Goal: Task Accomplishment & Management: Manage account settings

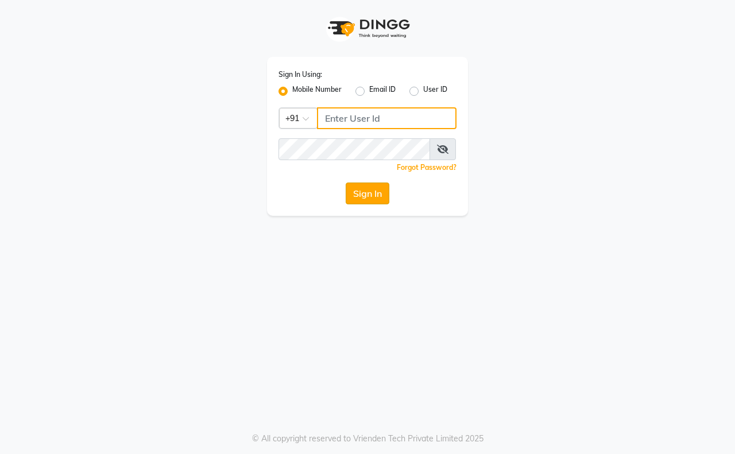
type input "9911100997"
click at [363, 199] on button "Sign In" at bounding box center [367, 193] width 44 height 22
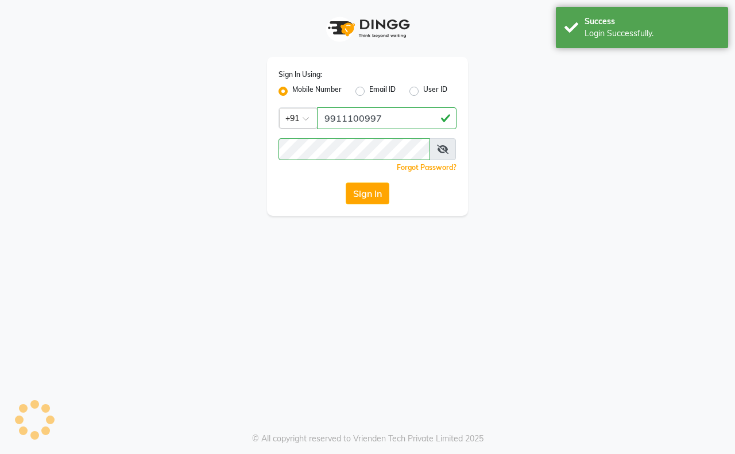
select select "6308"
select select "service"
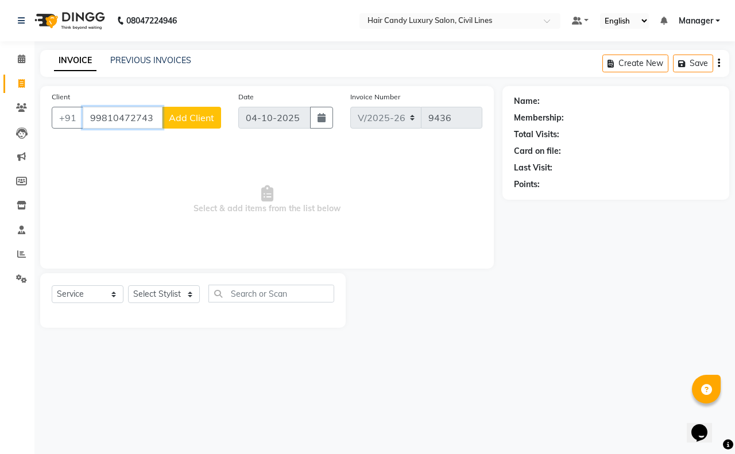
type input "99810472743"
click at [194, 108] on button "Add Client" at bounding box center [191, 118] width 59 height 22
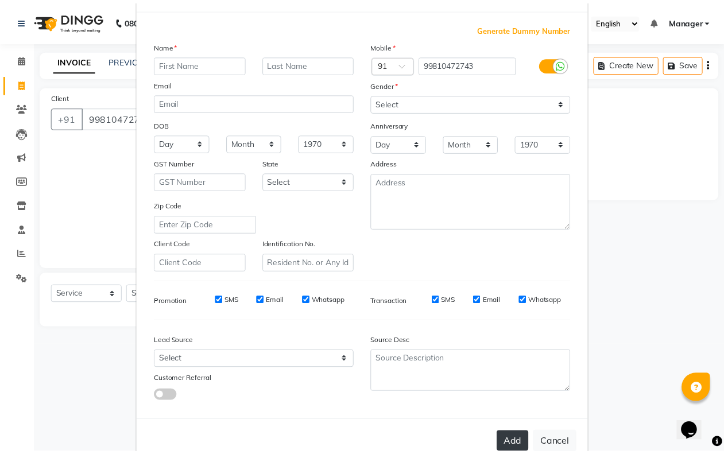
scroll to position [72, 0]
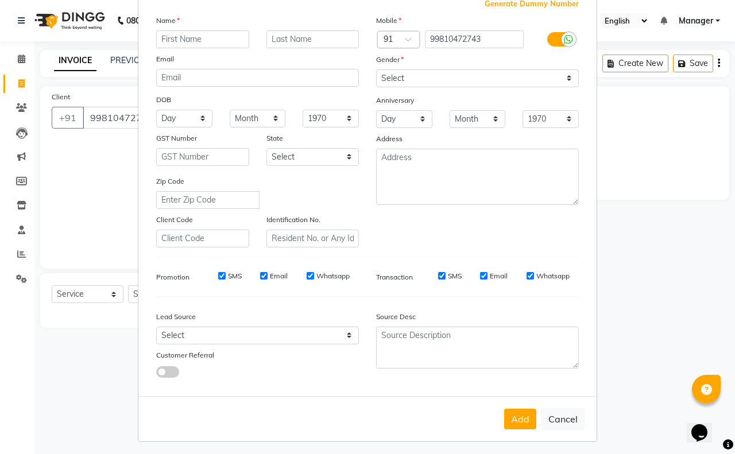
drag, startPoint x: 555, startPoint y: 406, endPoint x: 557, endPoint y: 412, distance: 6.5
click at [558, 411] on button "Cancel" at bounding box center [563, 419] width 44 height 22
select select
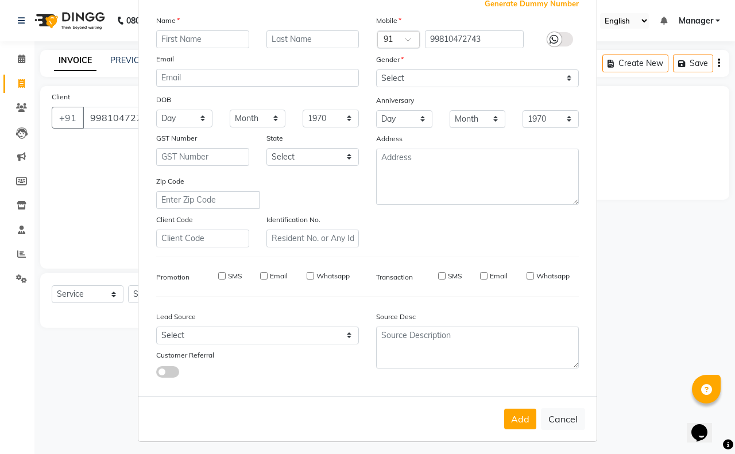
select select
checkbox input "false"
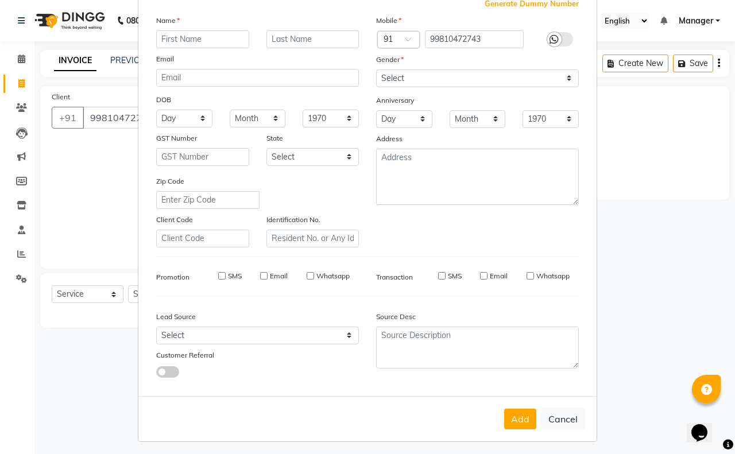
checkbox input "false"
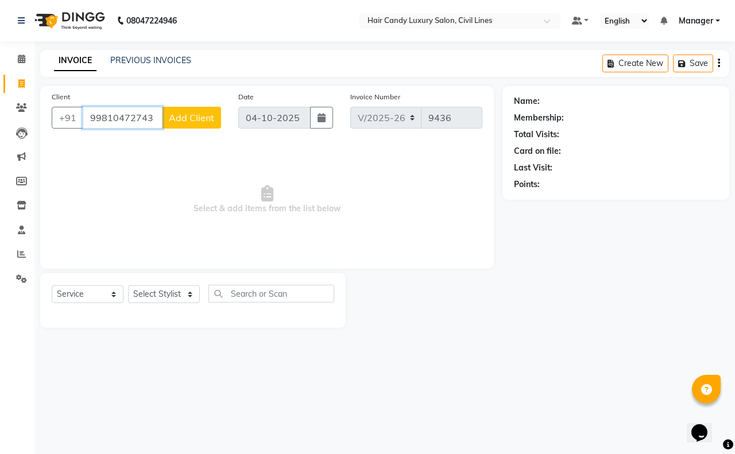
drag, startPoint x: 95, startPoint y: 119, endPoint x: 100, endPoint y: 162, distance: 42.9
click at [95, 121] on input "99810472743" at bounding box center [123, 118] width 80 height 22
type input "9810472743"
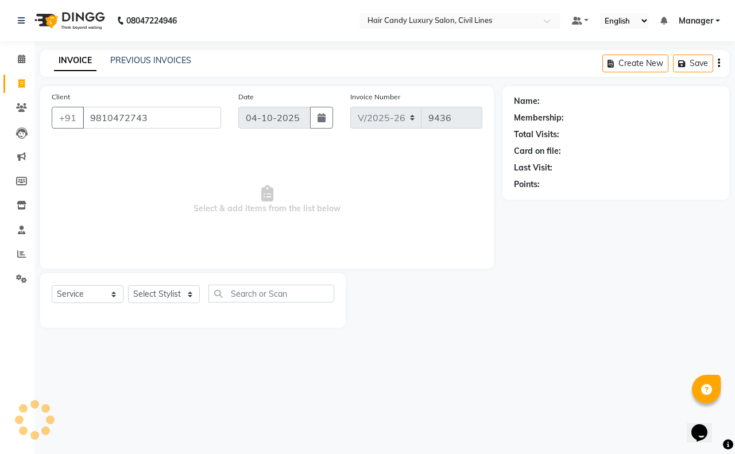
select select "2: Object"
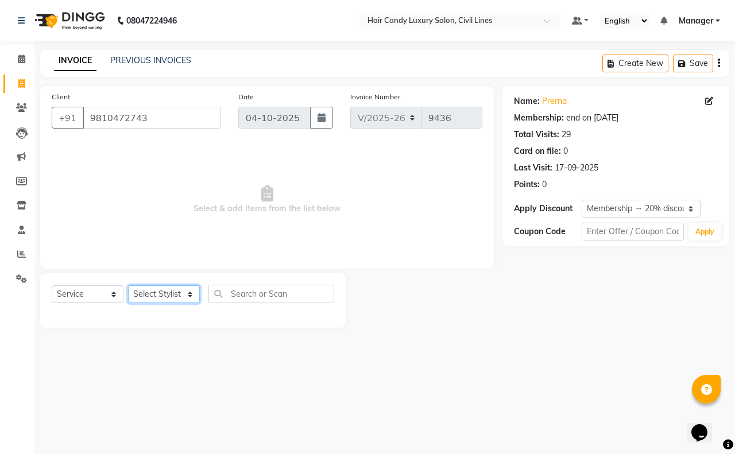
click at [161, 289] on select "Select Stylist [PERSON_NAME] [PERSON_NAME] counter sale Danish DAULAT faisal je…" at bounding box center [164, 294] width 72 height 18
select select "47490"
click at [128, 285] on select "Select Stylist [PERSON_NAME] [PERSON_NAME] counter sale Danish DAULAT faisal je…" at bounding box center [164, 294] width 72 height 18
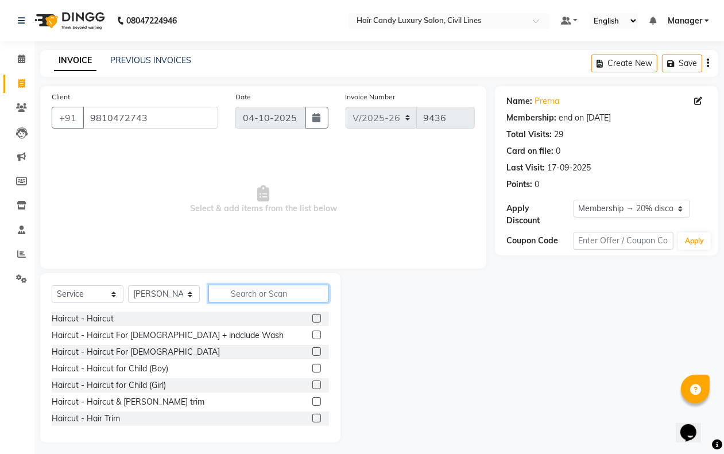
click at [235, 291] on input "text" at bounding box center [268, 294] width 121 height 18
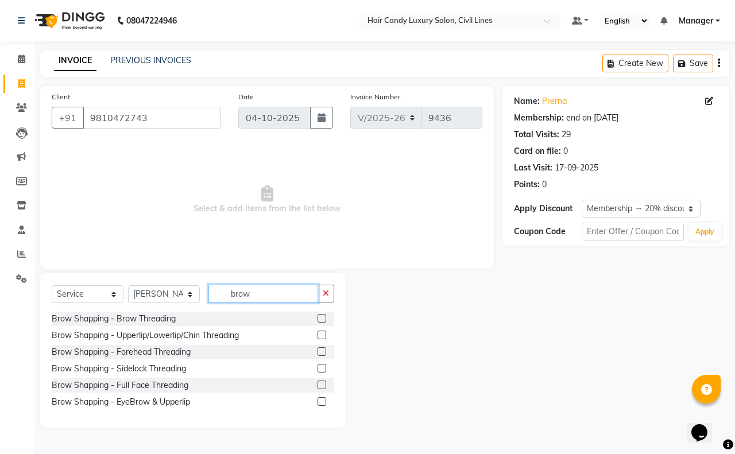
type input "brow"
drag, startPoint x: 156, startPoint y: 408, endPoint x: 161, endPoint y: 403, distance: 6.9
click at [157, 409] on div "Brow Shapping - EyeBrow & Upperlip" at bounding box center [193, 402] width 282 height 14
click at [162, 401] on div "Brow Shapping - EyeBrow & Upperlip" at bounding box center [121, 402] width 138 height 12
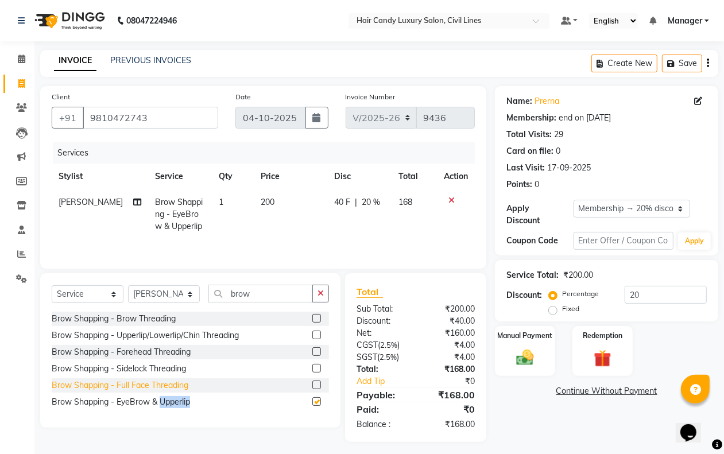
checkbox input "false"
click at [647, 297] on input "20" at bounding box center [665, 295] width 82 height 18
click at [647, 296] on input "20" at bounding box center [665, 295] width 82 height 18
click at [562, 310] on label "Fixed" at bounding box center [570, 309] width 17 height 10
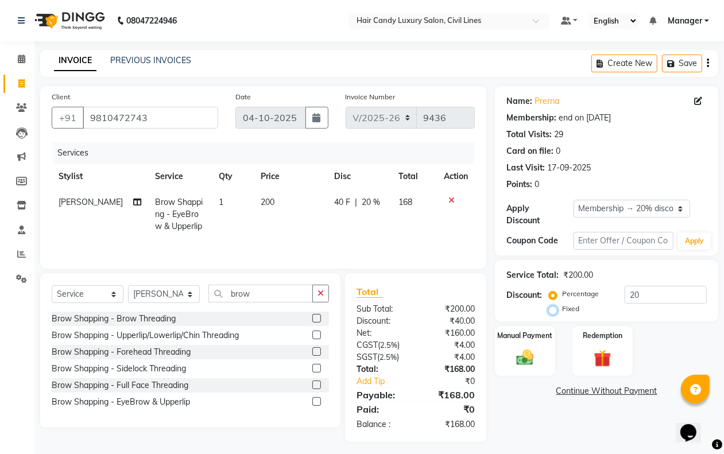
click at [552, 310] on input "Fixed" at bounding box center [555, 309] width 8 height 8
radio input "true"
click at [643, 298] on input "20" at bounding box center [665, 295] width 82 height 18
click at [643, 297] on input "20" at bounding box center [665, 295] width 82 height 18
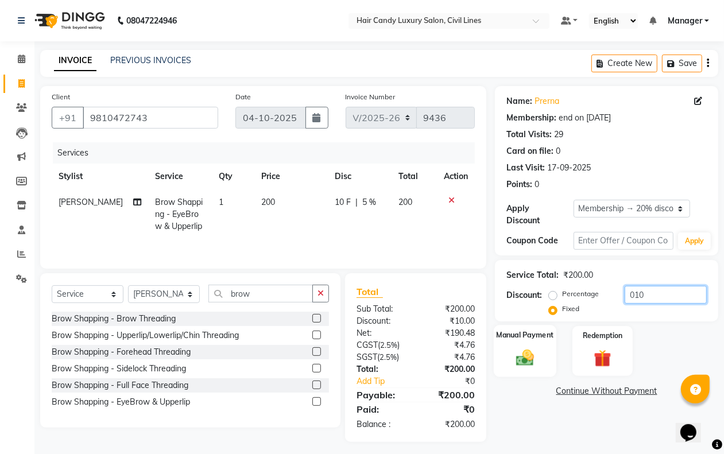
type input "010"
click at [529, 362] on img at bounding box center [524, 357] width 29 height 21
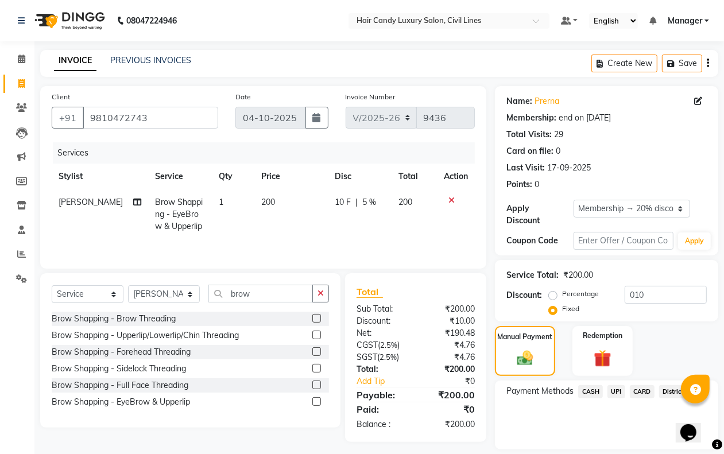
click at [593, 389] on span "CASH" at bounding box center [590, 391] width 25 height 13
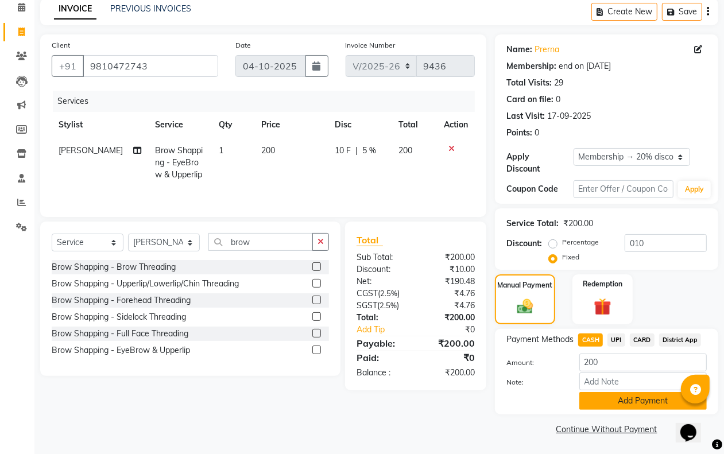
click at [592, 396] on button "Add Payment" at bounding box center [642, 401] width 127 height 18
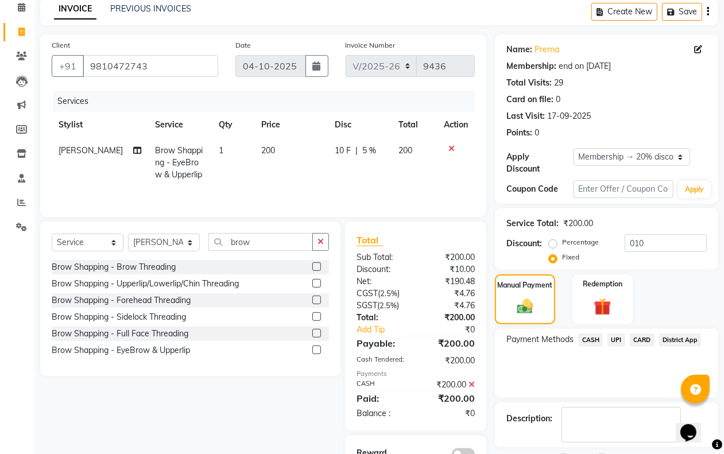
scroll to position [101, 0]
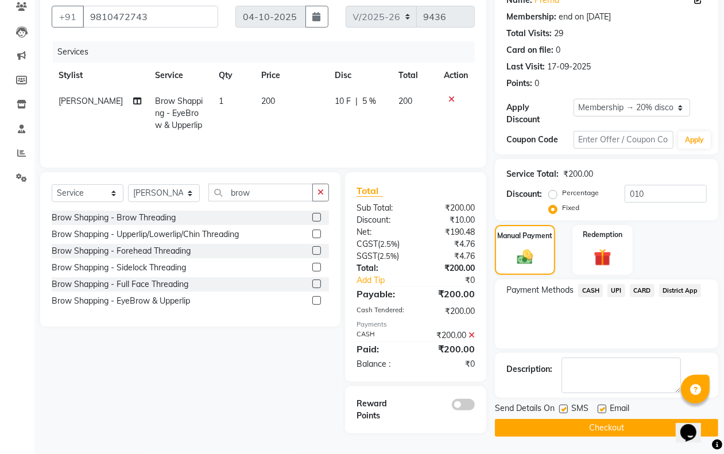
click at [563, 405] on label at bounding box center [563, 409] width 9 height 9
click at [563, 406] on input "checkbox" at bounding box center [562, 409] width 7 height 7
checkbox input "false"
click at [600, 407] on label at bounding box center [601, 409] width 9 height 9
click at [600, 407] on input "checkbox" at bounding box center [600, 409] width 7 height 7
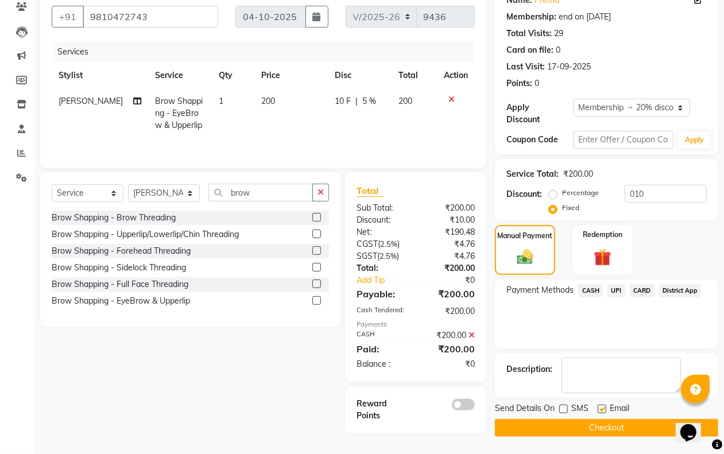
checkbox input "false"
click at [597, 430] on button "Checkout" at bounding box center [606, 428] width 223 height 18
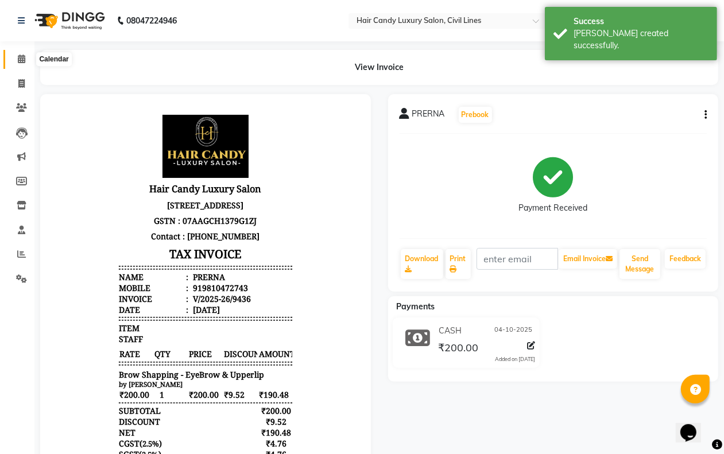
click at [22, 56] on icon at bounding box center [21, 59] width 7 height 9
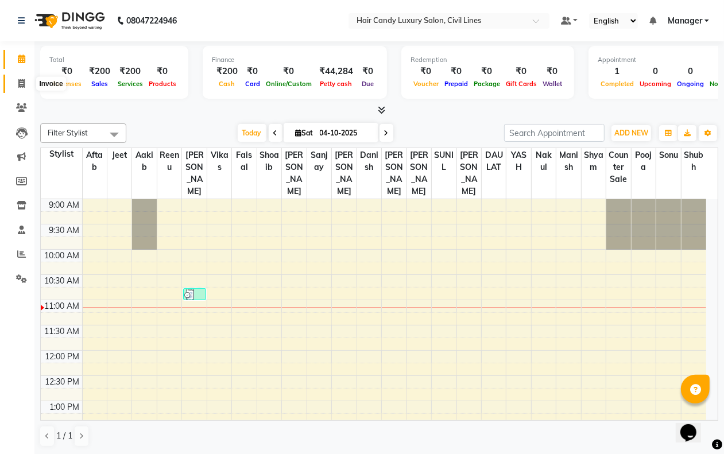
drag, startPoint x: 20, startPoint y: 80, endPoint x: 32, endPoint y: 90, distance: 15.1
click at [20, 81] on icon at bounding box center [21, 83] width 6 height 9
select select "service"
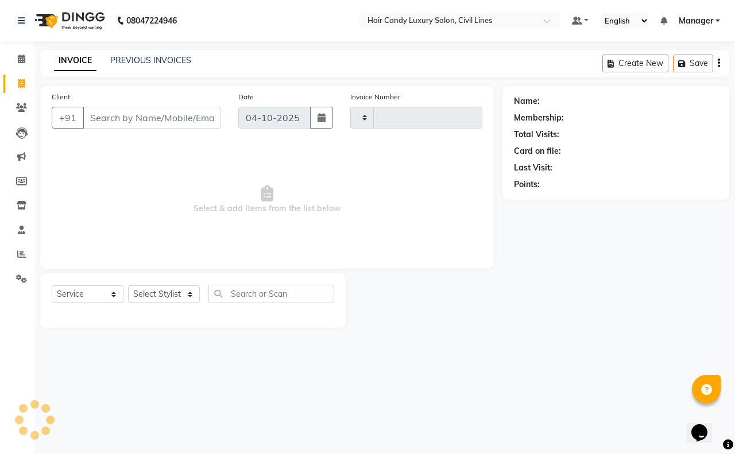
type input "9437"
type input "d"
select select "6308"
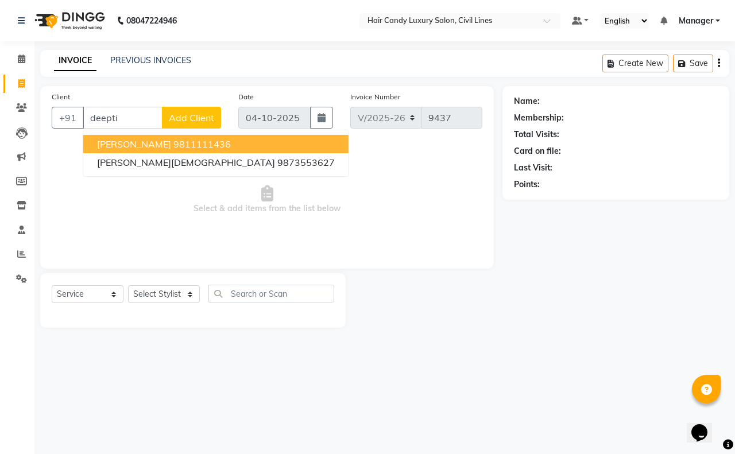
click at [208, 144] on ngb-highlight "9811111436" at bounding box center [201, 143] width 57 height 11
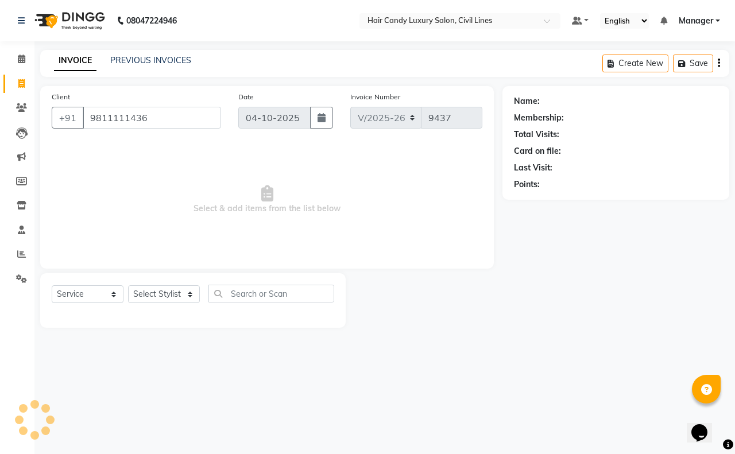
type input "9811111436"
select select "2: Object"
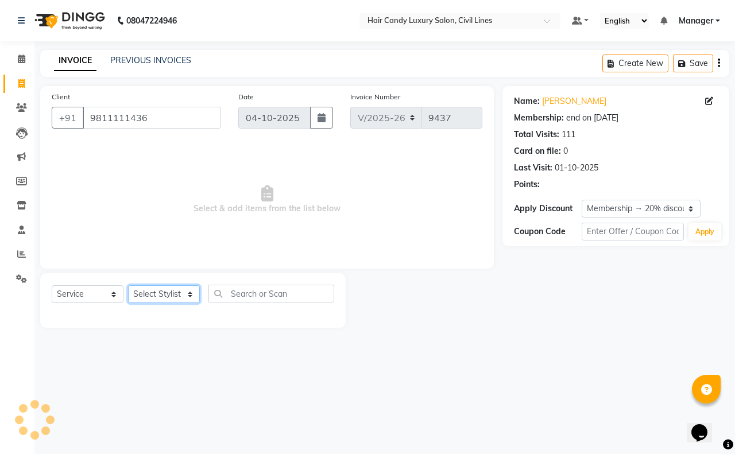
click at [175, 297] on select "Select Stylist [PERSON_NAME] [PERSON_NAME] counter sale Danish DAULAT faisal je…" at bounding box center [164, 294] width 72 height 18
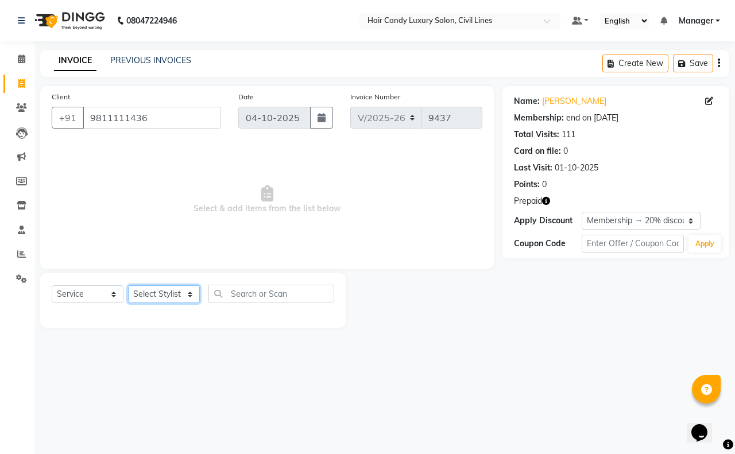
select select "47811"
click at [128, 285] on select "Select Stylist [PERSON_NAME] [PERSON_NAME] counter sale Danish DAULAT faisal je…" at bounding box center [164, 294] width 72 height 18
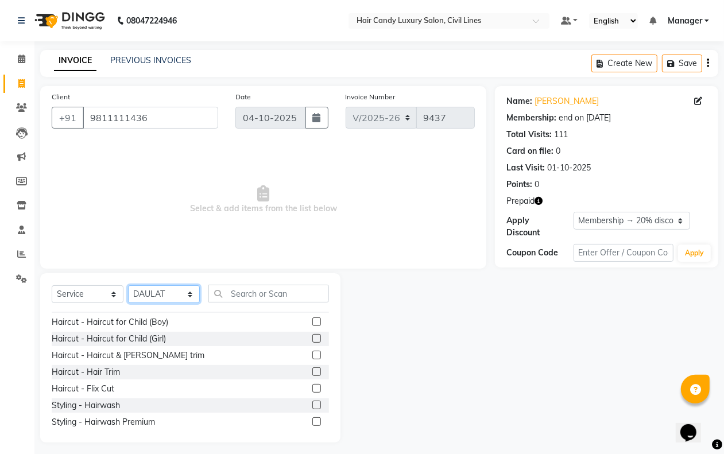
scroll to position [72, 0]
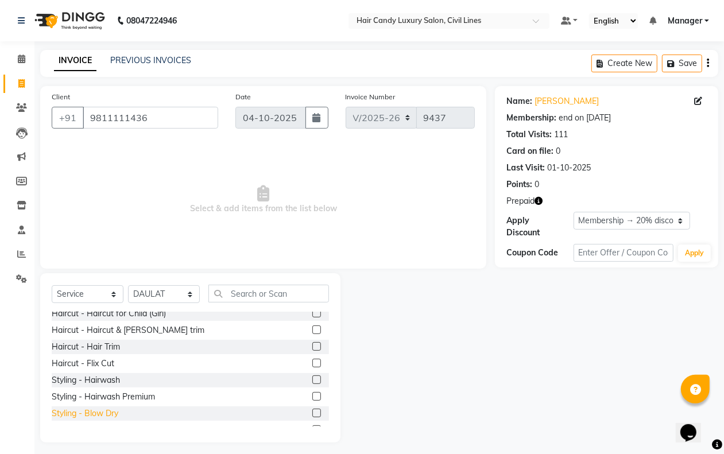
click at [107, 407] on div "Styling - Blow Dry" at bounding box center [85, 413] width 67 height 12
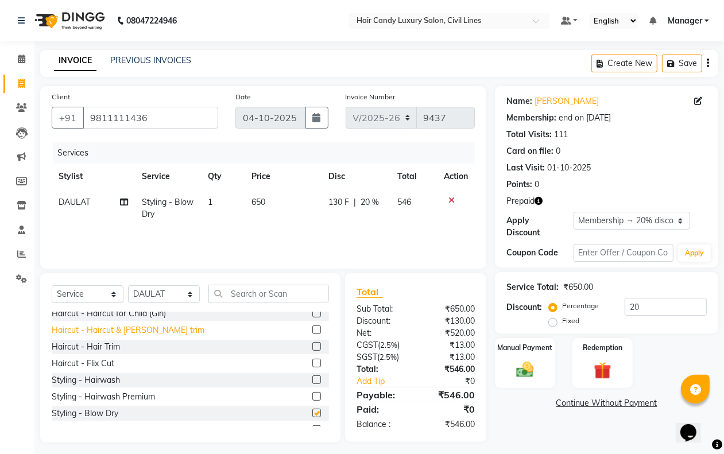
checkbox input "false"
drag, startPoint x: 169, startPoint y: 300, endPoint x: 168, endPoint y: 286, distance: 13.8
click at [169, 297] on select "Select Stylist [PERSON_NAME] [PERSON_NAME] counter sale Danish DAULAT faisal je…" at bounding box center [164, 294] width 72 height 18
click at [72, 196] on td "DAULAT" at bounding box center [93, 208] width 83 height 38
select select "47811"
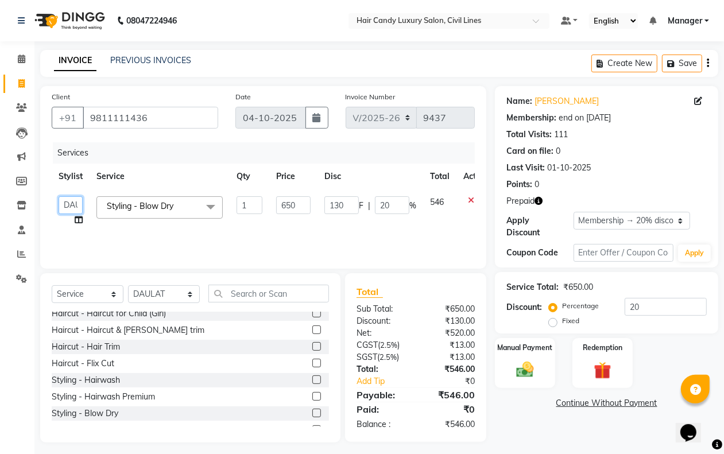
click at [71, 205] on select "[PERSON_NAME] [PERSON_NAME] counter sale Danish DAULAT faisal jeet Manager [PER…" at bounding box center [71, 205] width 24 height 18
select select "47703"
drag, startPoint x: 69, startPoint y: 207, endPoint x: 69, endPoint y: 197, distance: 9.8
click at [69, 205] on select "[PERSON_NAME] [PERSON_NAME] counter sale Danish DAULAT faisal jeet Manager [PER…" at bounding box center [71, 205] width 24 height 18
select select "47472"
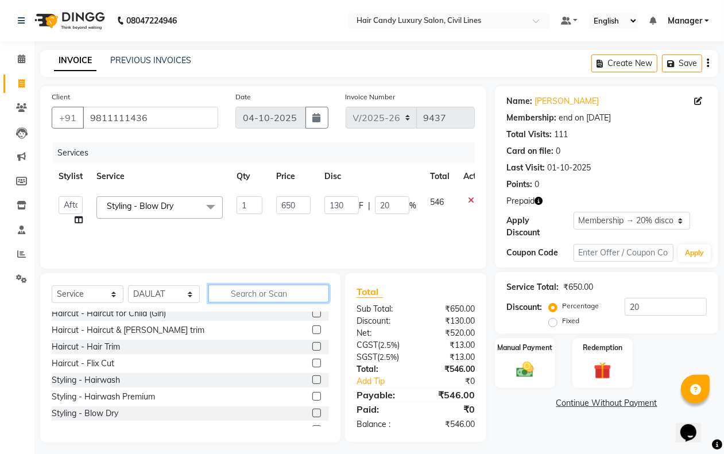
click at [248, 293] on input "text" at bounding box center [268, 294] width 121 height 18
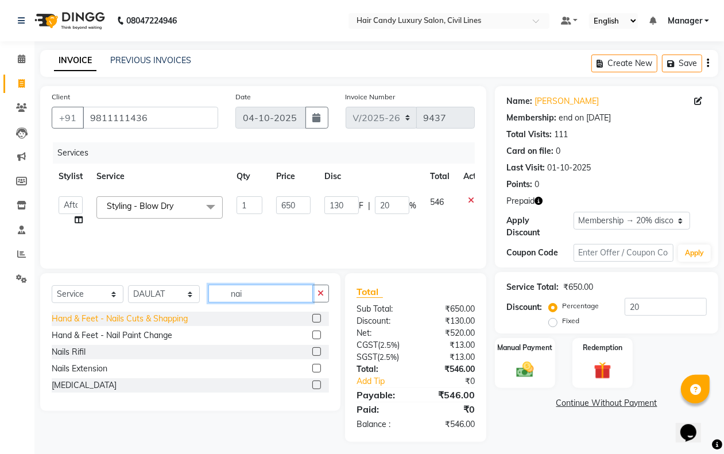
type input "nai"
drag, startPoint x: 158, startPoint y: 316, endPoint x: 176, endPoint y: 306, distance: 20.1
click at [158, 316] on div "Hand & Feet - Nails Cuts & Shapping" at bounding box center [120, 319] width 136 height 12
checkbox input "false"
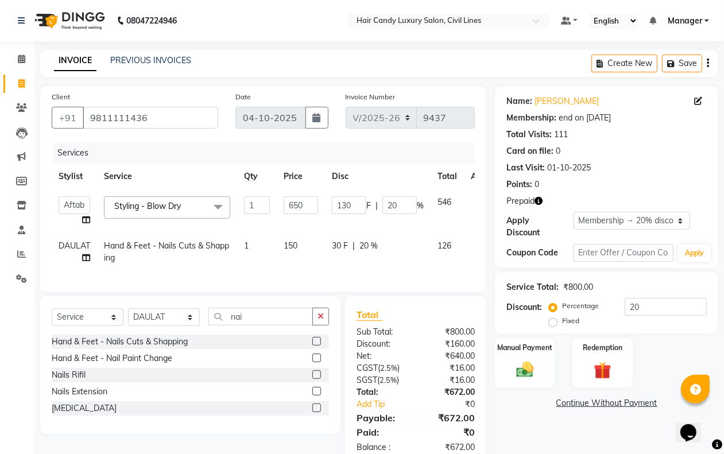
scroll to position [38, 0]
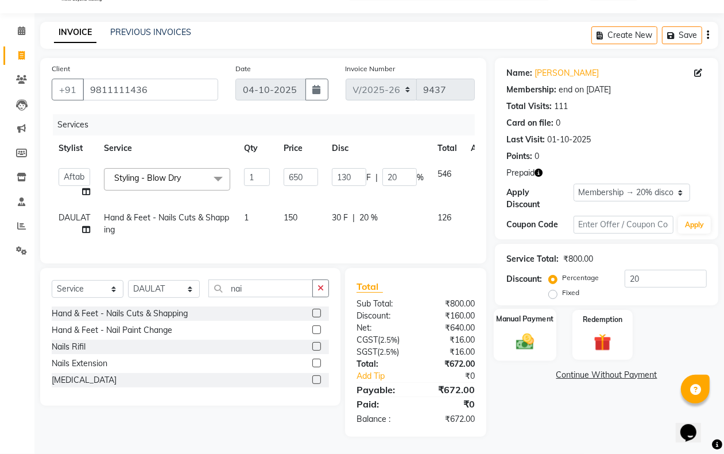
click at [516, 331] on img at bounding box center [524, 341] width 29 height 21
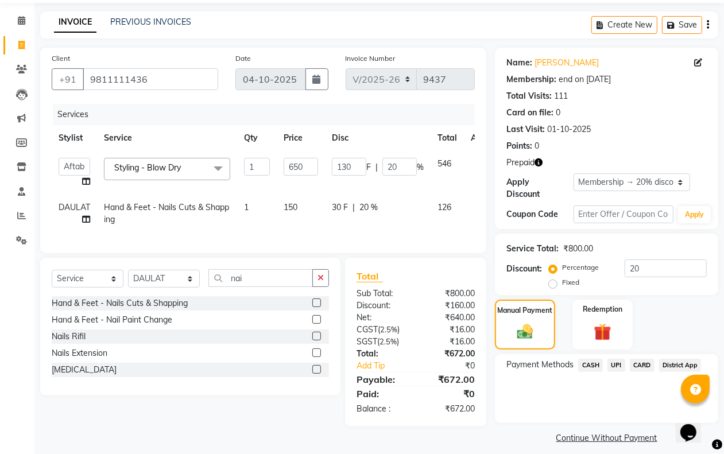
drag, startPoint x: 584, startPoint y: 360, endPoint x: 586, endPoint y: 367, distance: 7.3
click at [585, 360] on span "CASH" at bounding box center [590, 365] width 25 height 13
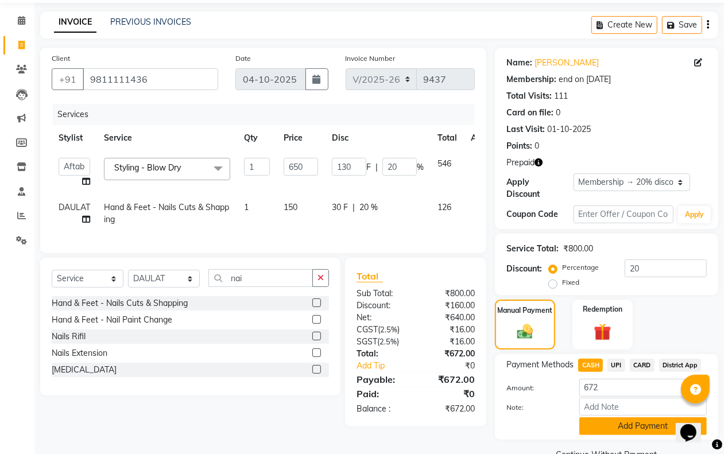
click at [604, 428] on button "Add Payment" at bounding box center [642, 426] width 127 height 18
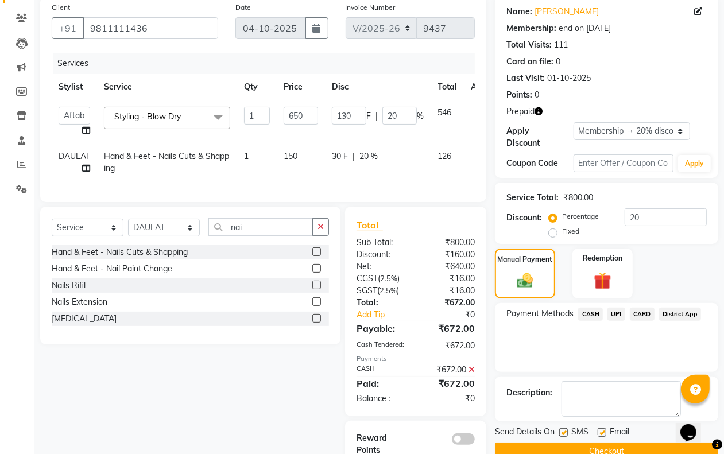
scroll to position [130, 0]
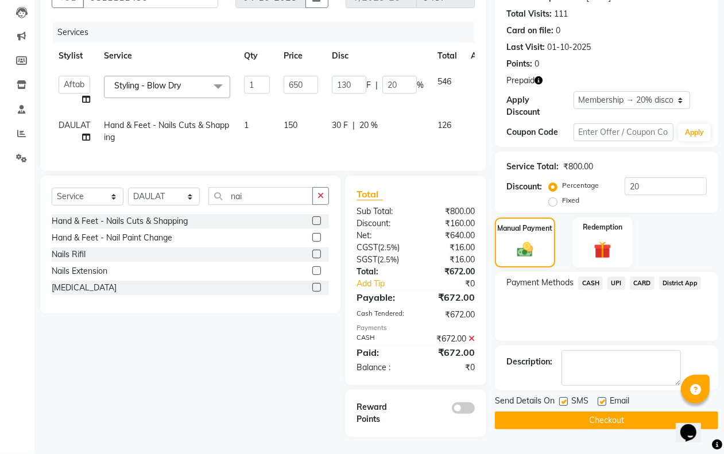
drag, startPoint x: 564, startPoint y: 390, endPoint x: 578, endPoint y: 393, distance: 14.6
click at [564, 397] on label at bounding box center [563, 401] width 9 height 9
click at [564, 398] on input "checkbox" at bounding box center [562, 401] width 7 height 7
checkbox input "false"
click at [601, 397] on label at bounding box center [601, 401] width 9 height 9
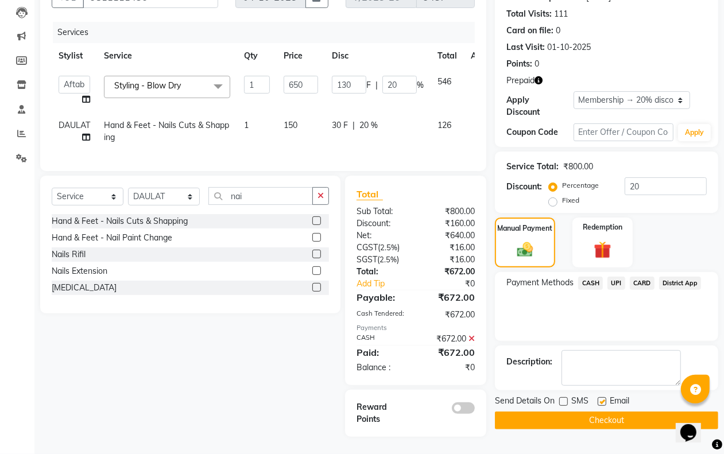
click at [601, 398] on input "checkbox" at bounding box center [600, 401] width 7 height 7
checkbox input "false"
click at [596, 411] on button "Checkout" at bounding box center [606, 420] width 223 height 18
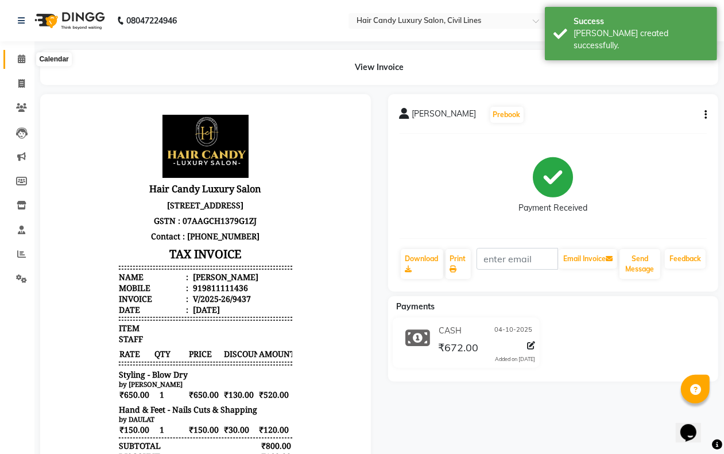
click at [24, 57] on span at bounding box center [21, 59] width 20 height 13
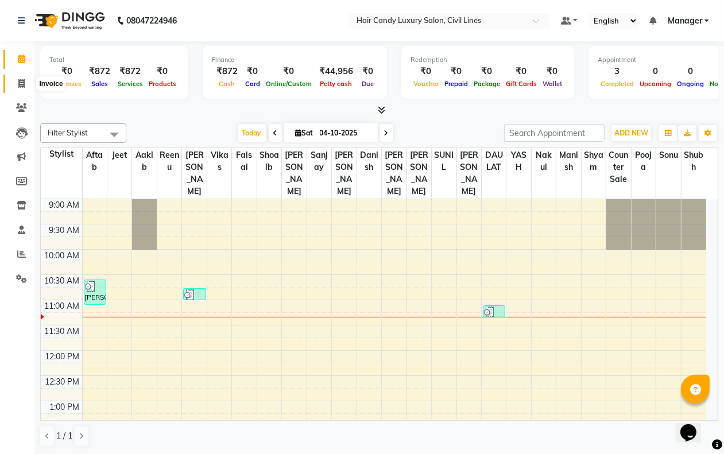
click at [18, 86] on icon at bounding box center [21, 83] width 6 height 9
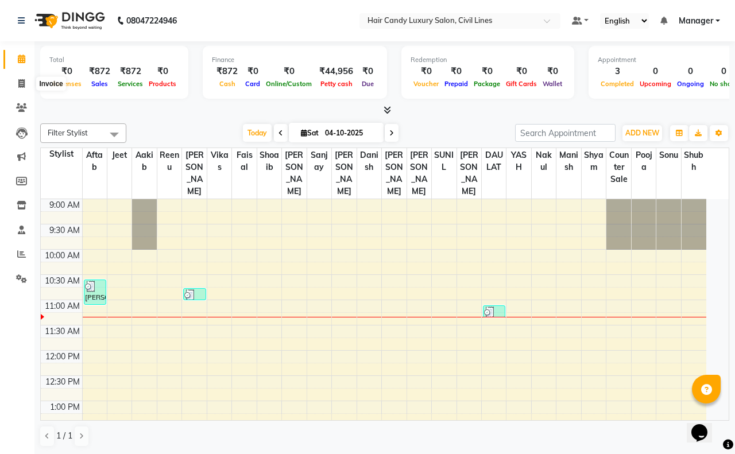
select select "6308"
select select "service"
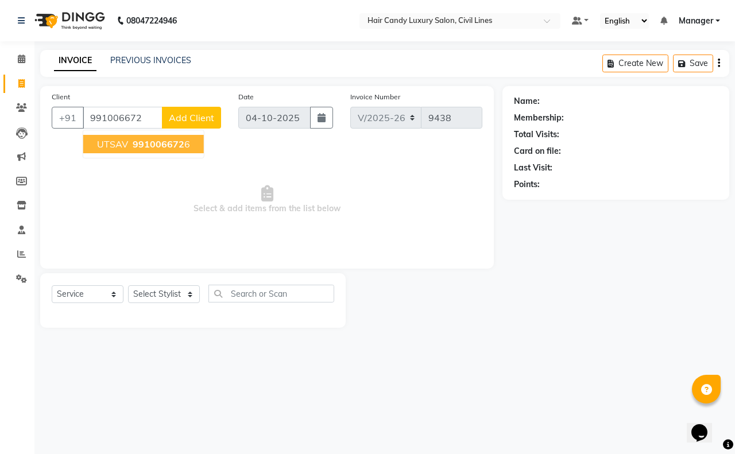
click at [157, 143] on span "991006672" at bounding box center [159, 143] width 52 height 11
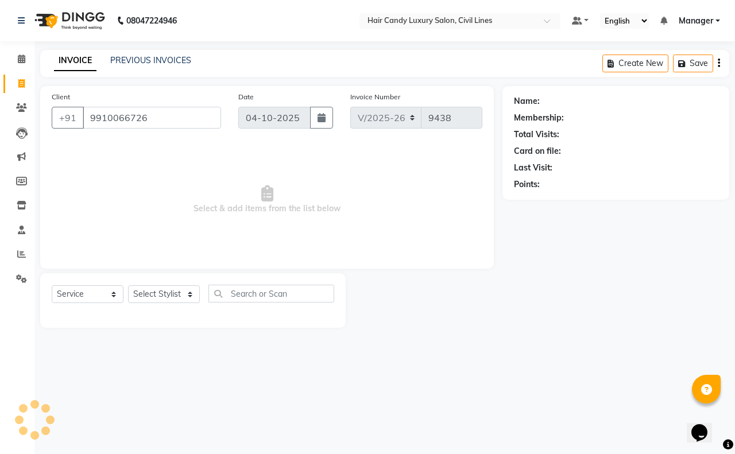
type input "9910066726"
select select "2: Object"
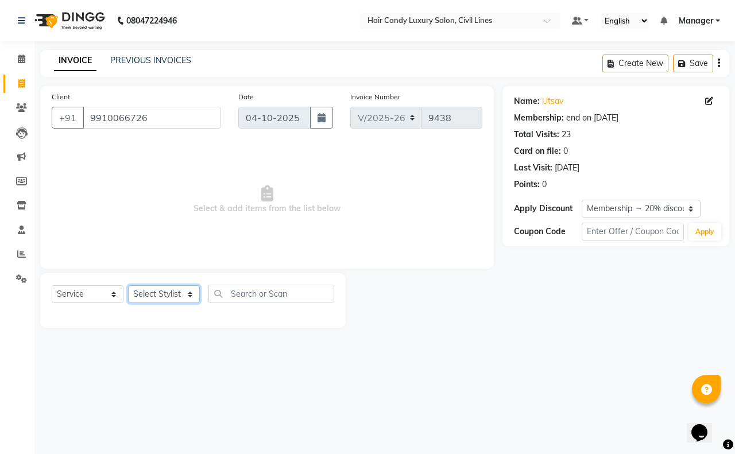
click at [168, 286] on select "Select Stylist [PERSON_NAME] [PERSON_NAME] counter sale Danish DAULAT faisal je…" at bounding box center [164, 294] width 72 height 18
select select "47493"
click at [128, 285] on select "Select Stylist [PERSON_NAME] [PERSON_NAME] counter sale Danish DAULAT faisal je…" at bounding box center [164, 294] width 72 height 18
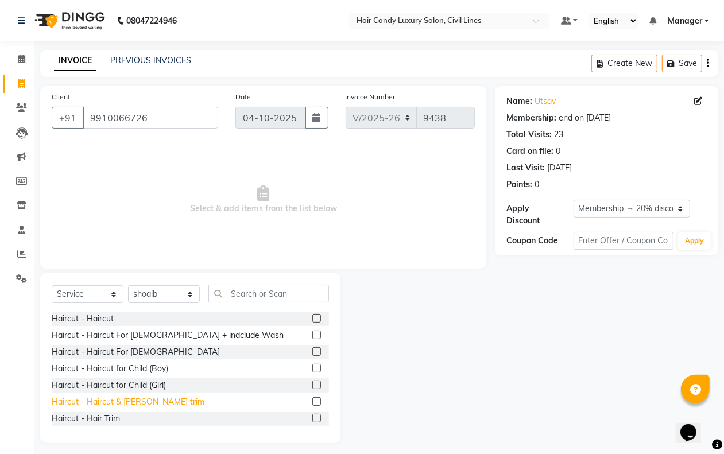
click at [147, 399] on div "Haircut - Haircut & [PERSON_NAME] trim" at bounding box center [128, 402] width 153 height 12
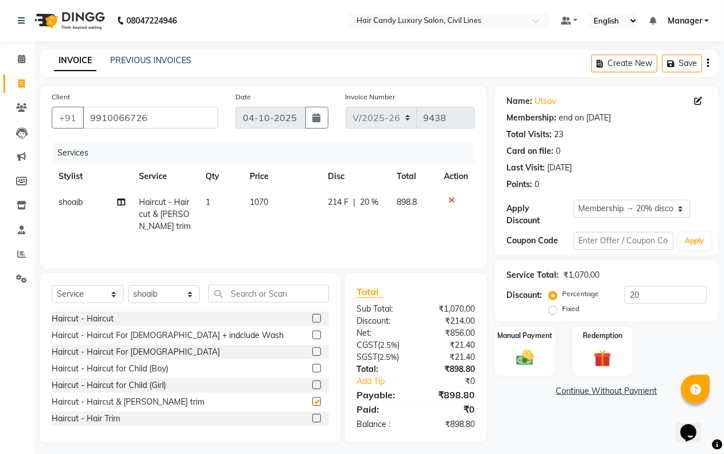
checkbox input "false"
click at [230, 298] on input "text" at bounding box center [268, 294] width 121 height 18
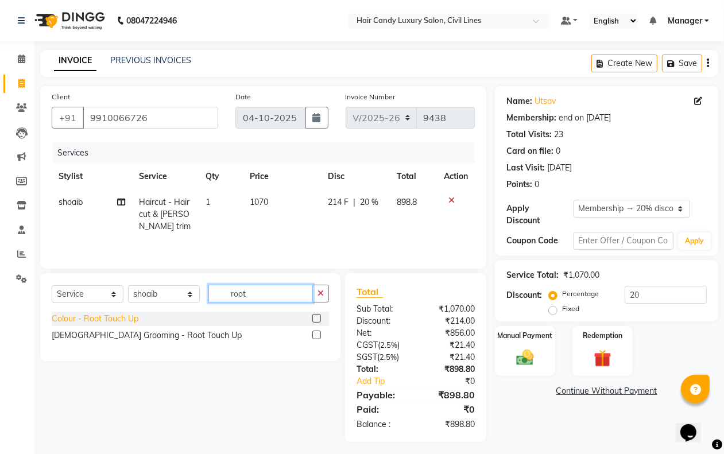
type input "root"
click at [125, 323] on div "Colour - Root Touch Up" at bounding box center [95, 319] width 87 height 12
checkbox input "false"
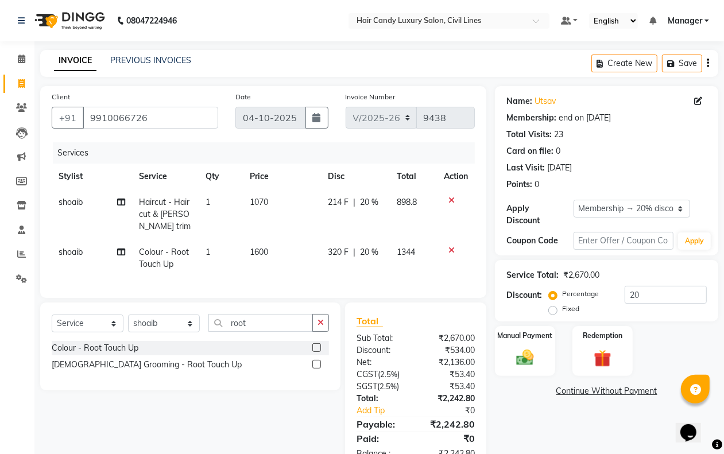
scroll to position [45, 0]
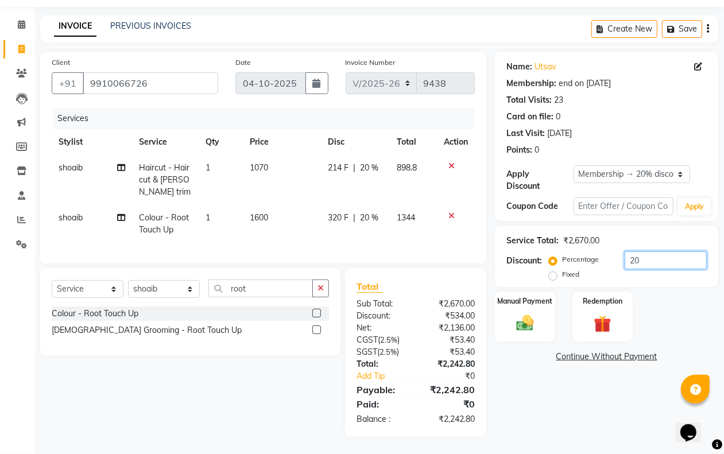
click at [646, 257] on input "20" at bounding box center [665, 260] width 82 height 18
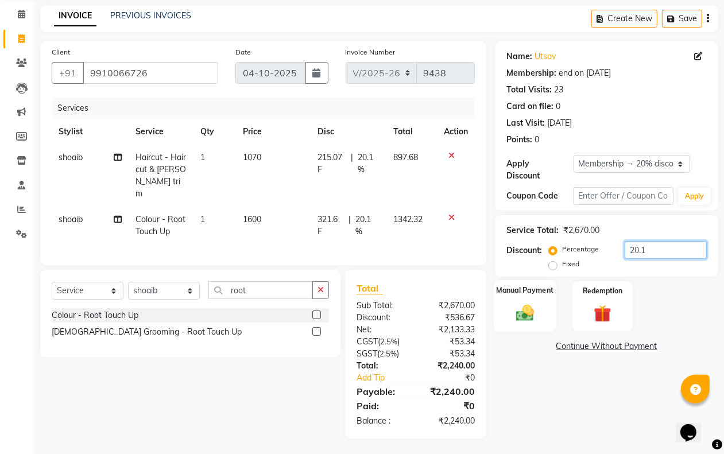
type input "20.1"
drag, startPoint x: 519, startPoint y: 301, endPoint x: 543, endPoint y: 332, distance: 38.5
click at [519, 302] on div "Manual Payment" at bounding box center [525, 306] width 60 height 50
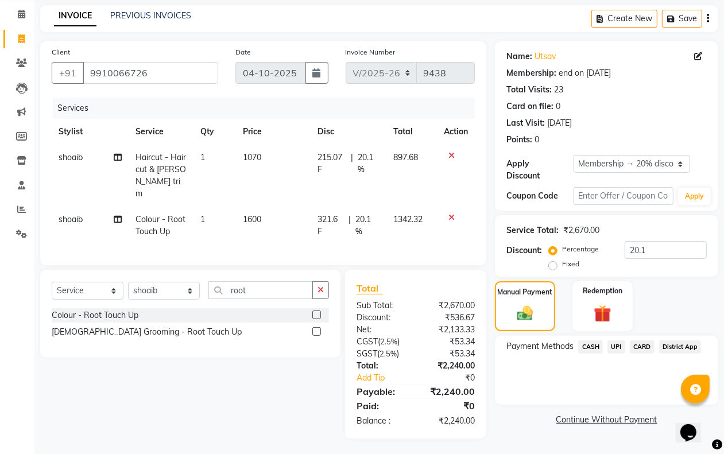
click at [582, 348] on span "CASH" at bounding box center [590, 346] width 25 height 13
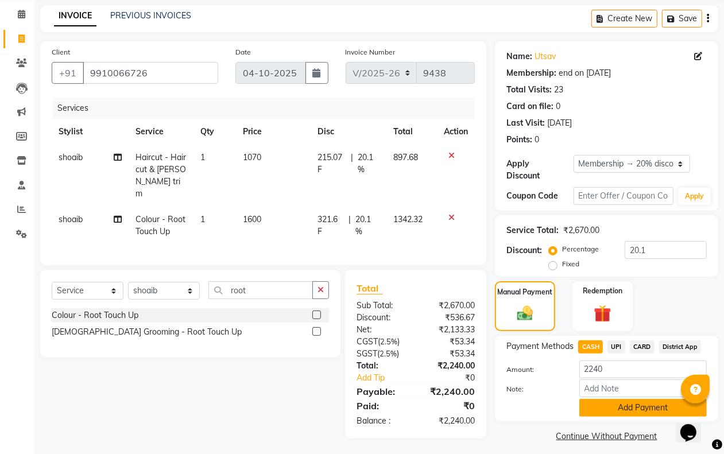
click at [587, 412] on button "Add Payment" at bounding box center [642, 408] width 127 height 18
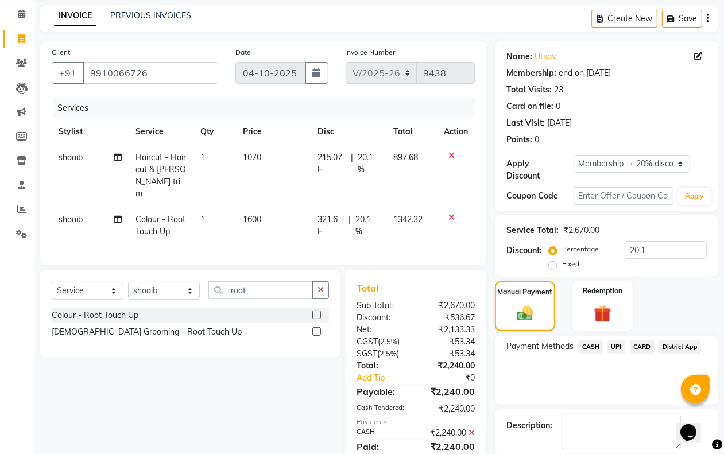
scroll to position [137, 0]
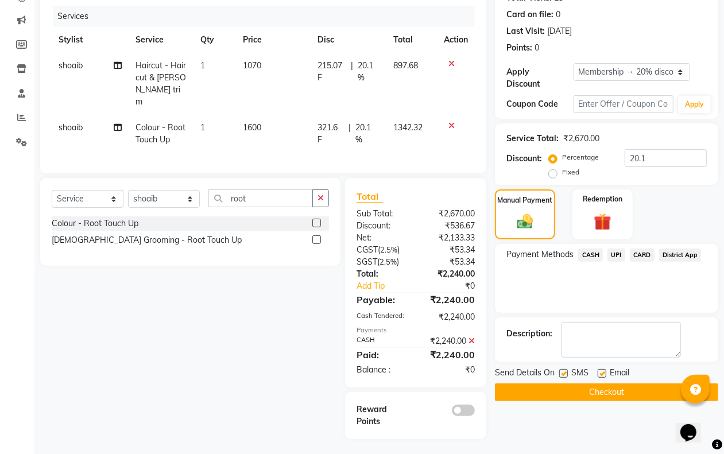
click at [566, 374] on label at bounding box center [563, 373] width 9 height 9
click at [566, 374] on input "checkbox" at bounding box center [562, 373] width 7 height 7
checkbox input "false"
click at [600, 376] on label at bounding box center [601, 373] width 9 height 9
click at [600, 376] on input "checkbox" at bounding box center [600, 373] width 7 height 7
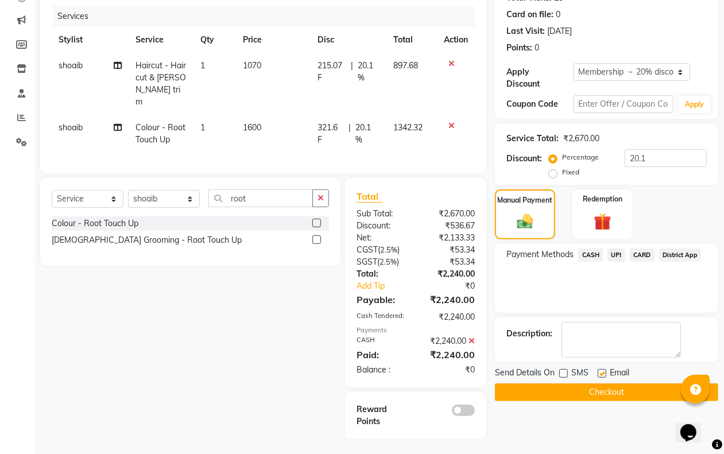
checkbox input "false"
click at [588, 396] on button "Checkout" at bounding box center [606, 392] width 223 height 18
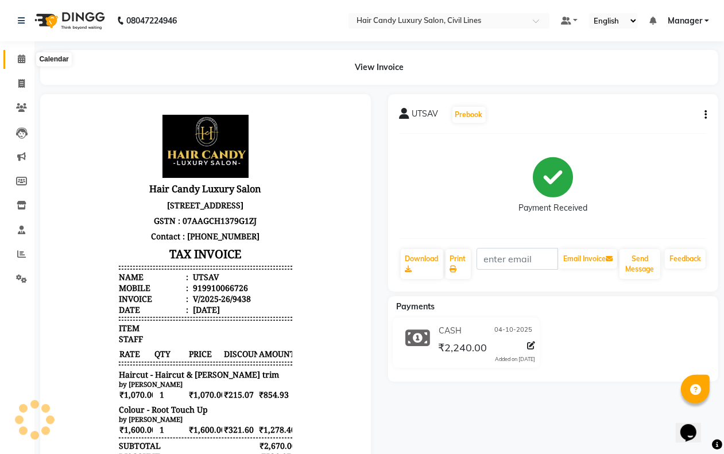
click at [22, 61] on icon at bounding box center [21, 59] width 7 height 9
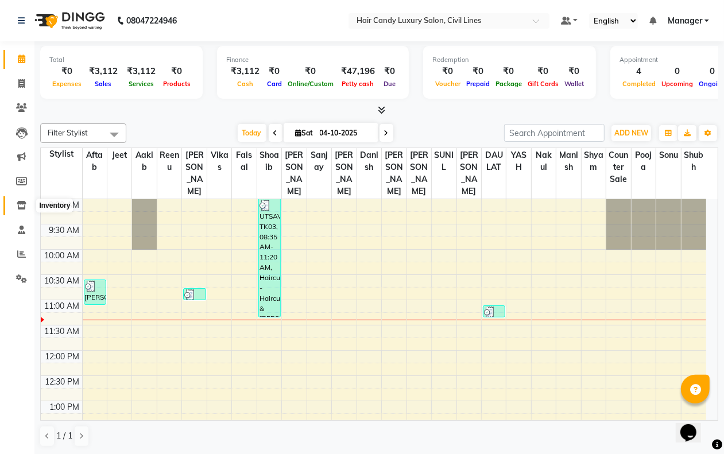
click at [25, 211] on span at bounding box center [21, 205] width 20 height 13
select select
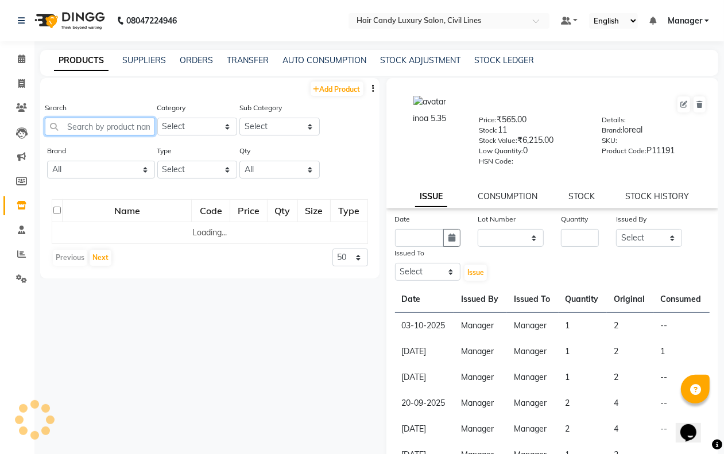
click at [92, 125] on input "text" at bounding box center [100, 127] width 110 height 18
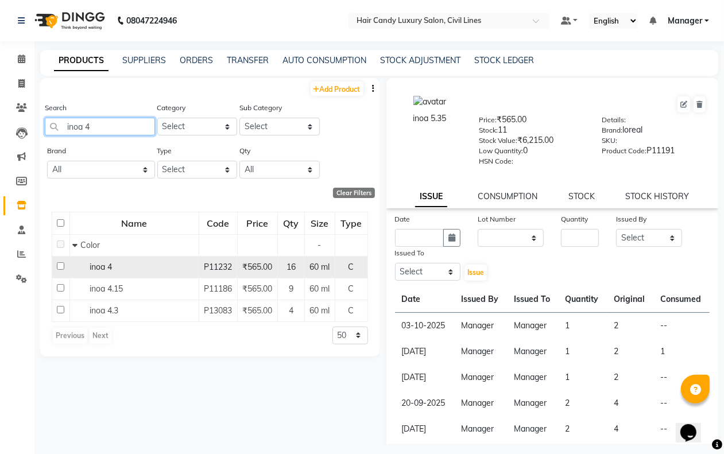
type input "inoa 4"
click at [56, 265] on td at bounding box center [61, 267] width 18 height 22
click at [61, 264] on input "checkbox" at bounding box center [60, 265] width 7 height 7
checkbox input "true"
select select
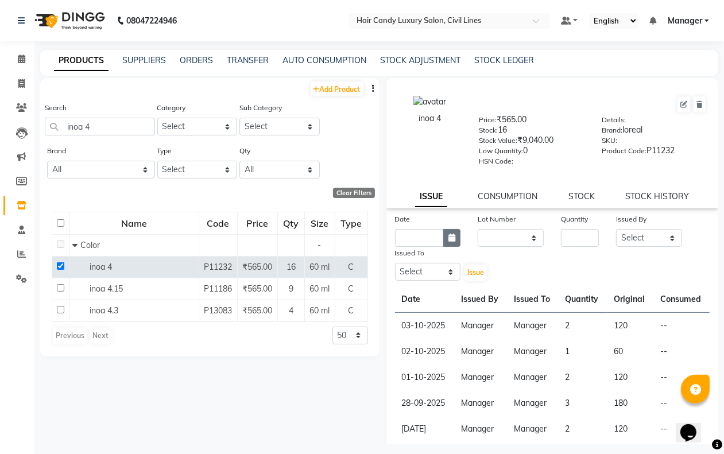
click at [448, 234] on icon "button" at bounding box center [451, 238] width 7 height 8
select select "10"
select select "2025"
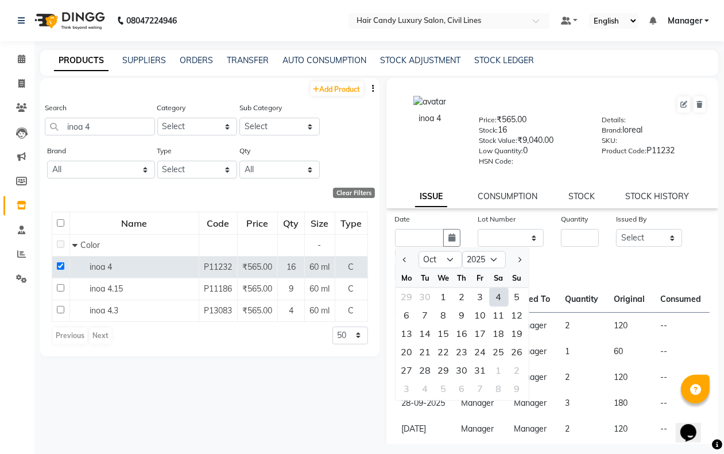
click at [501, 297] on div "4" at bounding box center [498, 297] width 18 height 18
type input "04-10-2025"
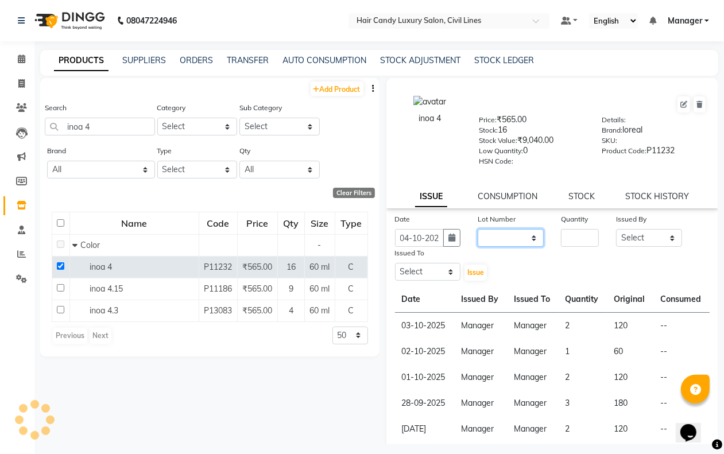
click at [505, 239] on select "None" at bounding box center [510, 238] width 66 height 18
select select "0: null"
click at [477, 229] on select "None" at bounding box center [510, 238] width 66 height 18
click at [568, 239] on input "number" at bounding box center [580, 238] width 38 height 18
type input "1"
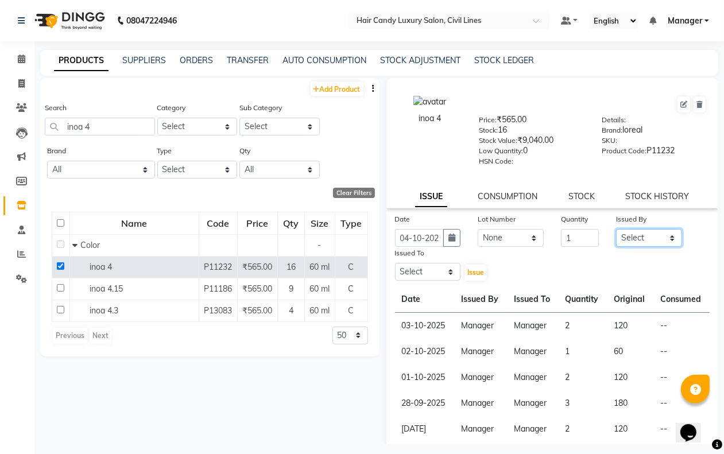
click at [642, 233] on select "Select [PERSON_NAME] [PERSON_NAME] counter sale Danish DAULAT faisal jeet Manag…" at bounding box center [649, 238] width 66 height 18
select select "47213"
click at [616, 229] on select "Select [PERSON_NAME] [PERSON_NAME] counter sale Danish DAULAT faisal jeet Manag…" at bounding box center [649, 238] width 66 height 18
click at [437, 263] on select "Select [PERSON_NAME] [PERSON_NAME] counter sale Danish DAULAT faisal jeet Manag…" at bounding box center [428, 272] width 66 height 18
select select "47213"
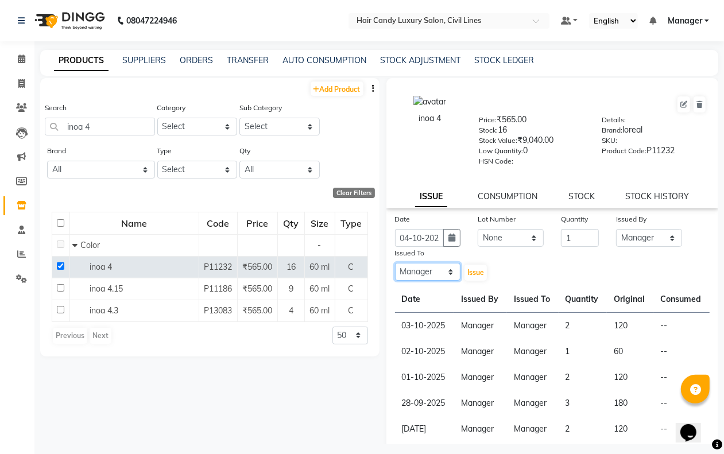
click at [395, 263] on select "Select [PERSON_NAME] [PERSON_NAME] counter sale Danish DAULAT faisal jeet Manag…" at bounding box center [428, 272] width 66 height 18
click at [474, 268] on span "Issue" at bounding box center [475, 272] width 17 height 9
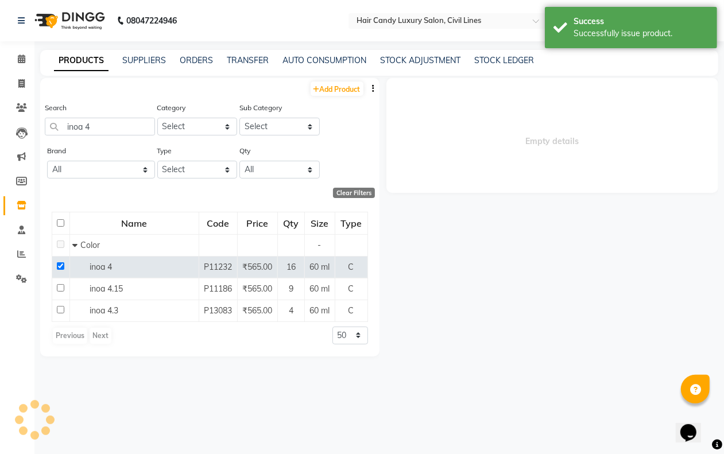
select select
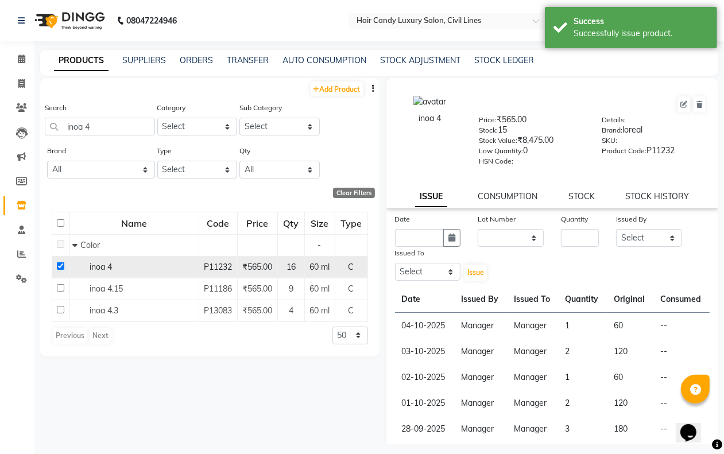
click at [59, 263] on input "checkbox" at bounding box center [60, 265] width 7 height 7
checkbox input "false"
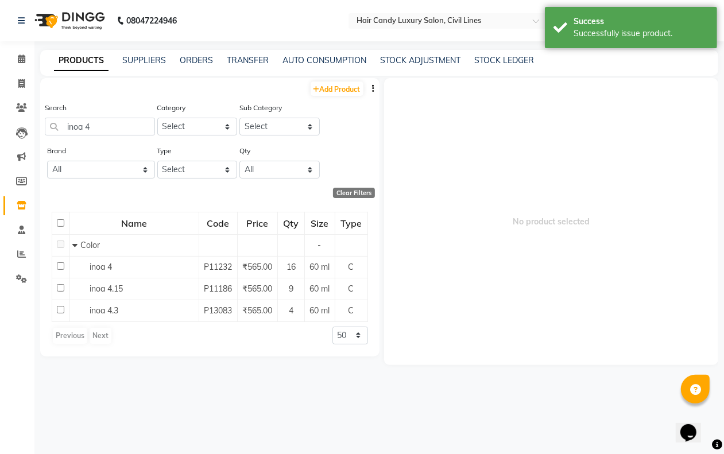
click at [116, 116] on div "Search inoa 4" at bounding box center [100, 119] width 110 height 34
click at [112, 119] on input "inoa 4" at bounding box center [100, 127] width 110 height 18
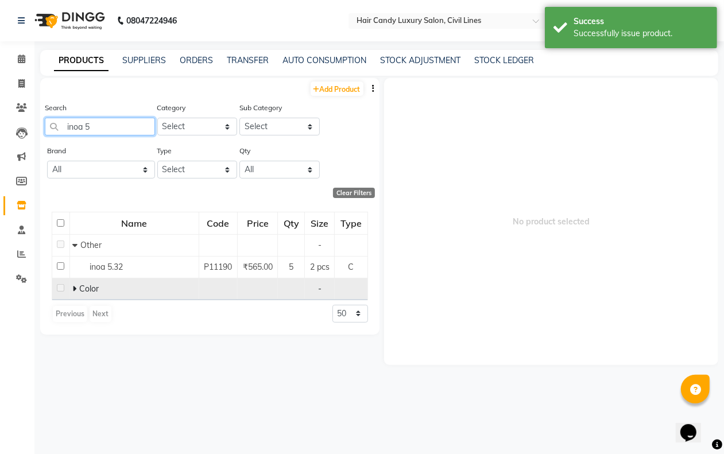
type input "inoa 5"
click at [73, 287] on icon at bounding box center [74, 289] width 4 height 8
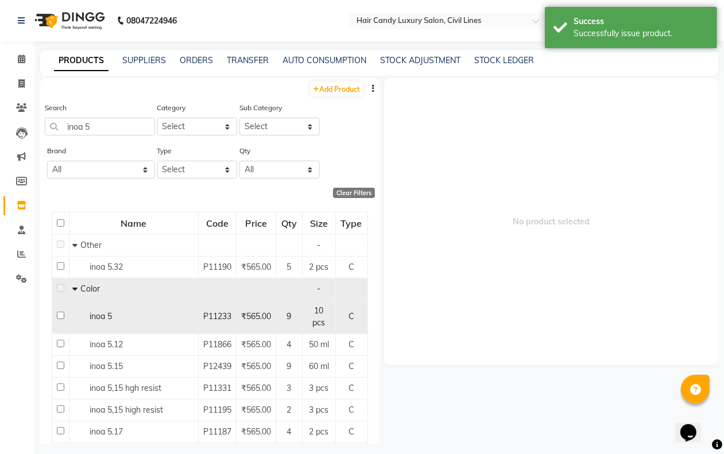
click at [57, 319] on input "checkbox" at bounding box center [60, 315] width 7 height 7
checkbox input "true"
select select
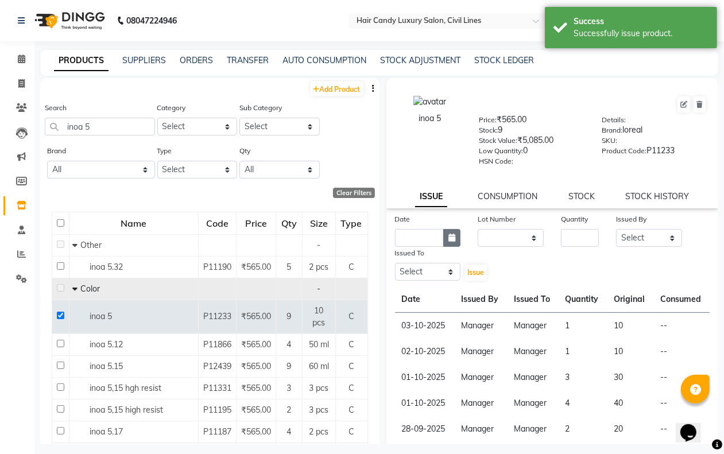
drag, startPoint x: 449, startPoint y: 231, endPoint x: 449, endPoint y: 237, distance: 5.8
click at [448, 234] on icon "button" at bounding box center [451, 238] width 7 height 8
select select "10"
select select "2025"
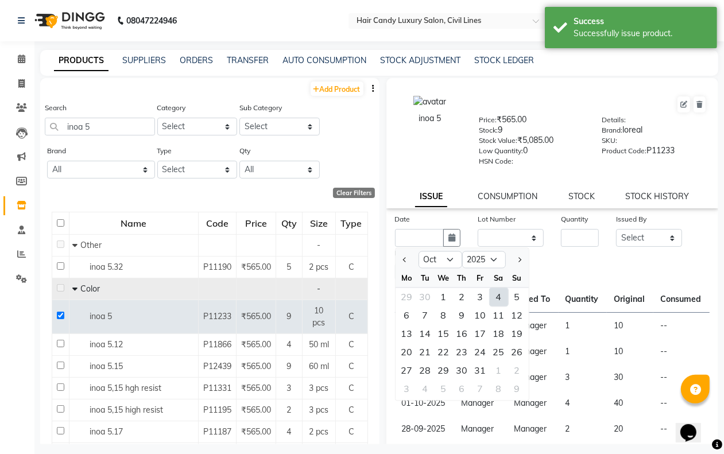
click at [498, 296] on div "4" at bounding box center [498, 297] width 18 height 18
type input "04-10-2025"
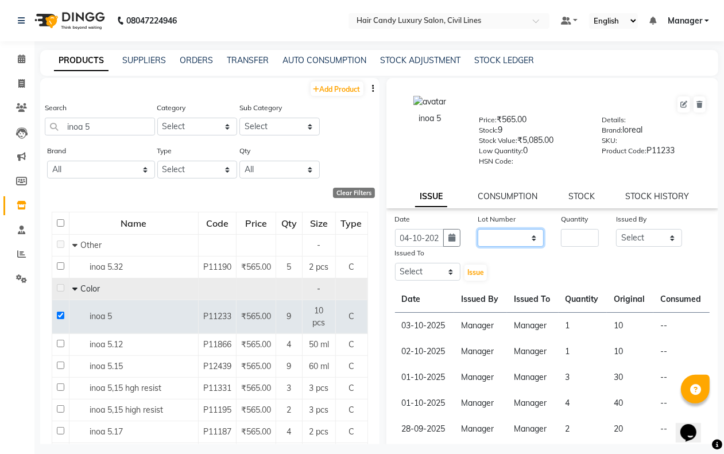
click at [500, 237] on select "None" at bounding box center [510, 238] width 66 height 18
select select "0: null"
click at [477, 229] on select "None" at bounding box center [510, 238] width 66 height 18
click at [561, 236] on input "number" at bounding box center [580, 238] width 38 height 18
type input "1"
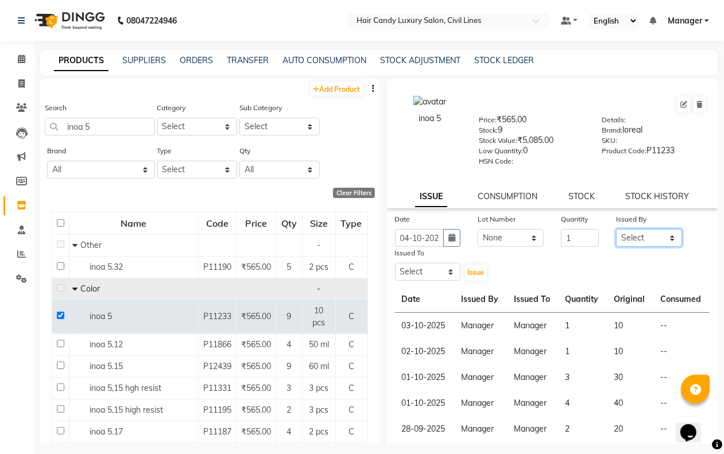
drag, startPoint x: 638, startPoint y: 238, endPoint x: 646, endPoint y: 227, distance: 14.3
click at [643, 233] on select "Select [PERSON_NAME] [PERSON_NAME] counter sale Danish DAULAT faisal jeet Manag…" at bounding box center [649, 238] width 66 height 18
select select "47213"
click at [616, 229] on select "Select [PERSON_NAME] [PERSON_NAME] counter sale Danish DAULAT faisal jeet Manag…" at bounding box center [649, 238] width 66 height 18
drag, startPoint x: 417, startPoint y: 269, endPoint x: 417, endPoint y: 263, distance: 5.8
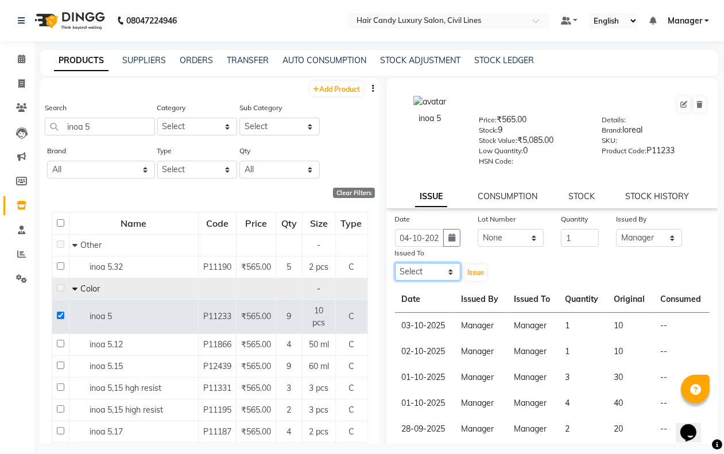
click at [417, 263] on select "Select [PERSON_NAME] [PERSON_NAME] counter sale Danish DAULAT faisal jeet Manag…" at bounding box center [428, 272] width 66 height 18
select select "47213"
click at [395, 263] on select "Select [PERSON_NAME] [PERSON_NAME] counter sale Danish DAULAT faisal jeet Manag…" at bounding box center [428, 272] width 66 height 18
click at [473, 271] on span "Issue" at bounding box center [475, 272] width 17 height 9
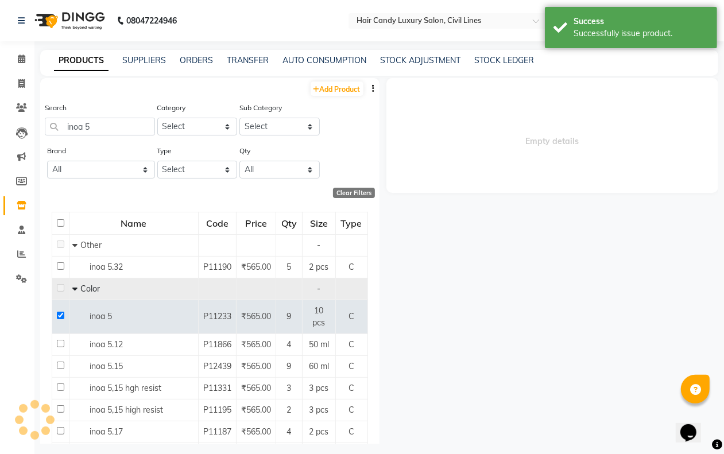
select select
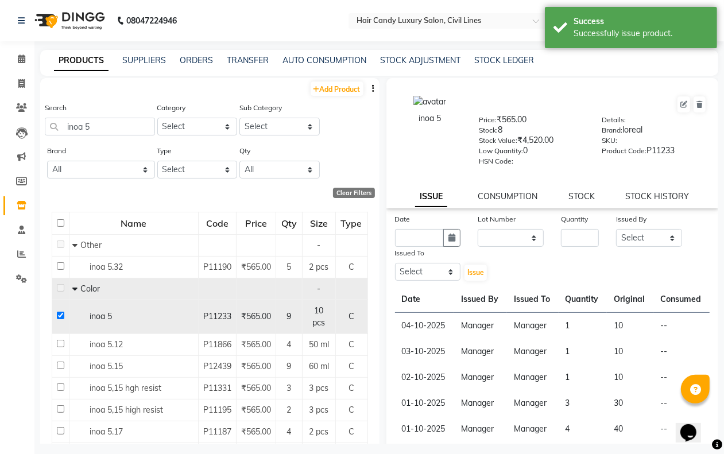
click at [58, 319] on input "checkbox" at bounding box center [60, 315] width 7 height 7
checkbox input "false"
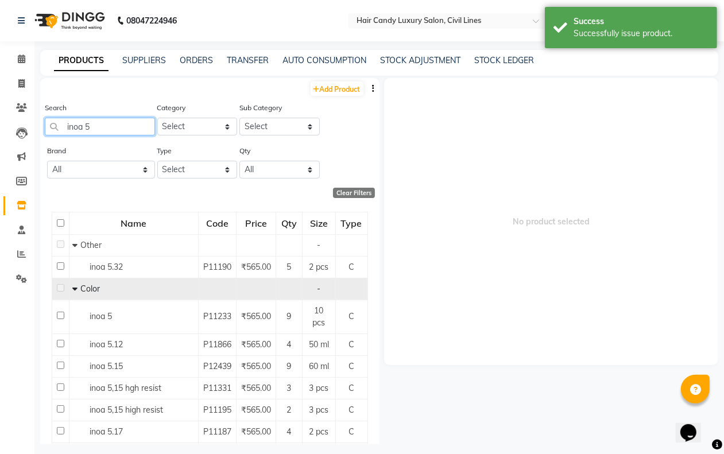
click at [103, 122] on input "inoa 5" at bounding box center [100, 127] width 110 height 18
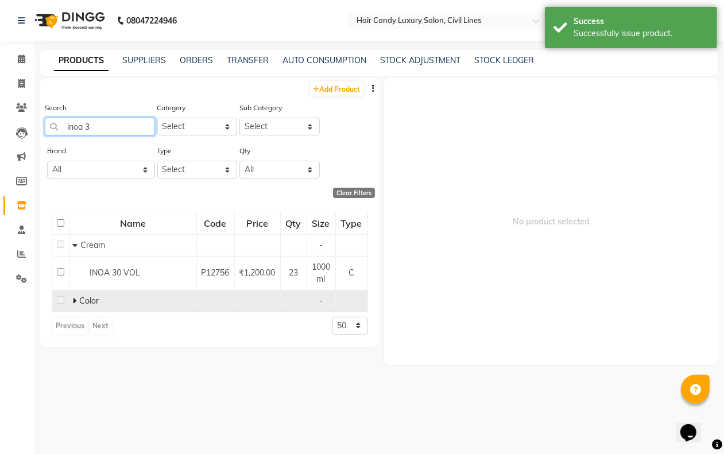
type input "inoa 3"
click at [73, 297] on icon at bounding box center [74, 301] width 4 height 8
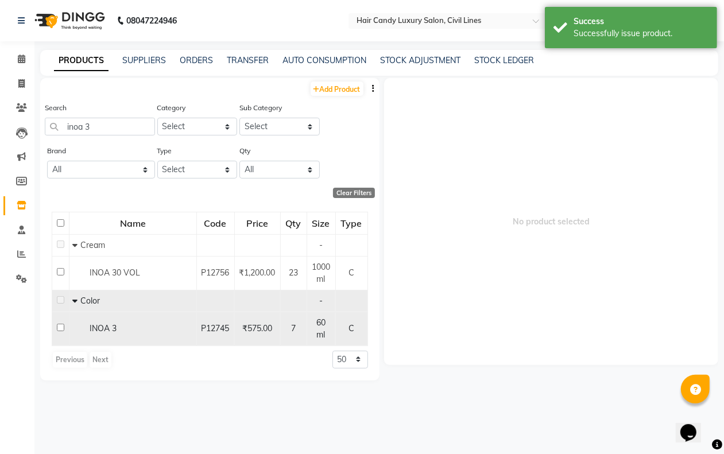
click at [57, 325] on input "checkbox" at bounding box center [60, 327] width 7 height 7
checkbox input "true"
select select
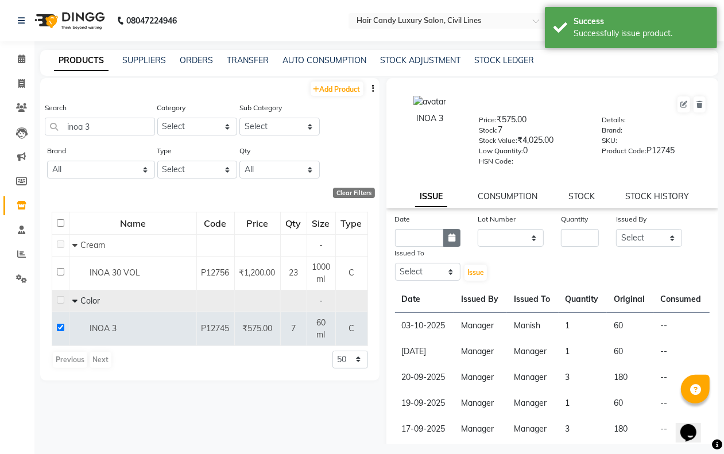
click at [443, 234] on button "button" at bounding box center [451, 238] width 17 height 18
select select "10"
select select "2025"
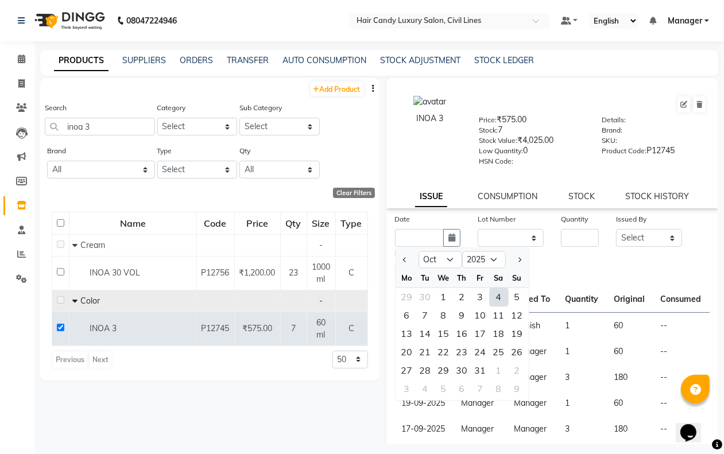
drag, startPoint x: 499, startPoint y: 293, endPoint x: 500, endPoint y: 279, distance: 13.2
click at [499, 292] on div "4" at bounding box center [498, 297] width 18 height 18
type input "04-10-2025"
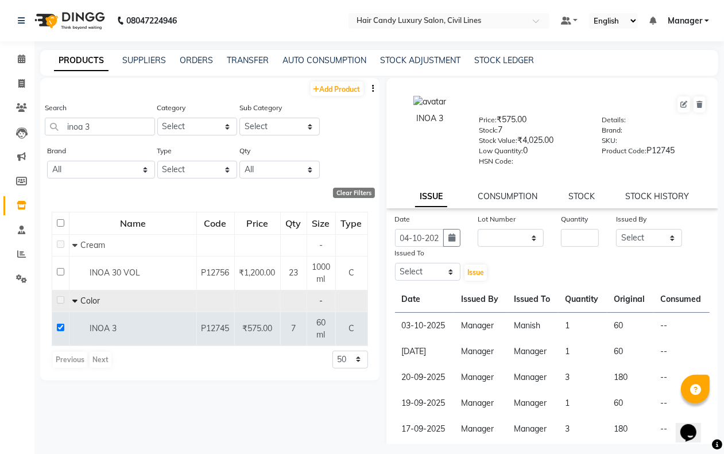
click at [505, 207] on div "INOA 3 Price: ₹575.00 Stock: 7 Stock Value: ₹4,025.00 Low Quantity: 0 HSN Code:…" at bounding box center [552, 341] width 332 height 527
click at [503, 231] on select "None" at bounding box center [510, 238] width 66 height 18
select select "0: null"
click at [477, 229] on select "None" at bounding box center [510, 238] width 66 height 18
click at [576, 229] on input "number" at bounding box center [580, 238] width 38 height 18
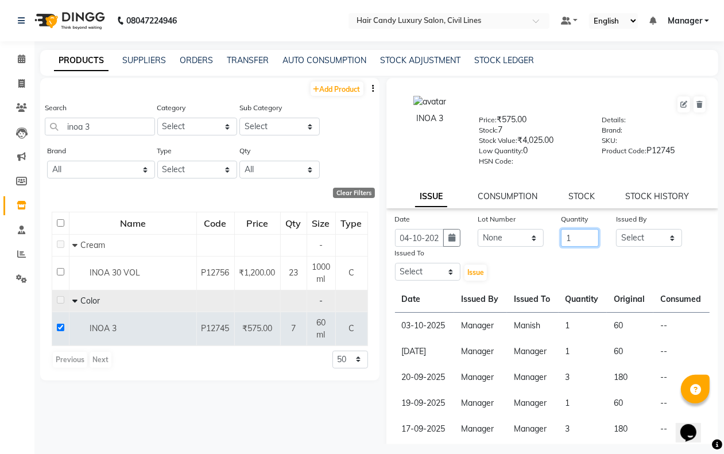
type input "1"
drag, startPoint x: 627, startPoint y: 234, endPoint x: 646, endPoint y: 236, distance: 19.1
click at [646, 236] on select "Select [PERSON_NAME] [PERSON_NAME] counter sale Danish DAULAT faisal jeet Manag…" at bounding box center [649, 238] width 66 height 18
select select "47213"
click at [616, 229] on select "Select [PERSON_NAME] [PERSON_NAME] counter sale Danish DAULAT faisal jeet Manag…" at bounding box center [649, 238] width 66 height 18
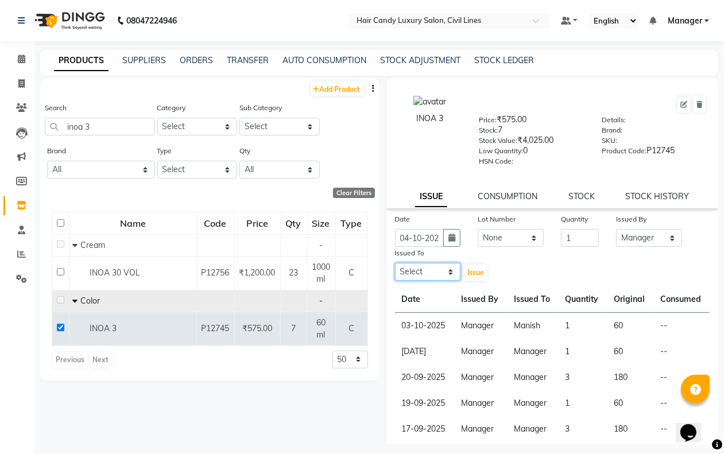
click at [432, 270] on select "Select [PERSON_NAME] [PERSON_NAME] counter sale Danish DAULAT faisal jeet Manag…" at bounding box center [428, 272] width 66 height 18
select select "47213"
click at [395, 263] on select "Select [PERSON_NAME] [PERSON_NAME] counter sale Danish DAULAT faisal jeet Manag…" at bounding box center [428, 272] width 66 height 18
click at [469, 265] on button "Issue" at bounding box center [475, 273] width 22 height 16
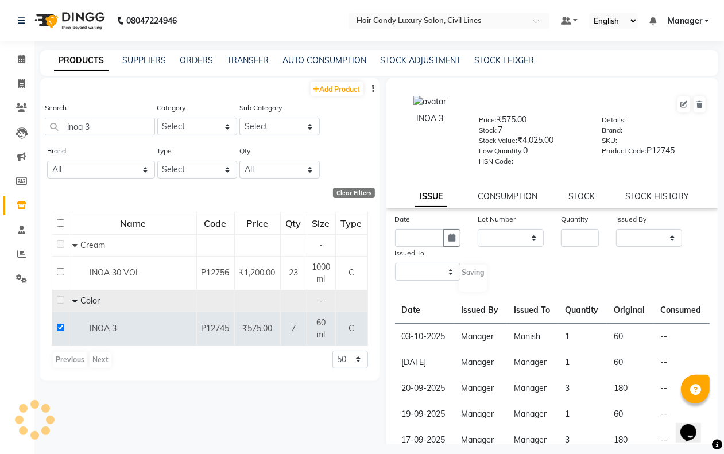
select select
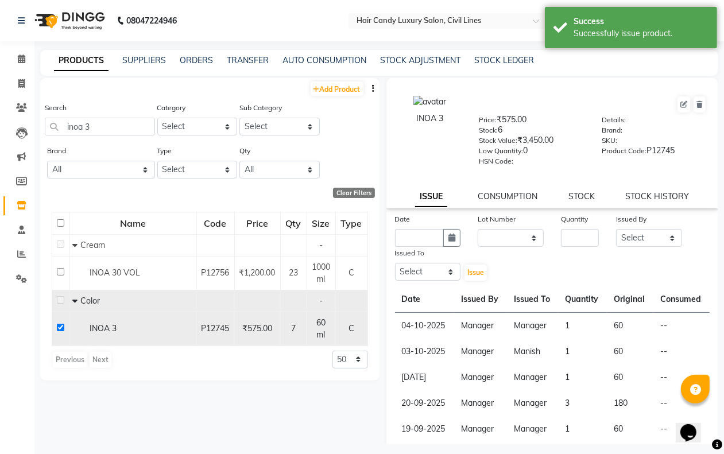
click at [59, 327] on input "checkbox" at bounding box center [60, 327] width 7 height 7
checkbox input "false"
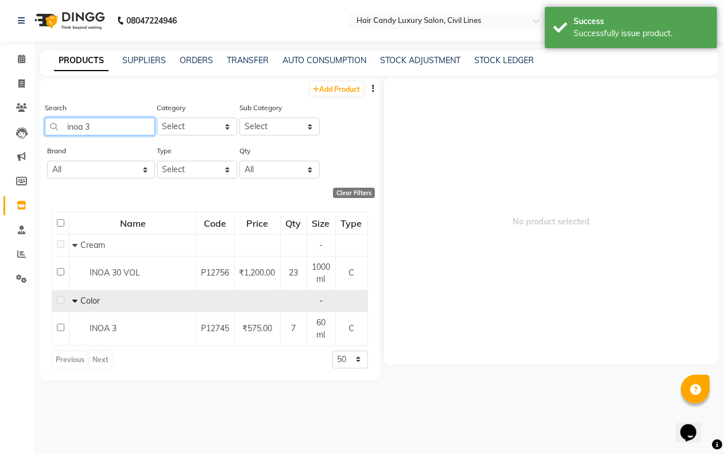
click at [101, 127] on input "inoa 3" at bounding box center [100, 127] width 110 height 18
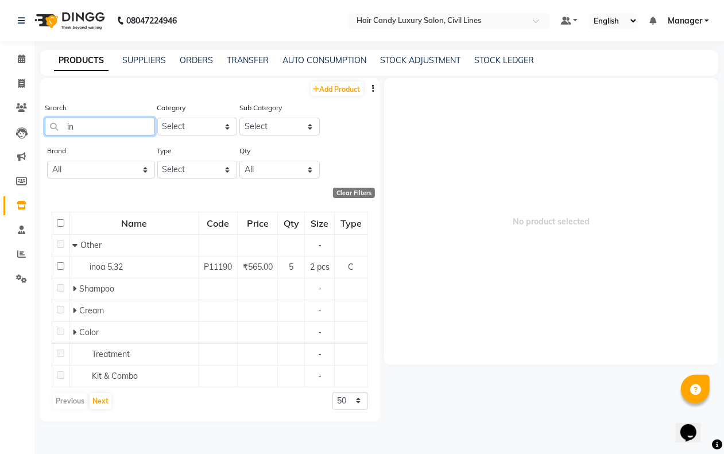
type input "i"
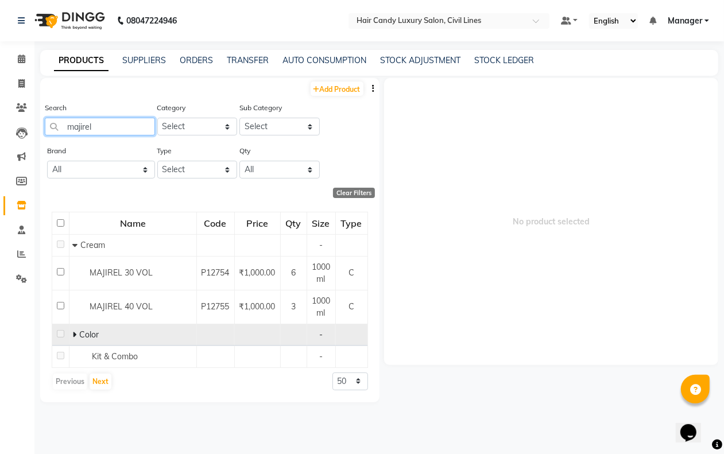
type input "majirel"
click at [72, 331] on td "Color" at bounding box center [132, 335] width 127 height 22
click at [73, 333] on icon at bounding box center [74, 335] width 4 height 8
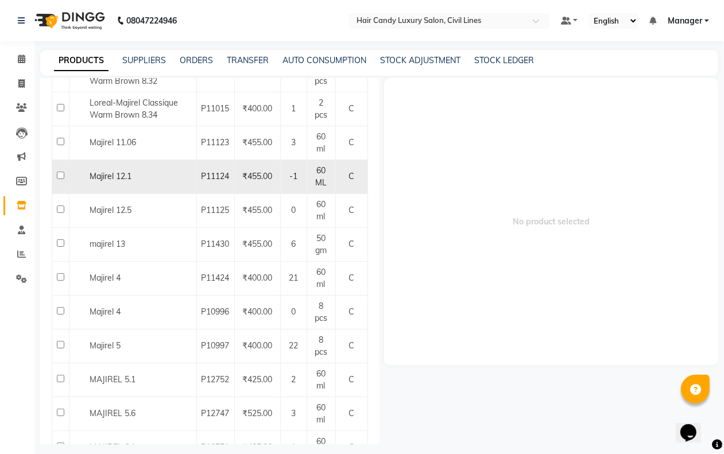
scroll to position [1076, 0]
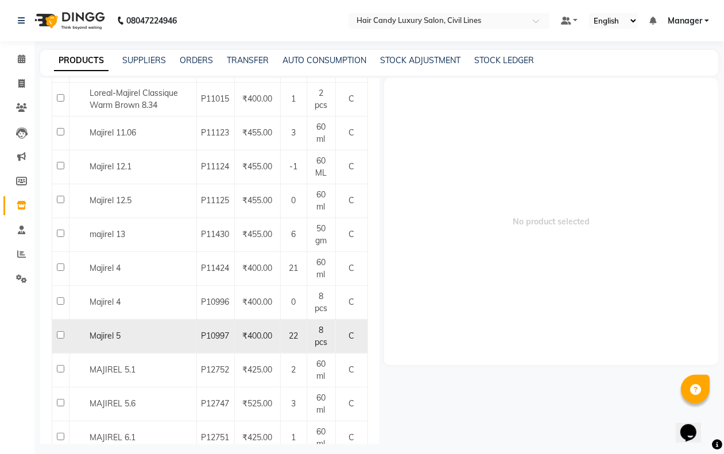
click at [60, 339] on input "checkbox" at bounding box center [60, 334] width 7 height 7
checkbox input "true"
select select
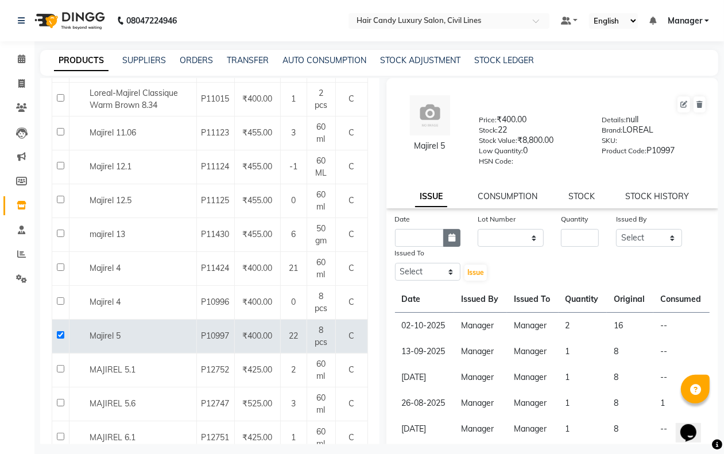
click at [453, 236] on button "button" at bounding box center [451, 238] width 17 height 18
select select "10"
select select "2025"
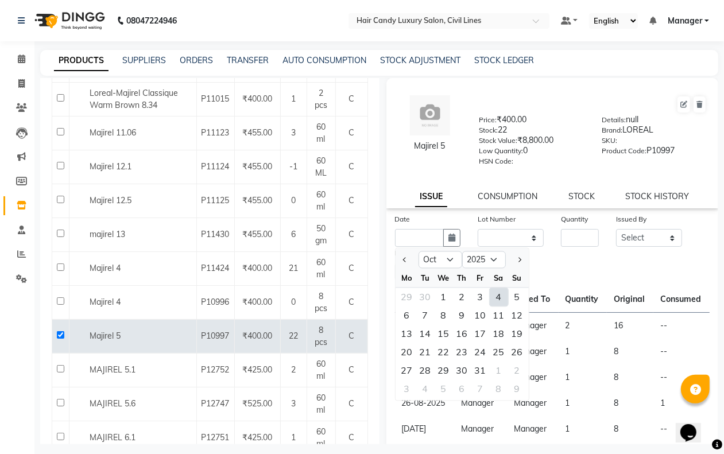
click at [494, 293] on div "4" at bounding box center [498, 297] width 18 height 18
type input "04-10-2025"
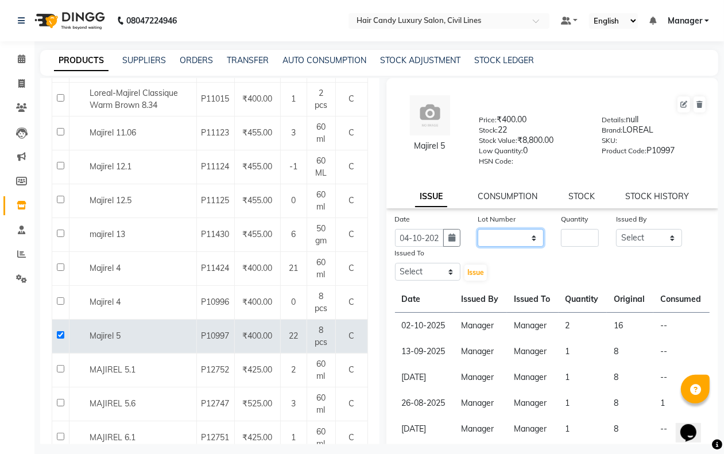
click at [503, 236] on select "None" at bounding box center [510, 238] width 66 height 18
select select "0: null"
click at [477, 229] on select "None" at bounding box center [510, 238] width 66 height 18
click at [566, 234] on input "number" at bounding box center [580, 238] width 38 height 18
type input "1"
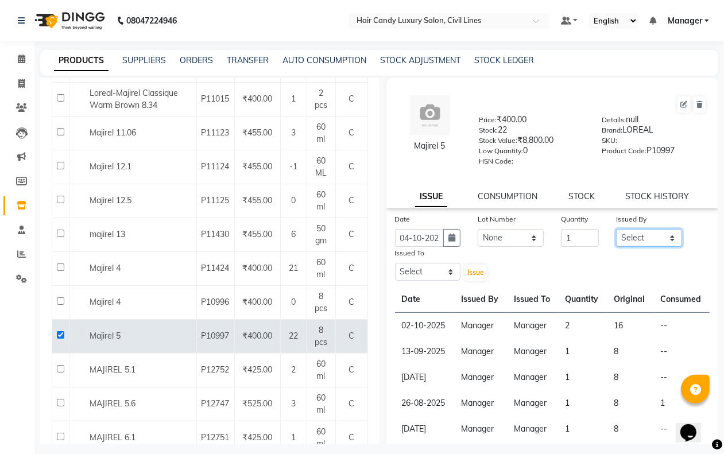
drag, startPoint x: 643, startPoint y: 239, endPoint x: 640, endPoint y: 227, distance: 12.9
click at [643, 239] on select "Select [PERSON_NAME] [PERSON_NAME] counter sale Danish DAULAT faisal jeet Manag…" at bounding box center [649, 238] width 66 height 18
select select "47213"
click at [616, 229] on select "Select [PERSON_NAME] [PERSON_NAME] counter sale Danish DAULAT faisal jeet Manag…" at bounding box center [649, 238] width 66 height 18
drag, startPoint x: 421, startPoint y: 270, endPoint x: 419, endPoint y: 260, distance: 10.4
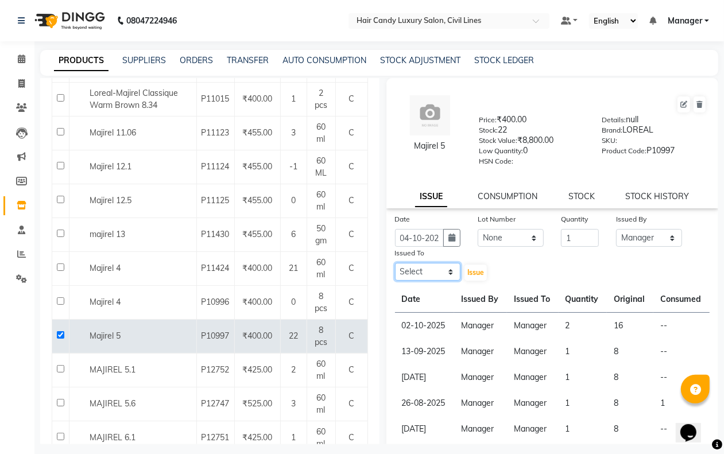
click at [421, 270] on select "Select [PERSON_NAME] [PERSON_NAME] counter sale Danish DAULAT faisal jeet Manag…" at bounding box center [428, 272] width 66 height 18
select select "47213"
click at [395, 263] on select "Select [PERSON_NAME] [PERSON_NAME] counter sale Danish DAULAT faisal jeet Manag…" at bounding box center [428, 272] width 66 height 18
click at [467, 271] on span "Issue" at bounding box center [475, 272] width 17 height 9
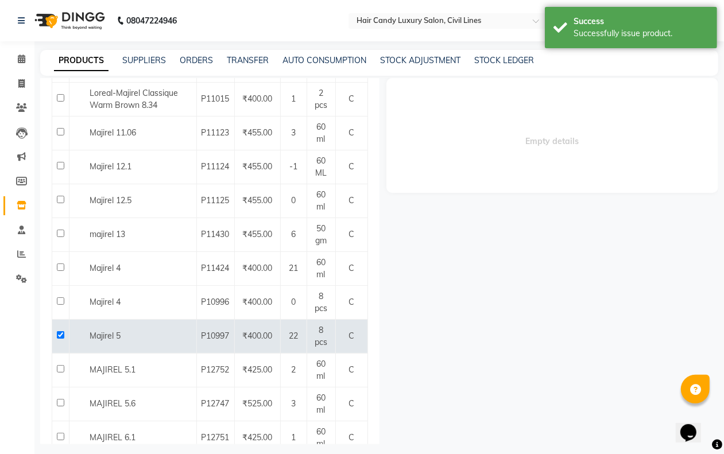
select select
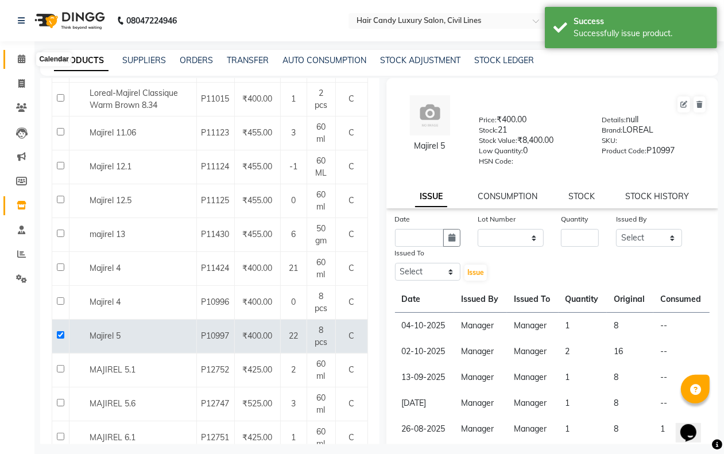
click at [21, 61] on icon at bounding box center [21, 59] width 7 height 9
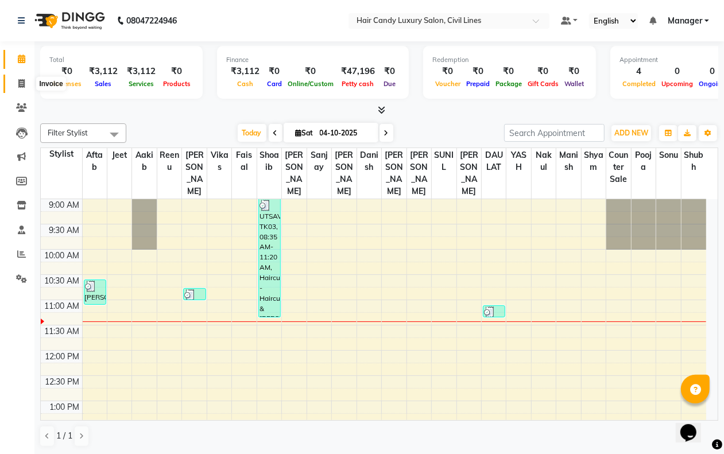
click at [19, 85] on icon at bounding box center [21, 83] width 6 height 9
select select "service"
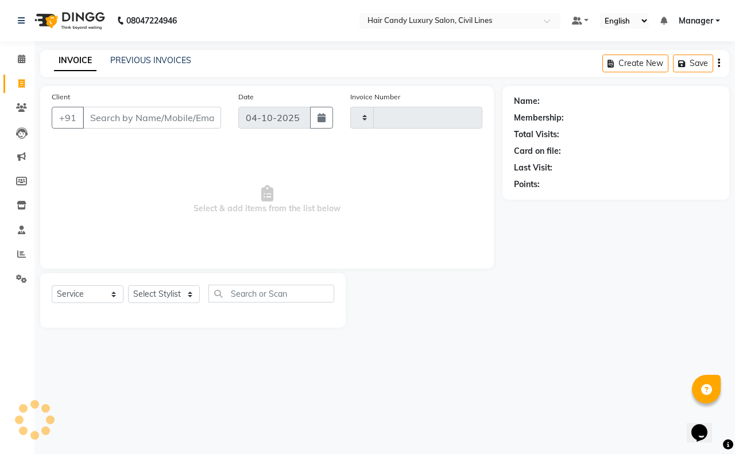
type input "9439"
select select "6308"
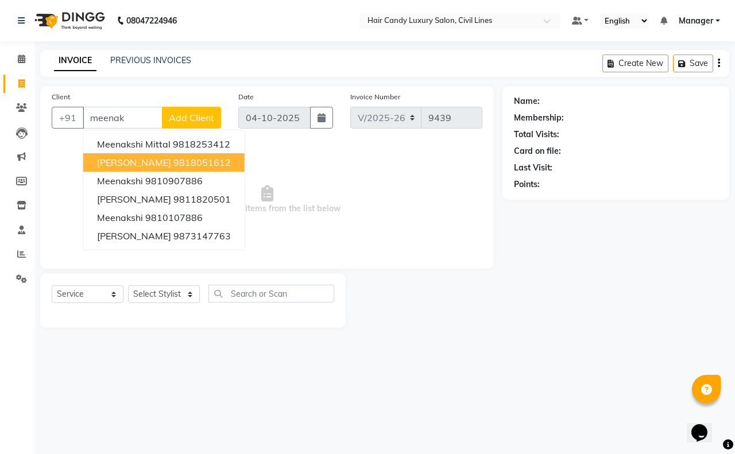
click at [173, 166] on ngb-highlight "9818051612" at bounding box center [201, 162] width 57 height 11
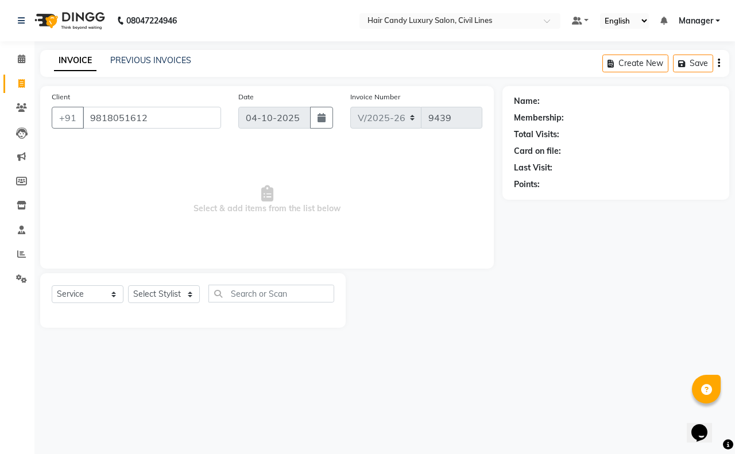
type input "9818051612"
select select "2: Object"
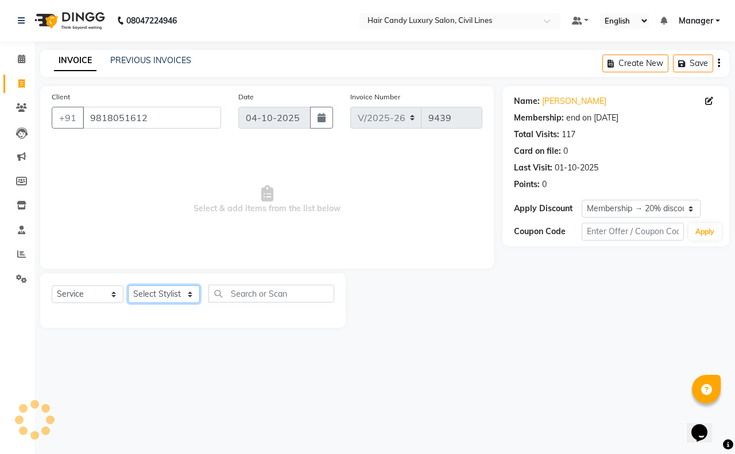
drag, startPoint x: 172, startPoint y: 294, endPoint x: 170, endPoint y: 288, distance: 6.2
click at [170, 294] on select "Select Stylist [PERSON_NAME] [PERSON_NAME] counter sale Danish DAULAT faisal je…" at bounding box center [164, 294] width 72 height 18
select select "47805"
click at [128, 285] on select "Select Stylist [PERSON_NAME] [PERSON_NAME] counter sale Danish DAULAT faisal je…" at bounding box center [164, 294] width 72 height 18
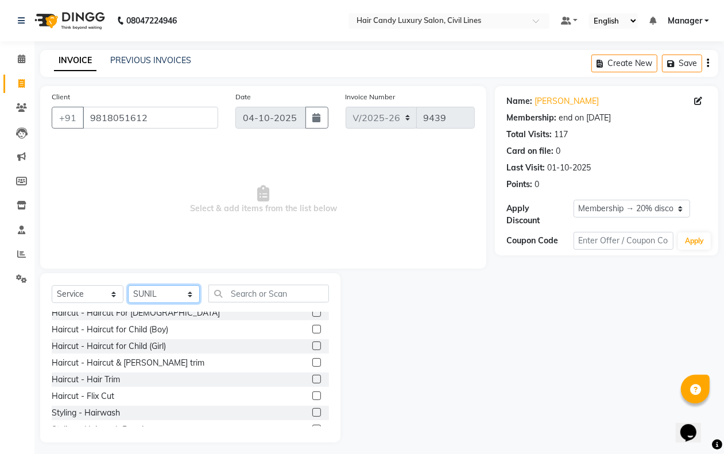
scroll to position [72, 0]
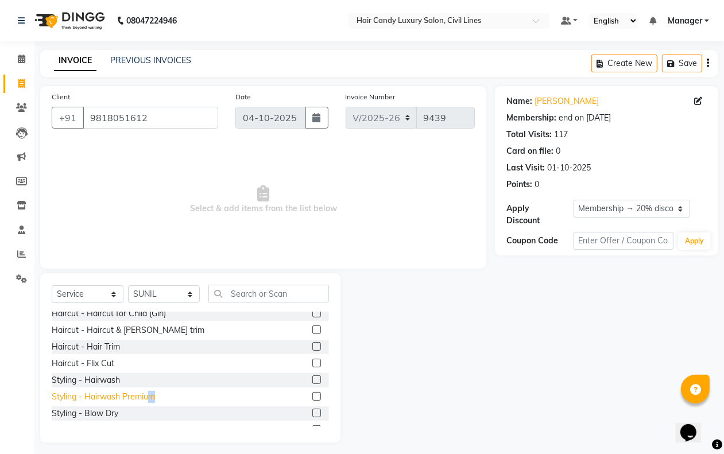
click at [155, 397] on div "Styling - Hairwash Premium" at bounding box center [103, 397] width 103 height 12
checkbox input "false"
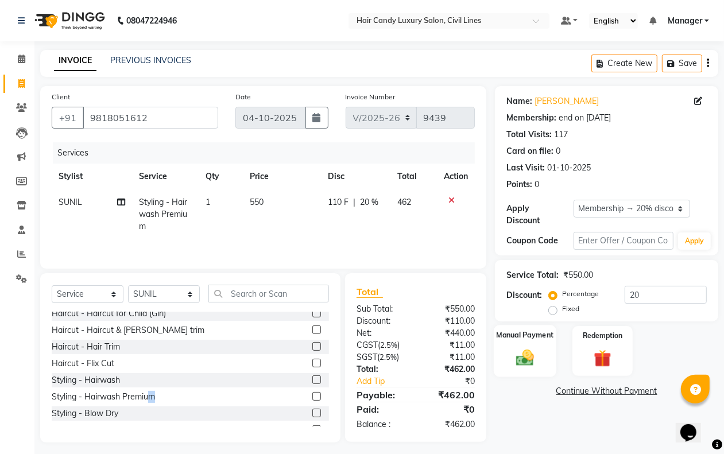
click at [517, 356] on img at bounding box center [524, 357] width 29 height 21
click at [588, 389] on span "CASH" at bounding box center [590, 391] width 25 height 13
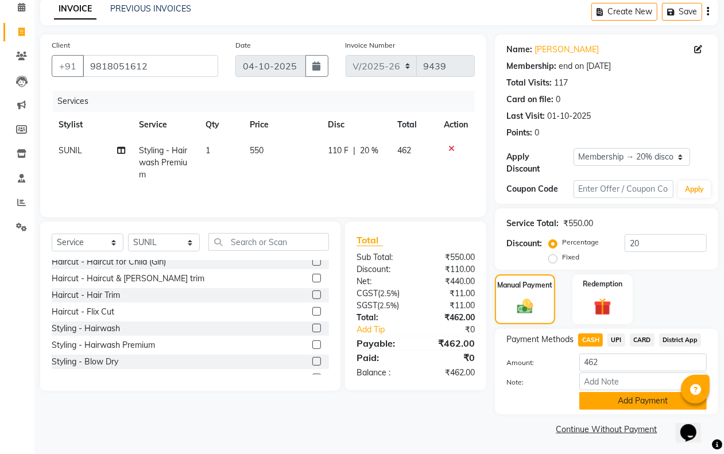
click at [586, 399] on button "Add Payment" at bounding box center [642, 401] width 127 height 18
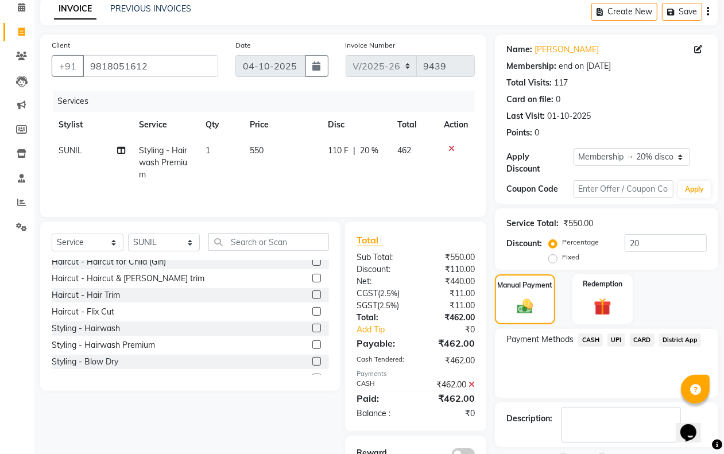
scroll to position [101, 0]
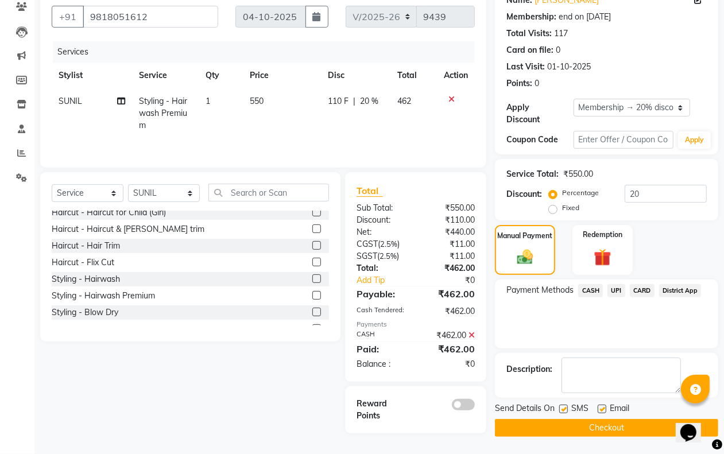
click at [565, 405] on label at bounding box center [563, 409] width 9 height 9
click at [565, 406] on input "checkbox" at bounding box center [562, 409] width 7 height 7
checkbox input "false"
click at [603, 407] on label at bounding box center [601, 409] width 9 height 9
click at [603, 407] on input "checkbox" at bounding box center [600, 409] width 7 height 7
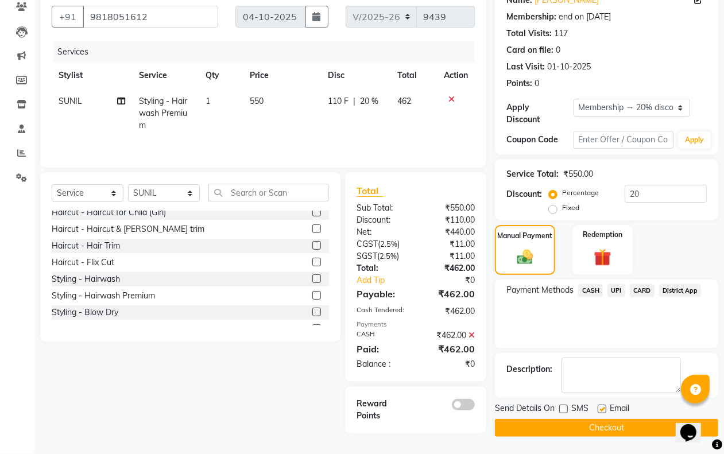
checkbox input "false"
click at [592, 424] on button "Checkout" at bounding box center [606, 428] width 223 height 18
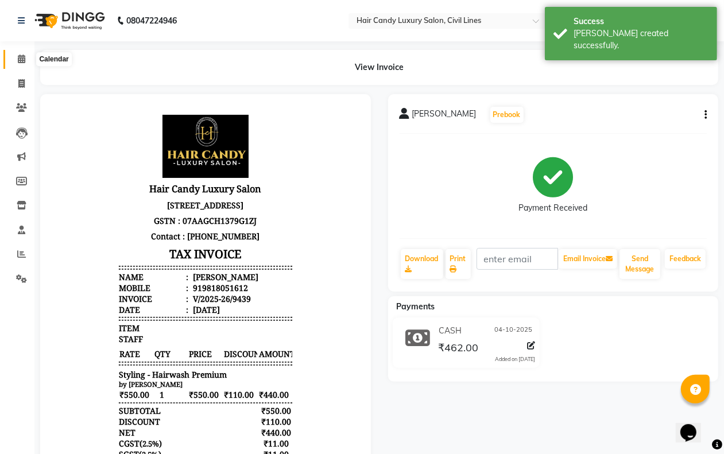
click at [19, 61] on icon at bounding box center [21, 59] width 7 height 9
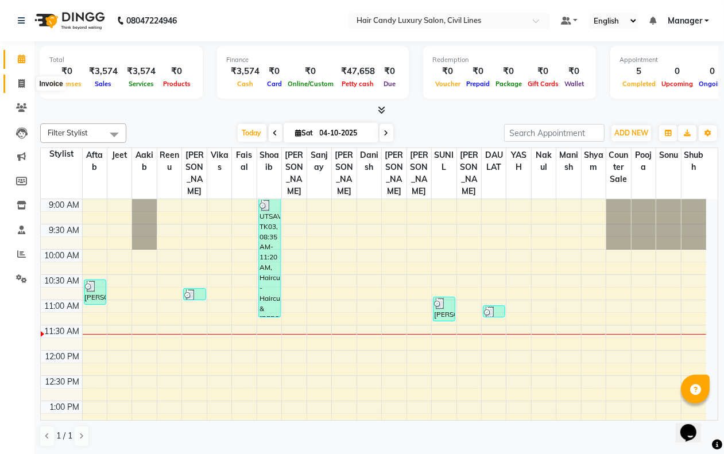
drag, startPoint x: 17, startPoint y: 80, endPoint x: 17, endPoint y: 92, distance: 11.5
click at [17, 81] on span at bounding box center [21, 83] width 20 height 13
select select "6308"
select select "service"
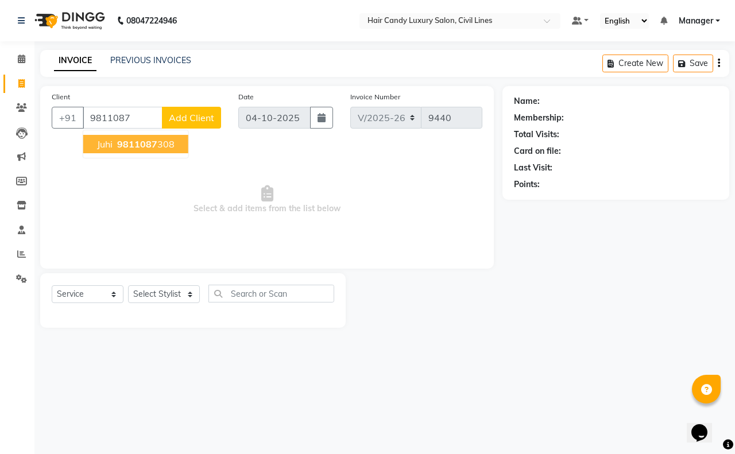
click at [126, 143] on span "9811087" at bounding box center [137, 143] width 40 height 11
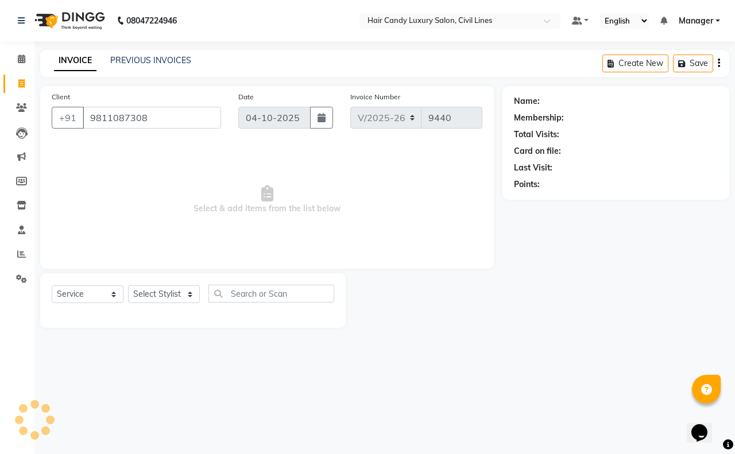
type input "9811087308"
select select "1: Object"
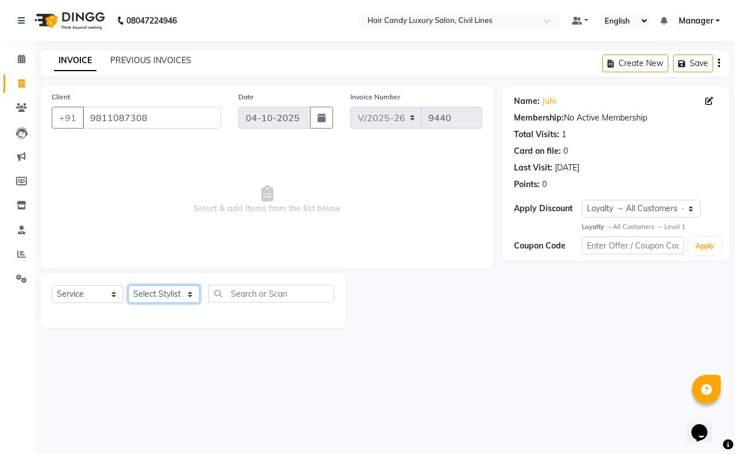
click at [173, 298] on select "Select Stylist [PERSON_NAME] [PERSON_NAME] counter sale Danish DAULAT faisal je…" at bounding box center [164, 294] width 72 height 18
select select "48212"
click at [128, 285] on select "Select Stylist [PERSON_NAME] [PERSON_NAME] counter sale Danish DAULAT faisal je…" at bounding box center [164, 294] width 72 height 18
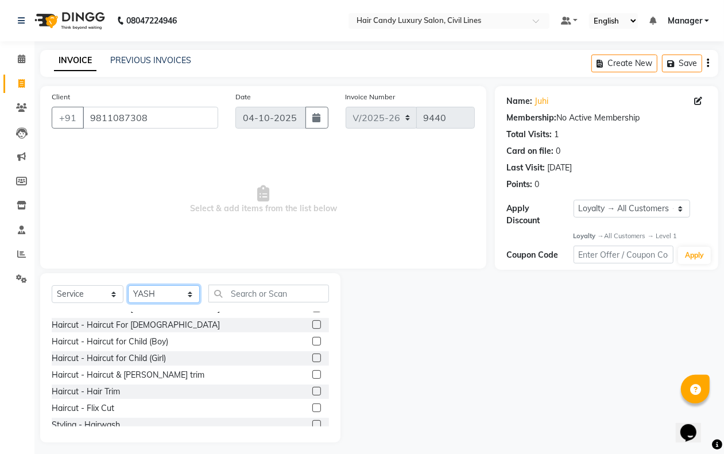
scroll to position [72, 0]
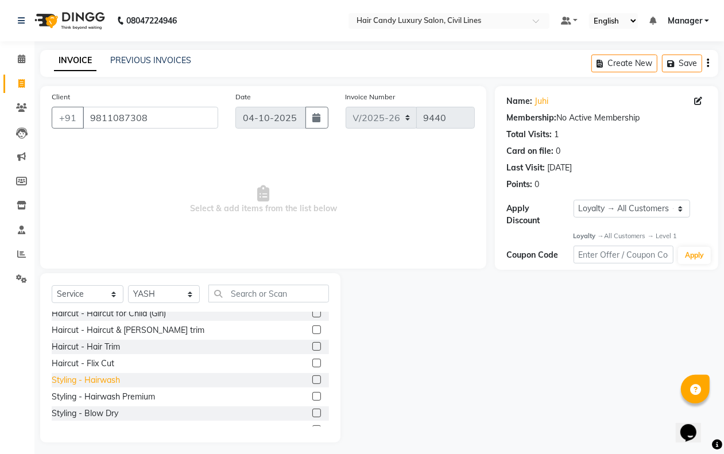
click at [114, 378] on div "Styling - Hairwash" at bounding box center [86, 380] width 68 height 12
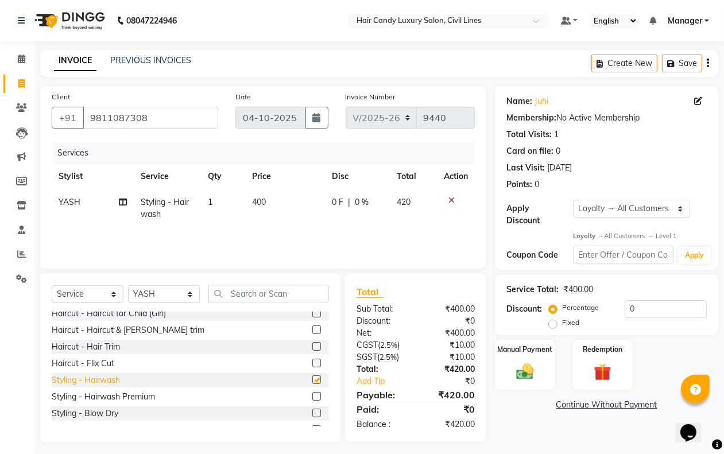
checkbox input "false"
click at [520, 364] on img at bounding box center [524, 372] width 29 height 21
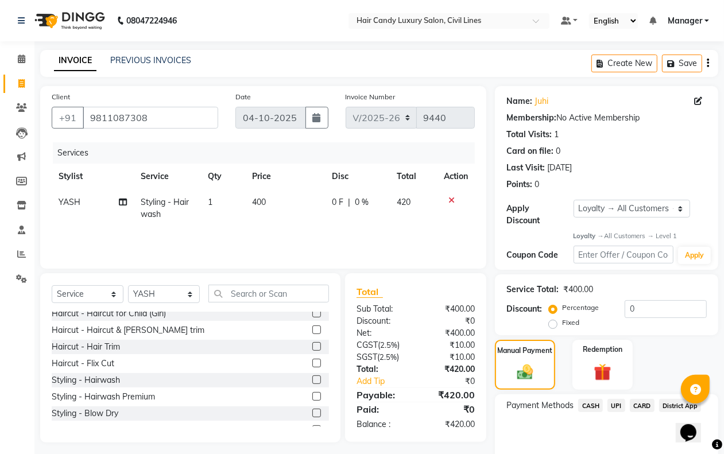
click at [612, 405] on span "UPI" at bounding box center [616, 405] width 18 height 13
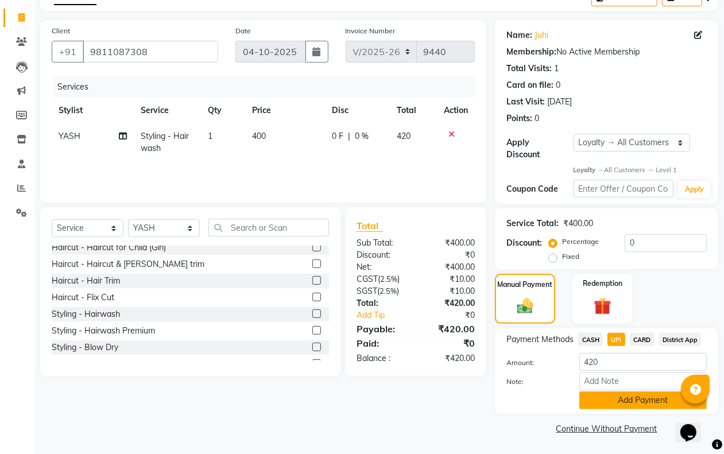
click at [615, 406] on button "Add Payment" at bounding box center [642, 400] width 127 height 18
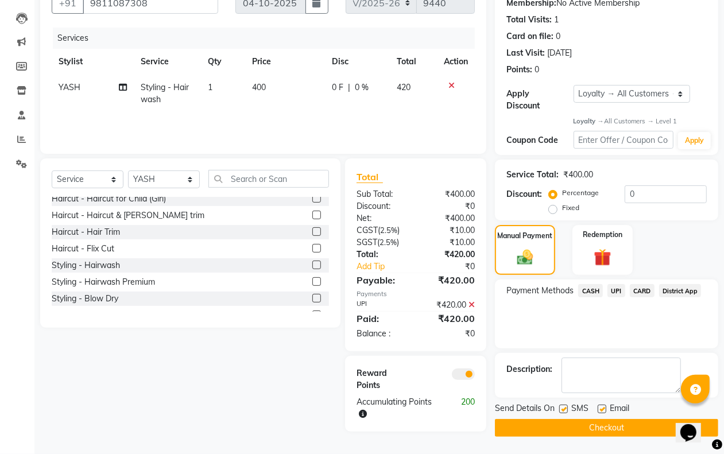
click at [466, 376] on span at bounding box center [463, 373] width 23 height 11
click at [475, 376] on input "checkbox" at bounding box center [475, 376] width 0 height 0
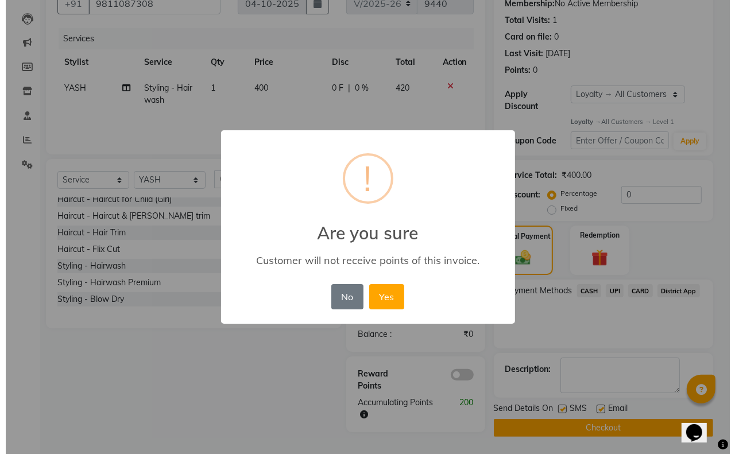
scroll to position [109, 0]
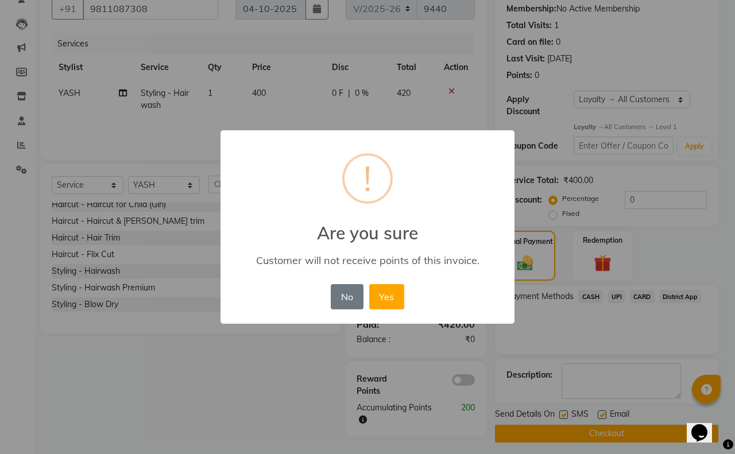
click at [394, 301] on button "Yes" at bounding box center [386, 296] width 35 height 25
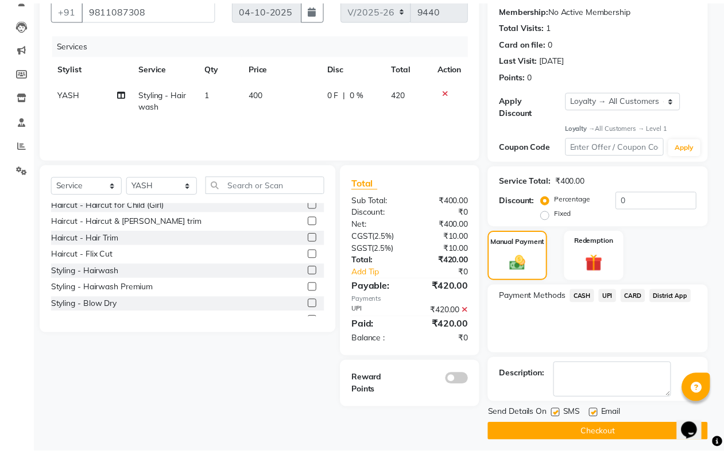
scroll to position [107, 0]
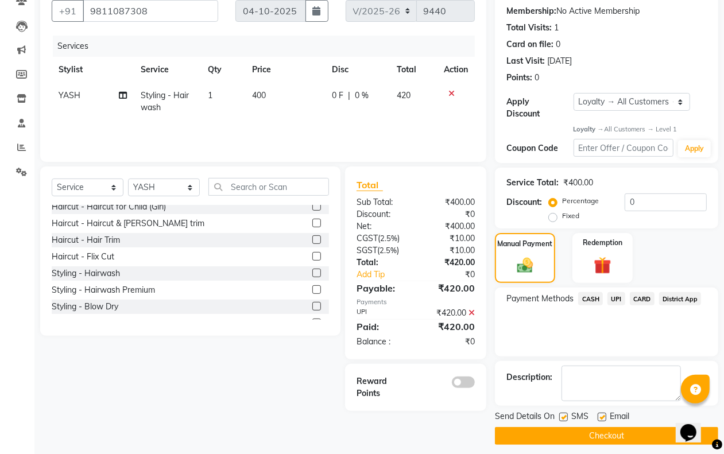
click at [577, 438] on button "Checkout" at bounding box center [606, 436] width 223 height 18
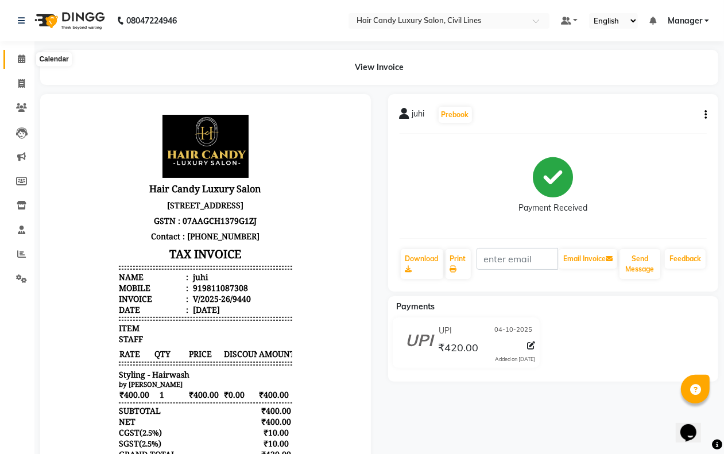
click at [28, 53] on span at bounding box center [21, 59] width 20 height 13
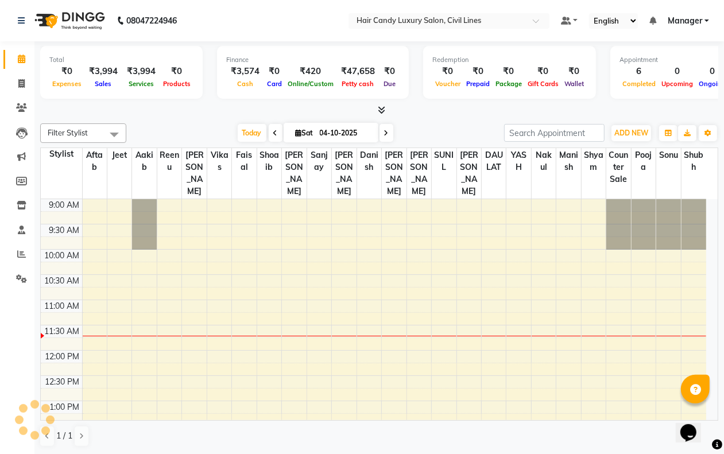
click at [21, 59] on icon at bounding box center [21, 59] width 7 height 9
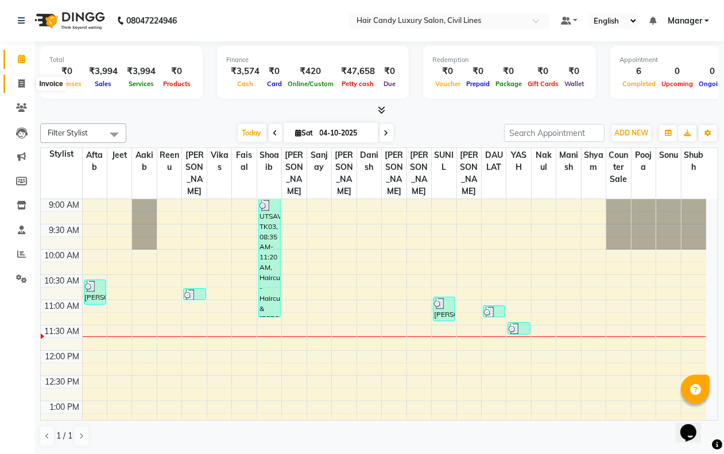
click at [18, 79] on span at bounding box center [21, 83] width 20 height 13
select select "6308"
select select "service"
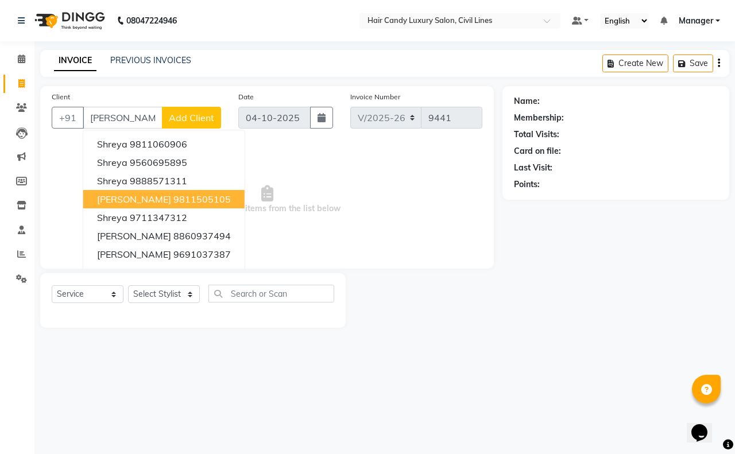
click at [145, 199] on span "[PERSON_NAME]" at bounding box center [134, 198] width 74 height 11
type input "9811505105"
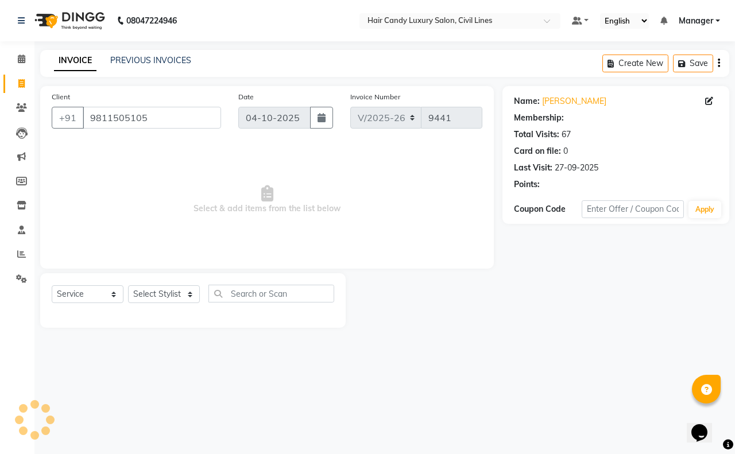
select select "1: Object"
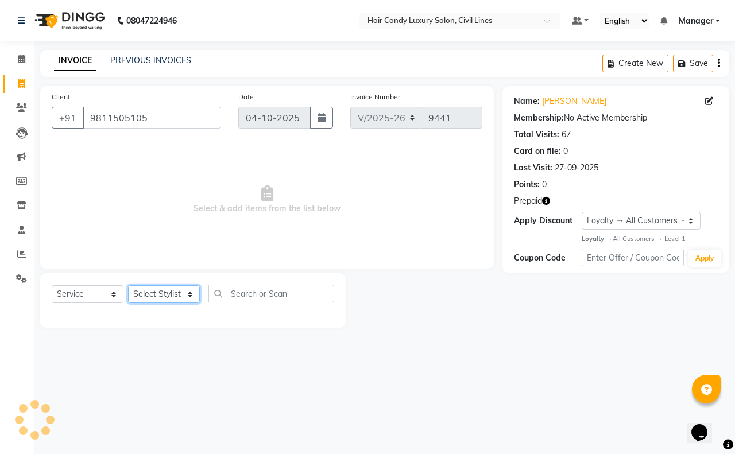
click at [154, 288] on select "Select Stylist [PERSON_NAME] [PERSON_NAME] counter sale Danish DAULAT faisal je…" at bounding box center [164, 294] width 72 height 18
select select "47810"
click at [128, 285] on select "Select Stylist [PERSON_NAME] [PERSON_NAME] counter sale Danish DAULAT faisal je…" at bounding box center [164, 294] width 72 height 18
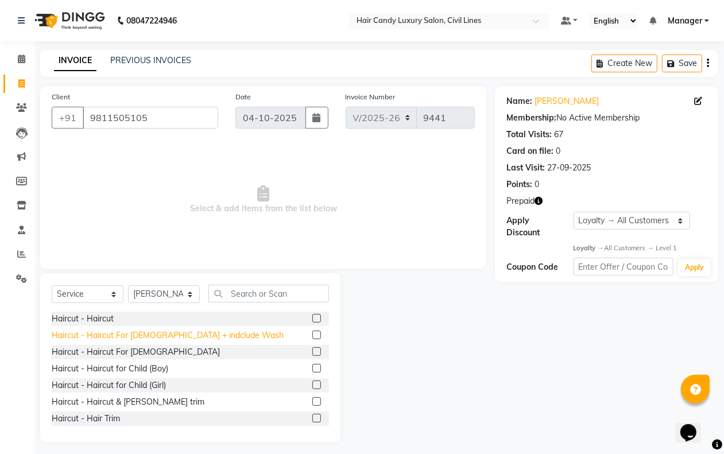
drag, startPoint x: 137, startPoint y: 350, endPoint x: 141, endPoint y: 336, distance: 14.5
click at [137, 350] on div "Haircut - Haircut For [DEMOGRAPHIC_DATA]" at bounding box center [136, 352] width 168 height 12
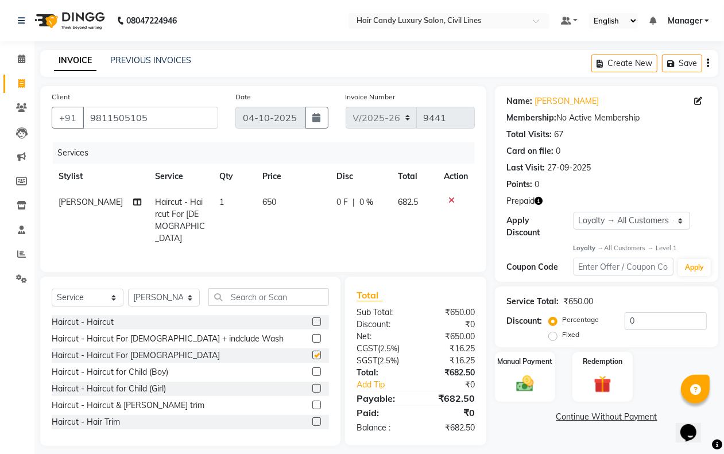
checkbox input "false"
click at [262, 200] on span "650" at bounding box center [269, 202] width 14 height 10
select select "47810"
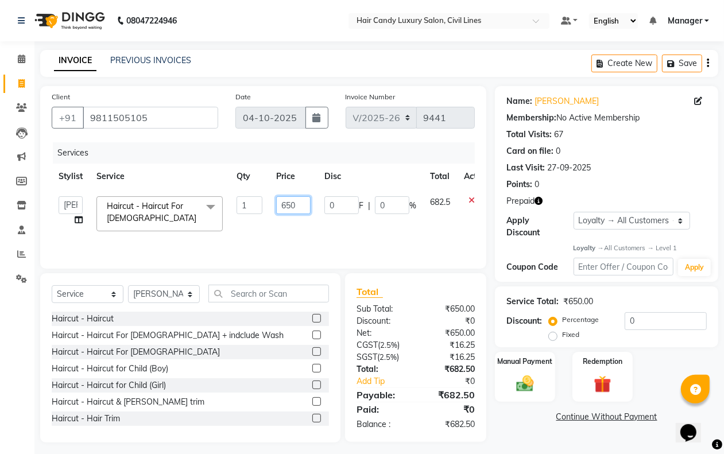
click at [297, 203] on input "650" at bounding box center [293, 205] width 34 height 18
click at [300, 205] on input "650" at bounding box center [293, 205] width 34 height 18
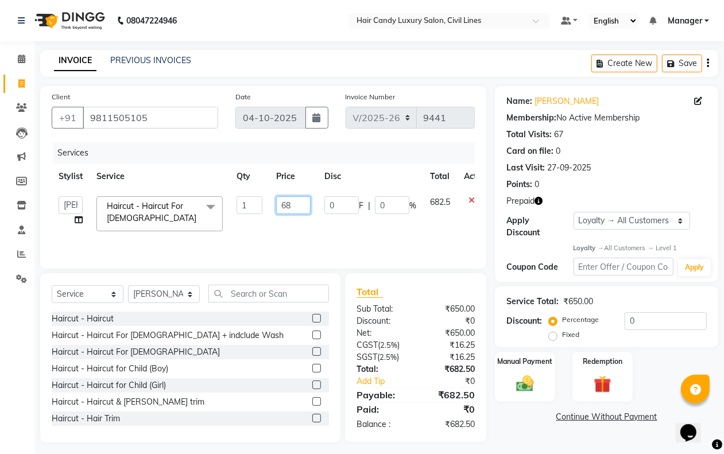
type input "682"
click at [535, 437] on div "Name: [PERSON_NAME] Membership: No Active Membership Total Visits: 67 Card on f…" at bounding box center [611, 264] width 232 height 356
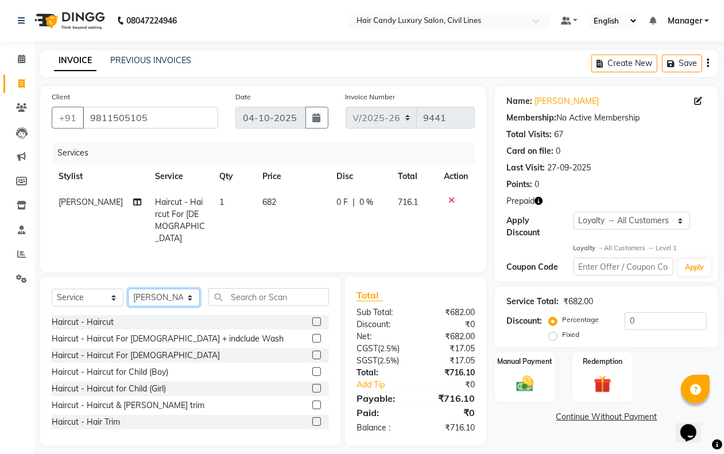
drag, startPoint x: 151, startPoint y: 296, endPoint x: 155, endPoint y: 286, distance: 11.1
click at [151, 296] on select "Select Stylist [PERSON_NAME] [PERSON_NAME] counter sale Danish DAULAT faisal je…" at bounding box center [164, 298] width 72 height 18
select select "47811"
click at [128, 289] on select "Select Stylist [PERSON_NAME] [PERSON_NAME] counter sale Danish DAULAT faisal je…" at bounding box center [164, 298] width 72 height 18
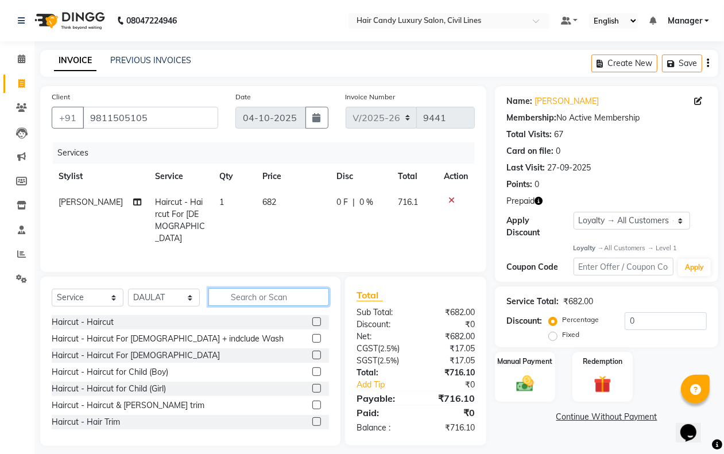
click at [253, 289] on input "text" at bounding box center [268, 297] width 121 height 18
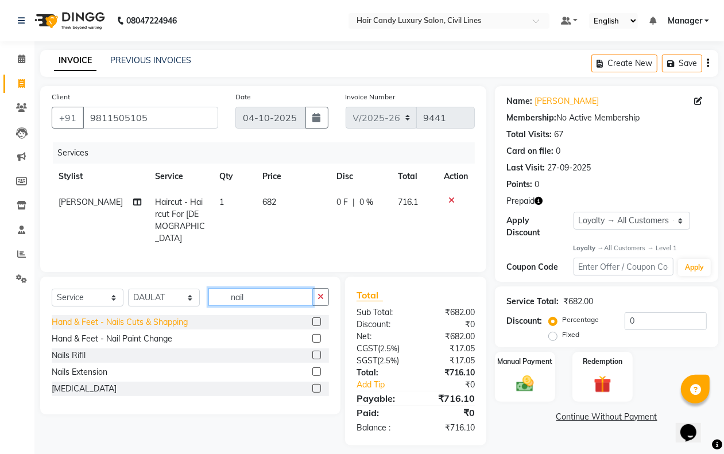
type input "nail"
click at [147, 321] on div "Hand & Feet - Nails Cuts & Shapping" at bounding box center [120, 322] width 136 height 12
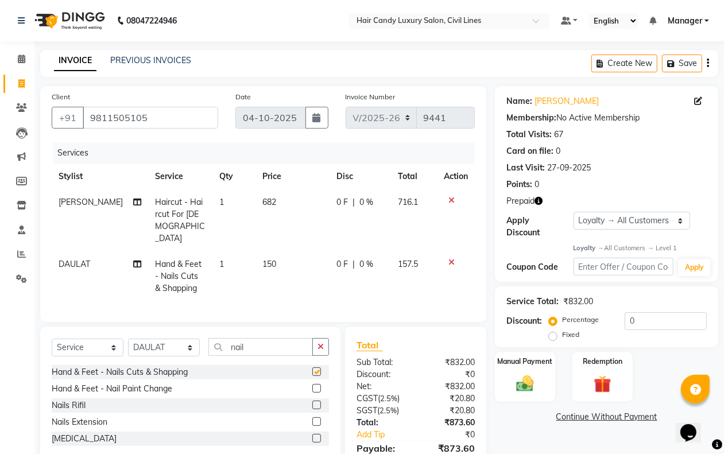
checkbox input "false"
click at [265, 259] on span "150" at bounding box center [269, 264] width 14 height 10
select select "47811"
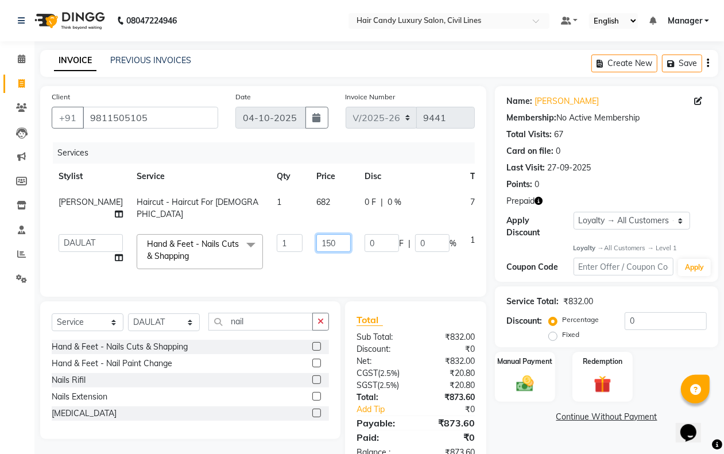
drag, startPoint x: 267, startPoint y: 244, endPoint x: 308, endPoint y: 242, distance: 40.8
click at [316, 242] on input "150" at bounding box center [333, 243] width 34 height 18
type input "157"
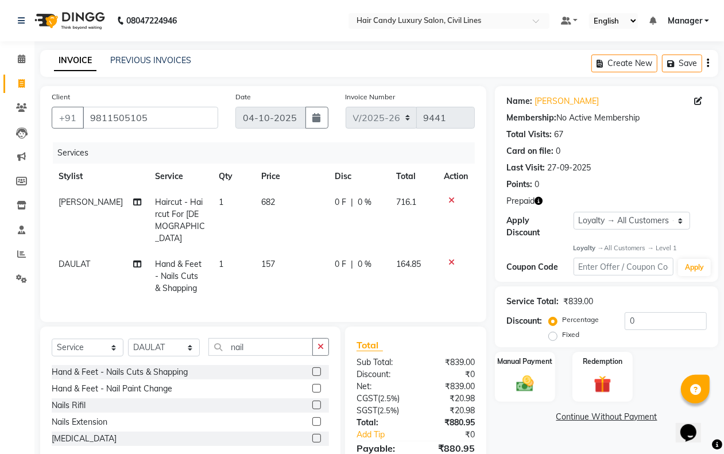
drag, startPoint x: 244, startPoint y: 242, endPoint x: 250, endPoint y: 248, distance: 8.5
drag, startPoint x: 224, startPoint y: 237, endPoint x: 231, endPoint y: 238, distance: 7.0
click at [228, 251] on td "1" at bounding box center [233, 276] width 42 height 50
select select "47811"
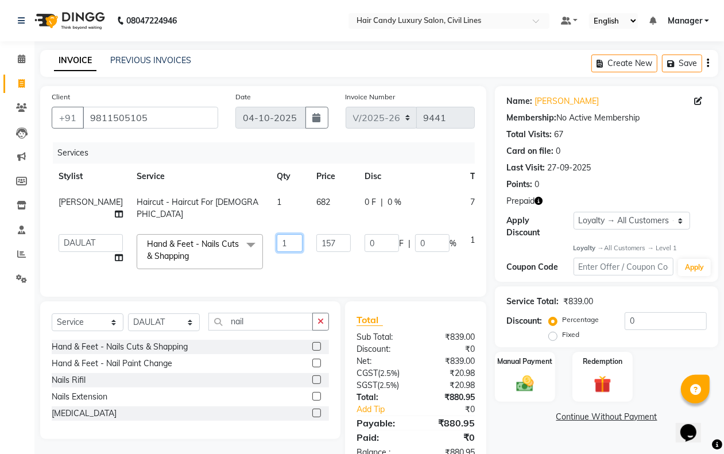
click at [277, 241] on input "1" at bounding box center [290, 243] width 26 height 18
type input "2"
click at [499, 445] on div "Name: [PERSON_NAME] Membership: No Active Membership Total Visits: 67 Card on f…" at bounding box center [611, 278] width 232 height 384
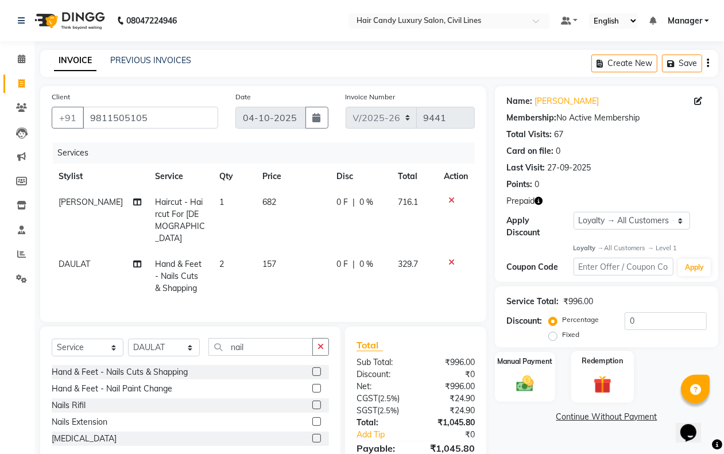
click at [589, 388] on img at bounding box center [602, 385] width 29 height 22
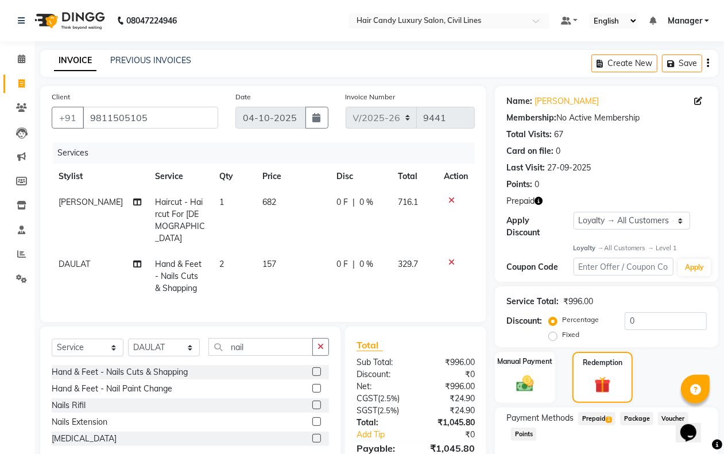
click at [601, 419] on span "Prepaid 2" at bounding box center [596, 418] width 37 height 13
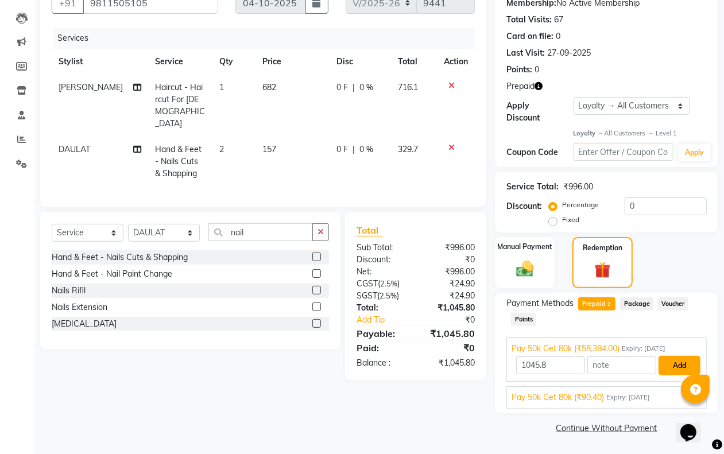
click at [666, 371] on button "Add" at bounding box center [679, 366] width 42 height 20
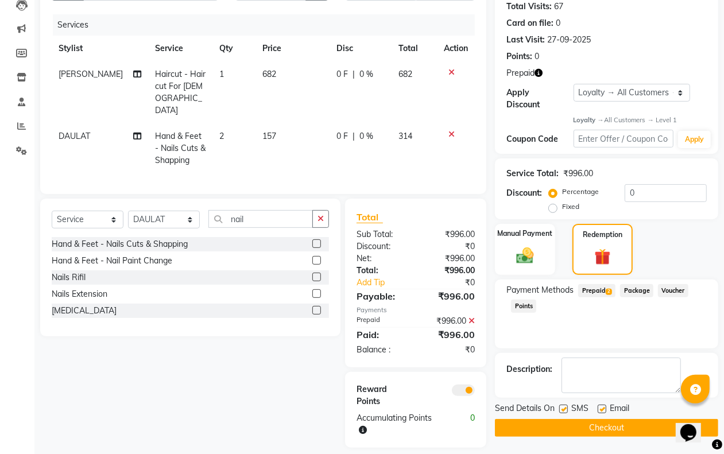
click at [460, 384] on span at bounding box center [463, 389] width 23 height 11
click at [475, 392] on input "checkbox" at bounding box center [475, 392] width 0 height 0
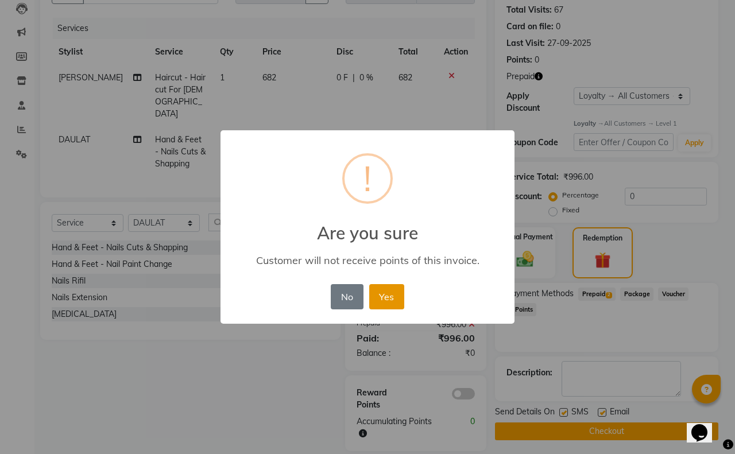
click at [387, 304] on button "Yes" at bounding box center [386, 296] width 35 height 25
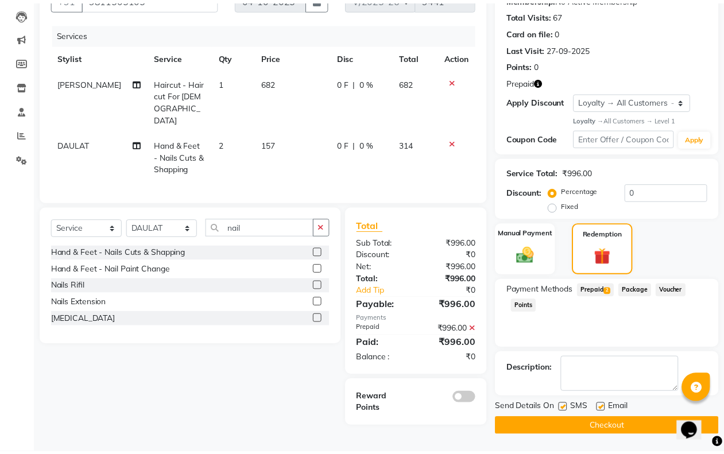
scroll to position [119, 0]
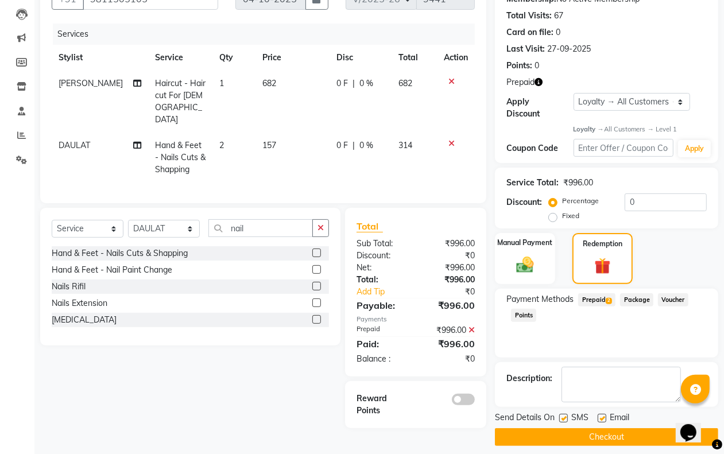
click at [566, 433] on button "Checkout" at bounding box center [606, 437] width 223 height 18
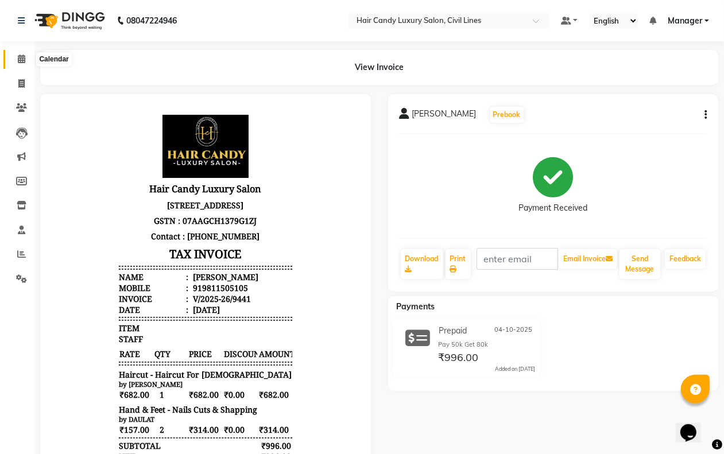
click at [20, 57] on icon at bounding box center [21, 59] width 7 height 9
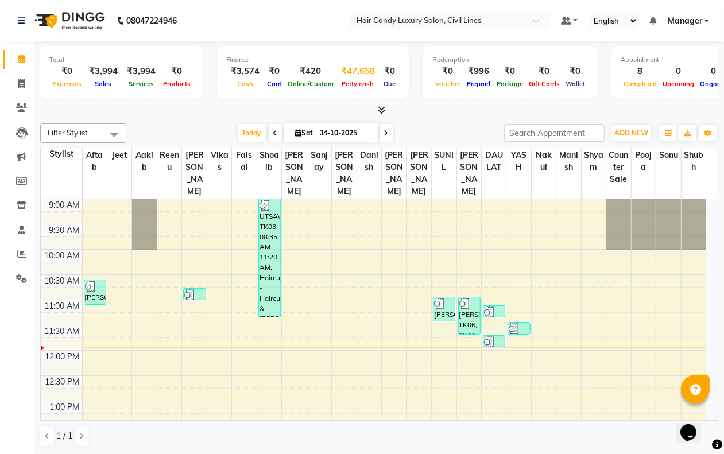
click at [366, 78] on div "Petty cash" at bounding box center [357, 83] width 43 height 12
click at [340, 78] on div "Petty cash" at bounding box center [357, 83] width 43 height 12
click at [345, 77] on div "Petty cash" at bounding box center [357, 83] width 43 height 12
click at [343, 77] on div "Petty cash" at bounding box center [357, 83] width 43 height 12
click at [358, 68] on div "₹47,658" at bounding box center [357, 71] width 43 height 13
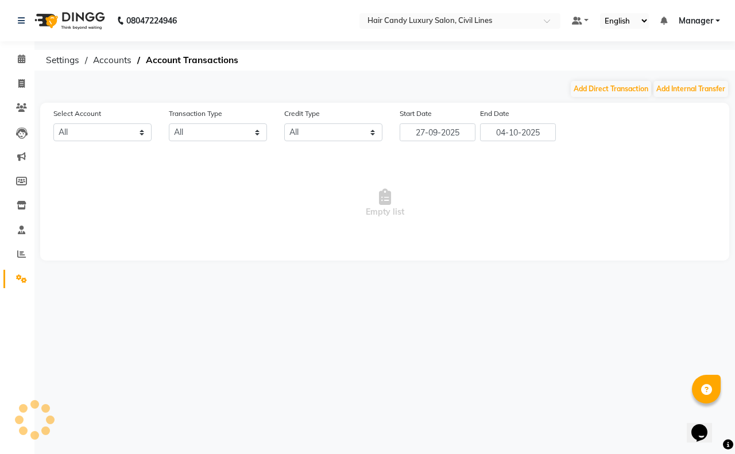
select select "5301"
click at [589, 90] on button "Add Direct Transaction" at bounding box center [610, 89] width 80 height 16
select select "direct"
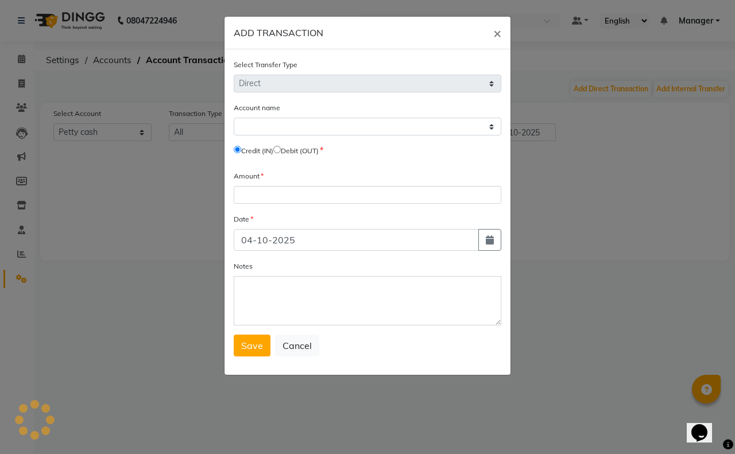
select select "5301"
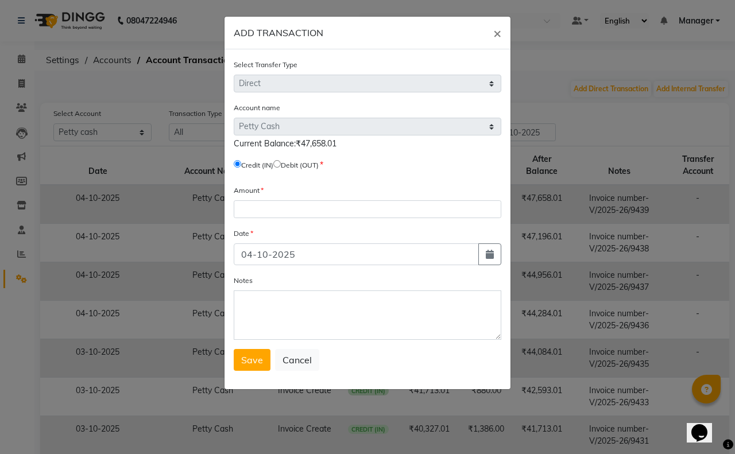
click at [281, 164] on input "radio" at bounding box center [276, 163] width 7 height 7
radio input "true"
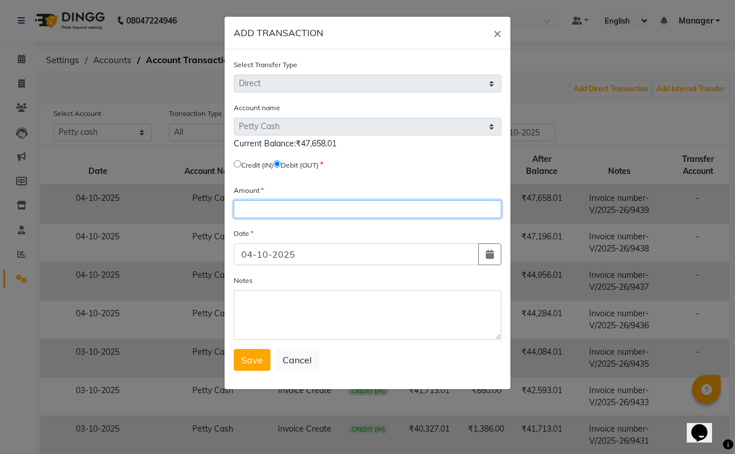
click at [265, 203] on input "number" at bounding box center [367, 209] width 267 height 18
type input "44084"
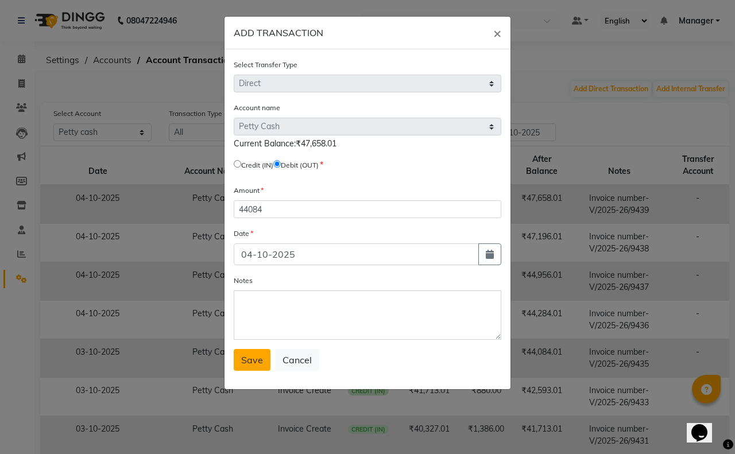
click at [253, 362] on span "Save" at bounding box center [252, 359] width 22 height 11
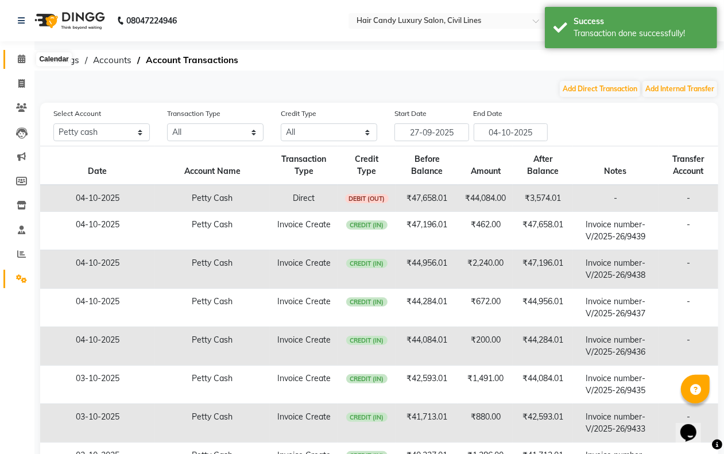
click at [19, 60] on icon at bounding box center [21, 59] width 7 height 9
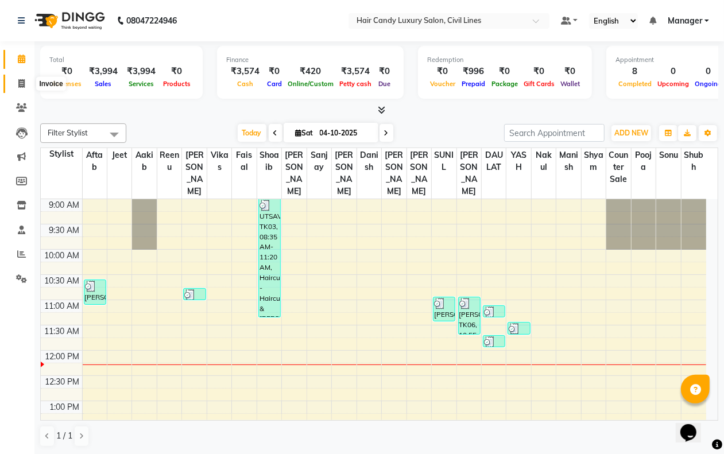
click at [20, 81] on icon at bounding box center [21, 83] width 6 height 9
select select "service"
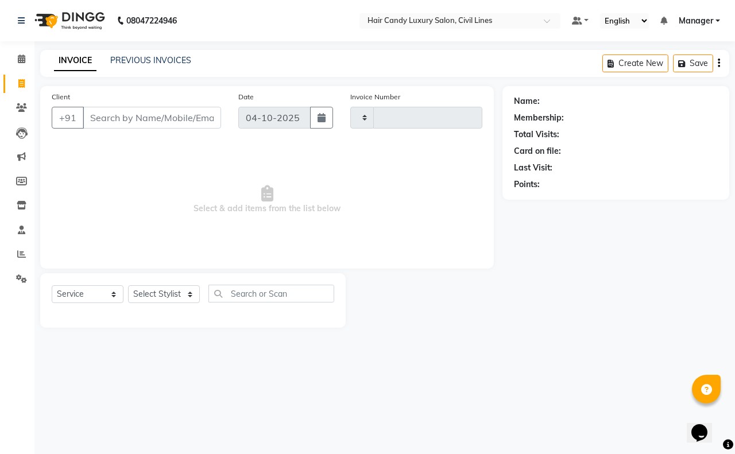
type input "9442"
select select "6308"
click at [157, 294] on select "Select Stylist" at bounding box center [164, 294] width 72 height 18
select select "47473"
click at [128, 285] on select "Select Stylist [PERSON_NAME] [PERSON_NAME] counter sale Danish DAULAT faisal je…" at bounding box center [164, 294] width 72 height 18
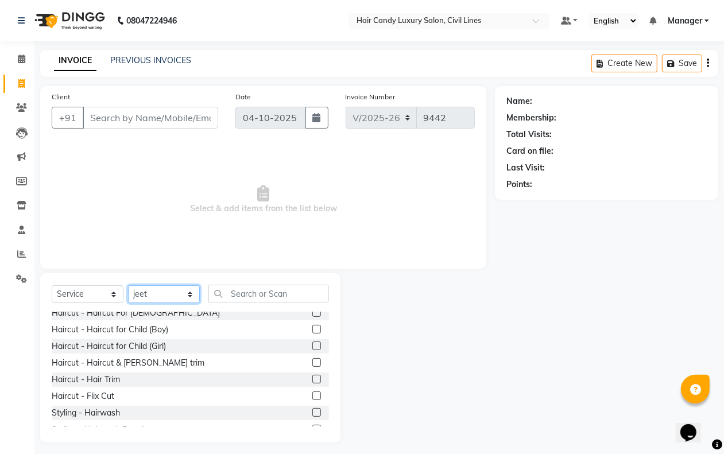
scroll to position [72, 0]
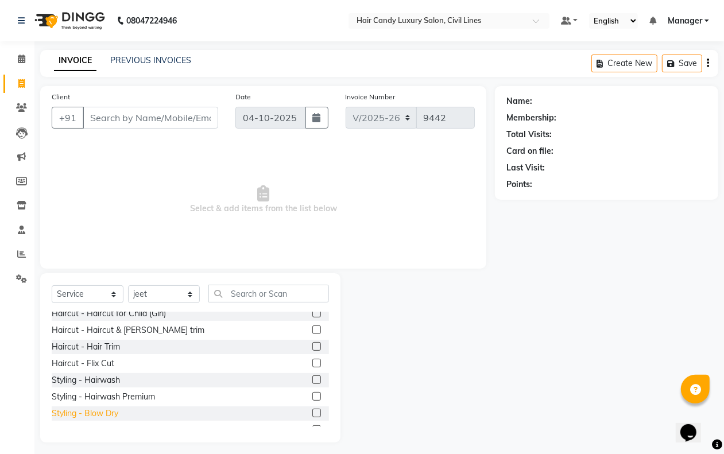
click at [116, 415] on div "Styling - Blow Dry" at bounding box center [85, 413] width 67 height 12
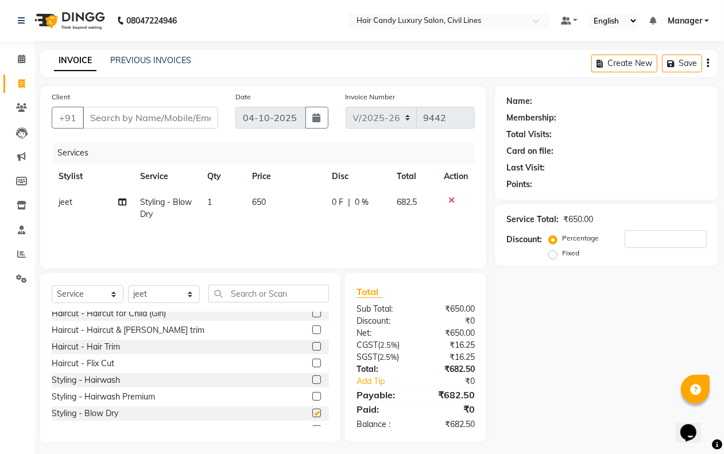
checkbox input "false"
click at [266, 294] on input "text" at bounding box center [268, 294] width 121 height 18
drag, startPoint x: 107, startPoint y: 134, endPoint x: 118, endPoint y: 122, distance: 15.9
click at [112, 132] on div "Client +91" at bounding box center [135, 114] width 184 height 47
click at [119, 118] on input "Client" at bounding box center [150, 118] width 135 height 22
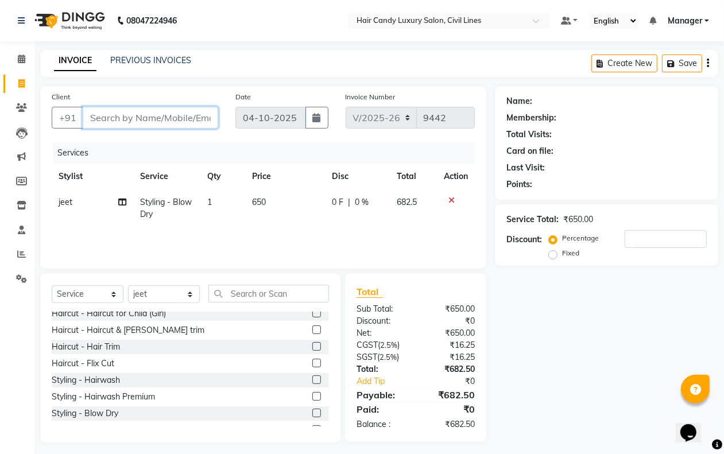
type input "m"
type input "0"
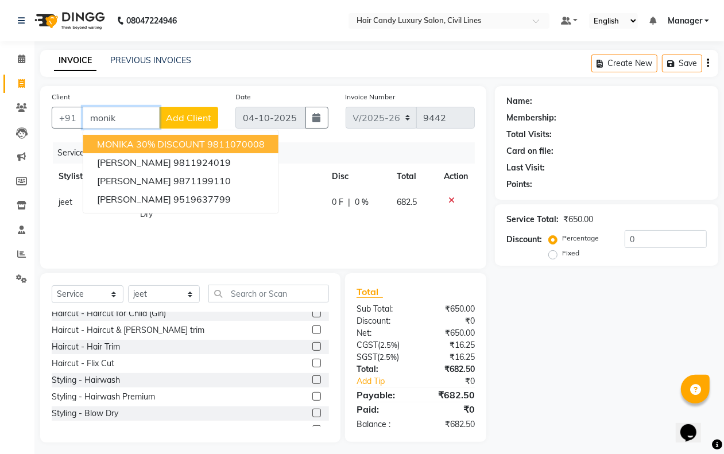
click at [181, 143] on span "MONIKA 30% dISCOUNT" at bounding box center [151, 143] width 108 height 11
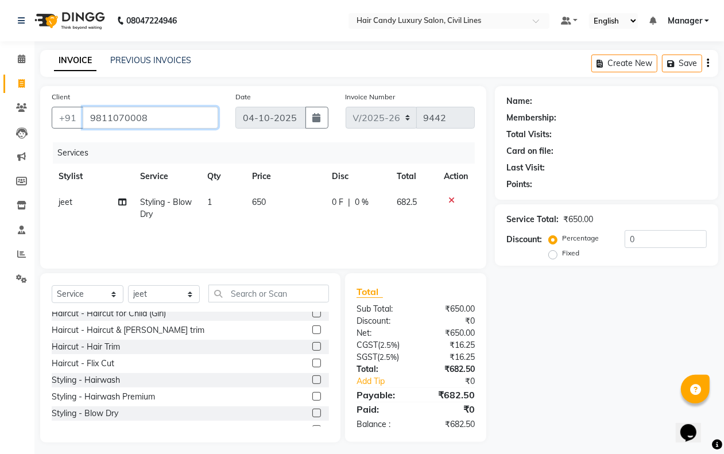
type input "9811070008"
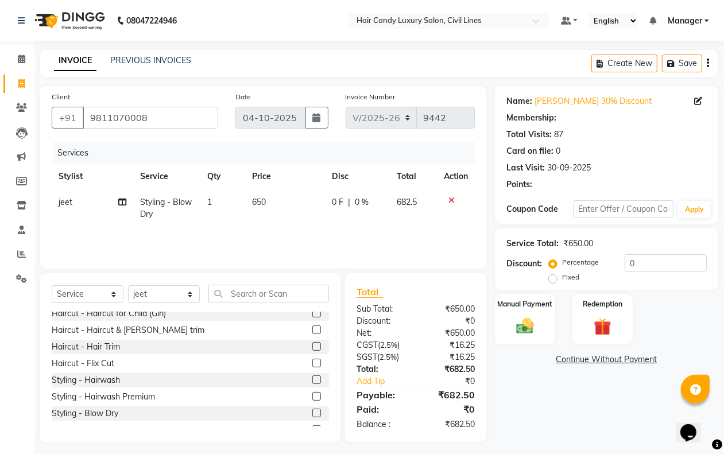
select select "1: Object"
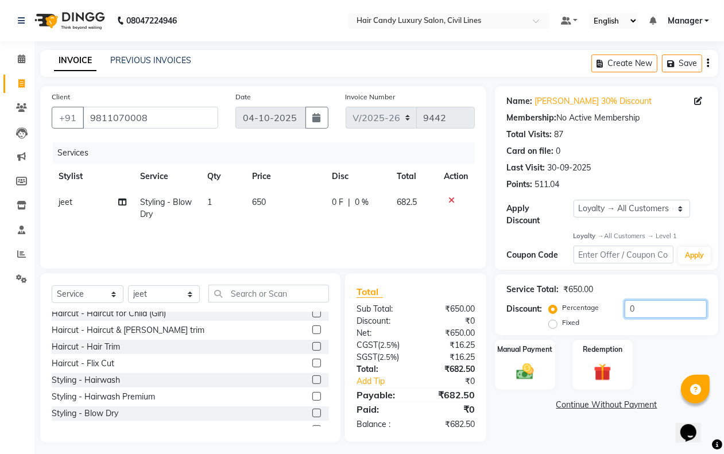
click at [647, 312] on input "0" at bounding box center [665, 309] width 82 height 18
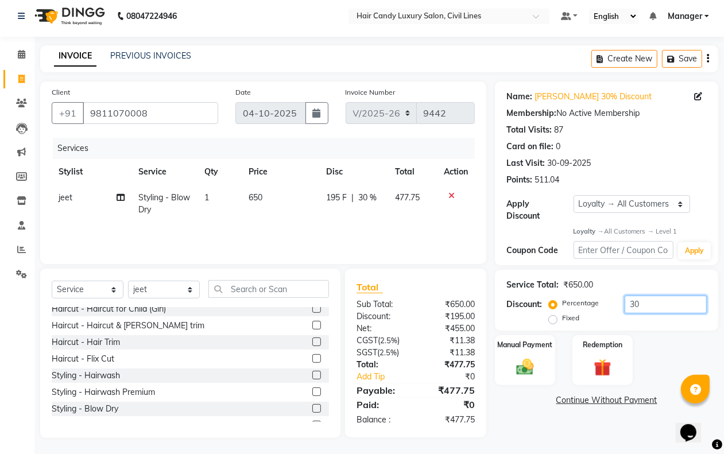
type input "30"
click at [450, 196] on icon at bounding box center [451, 196] width 6 height 8
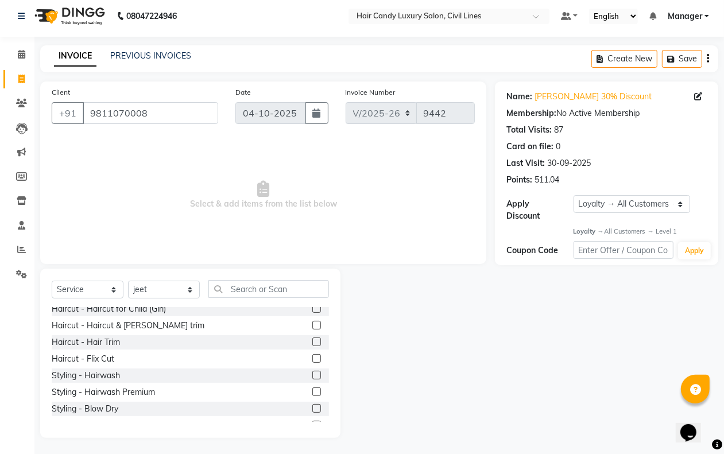
scroll to position [0, 0]
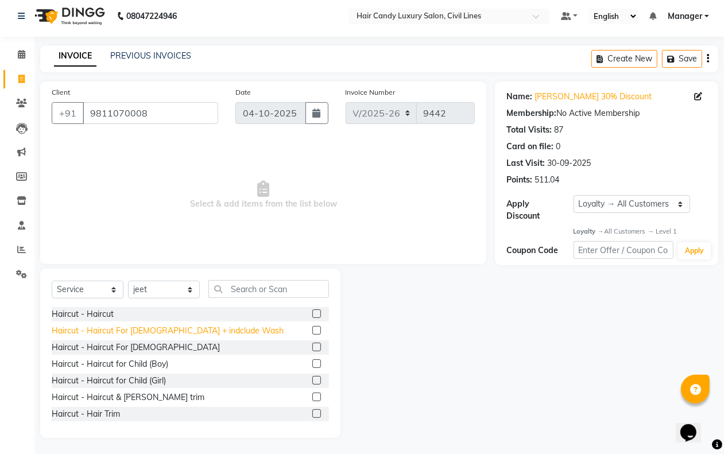
click at [149, 331] on div "Haircut - Haircut For [DEMOGRAPHIC_DATA] + indclude Wash" at bounding box center [168, 331] width 232 height 12
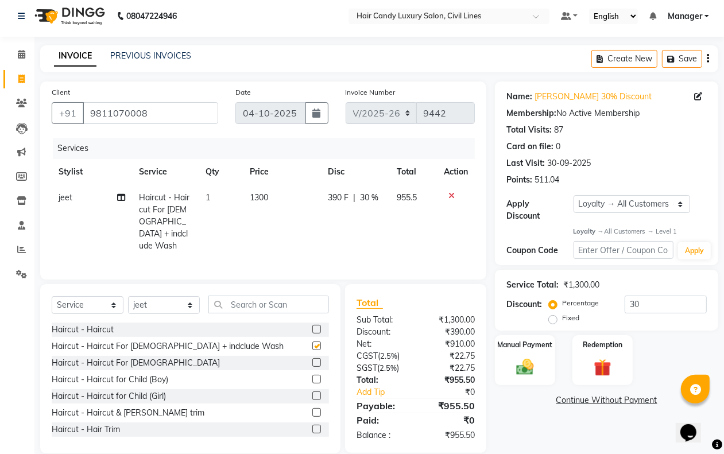
checkbox input "false"
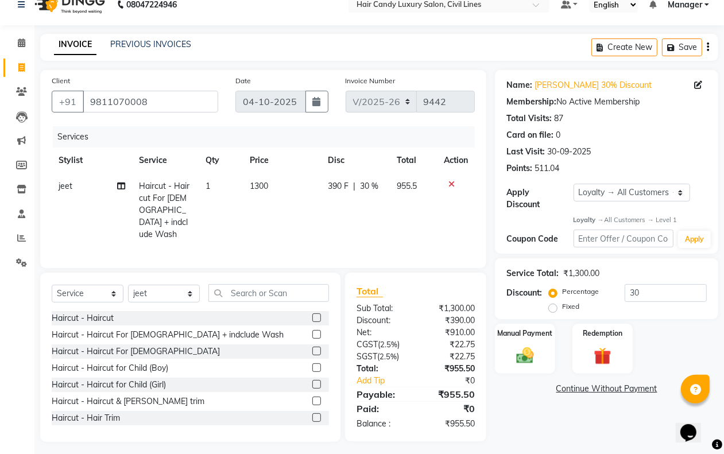
scroll to position [19, 0]
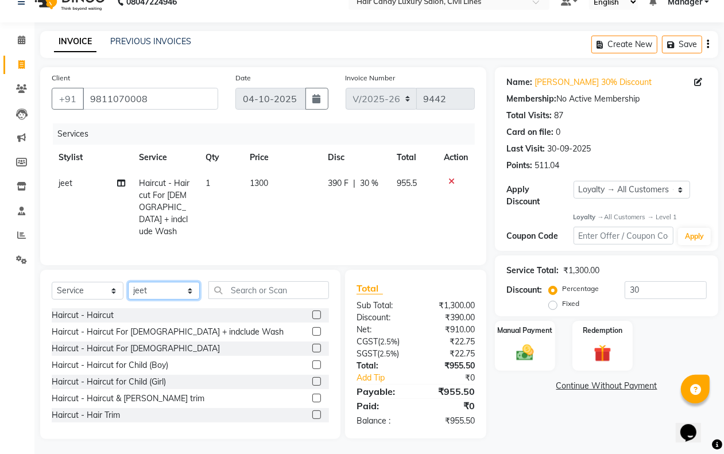
click at [150, 288] on select "Select Stylist [PERSON_NAME] [PERSON_NAME] counter sale Danish DAULAT faisal je…" at bounding box center [164, 291] width 72 height 18
select select "47488"
click at [128, 282] on select "Select Stylist [PERSON_NAME] [PERSON_NAME] counter sale Danish DAULAT faisal je…" at bounding box center [164, 291] width 72 height 18
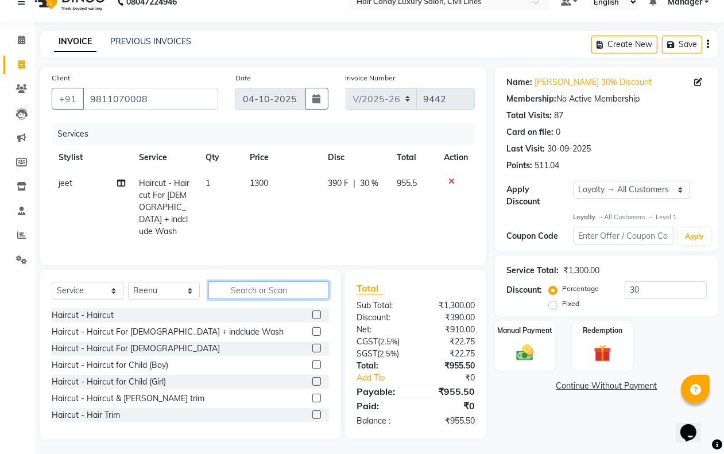
click at [257, 288] on input "text" at bounding box center [268, 290] width 121 height 18
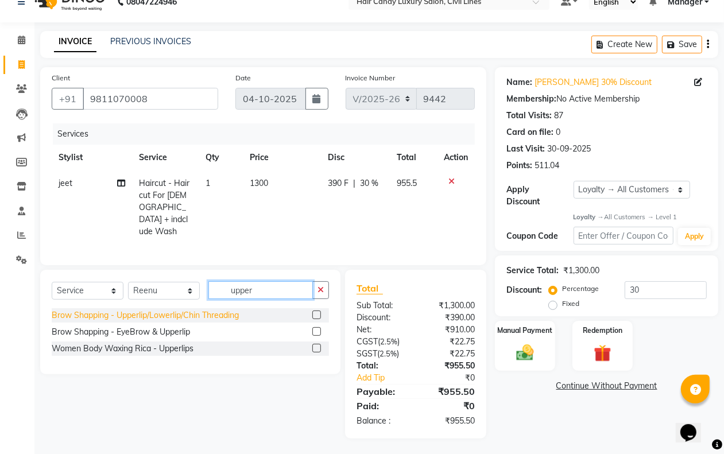
type input "upper"
click at [224, 311] on div "Brow Shapping - Upperlip/Lowerlip/Chin Threading" at bounding box center [145, 315] width 187 height 12
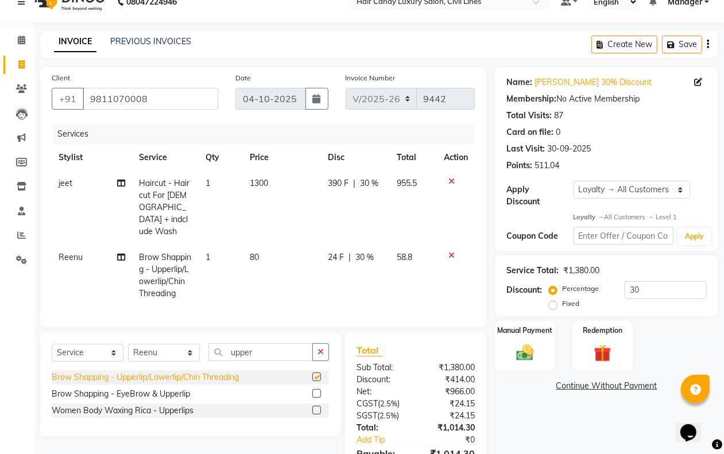
checkbox input "false"
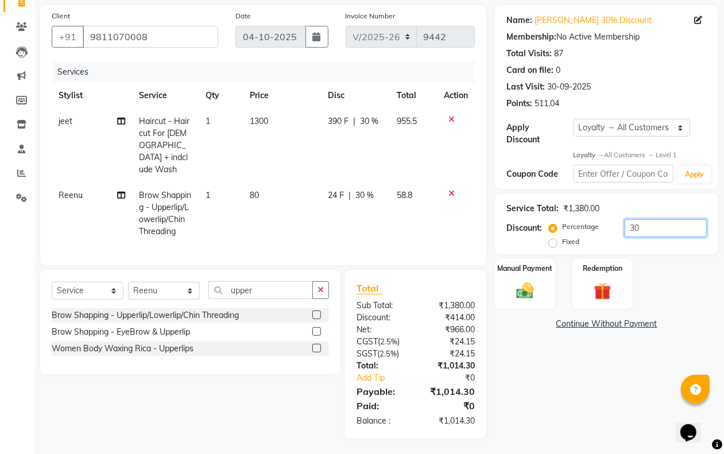
click at [642, 231] on input "30" at bounding box center [665, 228] width 82 height 18
type input "31"
click at [538, 284] on img at bounding box center [524, 291] width 29 height 21
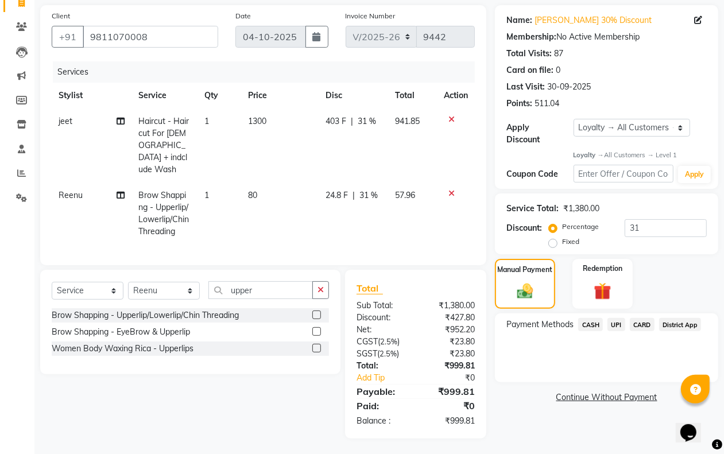
click at [584, 328] on span "CASH" at bounding box center [590, 324] width 25 height 13
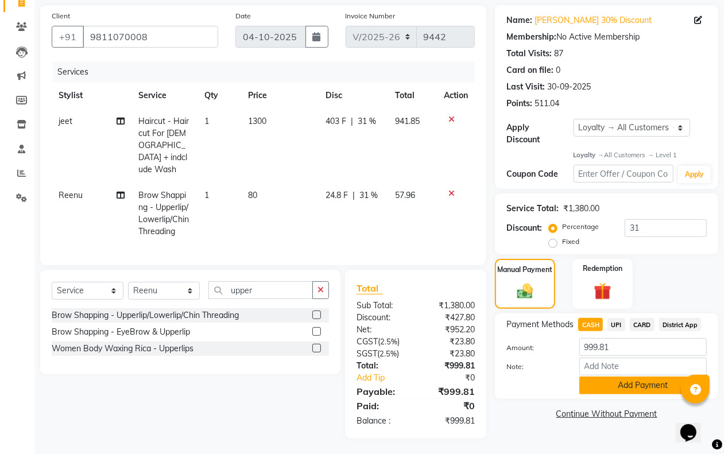
click at [618, 391] on button "Add Payment" at bounding box center [642, 385] width 127 height 18
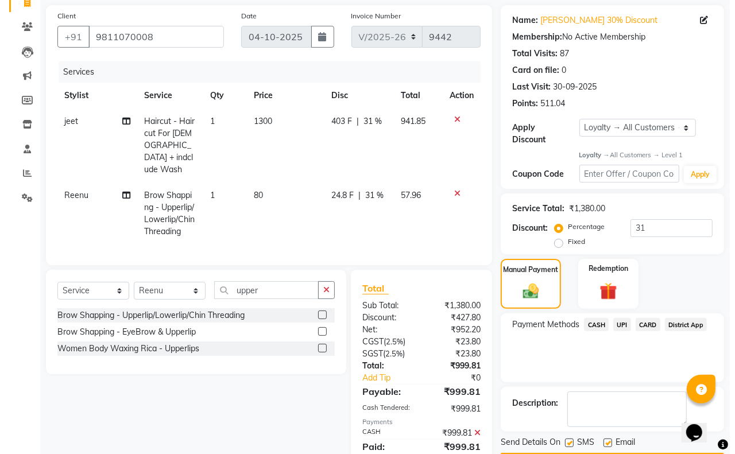
scroll to position [213, 0]
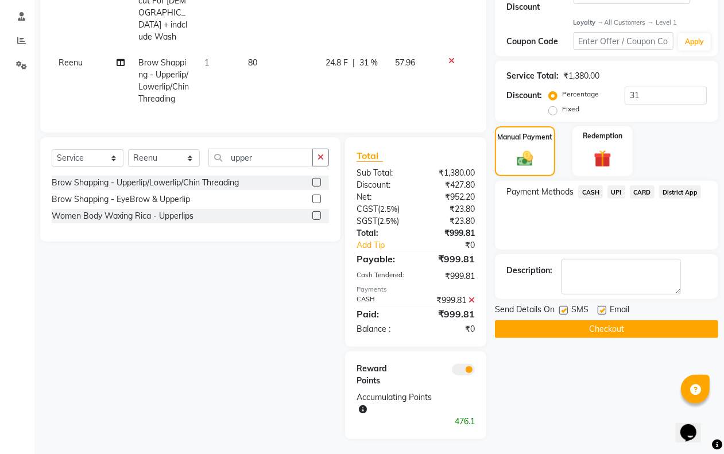
click at [452, 368] on span at bounding box center [463, 369] width 23 height 11
click at [475, 371] on input "checkbox" at bounding box center [475, 371] width 0 height 0
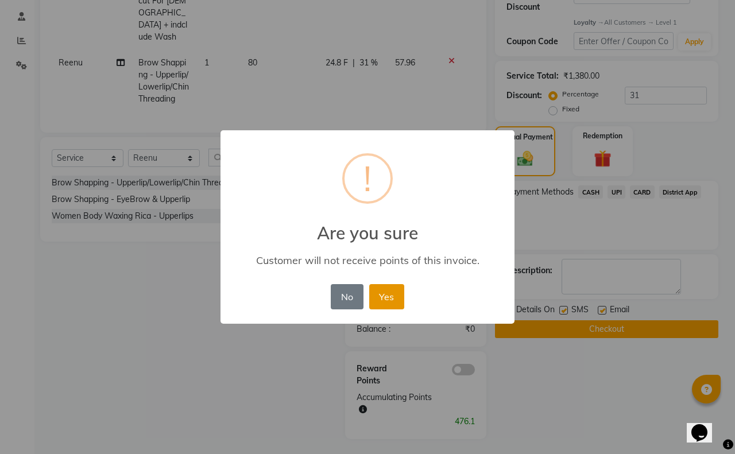
click at [386, 290] on button "Yes" at bounding box center [386, 296] width 35 height 25
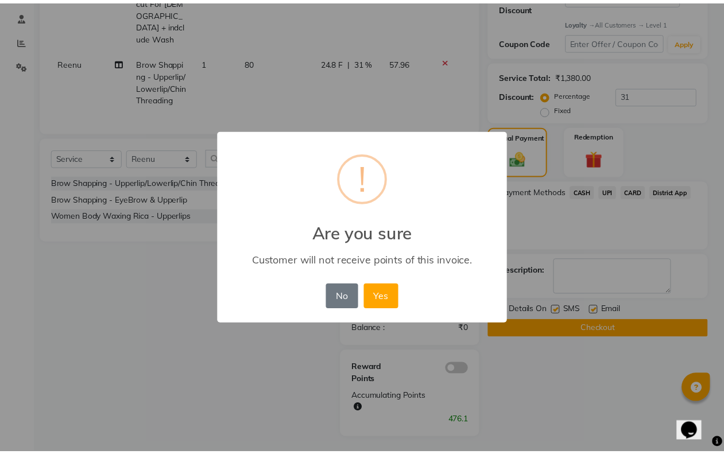
scroll to position [173, 0]
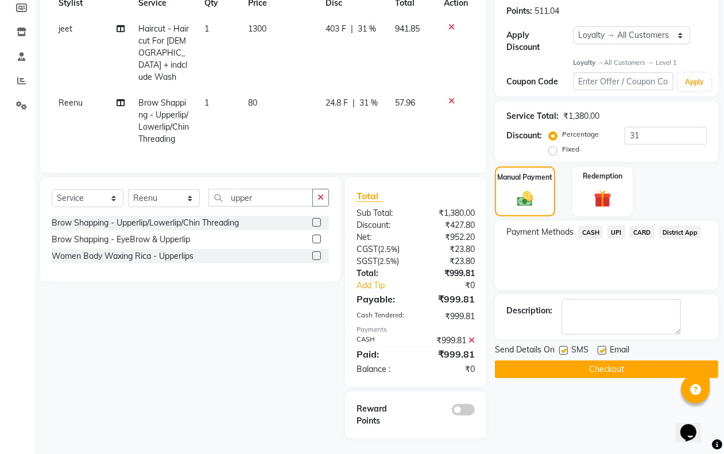
click at [561, 373] on button "Checkout" at bounding box center [606, 369] width 223 height 18
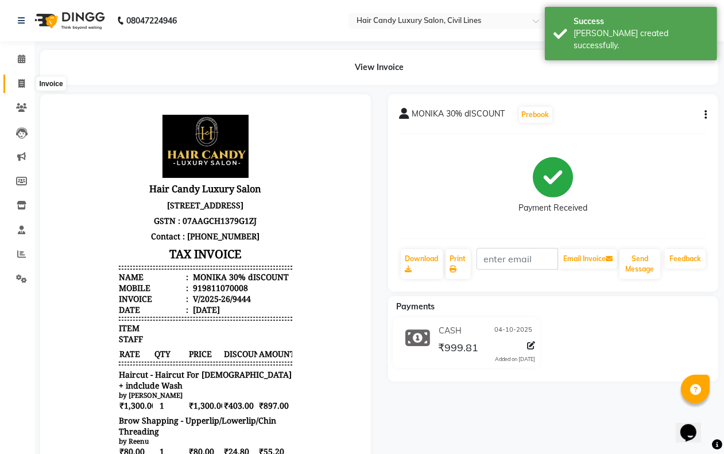
click at [19, 82] on icon at bounding box center [21, 83] width 6 height 9
select select "6308"
select select "service"
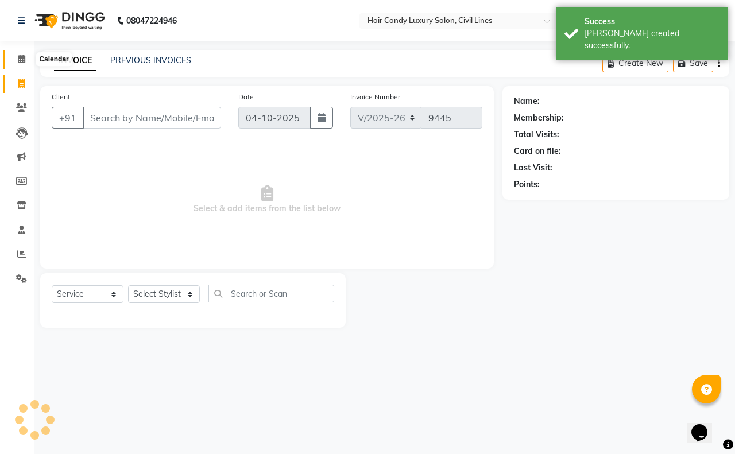
click at [22, 57] on icon at bounding box center [21, 59] width 7 height 9
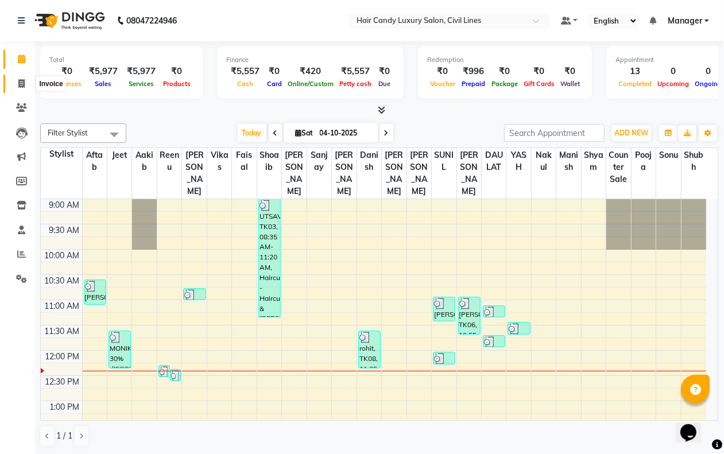
click at [22, 86] on icon at bounding box center [21, 83] width 6 height 9
select select "6308"
select select "service"
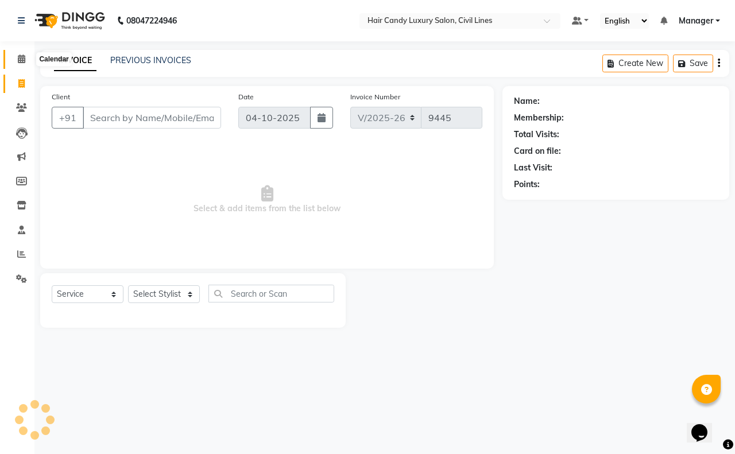
click at [15, 59] on span at bounding box center [21, 59] width 20 height 13
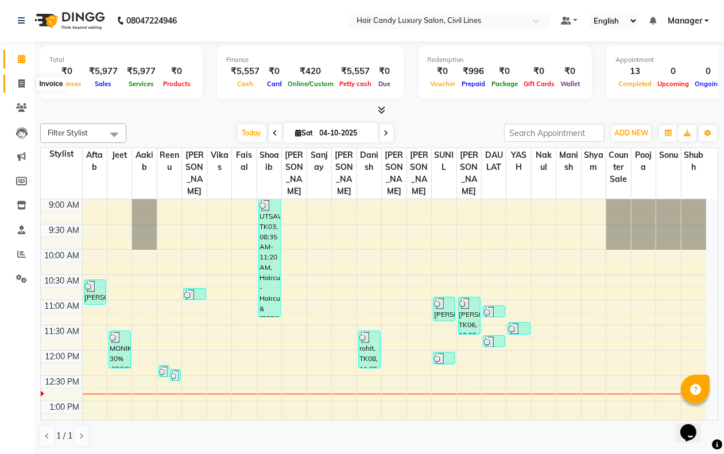
click at [21, 82] on icon at bounding box center [21, 83] width 6 height 9
select select "service"
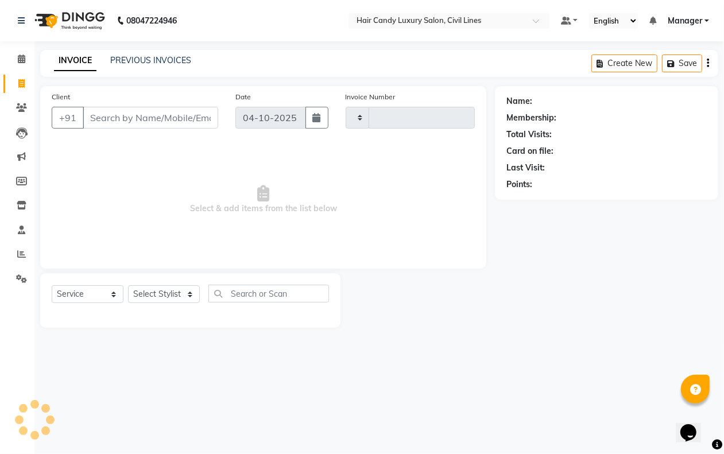
type input "9445"
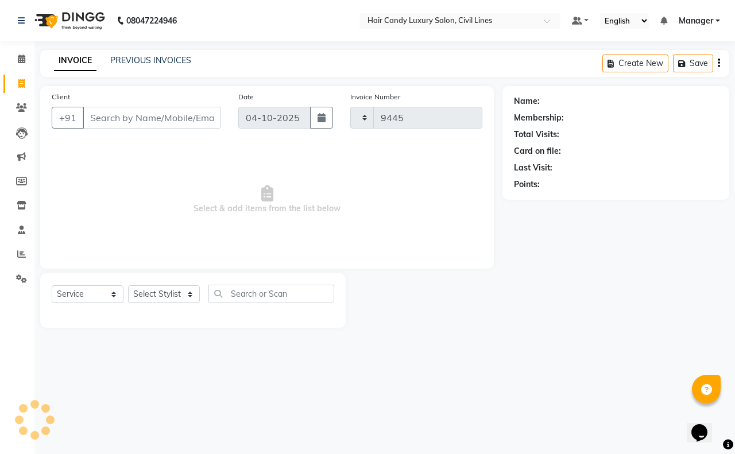
select select "6308"
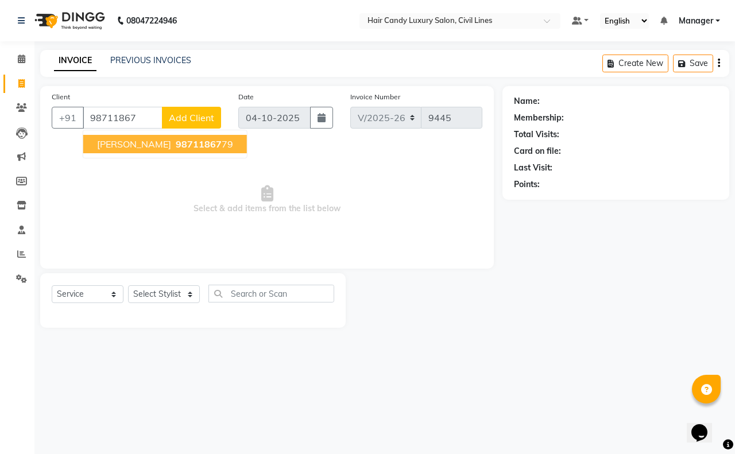
click at [176, 143] on span "98711867" at bounding box center [199, 143] width 46 height 11
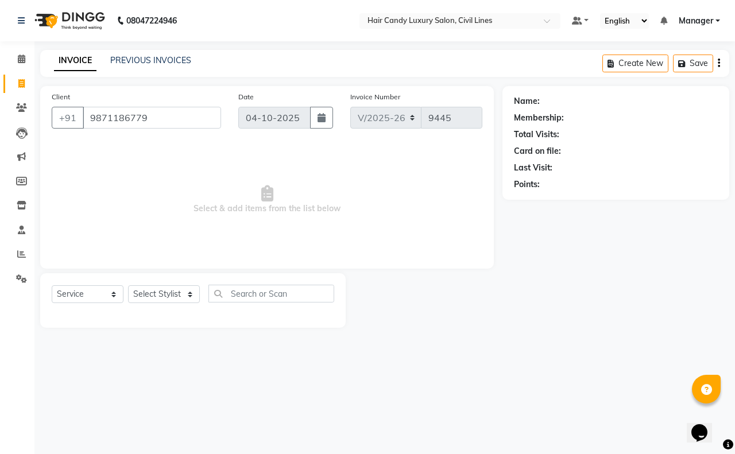
type input "9871186779"
select select "1: Object"
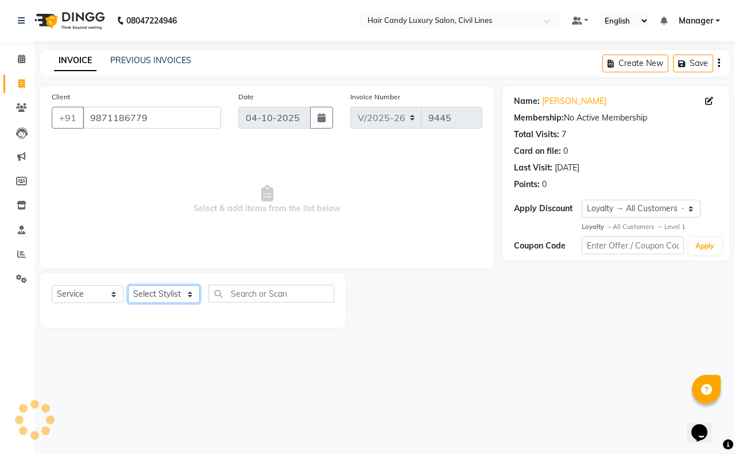
click at [177, 290] on select "Select Stylist [PERSON_NAME] [PERSON_NAME] counter sale Danish DAULAT faisal je…" at bounding box center [164, 294] width 72 height 18
select select "47488"
click at [128, 285] on select "Select Stylist [PERSON_NAME] [PERSON_NAME] counter sale Danish DAULAT faisal je…" at bounding box center [164, 294] width 72 height 18
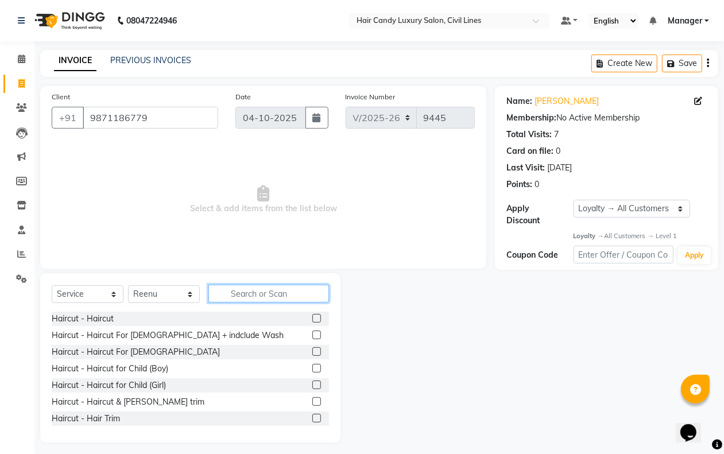
click at [248, 294] on input "text" at bounding box center [268, 294] width 121 height 18
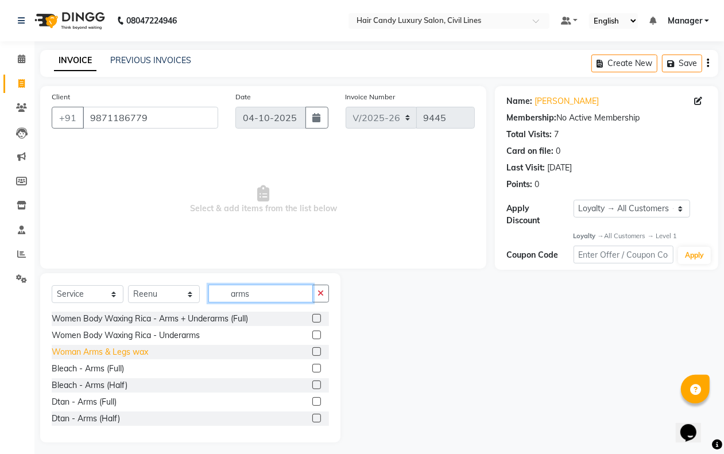
type input "arms"
click at [133, 353] on div "Woman Arms & Legs wax" at bounding box center [100, 352] width 96 height 12
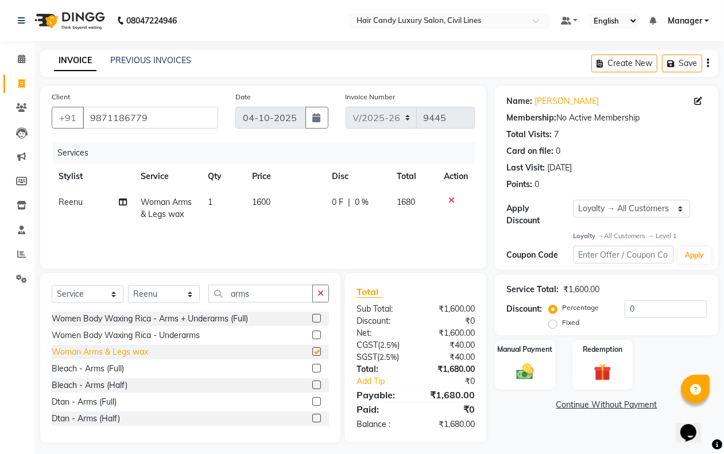
checkbox input "false"
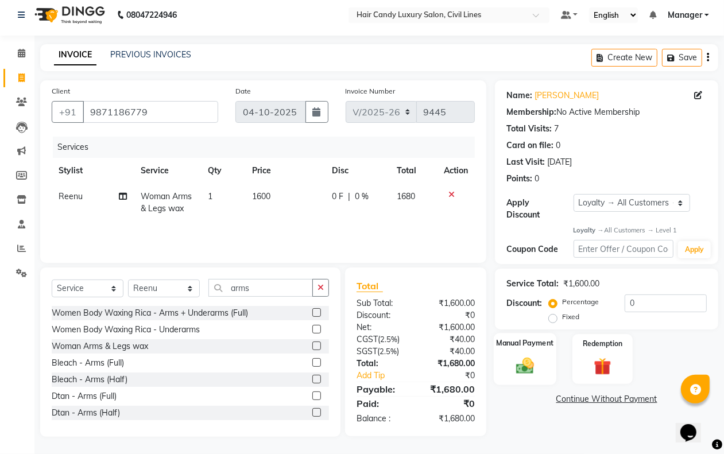
click at [538, 366] on img at bounding box center [524, 366] width 29 height 21
click at [646, 402] on span "CARD" at bounding box center [642, 399] width 25 height 13
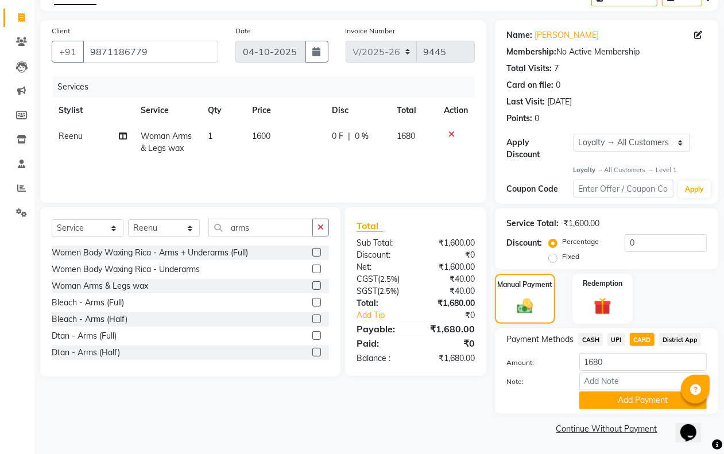
drag, startPoint x: 638, startPoint y: 399, endPoint x: 630, endPoint y: 399, distance: 8.0
click at [634, 399] on button "Add Payment" at bounding box center [642, 400] width 127 height 18
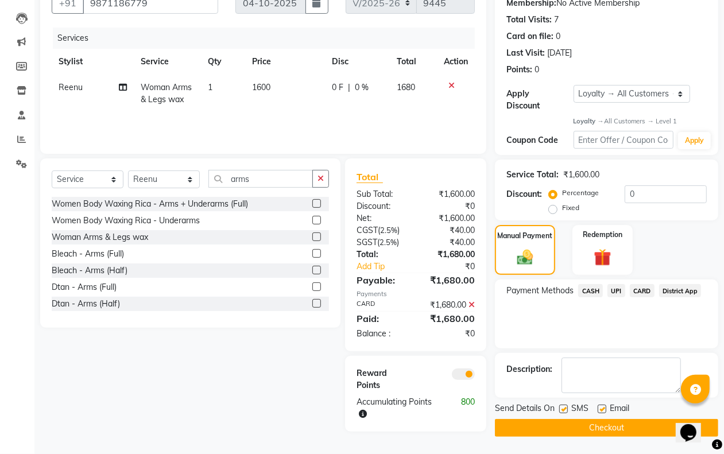
click at [463, 376] on span at bounding box center [463, 373] width 23 height 11
click at [475, 376] on input "checkbox" at bounding box center [475, 376] width 0 height 0
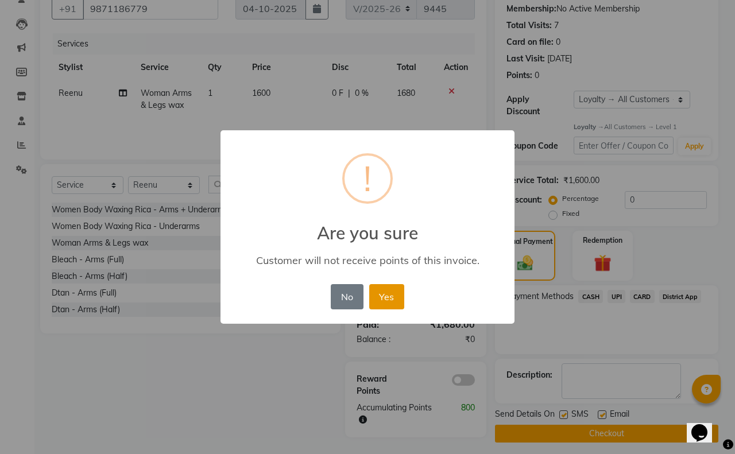
click at [385, 296] on button "Yes" at bounding box center [386, 296] width 35 height 25
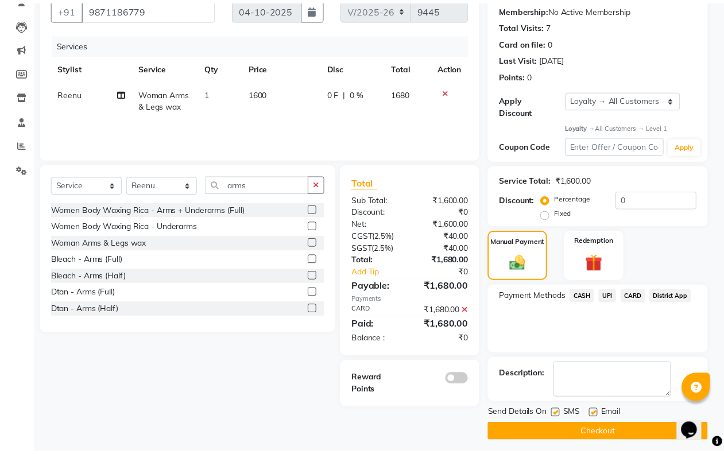
scroll to position [107, 0]
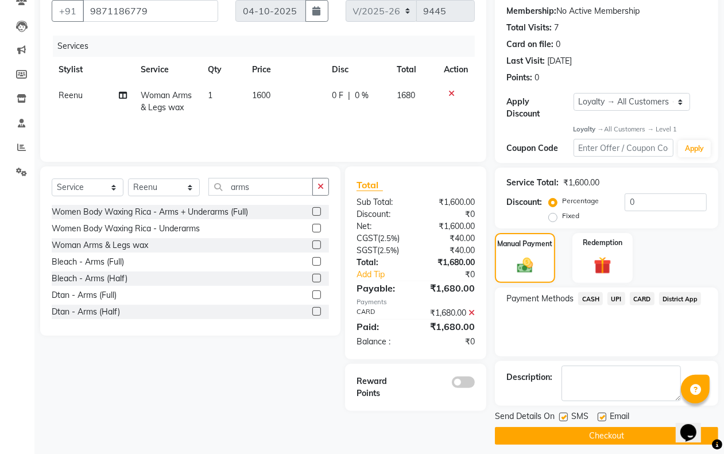
click at [564, 414] on label at bounding box center [563, 417] width 9 height 9
click at [564, 414] on input "checkbox" at bounding box center [562, 417] width 7 height 7
checkbox input "false"
click at [603, 414] on label at bounding box center [601, 417] width 9 height 9
click at [603, 414] on input "checkbox" at bounding box center [600, 417] width 7 height 7
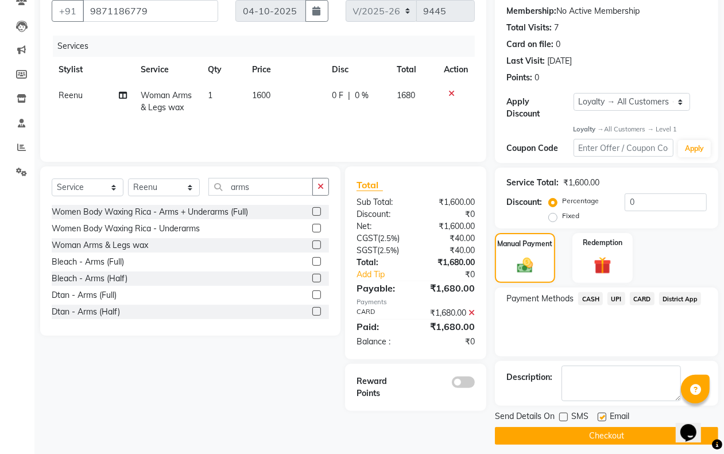
checkbox input "false"
click at [597, 433] on button "Checkout" at bounding box center [606, 436] width 223 height 18
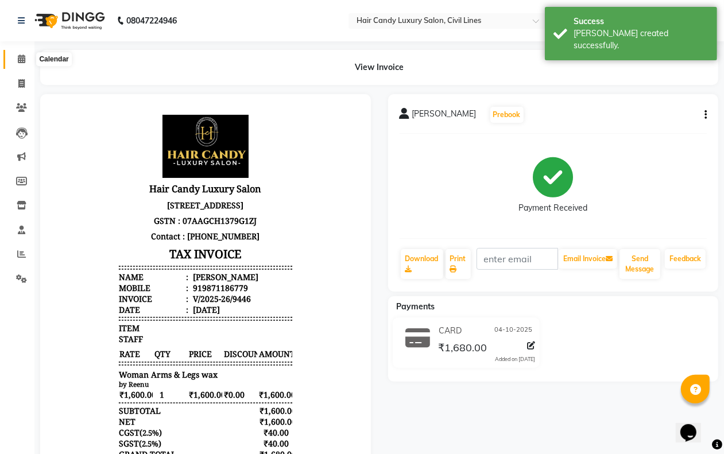
click at [22, 59] on icon at bounding box center [21, 59] width 7 height 9
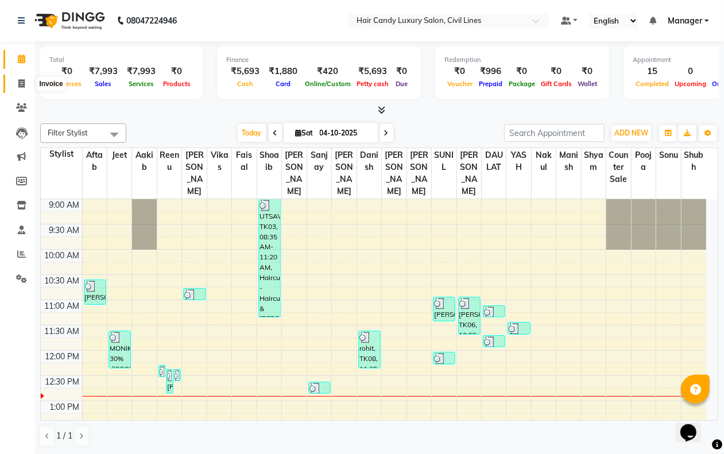
click at [14, 85] on span at bounding box center [21, 83] width 20 height 13
select select "6308"
select select "service"
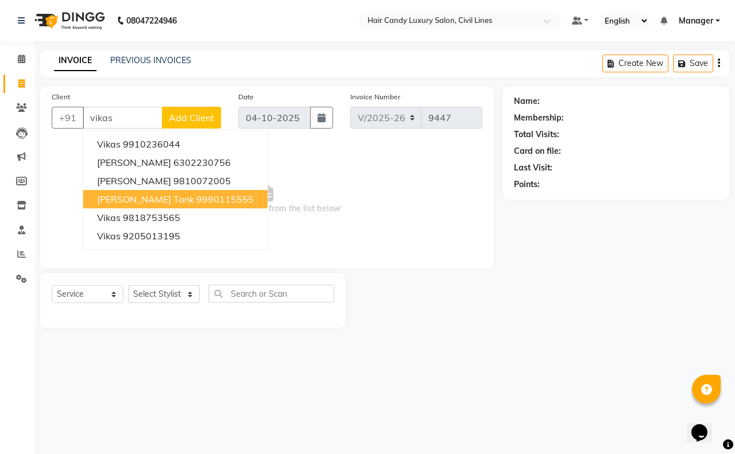
drag, startPoint x: 143, startPoint y: 193, endPoint x: 161, endPoint y: 265, distance: 73.8
click at [143, 196] on span "[PERSON_NAME] Tank" at bounding box center [145, 198] width 97 height 11
type input "9990115555"
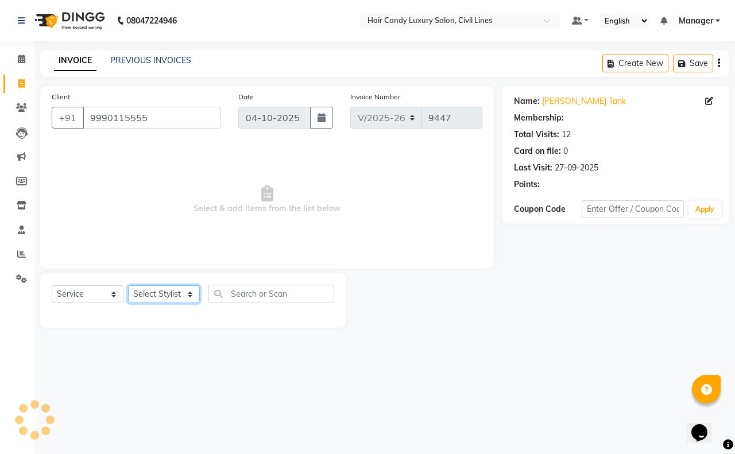
select select "1: Object"
click at [159, 292] on select "Select Stylist [PERSON_NAME] [PERSON_NAME] counter sale Danish DAULAT faisal je…" at bounding box center [164, 294] width 72 height 18
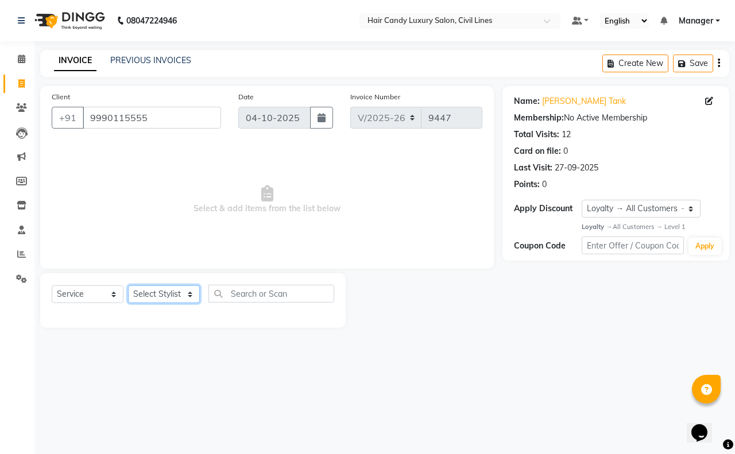
select select "47810"
click at [128, 285] on select "Select Stylist [PERSON_NAME] [PERSON_NAME] counter sale Danish DAULAT faisal je…" at bounding box center [164, 294] width 72 height 18
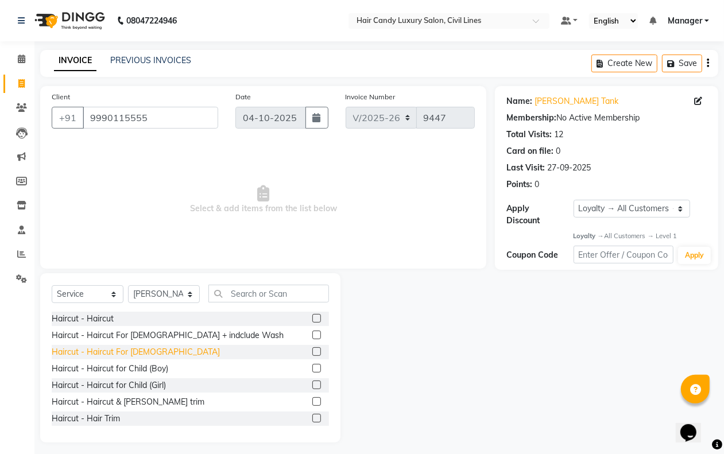
click at [122, 351] on div "Haircut - Haircut For [DEMOGRAPHIC_DATA]" at bounding box center [136, 352] width 168 height 12
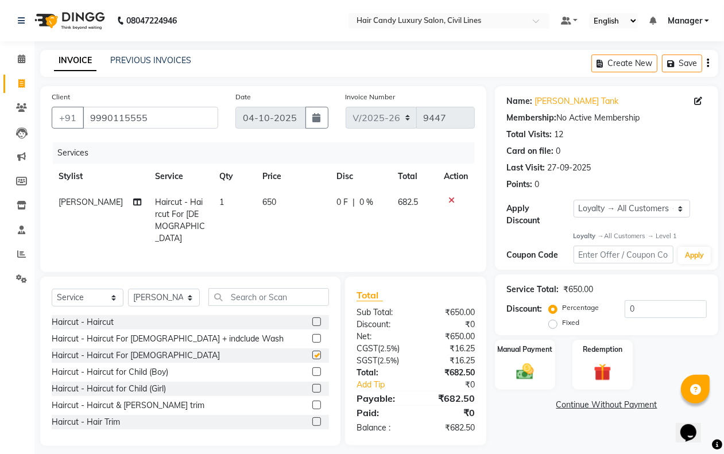
checkbox input "false"
click at [216, 207] on td "1" at bounding box center [233, 220] width 42 height 62
select select "47810"
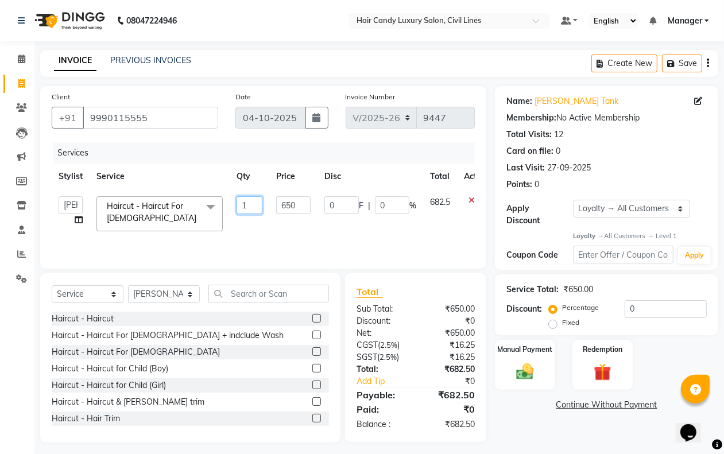
click at [250, 198] on input "1" at bounding box center [249, 205] width 26 height 18
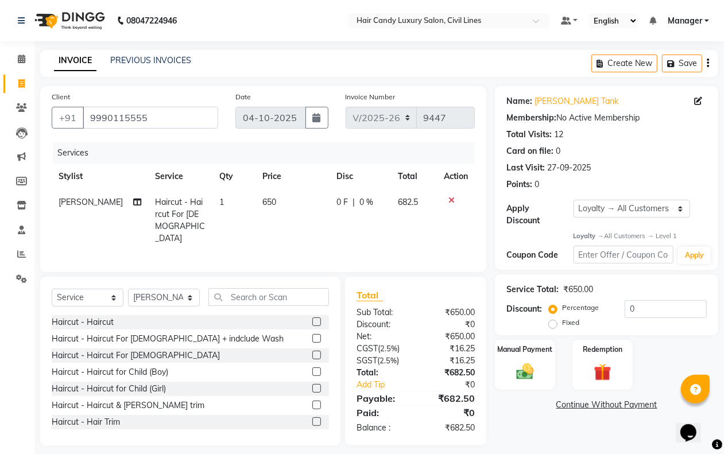
drag, startPoint x: 244, startPoint y: 198, endPoint x: 271, endPoint y: 202, distance: 27.3
click at [255, 198] on td "650" at bounding box center [292, 220] width 74 height 62
select select "47810"
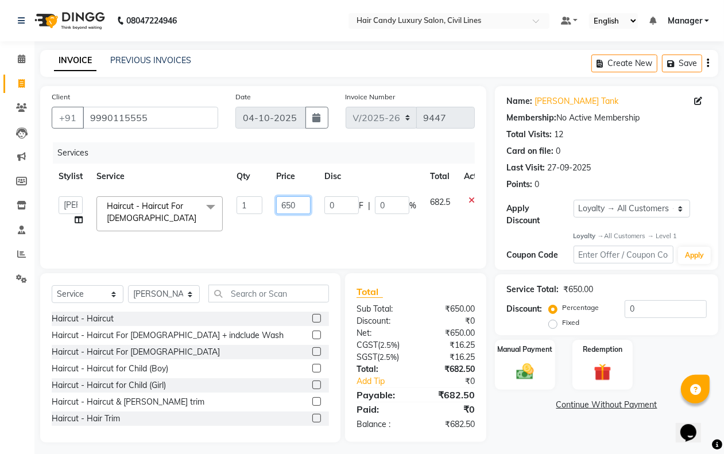
click at [310, 208] on input "650" at bounding box center [293, 205] width 34 height 18
type input "700"
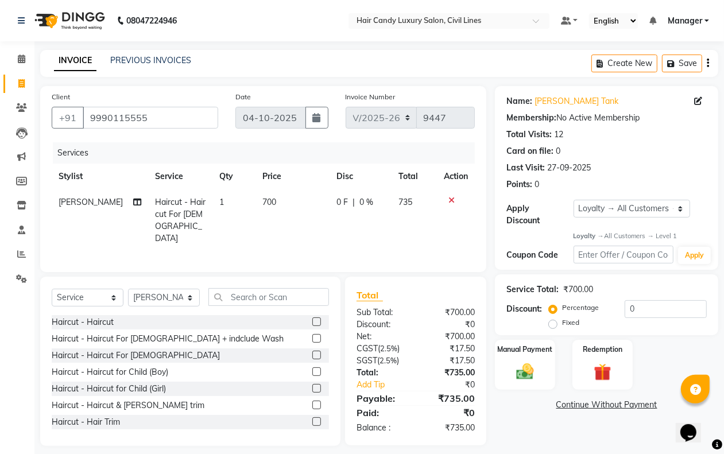
click at [214, 198] on td "1" at bounding box center [234, 220] width 42 height 62
select select "47810"
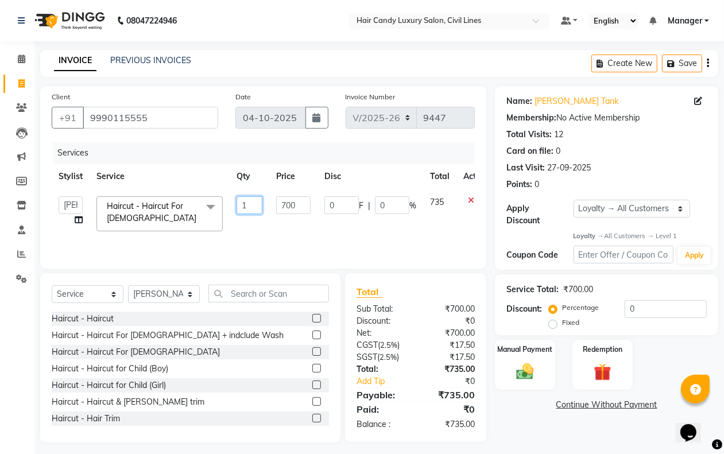
click at [254, 204] on input "1" at bounding box center [249, 205] width 26 height 18
type input "3"
click at [492, 413] on div "Total Sub Total: ₹700.00 Discount: ₹0 Net: ₹700.00 CGST ( 2.5% ) ₹17.50 SGST ( …" at bounding box center [417, 357] width 154 height 169
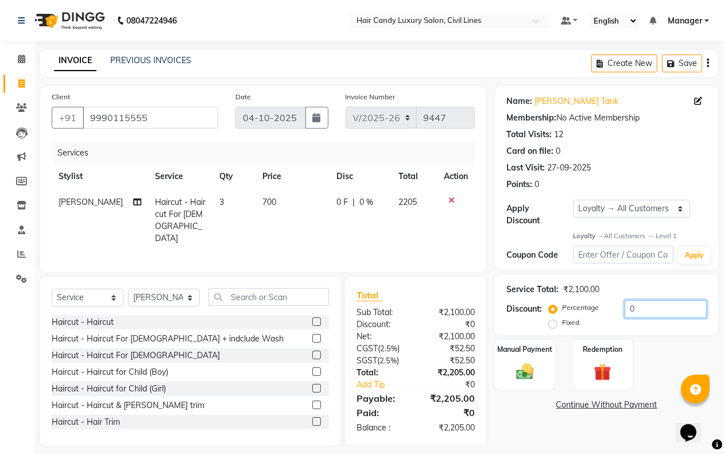
click at [644, 309] on input "0" at bounding box center [665, 309] width 82 height 18
type input "50"
click at [254, 208] on td "700" at bounding box center [286, 220] width 71 height 62
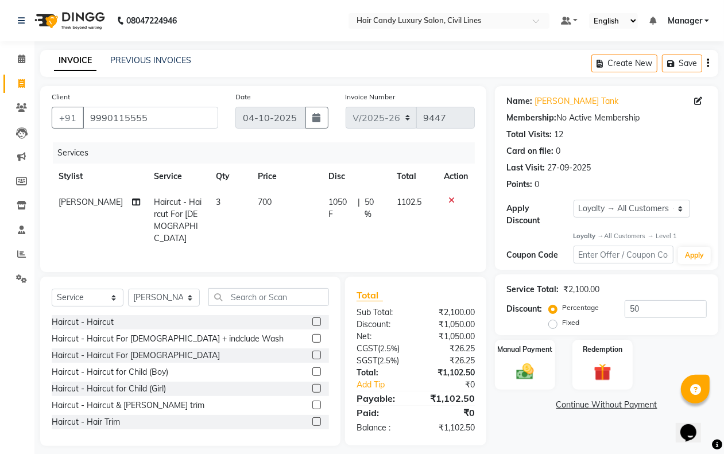
select select "47810"
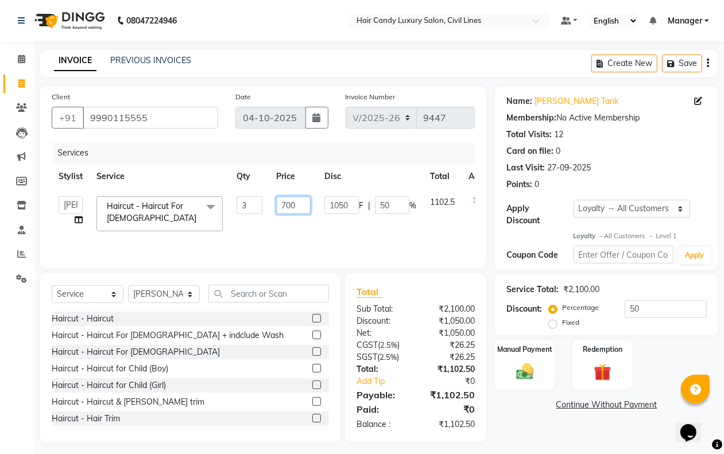
click at [302, 204] on input "700" at bounding box center [293, 205] width 34 height 18
click at [303, 204] on input "700" at bounding box center [293, 205] width 34 height 18
type input "650"
click at [538, 440] on div "Name: [PERSON_NAME] Tank Membership: No Active Membership Total Visits: 12 Card…" at bounding box center [611, 264] width 232 height 356
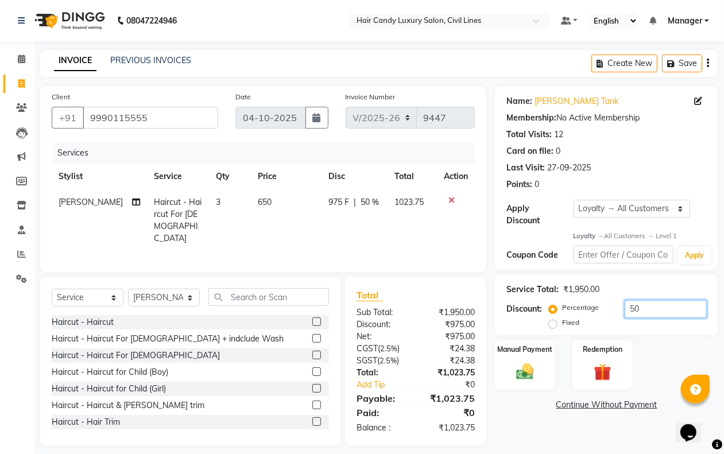
click at [646, 308] on input "50" at bounding box center [665, 309] width 82 height 18
type input "51.12"
click at [535, 367] on img at bounding box center [524, 372] width 29 height 21
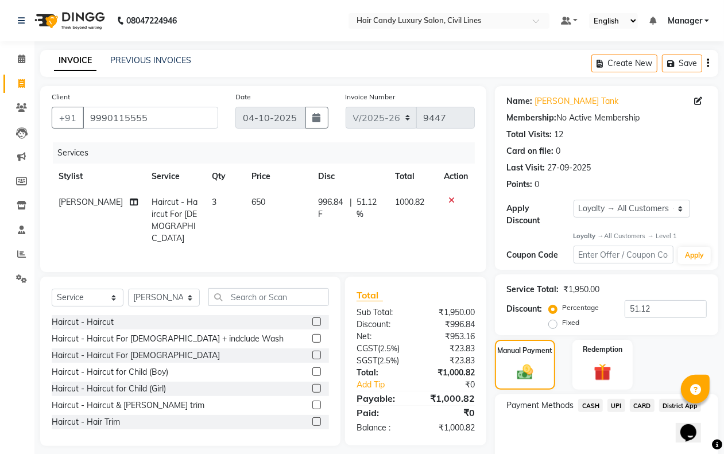
click at [592, 403] on span "CASH" at bounding box center [590, 405] width 25 height 13
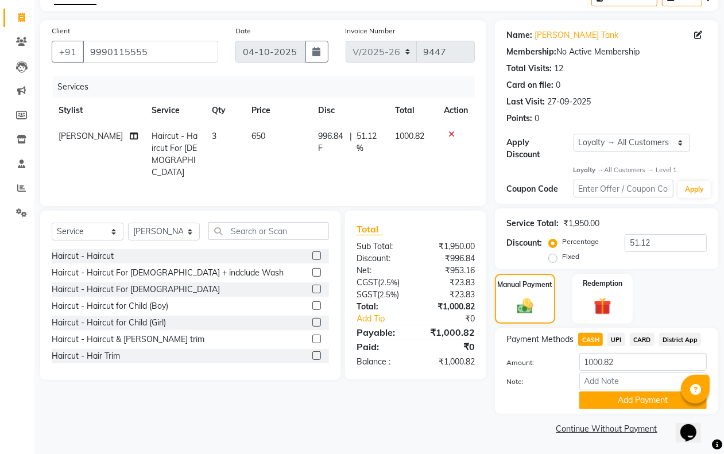
drag, startPoint x: 615, startPoint y: 398, endPoint x: 610, endPoint y: 393, distance: 6.5
click at [614, 397] on button "Add Payment" at bounding box center [642, 400] width 127 height 18
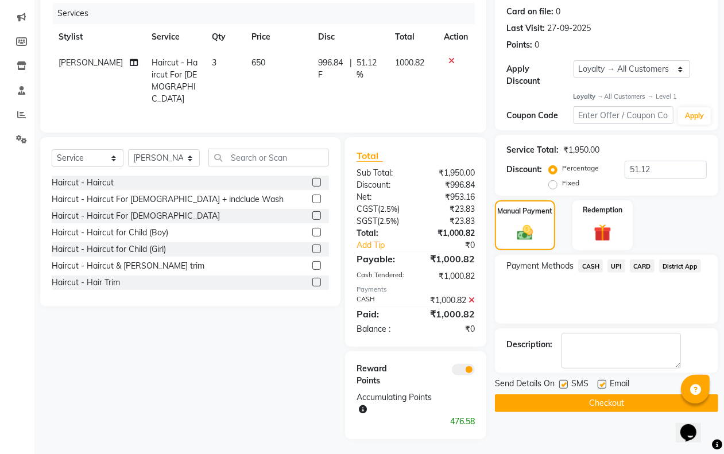
click at [468, 365] on span at bounding box center [463, 369] width 23 height 11
click at [475, 371] on input "checkbox" at bounding box center [475, 371] width 0 height 0
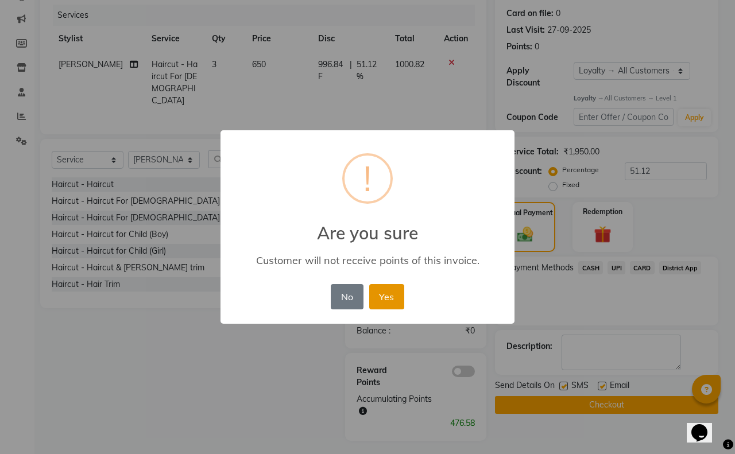
click at [386, 302] on button "Yes" at bounding box center [386, 296] width 35 height 25
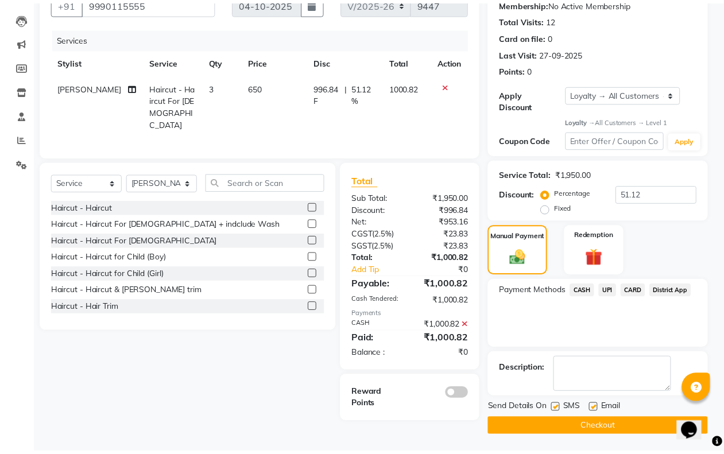
scroll to position [107, 0]
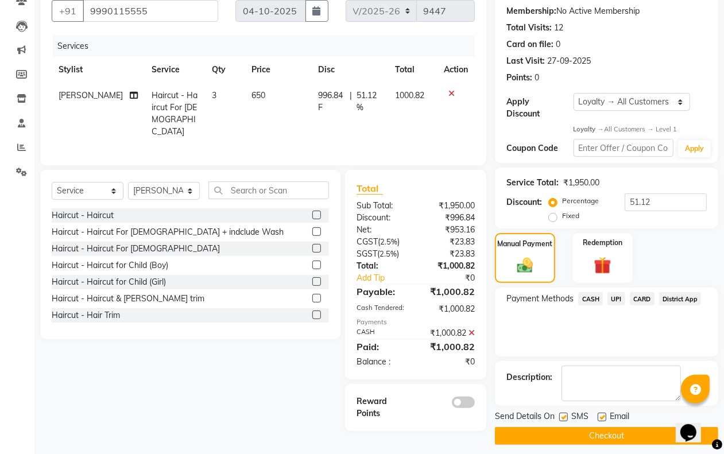
drag, startPoint x: 565, startPoint y: 415, endPoint x: 574, endPoint y: 416, distance: 8.7
click at [565, 416] on label at bounding box center [563, 417] width 9 height 9
click at [565, 416] on input "checkbox" at bounding box center [562, 417] width 7 height 7
checkbox input "false"
click at [603, 416] on label at bounding box center [601, 417] width 9 height 9
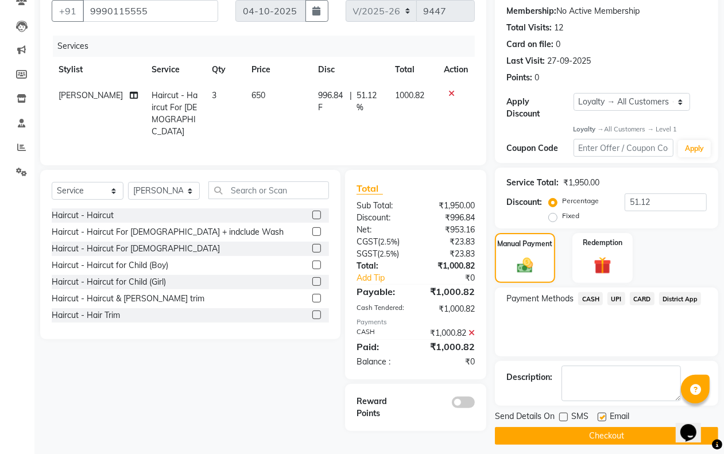
click at [603, 416] on input "checkbox" at bounding box center [600, 417] width 7 height 7
checkbox input "false"
click at [595, 434] on button "Checkout" at bounding box center [606, 436] width 223 height 18
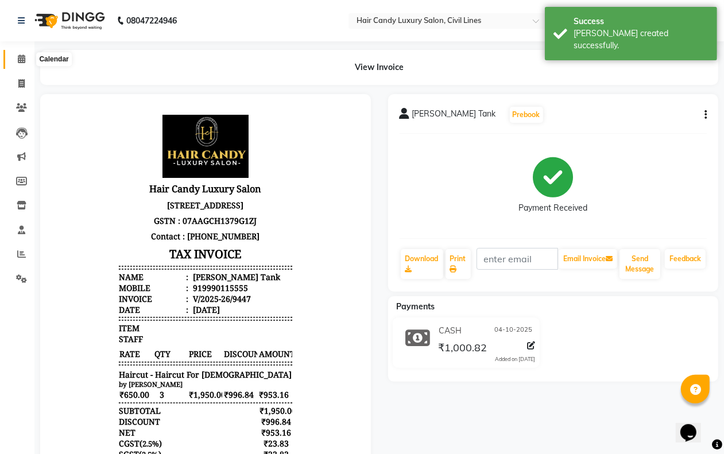
click at [18, 60] on icon at bounding box center [21, 59] width 7 height 9
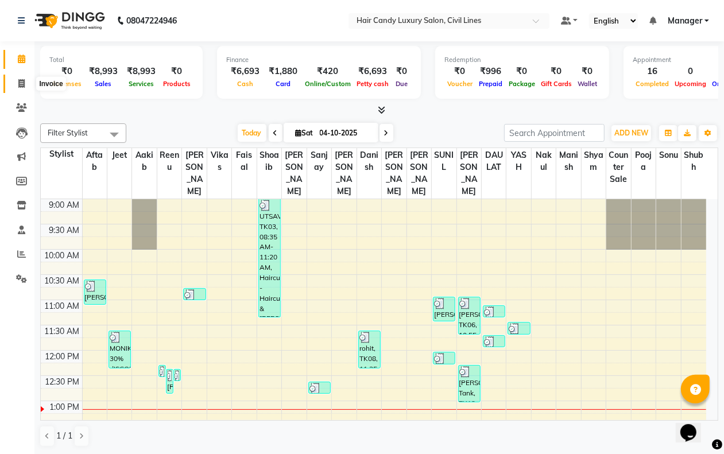
click at [20, 85] on icon at bounding box center [21, 83] width 6 height 9
select select "6308"
select select "service"
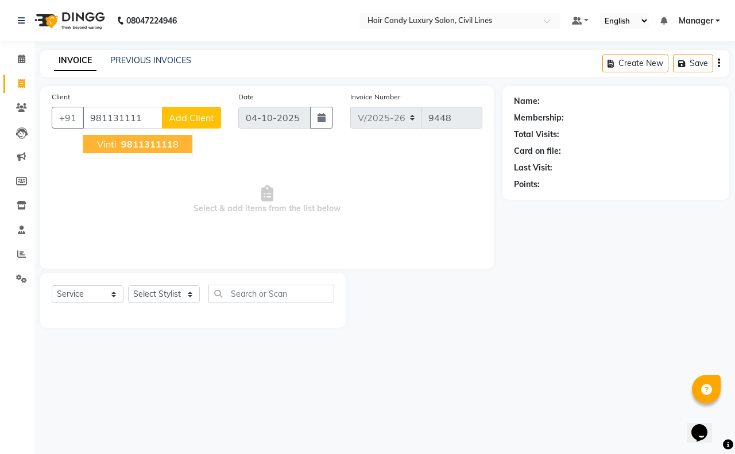
click at [167, 135] on button "Vinti 981131111 8" at bounding box center [137, 144] width 109 height 18
type input "9811311118"
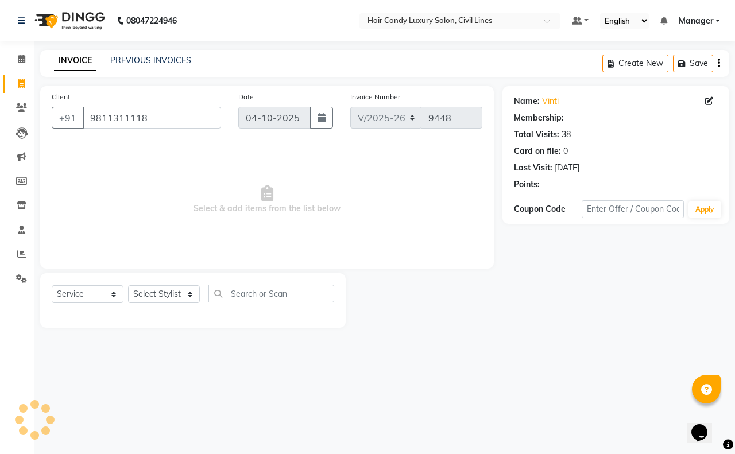
select select "2: Object"
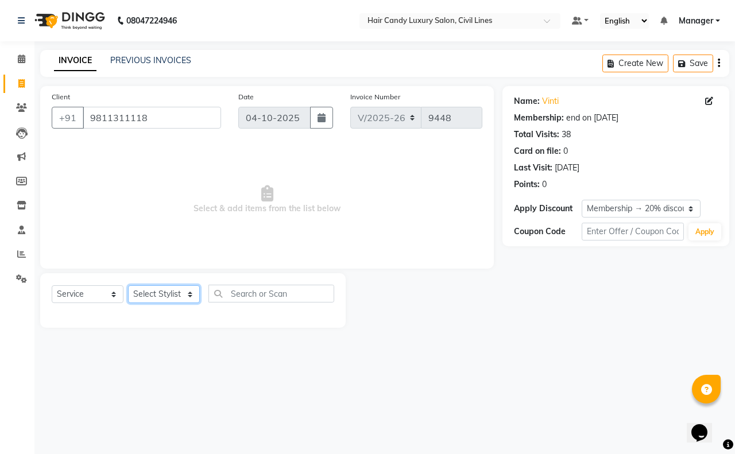
click at [157, 293] on select "Select Stylist [PERSON_NAME] [PERSON_NAME] counter sale Danish DAULAT faisal je…" at bounding box center [164, 294] width 72 height 18
select select "47472"
click at [128, 285] on select "Select Stylist [PERSON_NAME] [PERSON_NAME] counter sale Danish DAULAT faisal je…" at bounding box center [164, 294] width 72 height 18
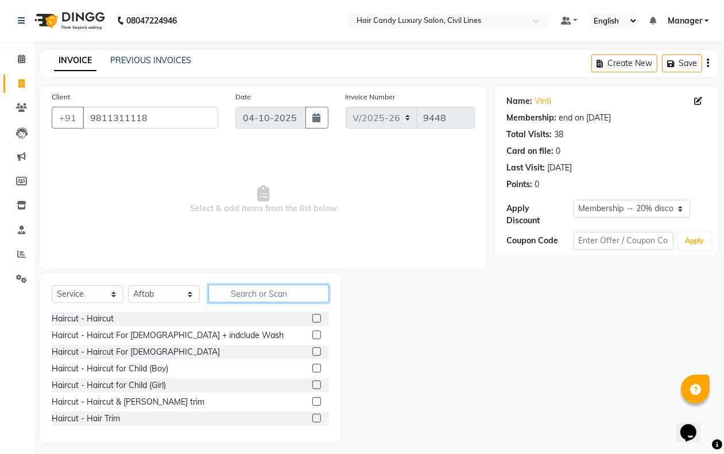
click at [245, 285] on input "text" at bounding box center [268, 294] width 121 height 18
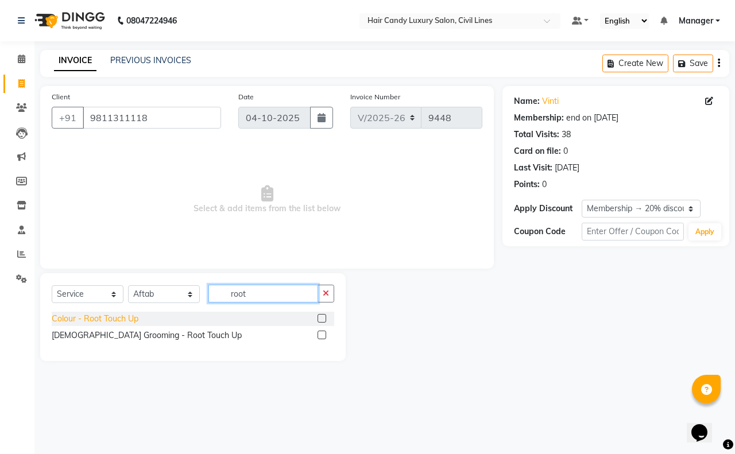
type input "root"
click at [122, 319] on div "Colour - Root Touch Up" at bounding box center [95, 319] width 87 height 12
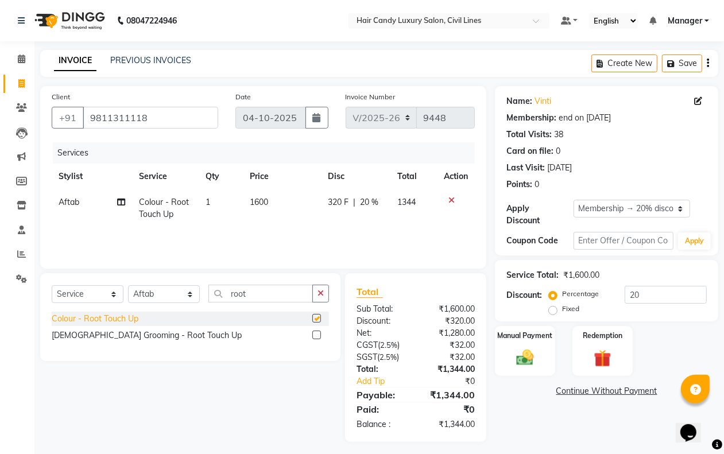
checkbox input "false"
drag, startPoint x: 520, startPoint y: 353, endPoint x: 558, endPoint y: 374, distance: 42.9
click at [521, 354] on img at bounding box center [525, 358] width 28 height 20
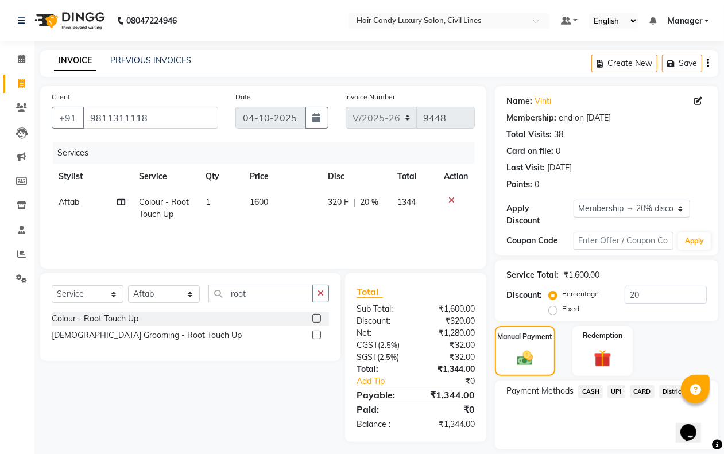
click at [583, 388] on span "CASH" at bounding box center [590, 391] width 25 height 13
click at [621, 440] on div "Amount: 1344 Note: Add Payment" at bounding box center [606, 433] width 200 height 56
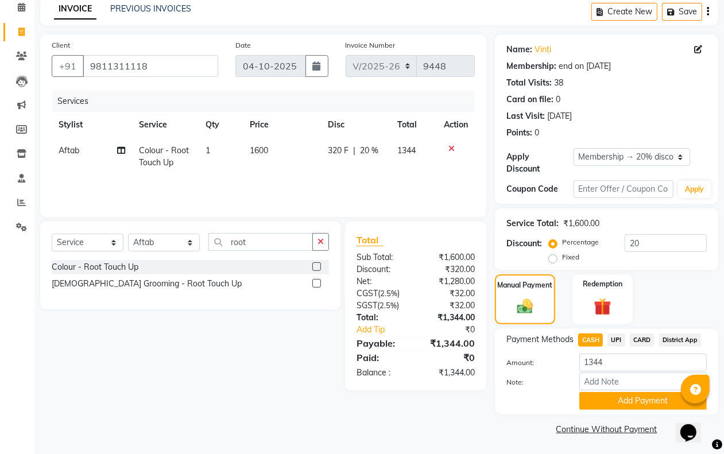
click at [609, 414] on div "Name: Vinti Membership: end on [DATE] Total Visits: 38 Card on file: 0 Last Vis…" at bounding box center [611, 235] width 232 height 403
click at [612, 405] on button "Add Payment" at bounding box center [642, 401] width 127 height 18
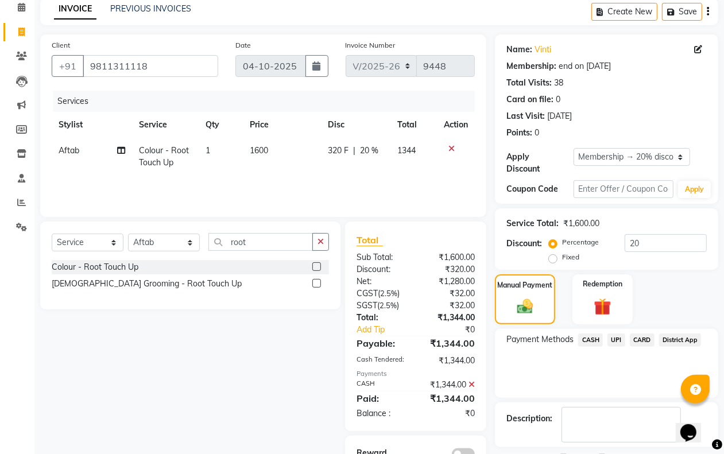
scroll to position [101, 0]
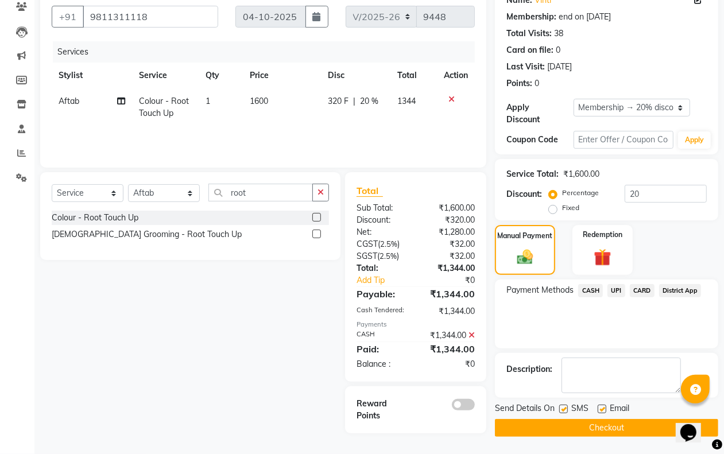
click at [564, 408] on label at bounding box center [563, 409] width 9 height 9
click at [564, 408] on input "checkbox" at bounding box center [562, 409] width 7 height 7
checkbox input "false"
click at [565, 425] on button "Checkout" at bounding box center [606, 428] width 223 height 18
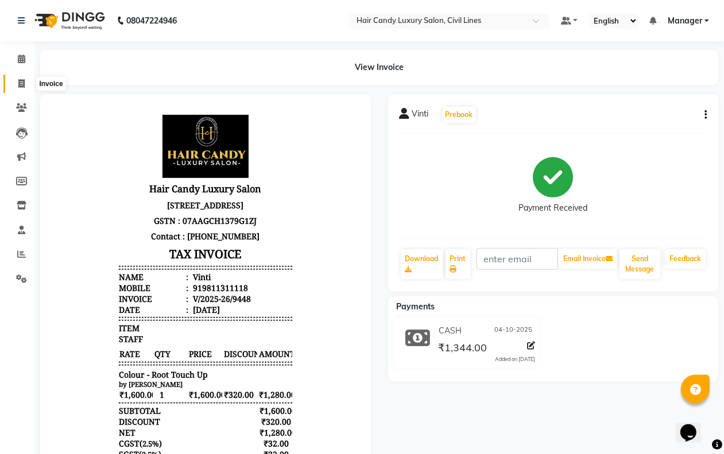
click at [23, 79] on icon at bounding box center [21, 83] width 6 height 9
select select "service"
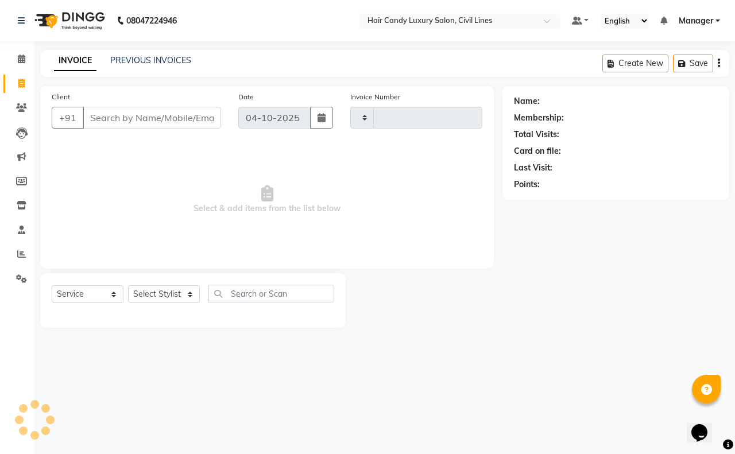
type input "9449"
select select "6308"
click at [150, 293] on select "Select Stylist" at bounding box center [164, 294] width 72 height 18
select select "47474"
click at [128, 285] on select "Select Stylist [PERSON_NAME] [PERSON_NAME] counter sale Danish DAULAT faisal je…" at bounding box center [164, 294] width 72 height 18
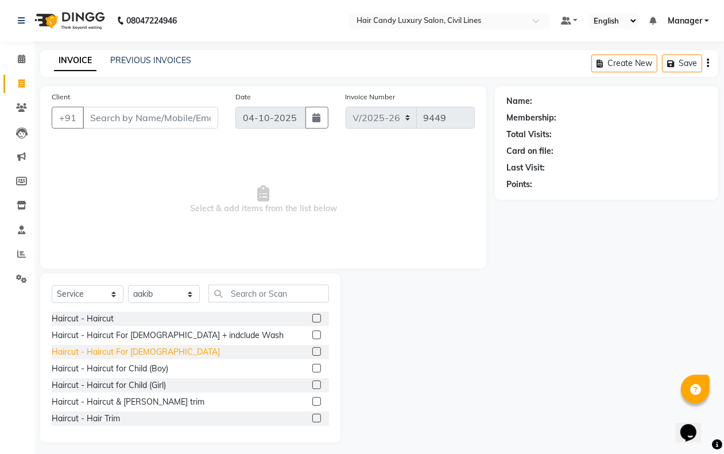
click at [133, 357] on div "Haircut - Haircut For [DEMOGRAPHIC_DATA]" at bounding box center [136, 352] width 168 height 12
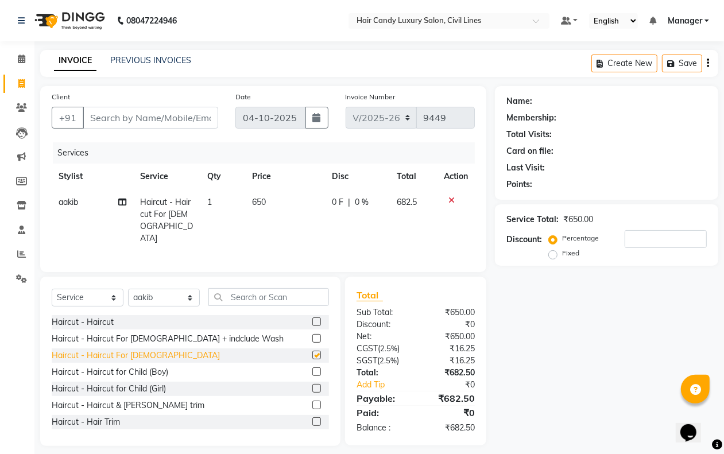
checkbox input "false"
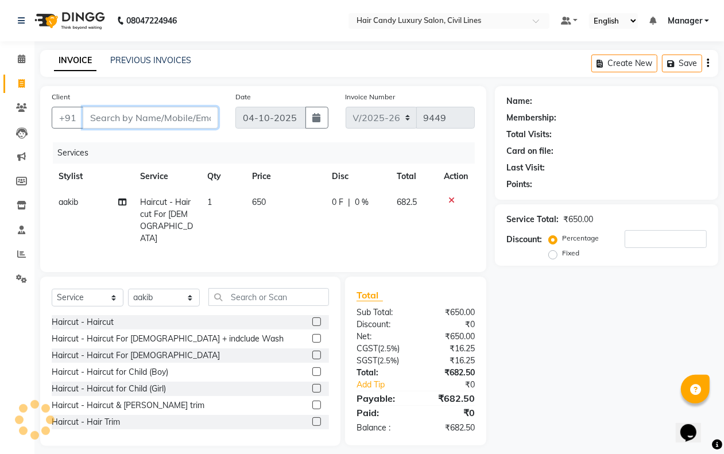
click at [144, 119] on input "Client" at bounding box center [150, 118] width 135 height 22
type input "w"
type input "0"
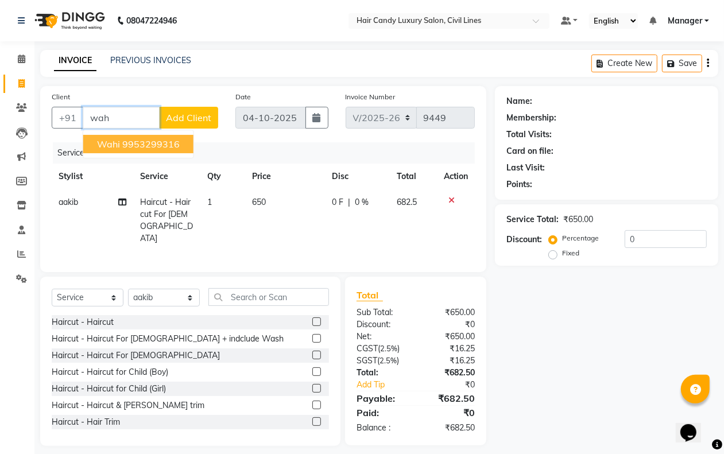
click at [127, 147] on ngb-highlight "9953299316" at bounding box center [150, 143] width 57 height 11
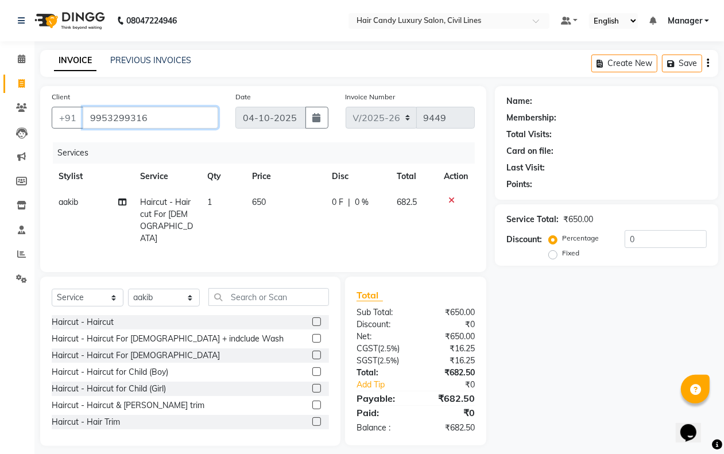
type input "9953299316"
select select "1: Object"
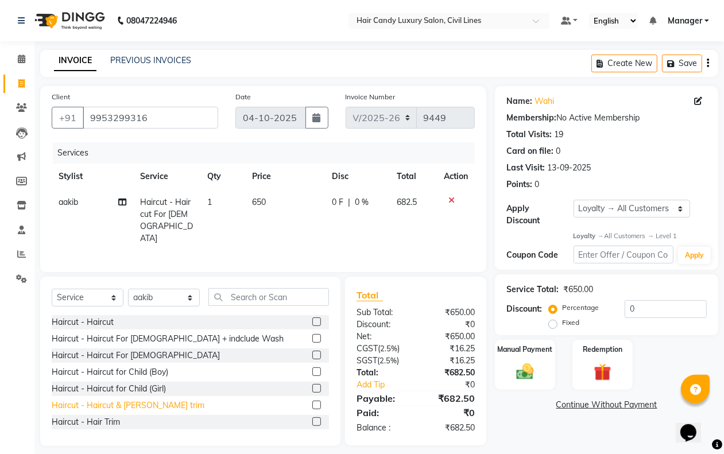
click at [145, 402] on div "Haircut - Haircut & [PERSON_NAME] trim" at bounding box center [128, 405] width 153 height 12
checkbox input "false"
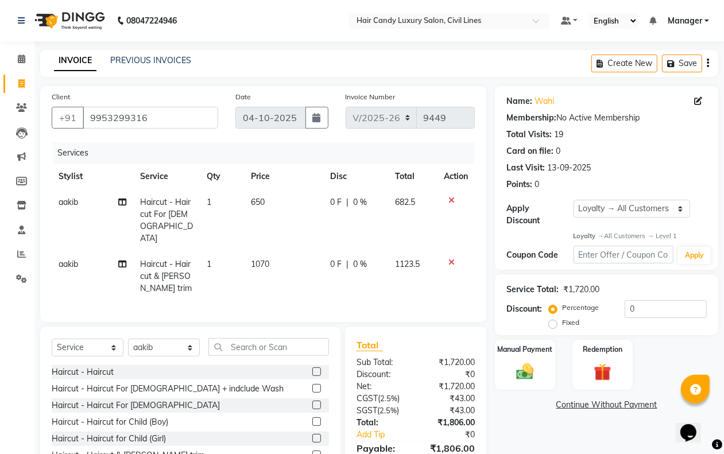
click at [449, 198] on icon at bounding box center [451, 200] width 6 height 8
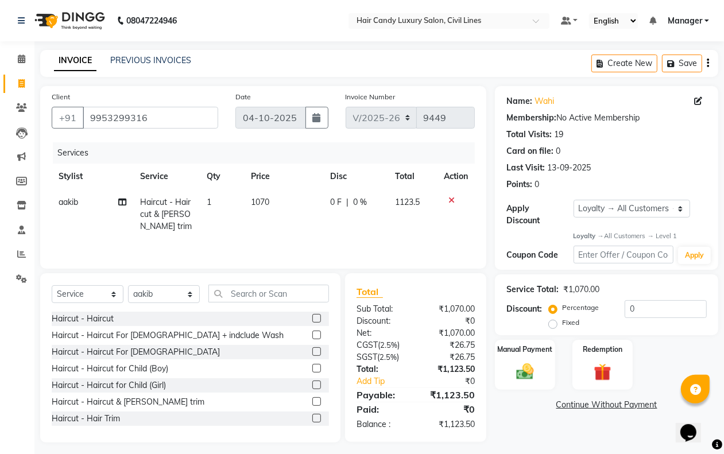
drag, startPoint x: 553, startPoint y: 322, endPoint x: 598, endPoint y: 319, distance: 45.4
click at [562, 323] on label "Fixed" at bounding box center [570, 322] width 17 height 10
click at [553, 323] on input "Fixed" at bounding box center [555, 322] width 8 height 8
radio input "true"
click at [647, 306] on input "0" at bounding box center [665, 309] width 82 height 18
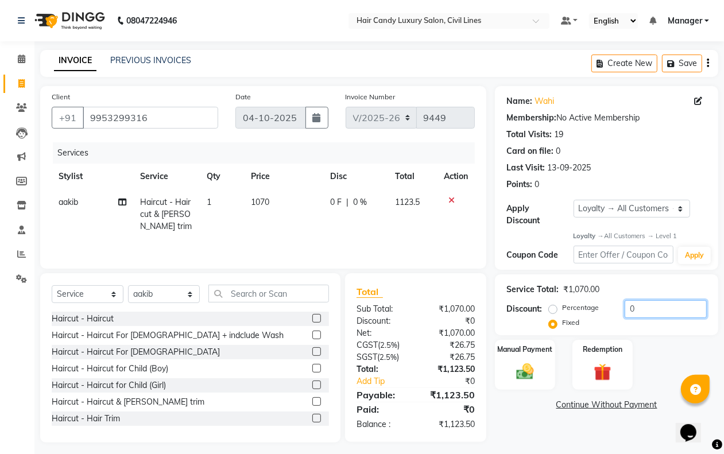
click at [647, 306] on input "0" at bounding box center [665, 309] width 82 height 18
click at [562, 308] on label "Percentage" at bounding box center [580, 307] width 37 height 10
click at [553, 308] on input "Percentage" at bounding box center [555, 308] width 8 height 8
click at [520, 368] on img at bounding box center [524, 372] width 29 height 21
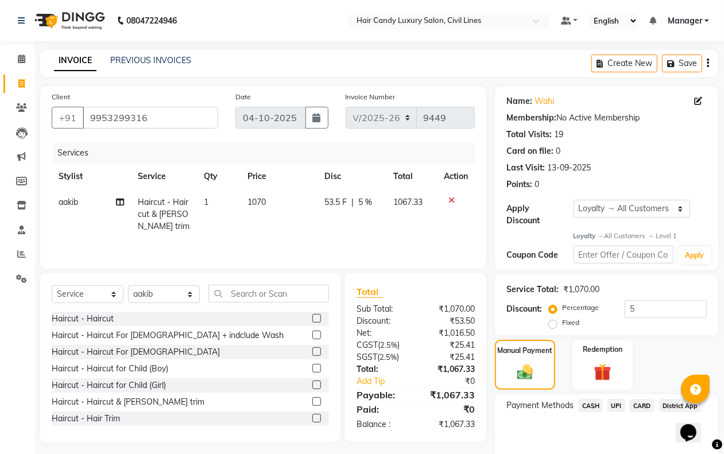
click at [585, 405] on span "CASH" at bounding box center [590, 405] width 25 height 13
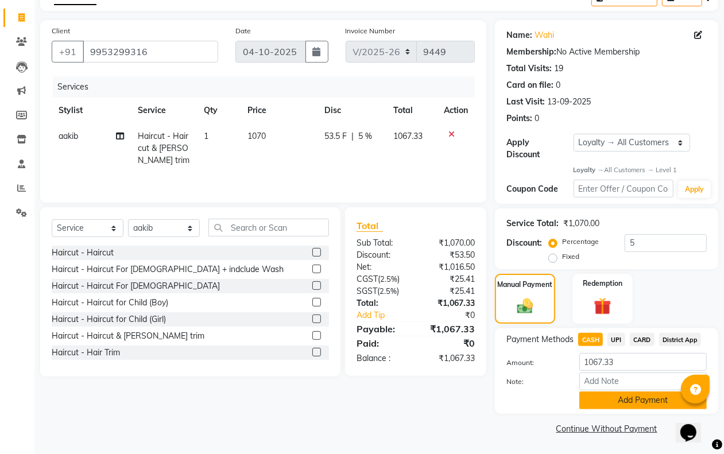
drag, startPoint x: 600, startPoint y: 399, endPoint x: 566, endPoint y: 396, distance: 34.0
click at [598, 400] on button "Add Payment" at bounding box center [642, 400] width 127 height 18
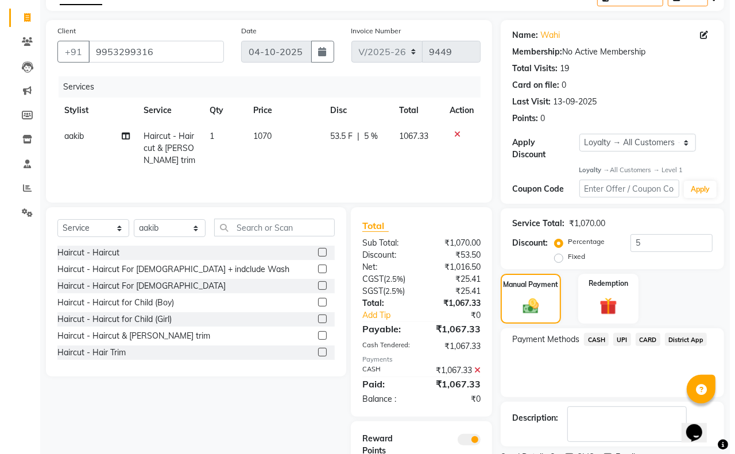
scroll to position [139, 0]
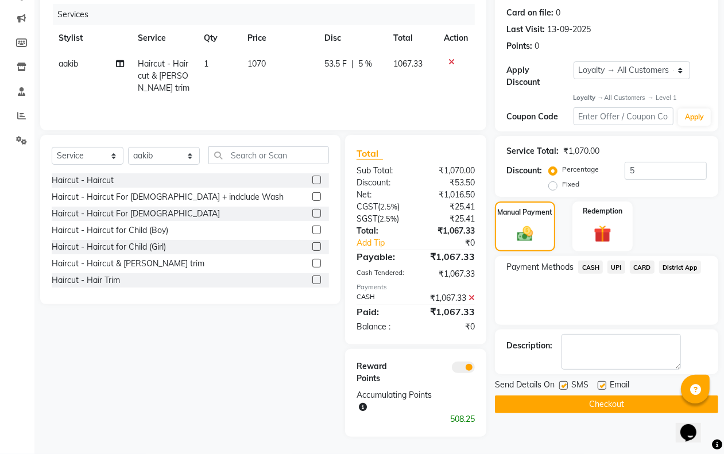
click at [465, 365] on span at bounding box center [463, 367] width 23 height 11
click at [475, 369] on input "checkbox" at bounding box center [475, 369] width 0 height 0
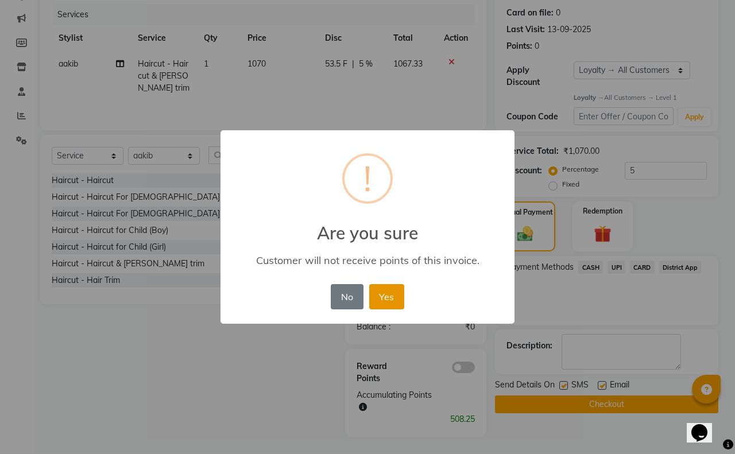
click at [384, 297] on button "Yes" at bounding box center [386, 296] width 35 height 25
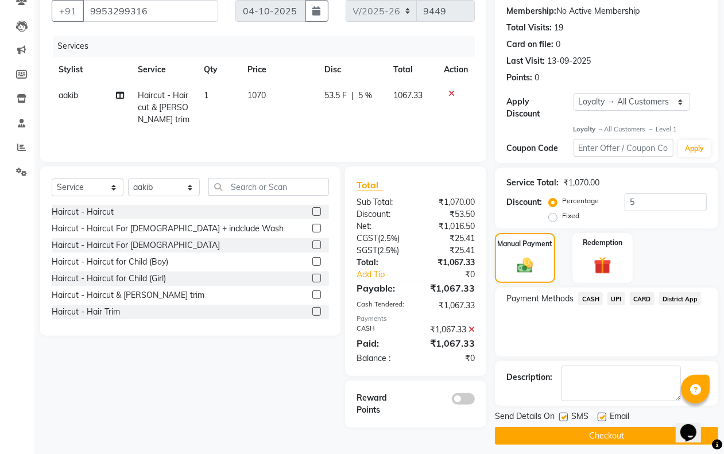
click at [469, 331] on icon at bounding box center [471, 329] width 6 height 8
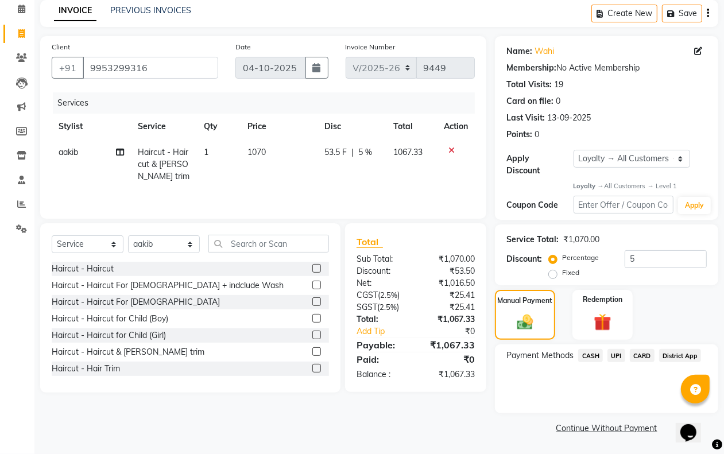
click at [615, 353] on span "UPI" at bounding box center [616, 355] width 18 height 13
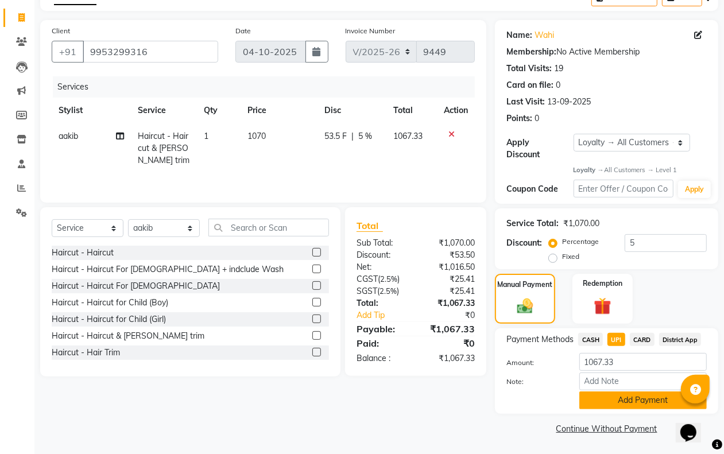
click at [609, 403] on button "Add Payment" at bounding box center [642, 400] width 127 height 18
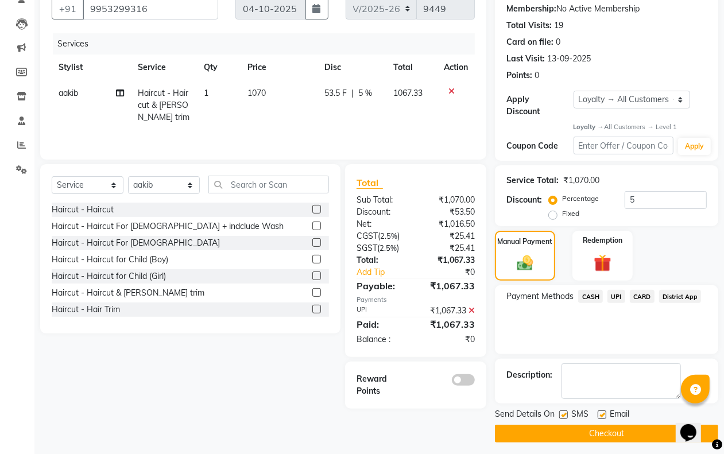
scroll to position [115, 0]
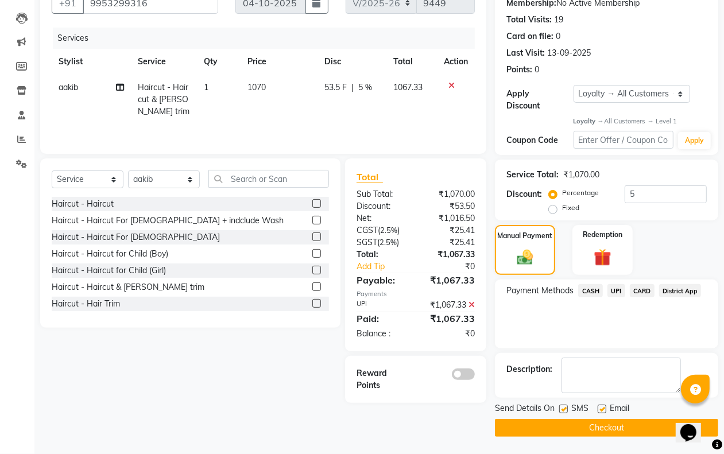
click at [559, 406] on div at bounding box center [562, 411] width 7 height 12
drag, startPoint x: 561, startPoint y: 407, endPoint x: 572, endPoint y: 407, distance: 10.9
click at [561, 407] on label at bounding box center [563, 409] width 9 height 9
click at [561, 407] on input "checkbox" at bounding box center [562, 409] width 7 height 7
click at [603, 409] on label at bounding box center [601, 409] width 9 height 9
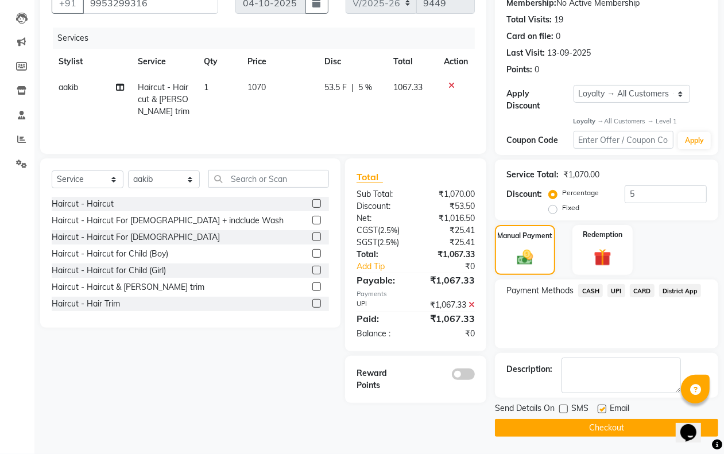
click at [603, 409] on input "checkbox" at bounding box center [600, 409] width 7 height 7
click at [603, 422] on button "Checkout" at bounding box center [606, 428] width 223 height 18
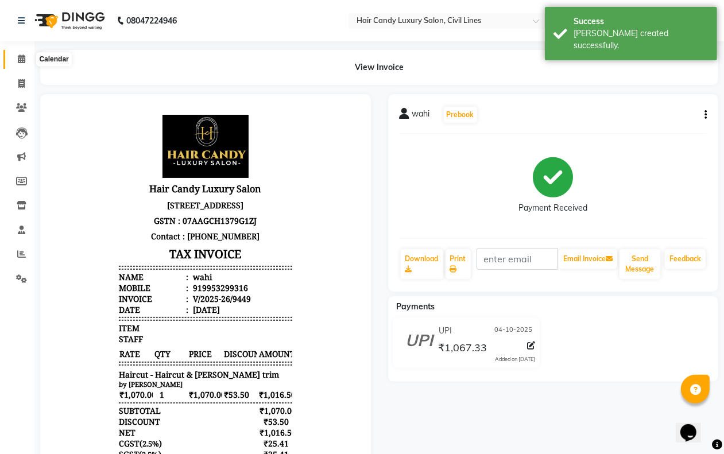
click at [18, 56] on icon at bounding box center [21, 59] width 7 height 9
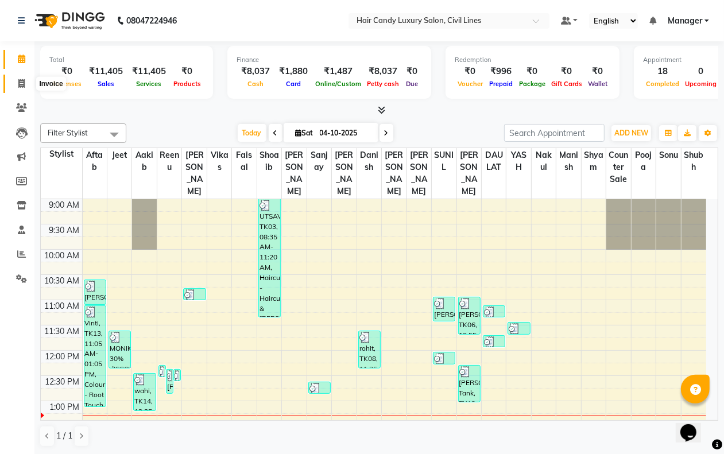
click at [19, 85] on icon at bounding box center [21, 83] width 6 height 9
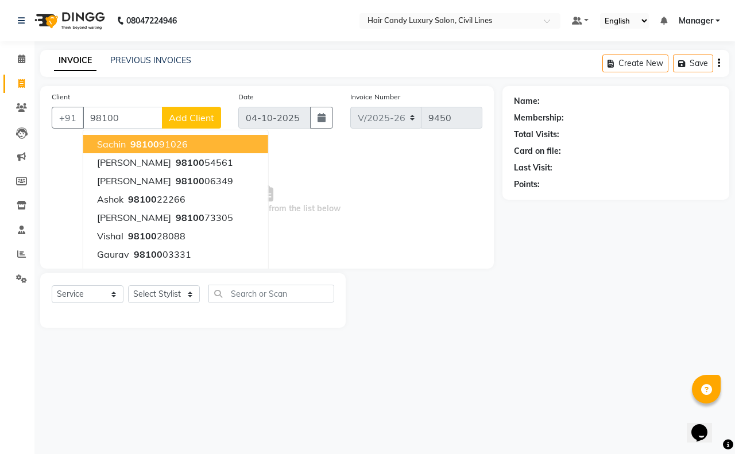
click at [162, 144] on ngb-highlight "98100 91026" at bounding box center [158, 143] width 60 height 11
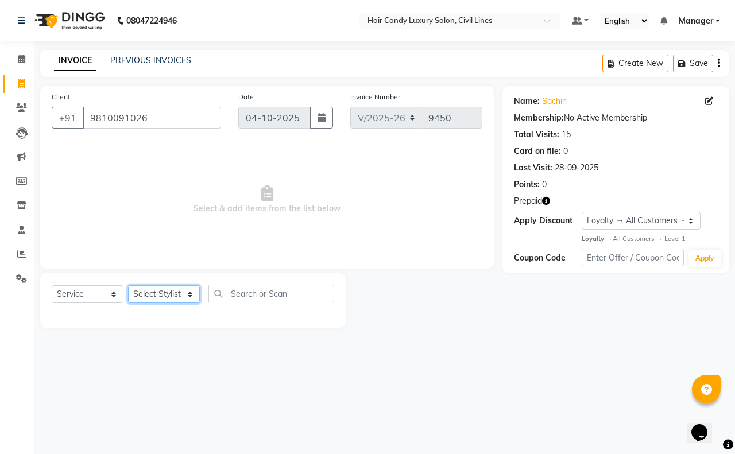
click at [162, 292] on select "Select Stylist [PERSON_NAME] [PERSON_NAME] counter sale Danish DAULAT faisal je…" at bounding box center [164, 294] width 72 height 18
click at [128, 285] on select "Select Stylist [PERSON_NAME] [PERSON_NAME] counter sale Danish DAULAT faisal je…" at bounding box center [164, 294] width 72 height 18
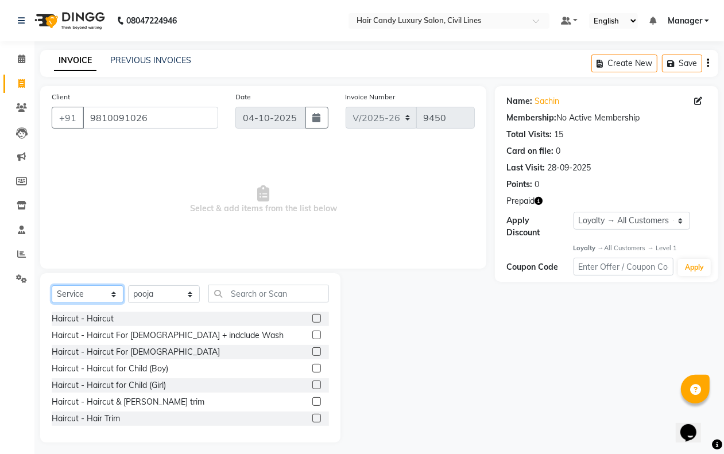
click at [95, 294] on select "Select Service Product Membership Package Voucher Prepaid Gift Card" at bounding box center [88, 294] width 72 height 18
click at [417, 411] on div at bounding box center [417, 357] width 154 height 169
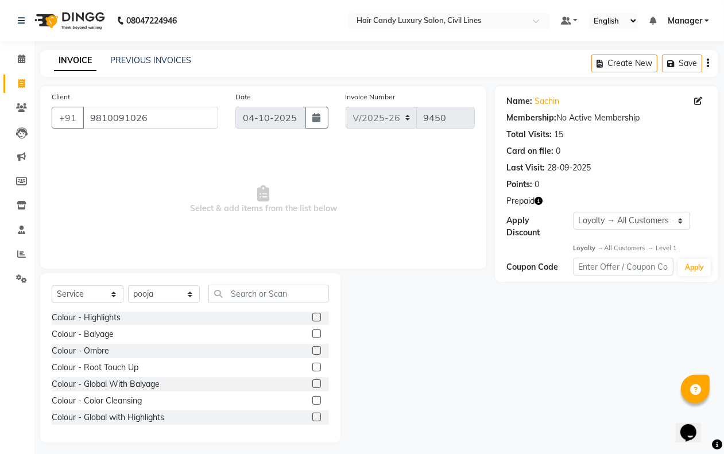
scroll to position [287, 0]
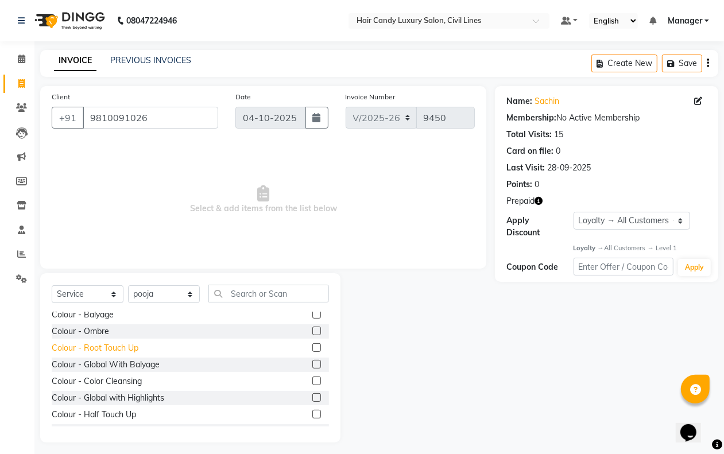
click at [107, 349] on div "Colour - Root Touch Up" at bounding box center [95, 348] width 87 height 12
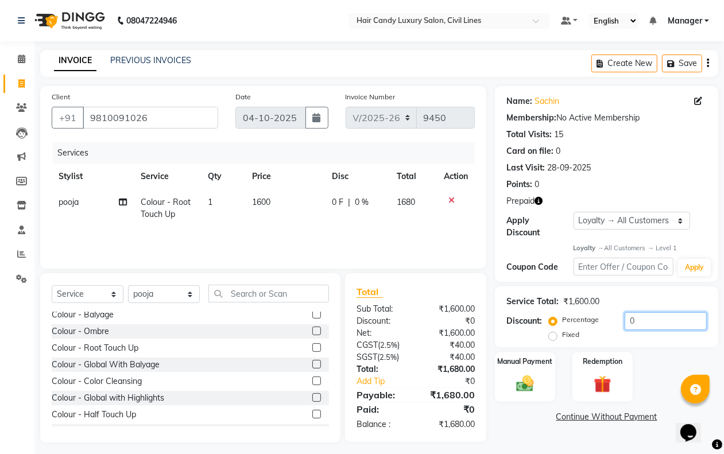
click at [643, 323] on input "0" at bounding box center [665, 321] width 82 height 18
click at [593, 379] on img at bounding box center [602, 385] width 29 height 22
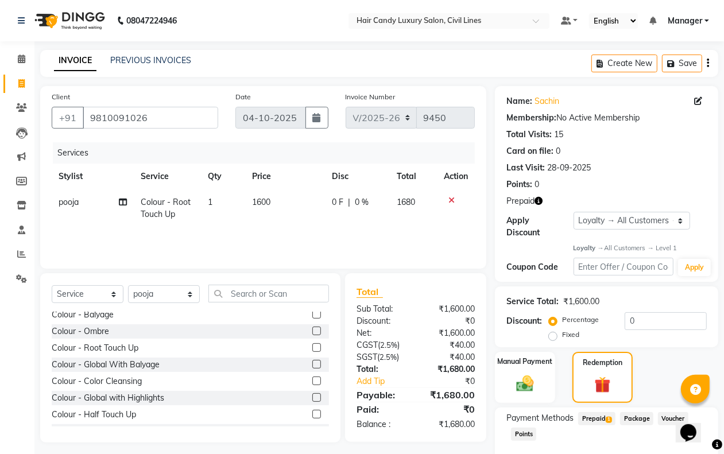
scroll to position [63, 0]
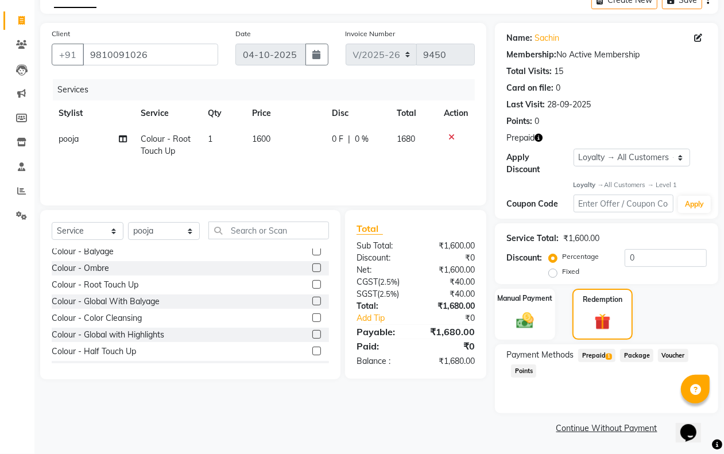
click at [600, 353] on span "Prepaid 1" at bounding box center [596, 355] width 37 height 13
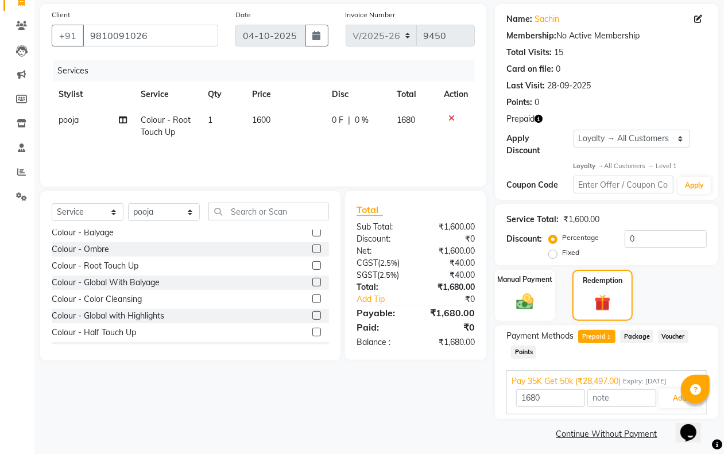
scroll to position [87, 0]
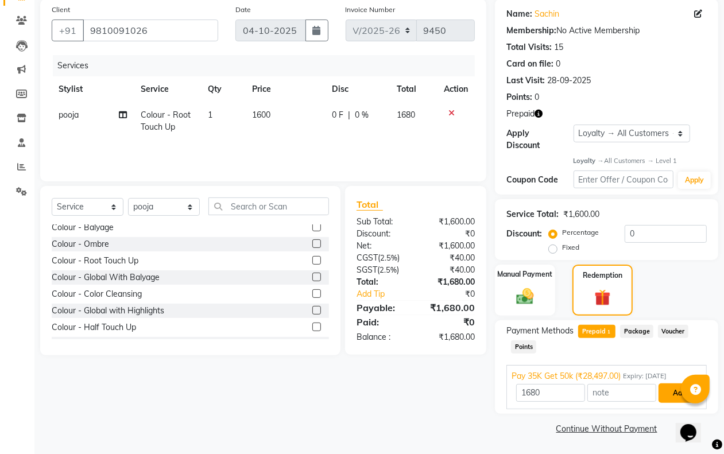
click at [672, 399] on button "Add" at bounding box center [679, 393] width 42 height 20
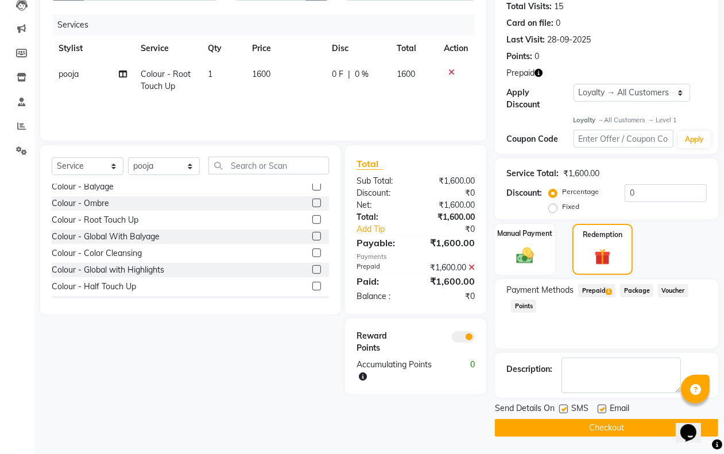
scroll to position [0, 0]
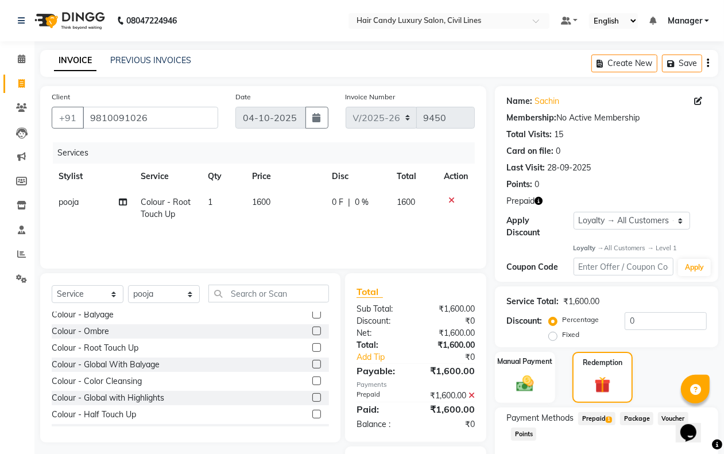
click at [451, 198] on icon at bounding box center [451, 200] width 6 height 8
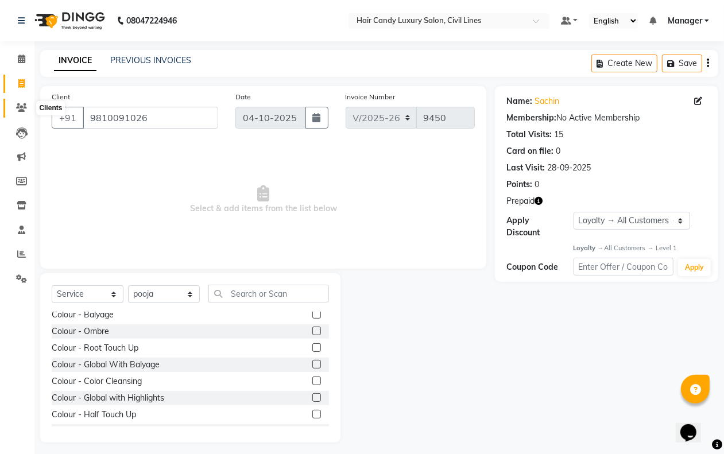
click at [20, 102] on span at bounding box center [21, 108] width 20 height 13
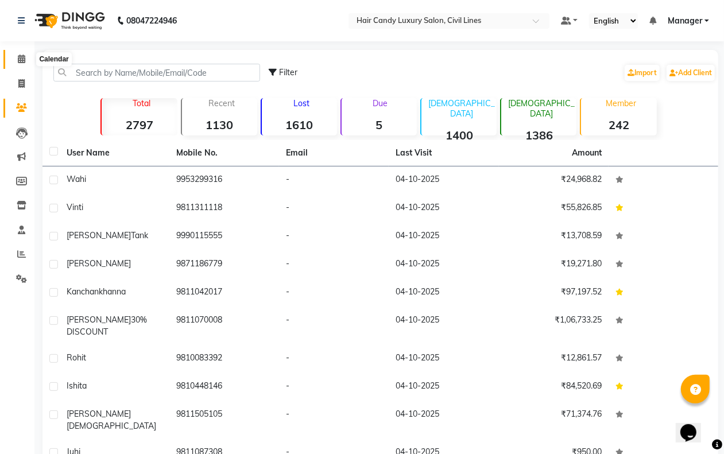
click at [23, 64] on span at bounding box center [21, 59] width 20 height 13
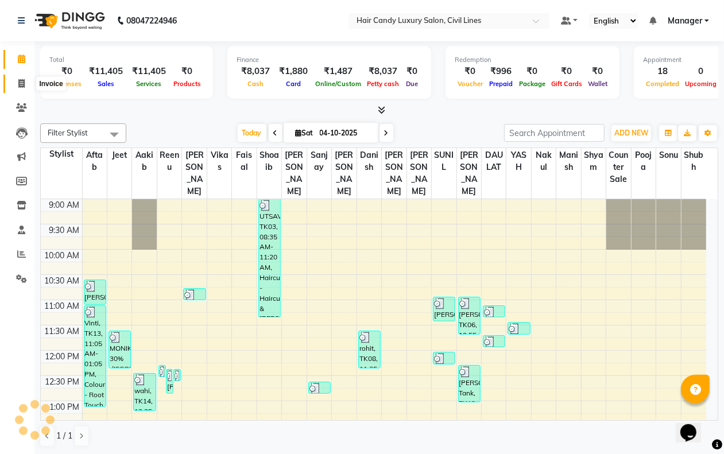
click at [18, 82] on icon at bounding box center [21, 83] width 6 height 9
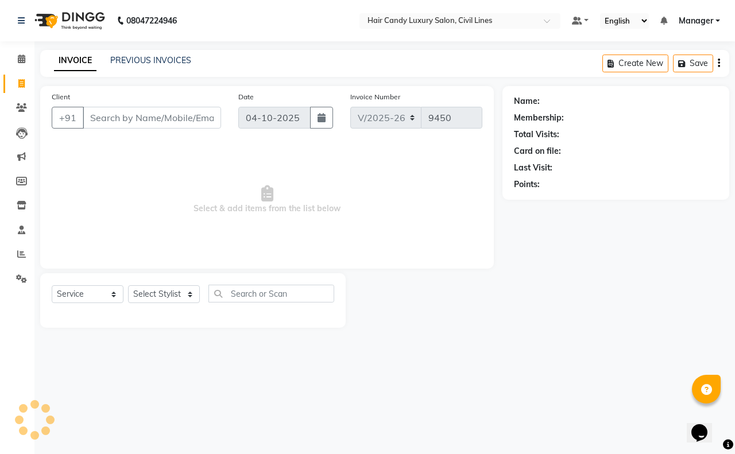
click at [88, 126] on input "Client" at bounding box center [152, 118] width 138 height 22
click at [22, 111] on icon at bounding box center [21, 107] width 11 height 9
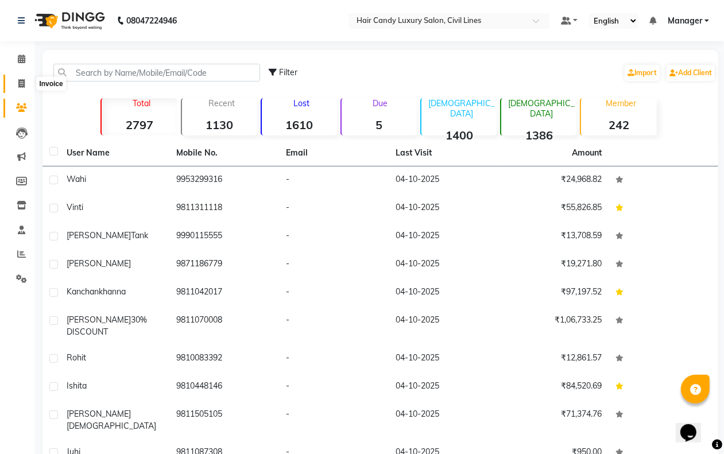
click at [21, 79] on icon at bounding box center [21, 83] width 6 height 9
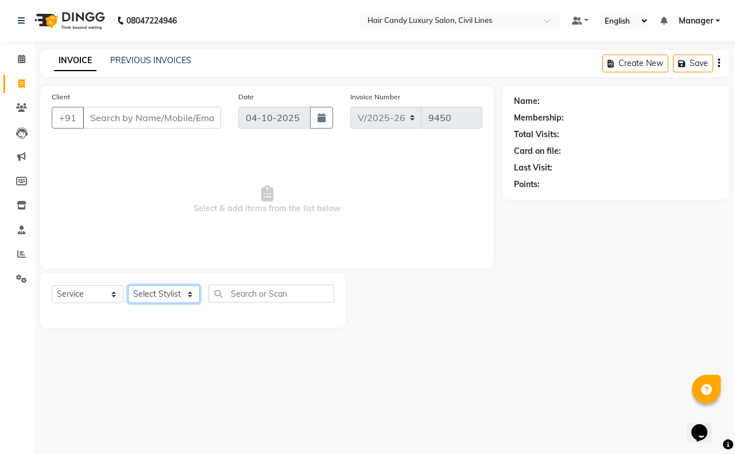
click at [160, 293] on select "Select Stylist [PERSON_NAME] [PERSON_NAME] counter sale Danish DAULAT faisal je…" at bounding box center [164, 294] width 72 height 18
click at [128, 285] on select "Select Stylist [PERSON_NAME] [PERSON_NAME] counter sale Danish DAULAT faisal je…" at bounding box center [164, 294] width 72 height 18
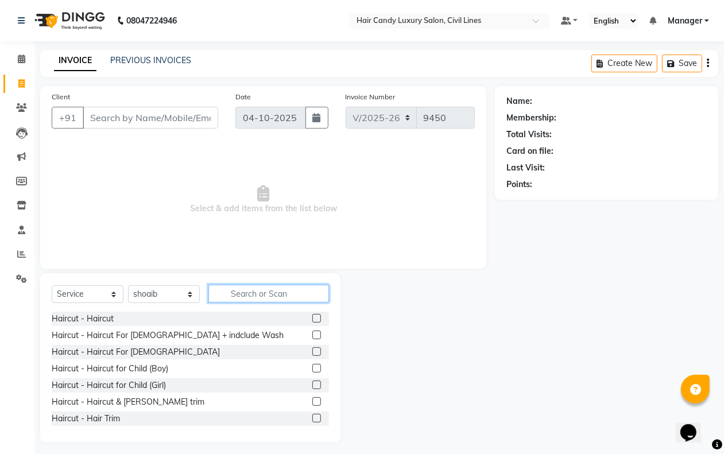
click at [241, 288] on input "text" at bounding box center [268, 294] width 121 height 18
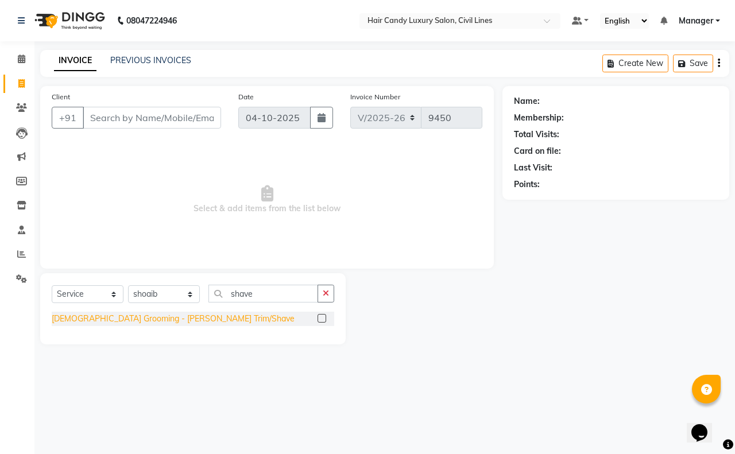
click at [165, 321] on div "[DEMOGRAPHIC_DATA] Grooming - [PERSON_NAME] Trim/Shave" at bounding box center [173, 319] width 243 height 12
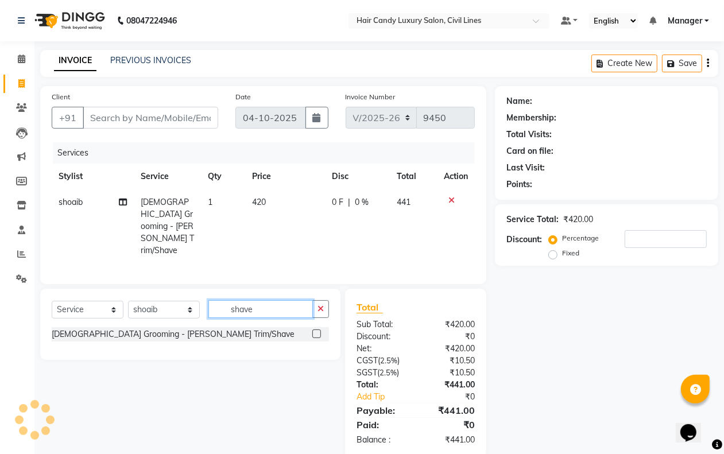
click at [282, 300] on input "shave" at bounding box center [260, 309] width 104 height 18
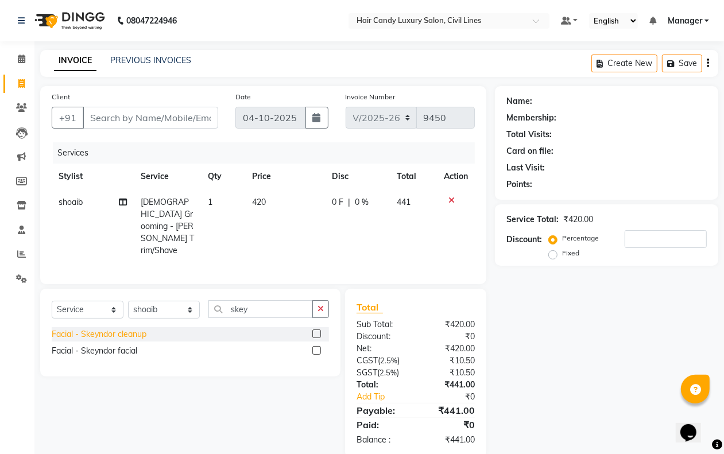
click at [102, 328] on div "Facial - Skeyndor cleanup" at bounding box center [99, 334] width 95 height 12
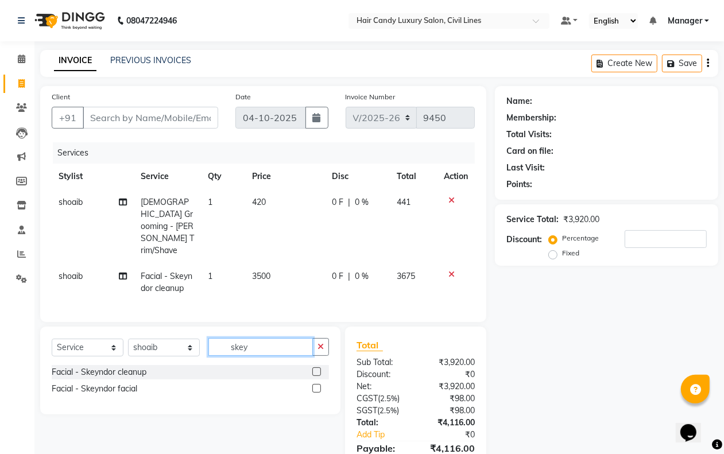
click at [255, 338] on input "skey" at bounding box center [260, 347] width 104 height 18
drag, startPoint x: 255, startPoint y: 333, endPoint x: 256, endPoint y: 327, distance: 6.3
click at [256, 338] on input "skey" at bounding box center [260, 347] width 104 height 18
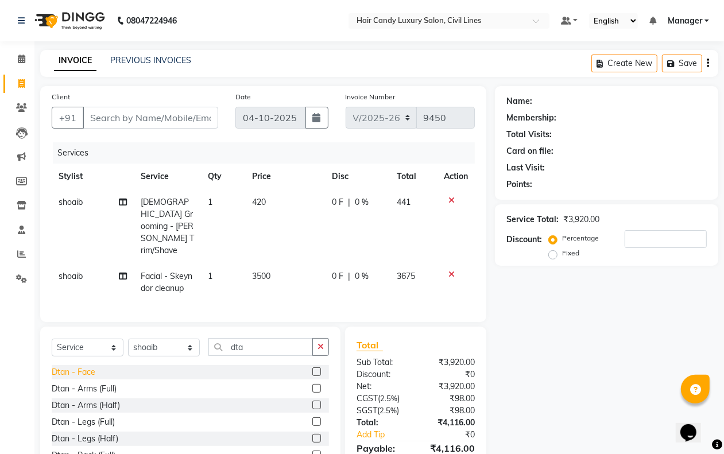
click at [68, 366] on div "Dtan - Face" at bounding box center [74, 372] width 44 height 12
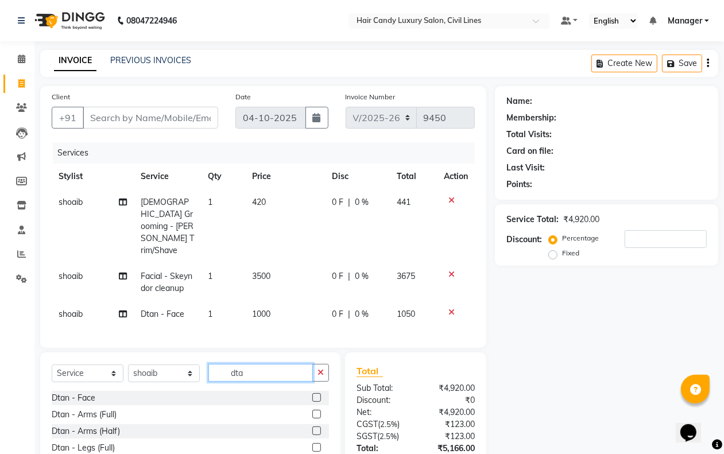
click at [259, 364] on input "dta" at bounding box center [260, 373] width 104 height 18
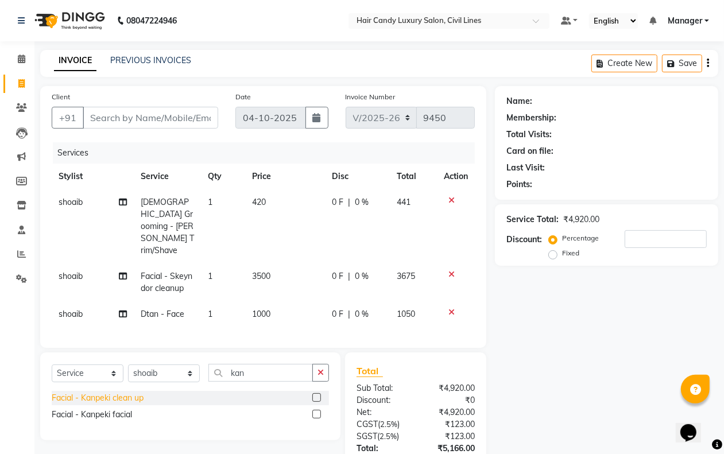
click at [119, 392] on div "Facial - Kanpeki clean up" at bounding box center [98, 398] width 92 height 12
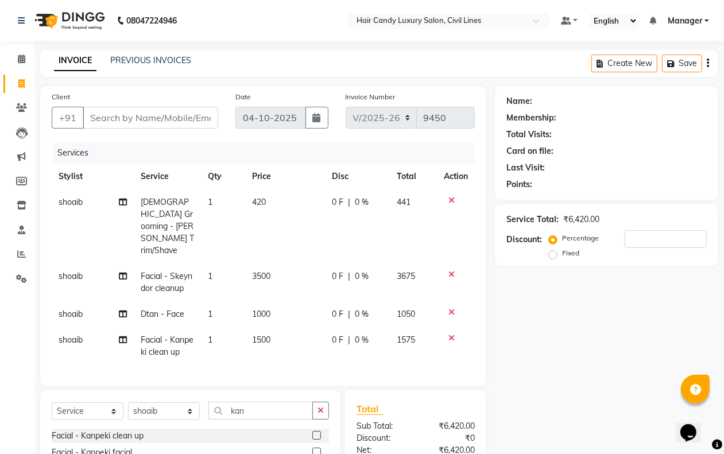
click at [450, 270] on icon at bounding box center [451, 274] width 6 height 8
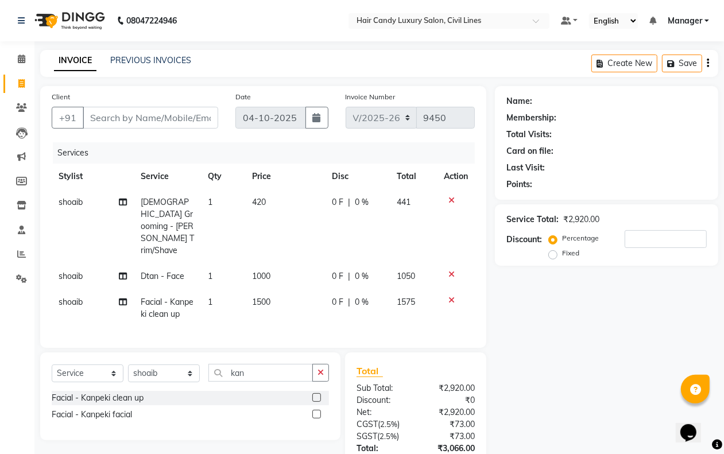
click at [268, 289] on td "1500" at bounding box center [285, 308] width 80 height 38
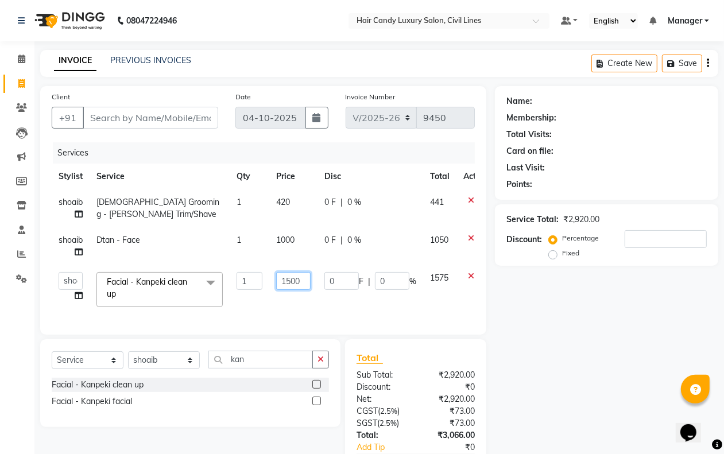
click at [305, 278] on input "1500" at bounding box center [293, 281] width 34 height 18
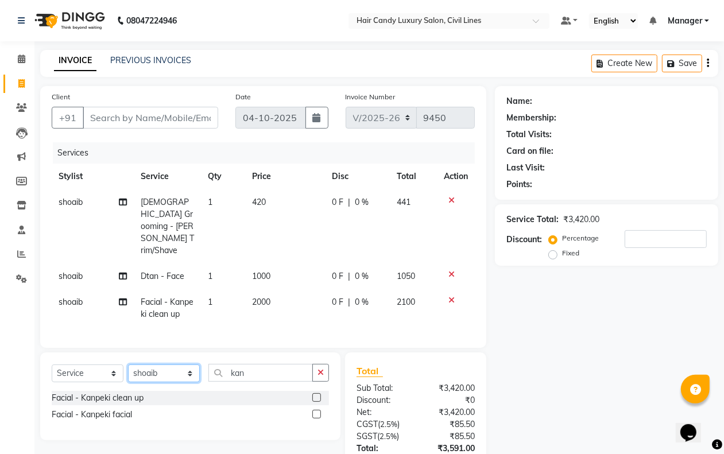
click at [146, 369] on div "Select Service Product Membership Package Voucher Prepaid Gift Card Select Styl…" at bounding box center [190, 377] width 277 height 27
click at [128, 364] on select "Select Stylist [PERSON_NAME] [PERSON_NAME] counter sale Danish DAULAT faisal je…" at bounding box center [164, 373] width 72 height 18
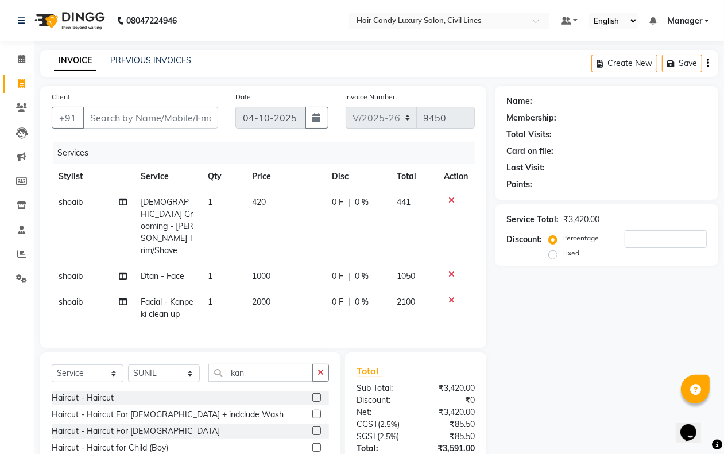
click at [293, 368] on div "Select Service Product Membership Package Voucher Prepaid Gift Card Select Styl…" at bounding box center [190, 377] width 277 height 27
click at [293, 368] on div "kan" at bounding box center [269, 373] width 120 height 18
click at [287, 364] on input "kan" at bounding box center [260, 373] width 104 height 18
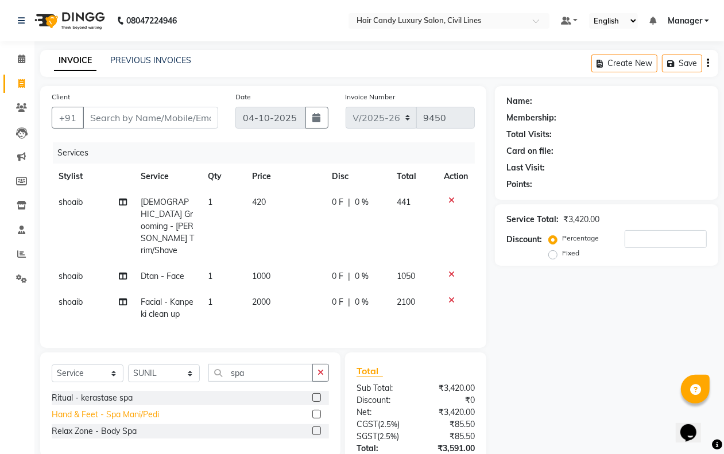
click at [139, 409] on div "Hand & Feet - Spa Mani/Pedi" at bounding box center [105, 415] width 107 height 12
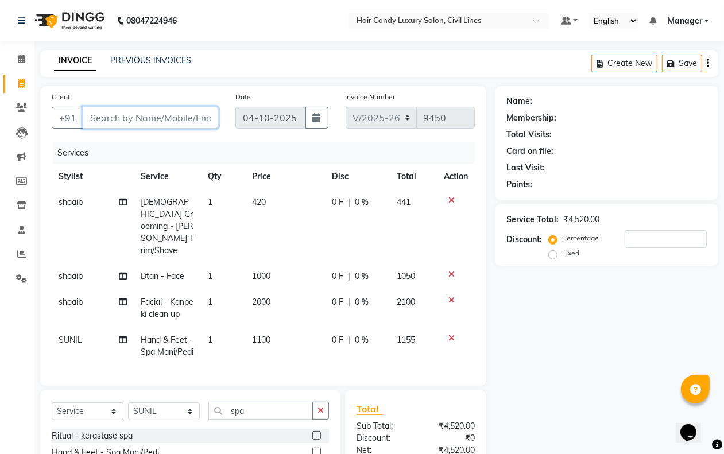
click at [130, 115] on input "Client" at bounding box center [150, 118] width 135 height 22
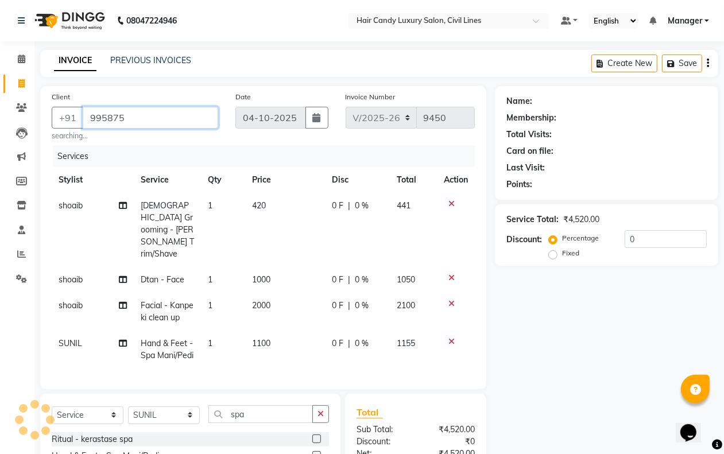
click at [138, 114] on input "995875" at bounding box center [150, 118] width 135 height 22
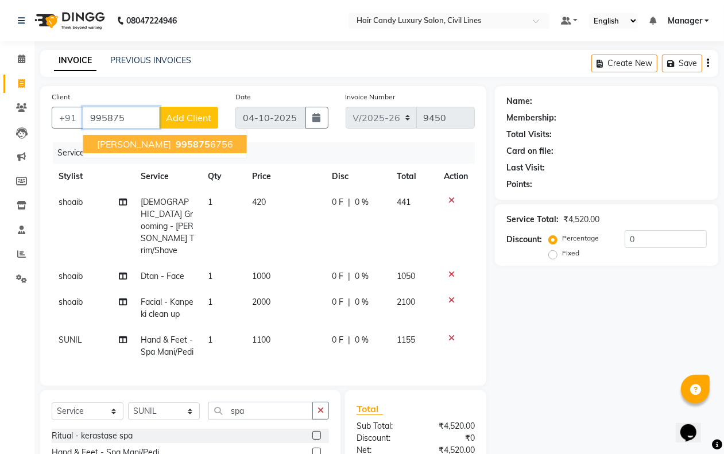
click at [176, 148] on span "995875" at bounding box center [193, 143] width 34 height 11
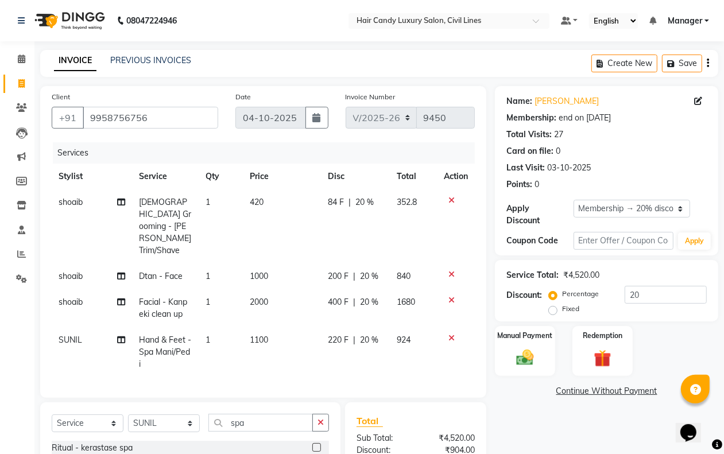
scroll to position [121, 0]
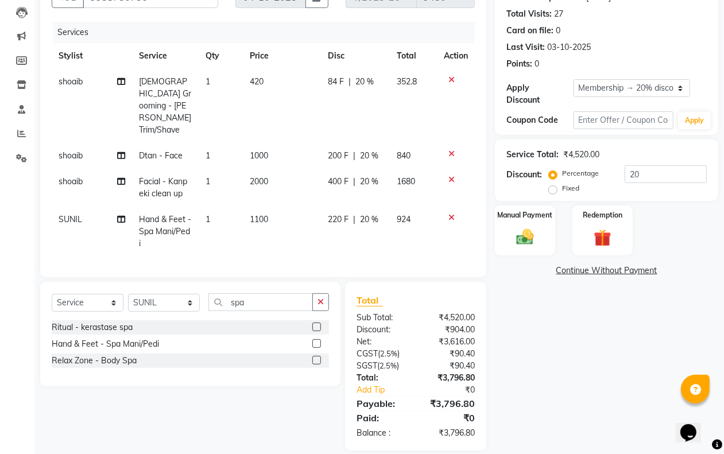
click at [264, 80] on td "420" at bounding box center [282, 106] width 78 height 74
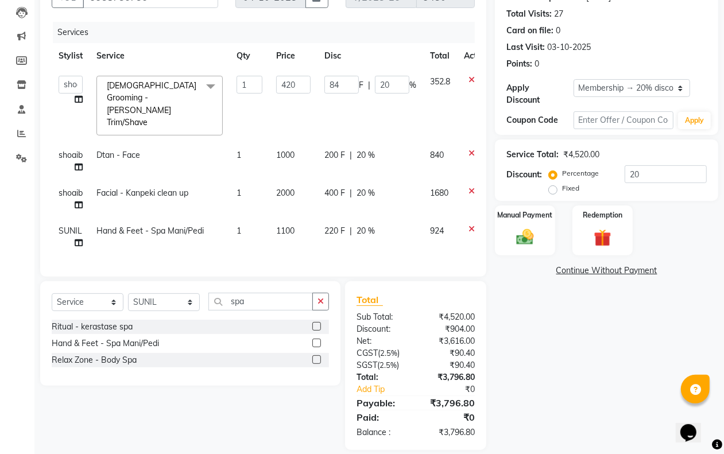
scroll to position [119, 0]
click at [300, 87] on input "420" at bounding box center [293, 86] width 34 height 18
click at [302, 89] on input "420" at bounding box center [293, 86] width 34 height 18
click at [301, 91] on input "420" at bounding box center [293, 86] width 34 height 18
click at [544, 331] on div "Name: [PERSON_NAME] Membership: end on [DATE] Total Visits: 27 Card on file: 0 …" at bounding box center [611, 209] width 232 height 484
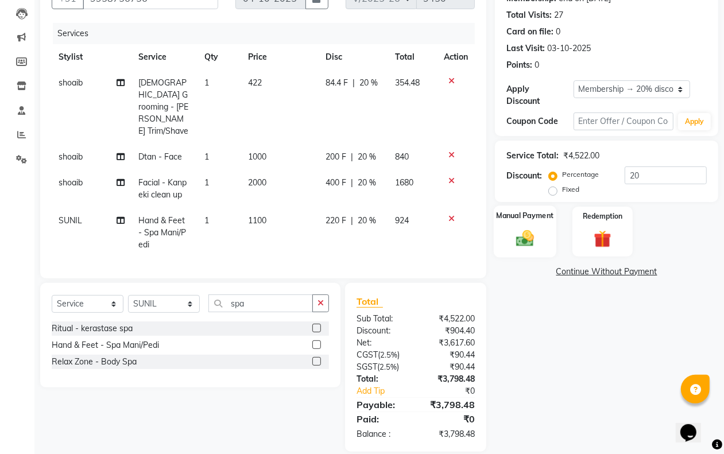
drag, startPoint x: 523, startPoint y: 238, endPoint x: 524, endPoint y: 247, distance: 9.2
click at [524, 237] on img at bounding box center [524, 238] width 29 height 21
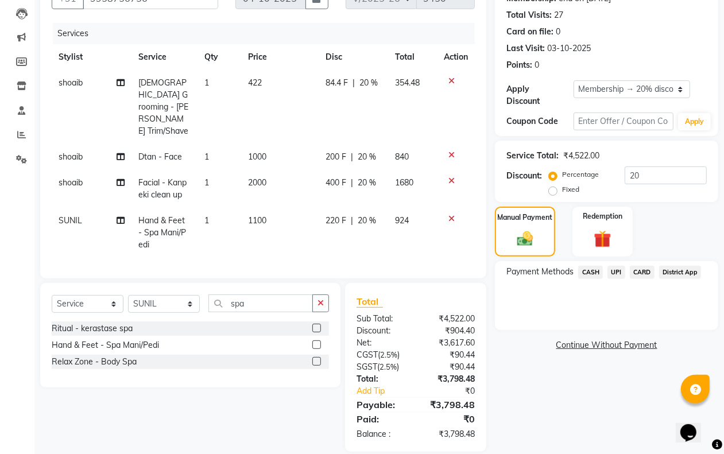
click at [591, 271] on span "CASH" at bounding box center [590, 272] width 25 height 13
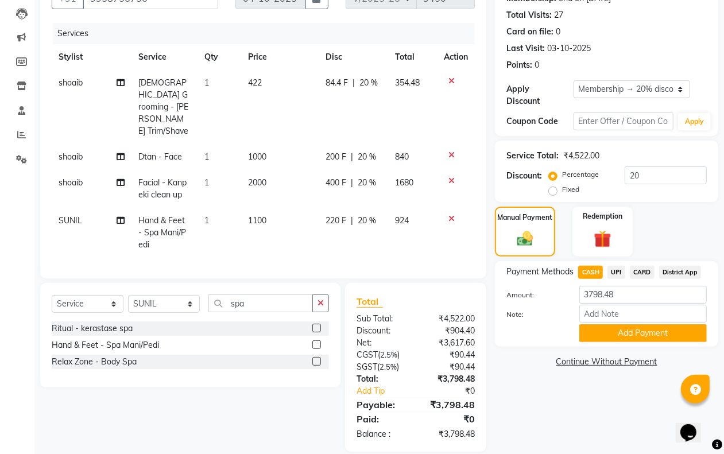
click at [600, 329] on button "Add Payment" at bounding box center [642, 333] width 127 height 18
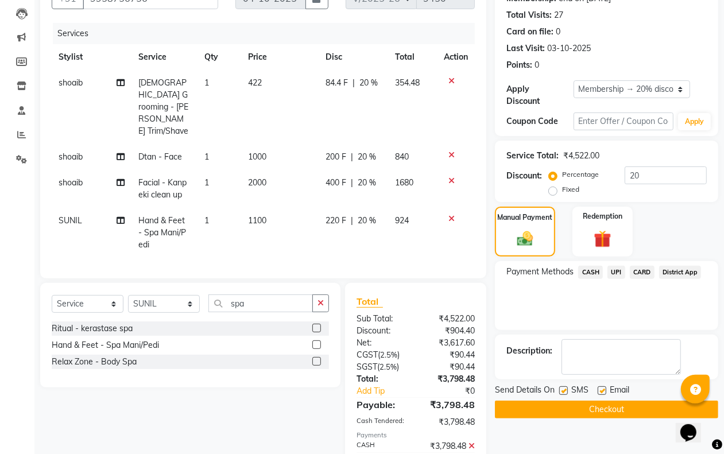
scroll to position [213, 0]
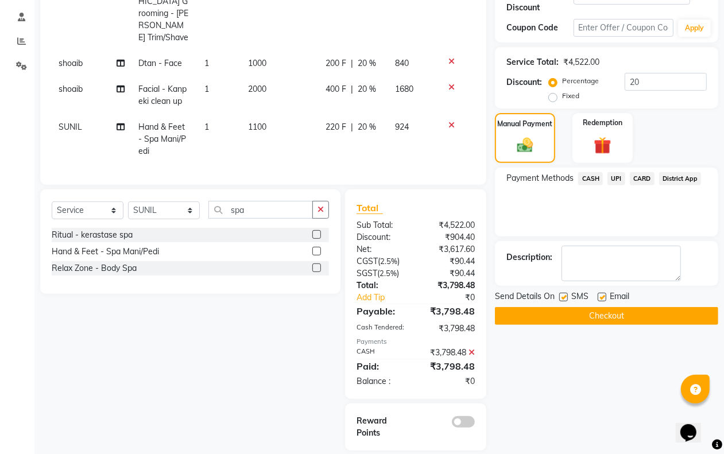
click at [565, 297] on label at bounding box center [563, 297] width 9 height 9
click at [565, 297] on input "checkbox" at bounding box center [562, 297] width 7 height 7
click at [565, 312] on button "Checkout" at bounding box center [606, 316] width 223 height 18
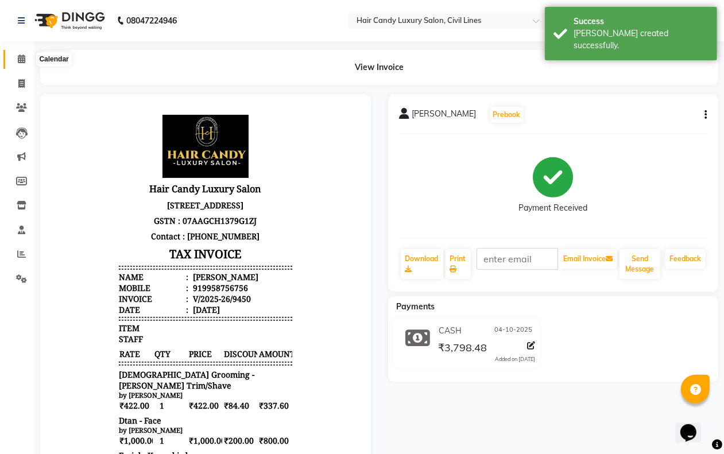
click at [19, 59] on icon at bounding box center [21, 59] width 7 height 9
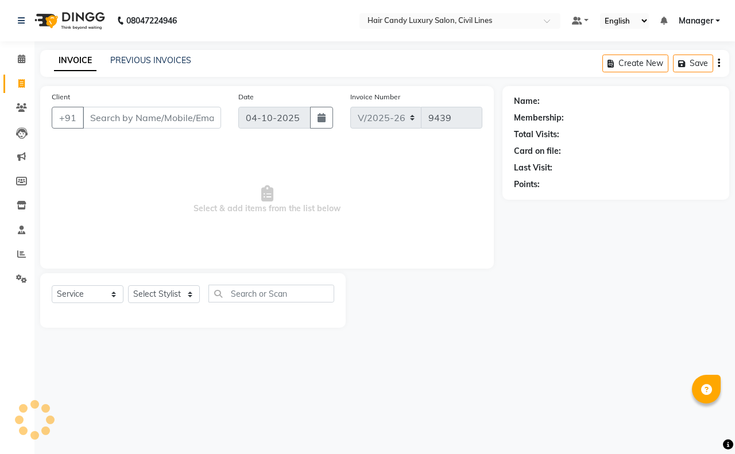
select select "6308"
select select "service"
select select "6308"
select select "service"
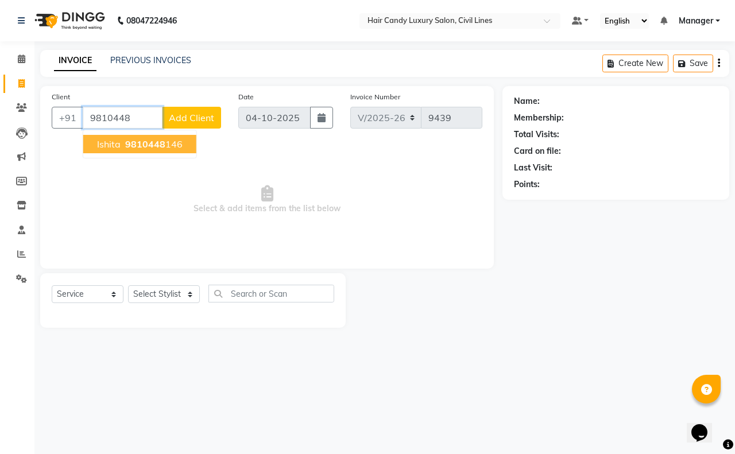
click at [136, 145] on span "9810448" at bounding box center [145, 143] width 40 height 11
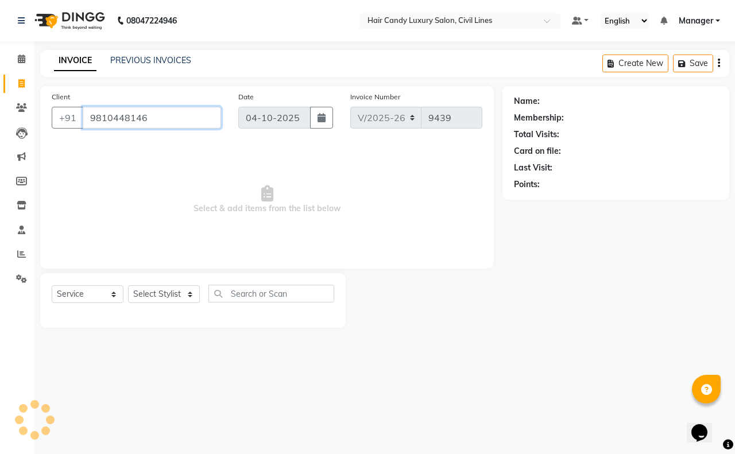
type input "9810448146"
select select "2: Object"
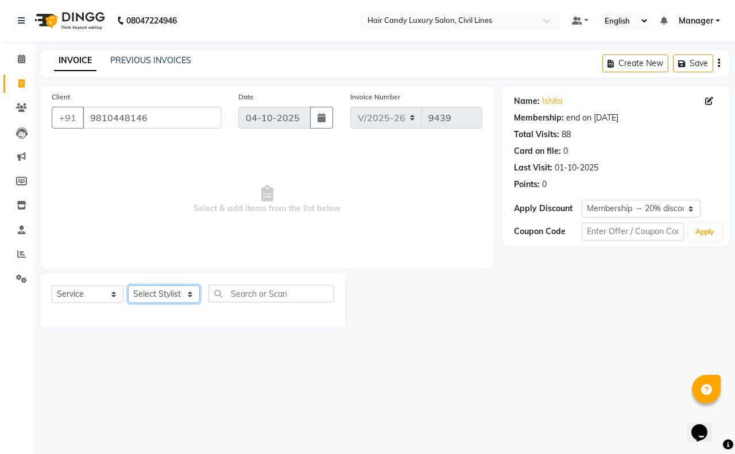
click at [158, 290] on select "Select Stylist [PERSON_NAME] [PERSON_NAME] counter sale Danish DAULAT faisal je…" at bounding box center [164, 294] width 72 height 18
select select "47805"
click at [128, 285] on select "Select Stylist [PERSON_NAME] [PERSON_NAME] counter sale Danish DAULAT faisal je…" at bounding box center [164, 294] width 72 height 18
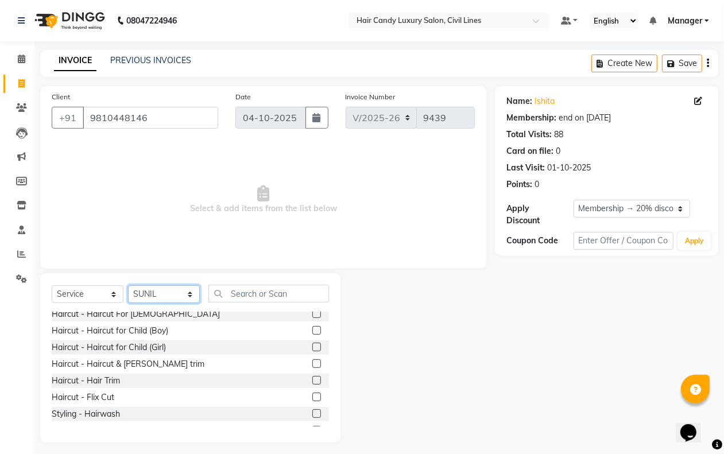
scroll to position [72, 0]
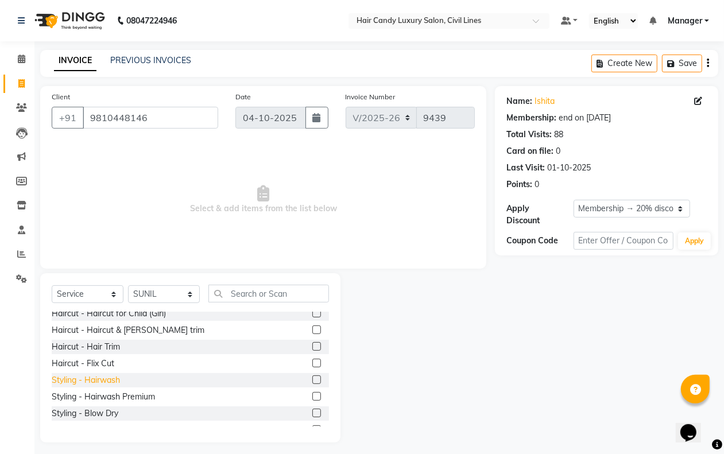
click at [108, 380] on div "Styling - Hairwash" at bounding box center [86, 380] width 68 height 12
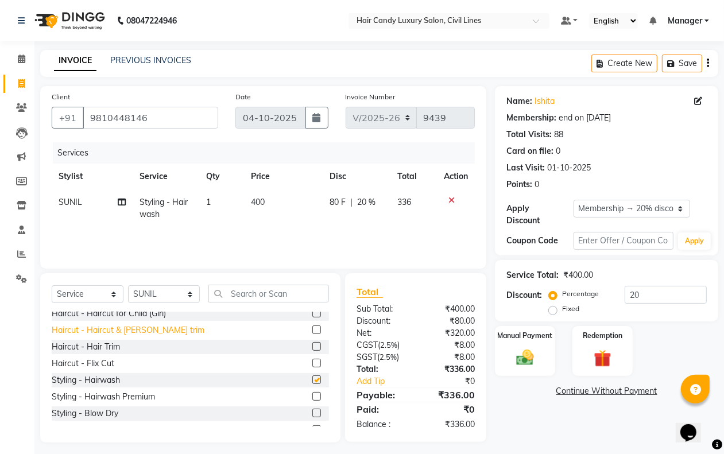
checkbox input "false"
click at [166, 290] on select "Select Stylist [PERSON_NAME] [PERSON_NAME] counter sale Danish DAULAT faisal je…" at bounding box center [164, 294] width 72 height 18
select select "47488"
click at [128, 285] on select "Select Stylist [PERSON_NAME] [PERSON_NAME] counter sale Danish DAULAT faisal je…" at bounding box center [164, 294] width 72 height 18
click at [262, 296] on input "text" at bounding box center [268, 294] width 121 height 18
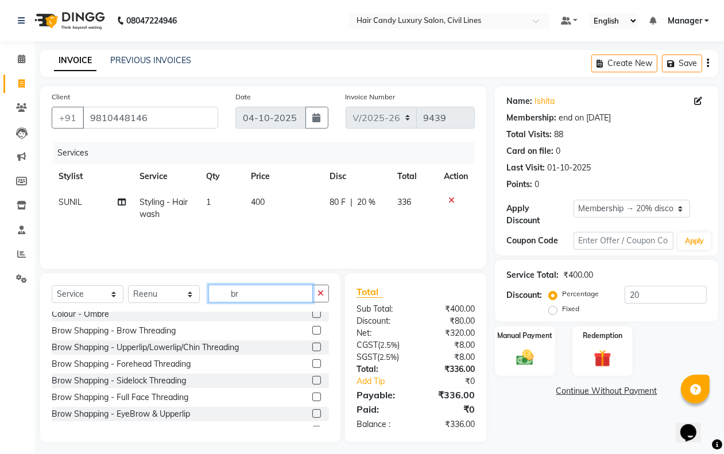
scroll to position [0, 0]
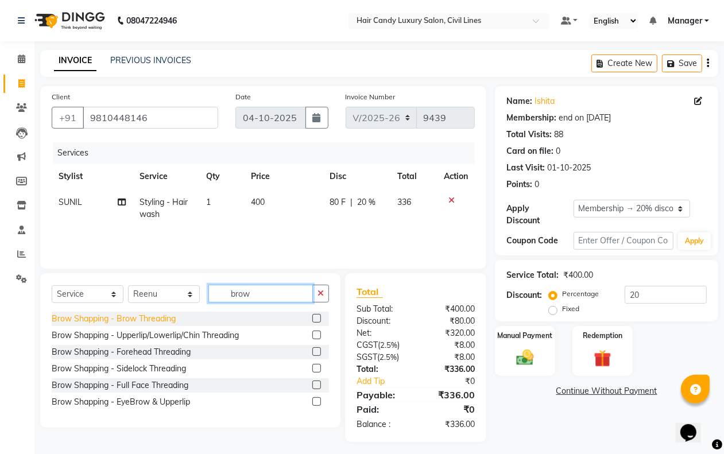
type input "brow"
click at [168, 323] on div "Brow Shapping - Brow Threading" at bounding box center [114, 319] width 124 height 12
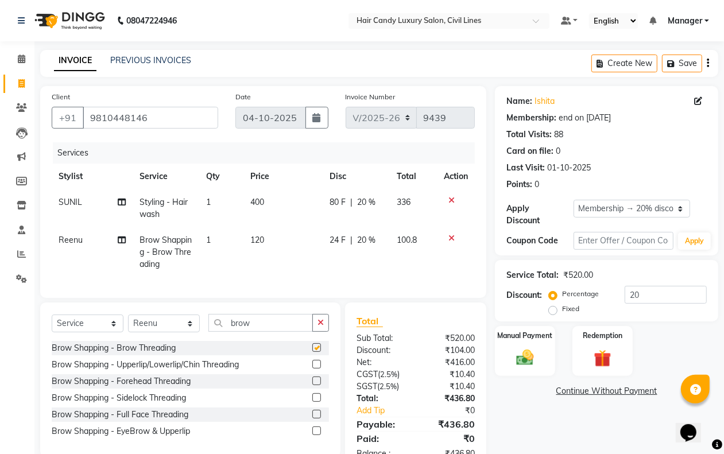
checkbox input "false"
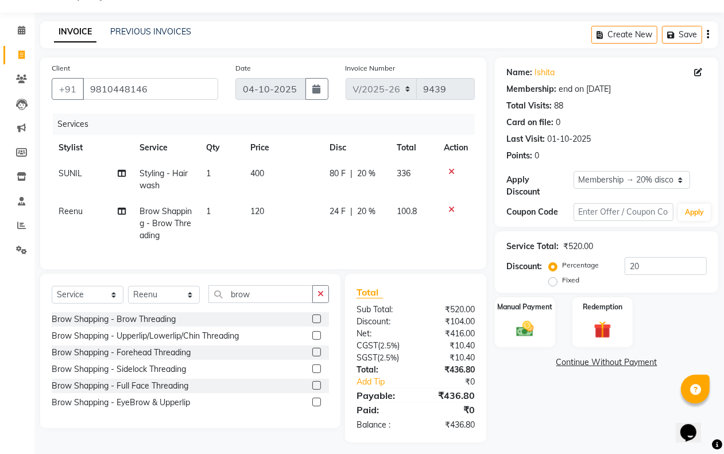
scroll to position [45, 0]
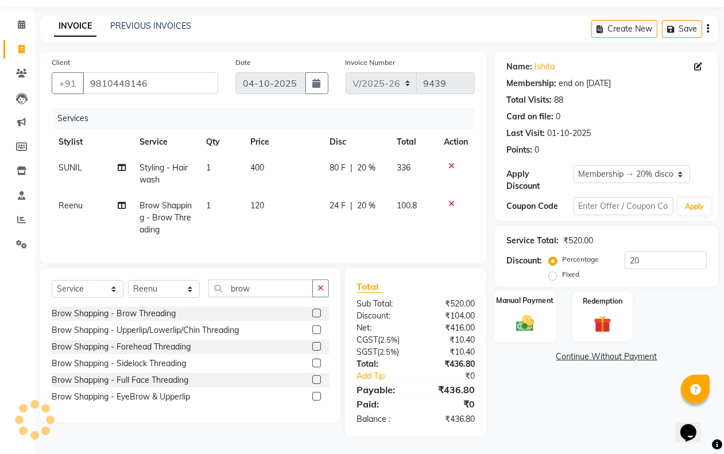
drag, startPoint x: 531, startPoint y: 312, endPoint x: 542, endPoint y: 334, distance: 24.9
click at [531, 313] on img at bounding box center [525, 323] width 28 height 20
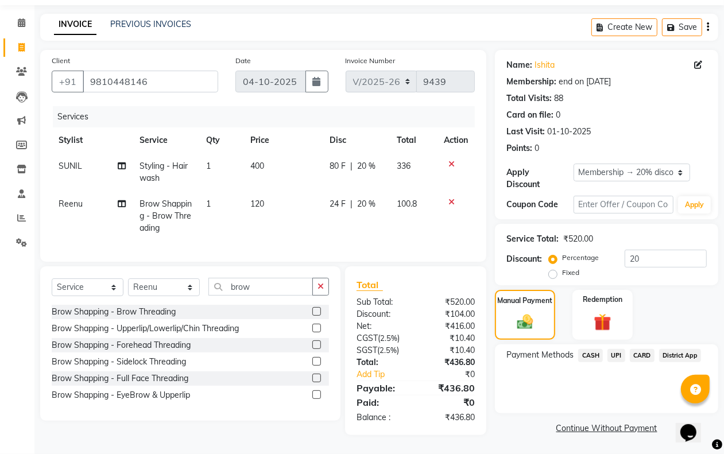
click at [590, 350] on span "CASH" at bounding box center [590, 355] width 25 height 13
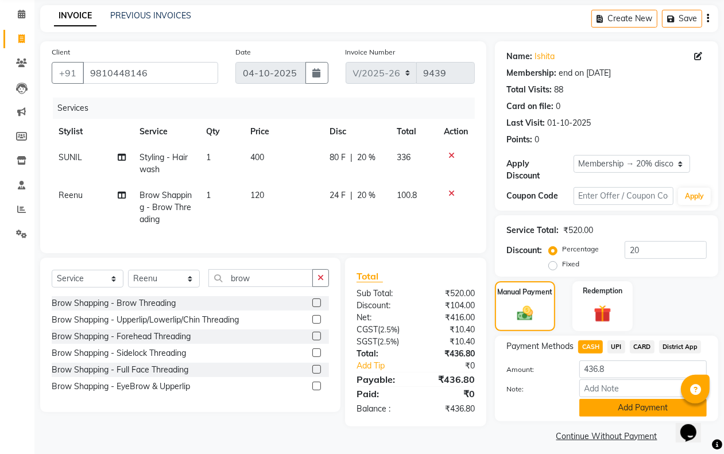
drag, startPoint x: 592, startPoint y: 406, endPoint x: 585, endPoint y: 408, distance: 6.7
click at [585, 408] on button "Add Payment" at bounding box center [642, 408] width 127 height 18
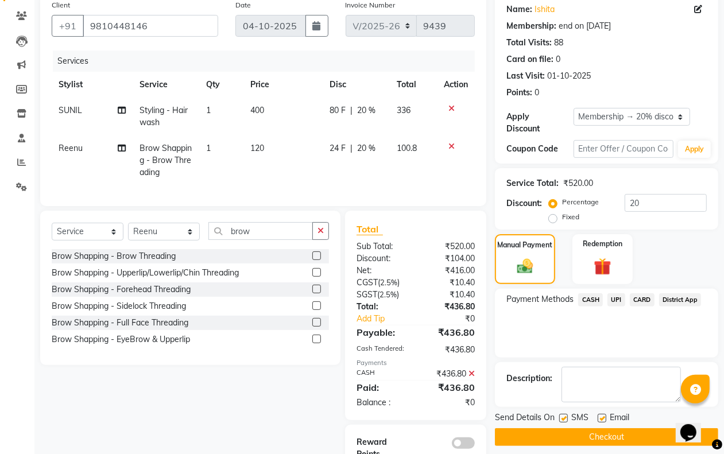
scroll to position [137, 0]
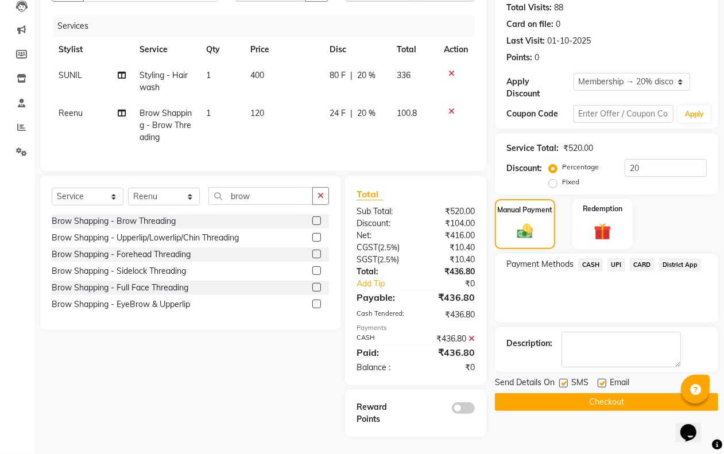
click at [567, 394] on button "Checkout" at bounding box center [606, 402] width 223 height 18
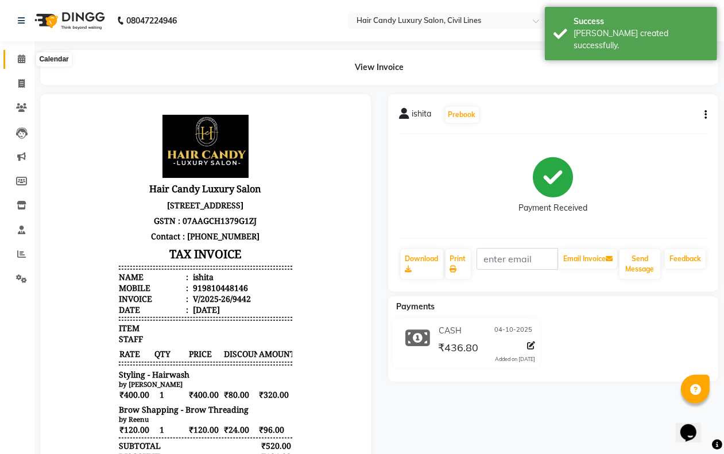
click at [22, 61] on icon at bounding box center [21, 59] width 7 height 9
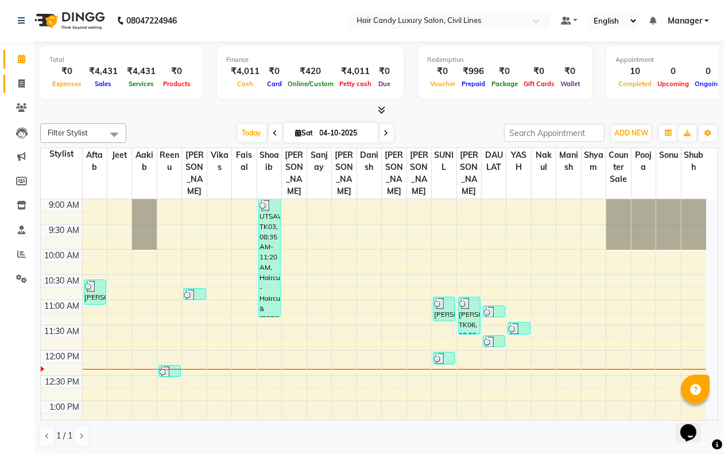
click at [14, 78] on span at bounding box center [21, 83] width 20 height 13
select select "service"
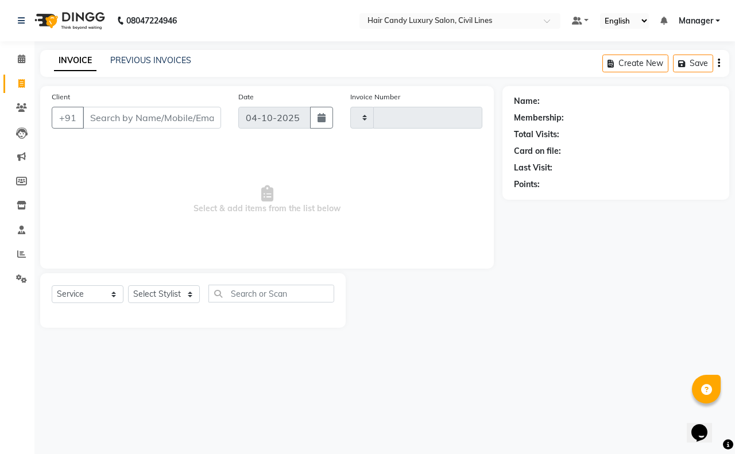
type input "9443"
select select "6308"
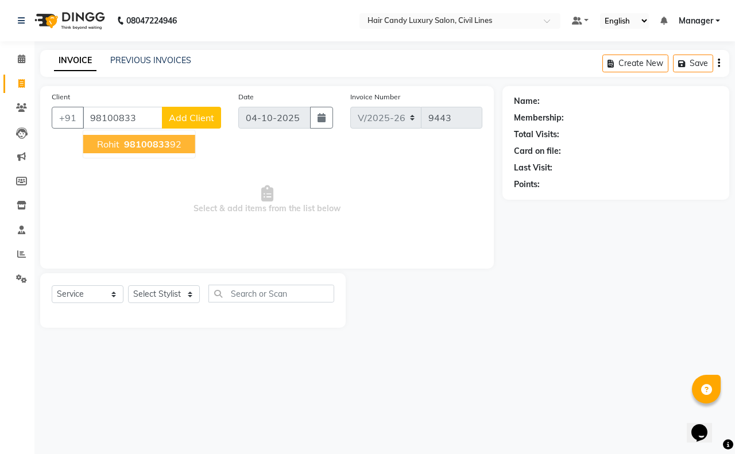
click at [142, 153] on ngb-typeahead-window "rohit 98100833 92" at bounding box center [139, 144] width 113 height 29
drag, startPoint x: 142, startPoint y: 153, endPoint x: 146, endPoint y: 146, distance: 8.0
click at [144, 153] on ngb-typeahead-window "rohit 98100833 92" at bounding box center [139, 144] width 113 height 29
click at [147, 141] on span "98100833" at bounding box center [147, 143] width 46 height 11
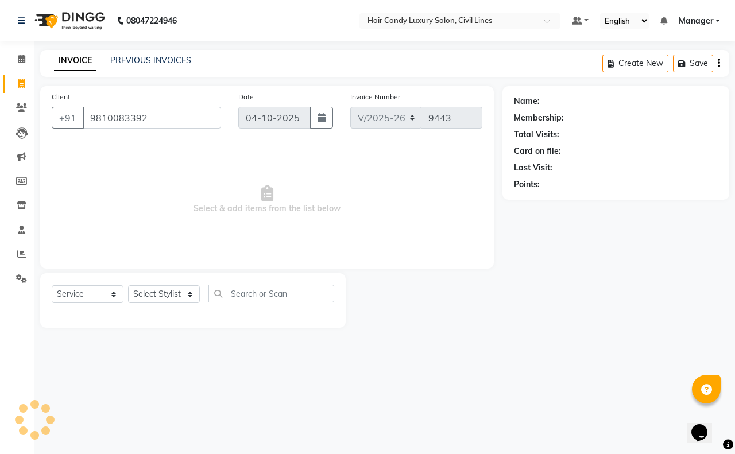
type input "9810083392"
select select "1: Object"
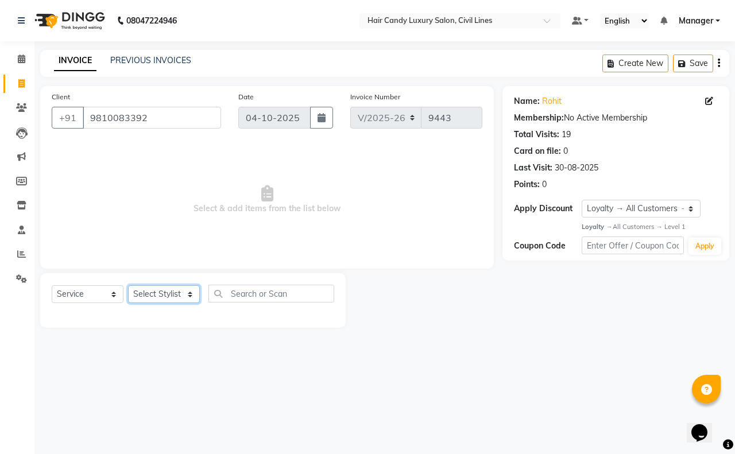
click at [159, 296] on select "Select Stylist [PERSON_NAME] [PERSON_NAME] counter sale Danish DAULAT faisal je…" at bounding box center [164, 294] width 72 height 18
select select "47497"
click at [128, 285] on select "Select Stylist [PERSON_NAME] [PERSON_NAME] counter sale Danish DAULAT faisal je…" at bounding box center [164, 294] width 72 height 18
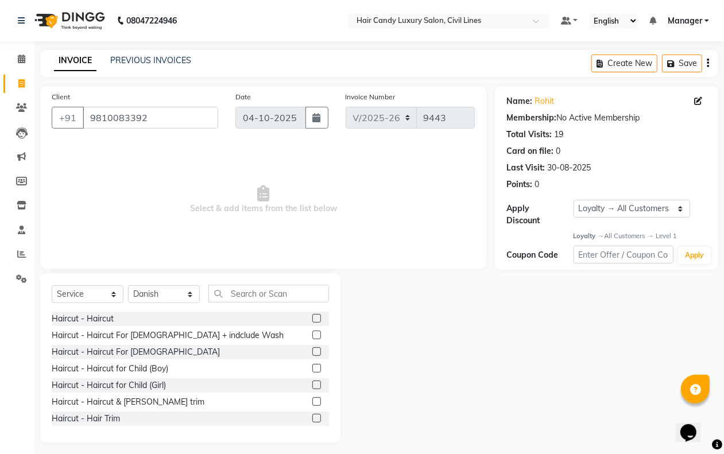
click at [119, 358] on div "Haircut - Haircut For [DEMOGRAPHIC_DATA]" at bounding box center [190, 352] width 277 height 14
click at [121, 353] on div "Haircut - Haircut For [DEMOGRAPHIC_DATA]" at bounding box center [136, 352] width 168 height 12
checkbox input "false"
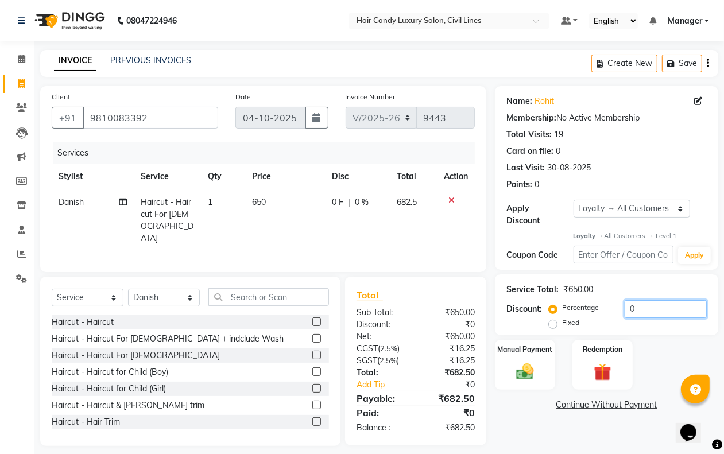
click at [646, 316] on input "0" at bounding box center [665, 309] width 82 height 18
type input "20"
click at [527, 368] on img at bounding box center [524, 372] width 29 height 21
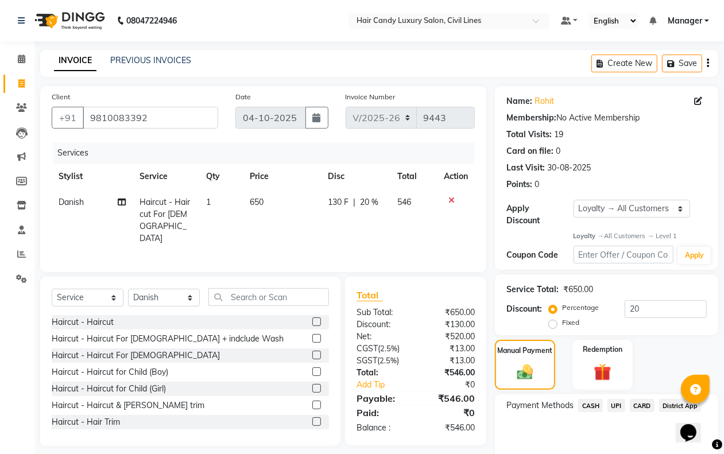
click at [596, 406] on span "CASH" at bounding box center [590, 405] width 25 height 13
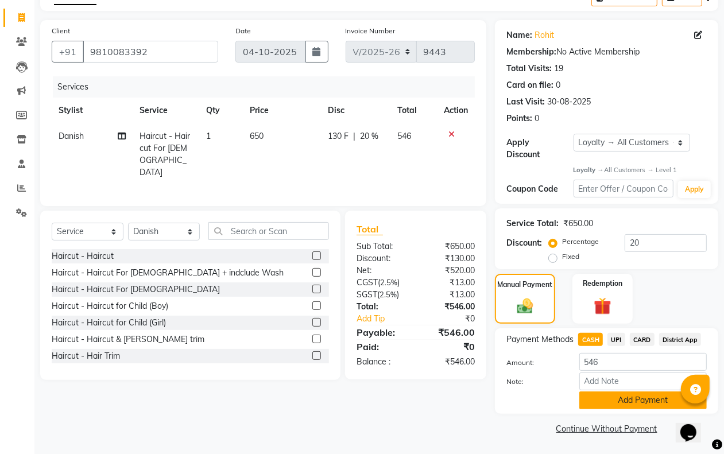
click at [596, 392] on button "Add Payment" at bounding box center [642, 400] width 127 height 18
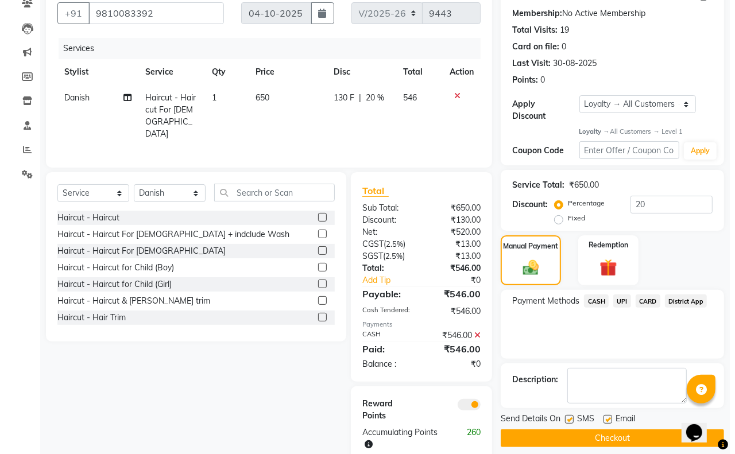
scroll to position [126, 0]
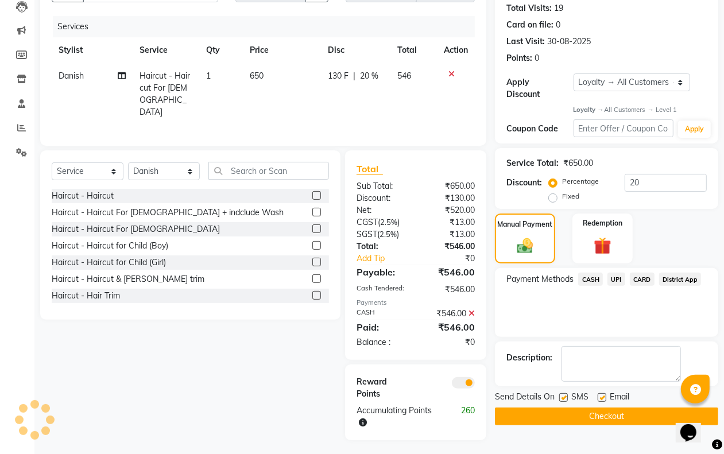
click at [468, 377] on span at bounding box center [463, 382] width 23 height 11
click at [475, 384] on input "checkbox" at bounding box center [475, 384] width 0 height 0
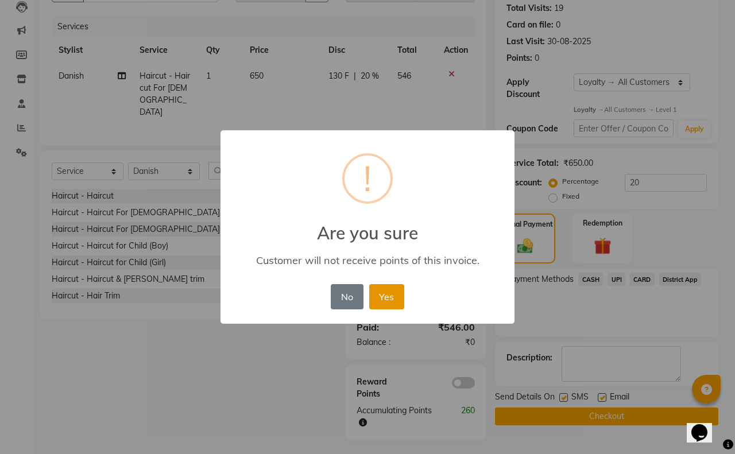
click at [386, 290] on button "Yes" at bounding box center [386, 296] width 35 height 25
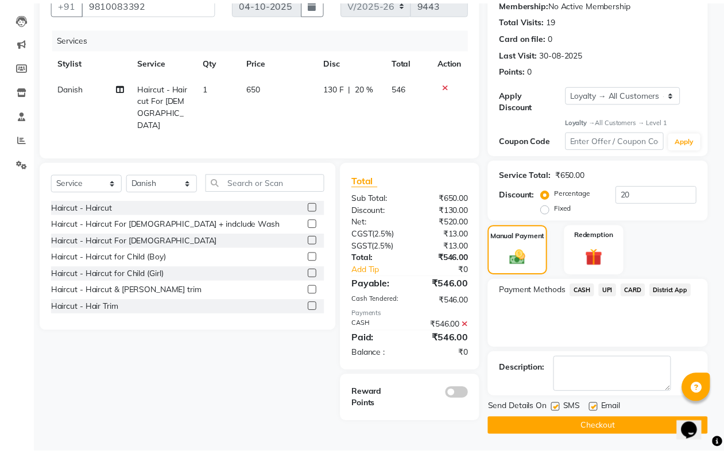
scroll to position [107, 0]
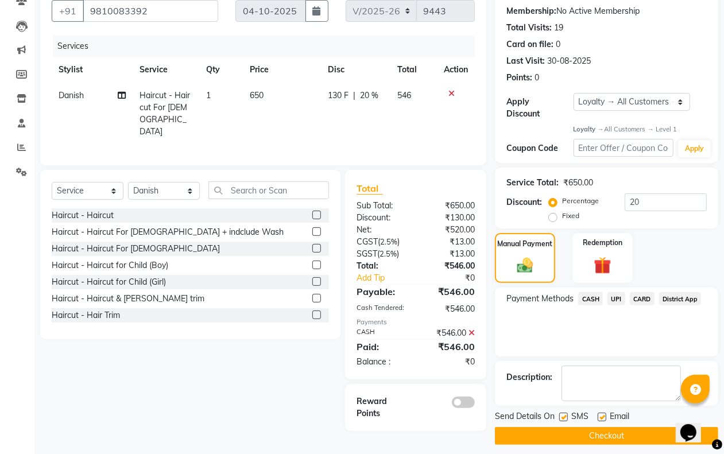
click at [563, 419] on label at bounding box center [563, 417] width 9 height 9
click at [563, 419] on input "checkbox" at bounding box center [562, 417] width 7 height 7
checkbox input "false"
click at [560, 440] on button "Checkout" at bounding box center [606, 436] width 223 height 18
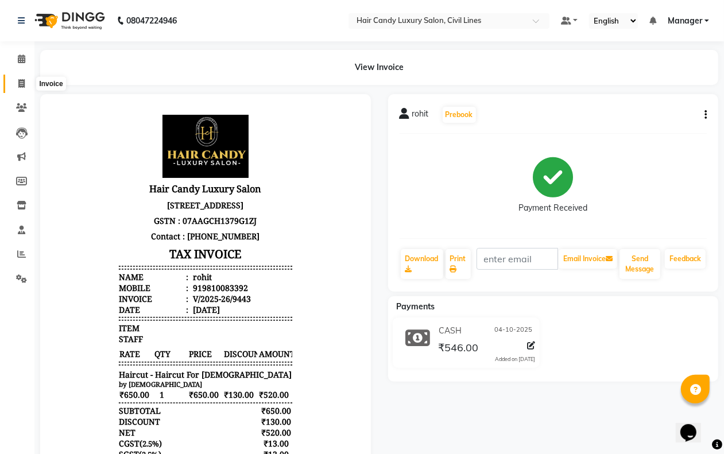
click at [29, 81] on span at bounding box center [21, 83] width 20 height 13
select select "service"
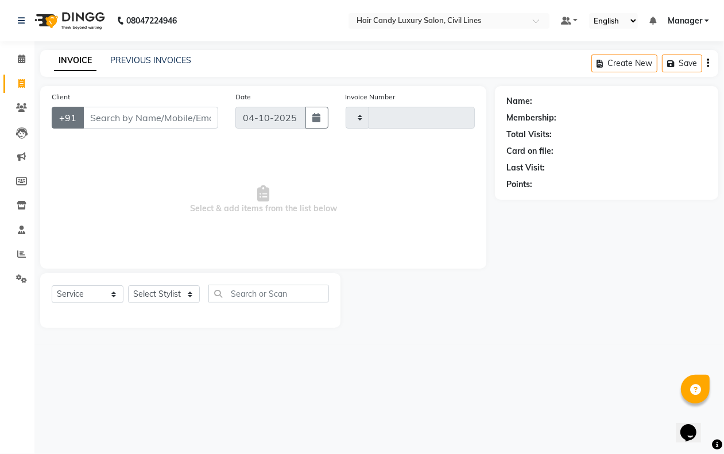
type input "9445"
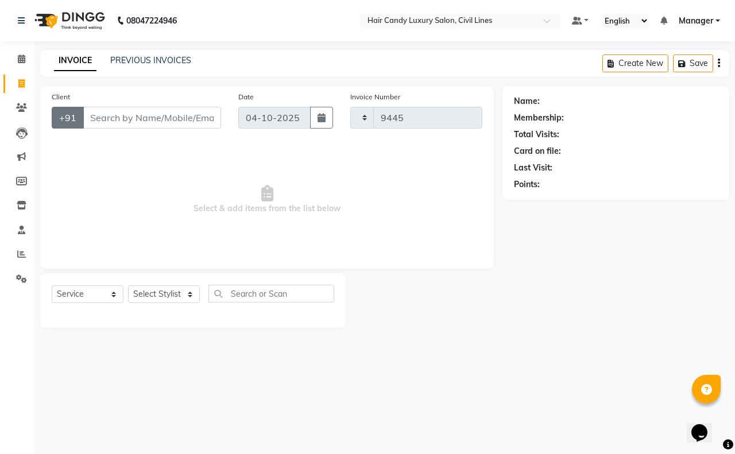
select select "6308"
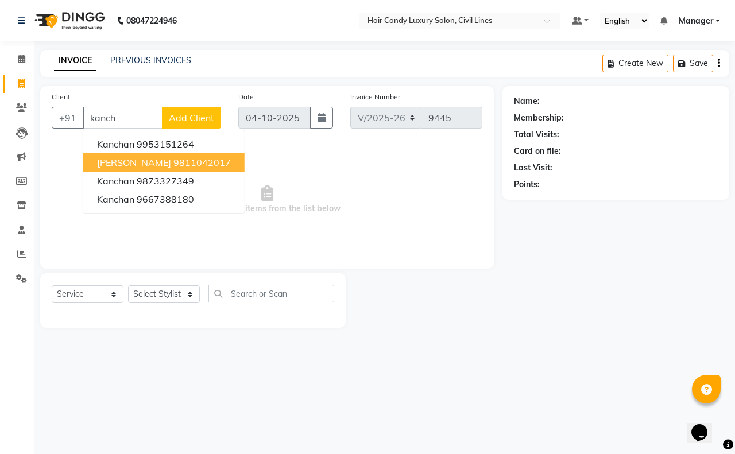
click at [168, 166] on span "kanchan khanna" at bounding box center [134, 162] width 74 height 11
type input "9811042017"
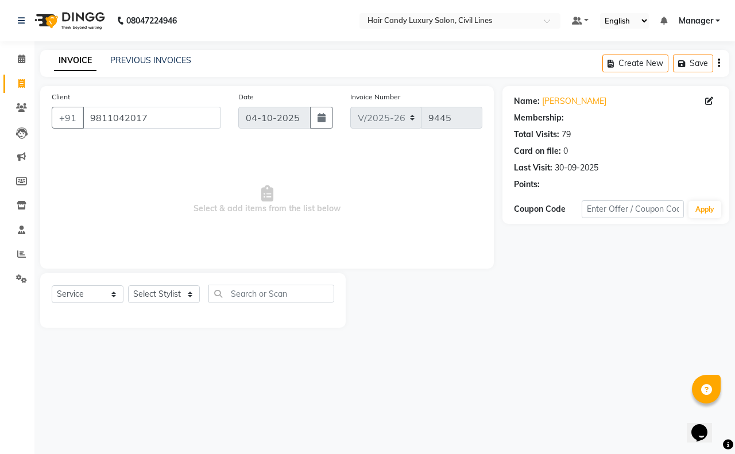
select select "2: Object"
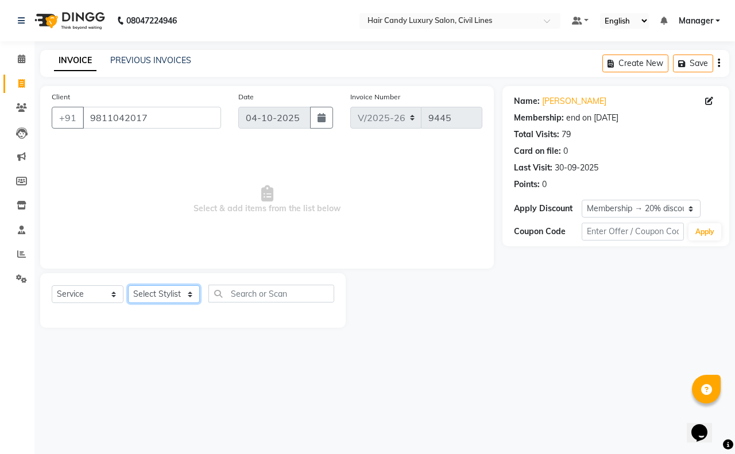
click at [172, 290] on select "Select Stylist [PERSON_NAME] [PERSON_NAME] counter sale Danish DAULAT faisal je…" at bounding box center [164, 294] width 72 height 18
select select "47495"
click at [128, 285] on select "Select Stylist [PERSON_NAME] [PERSON_NAME] counter sale Danish DAULAT faisal je…" at bounding box center [164, 294] width 72 height 18
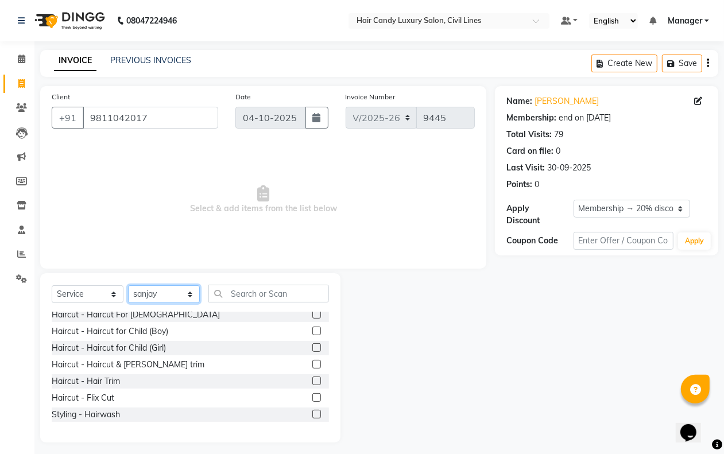
scroll to position [72, 0]
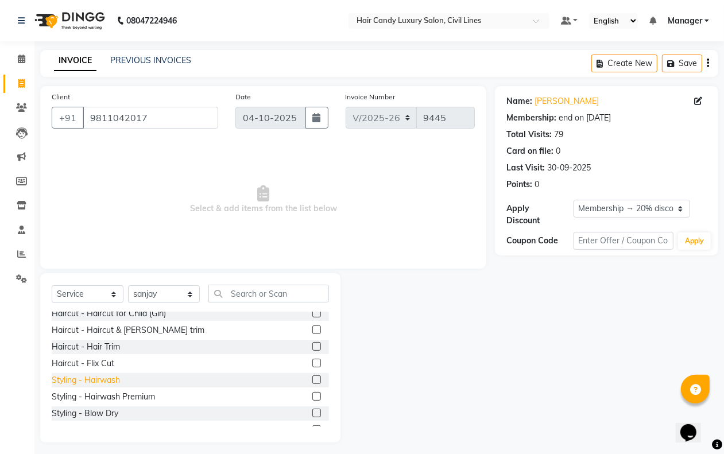
click at [90, 378] on div "Styling - Hairwash" at bounding box center [86, 380] width 68 height 12
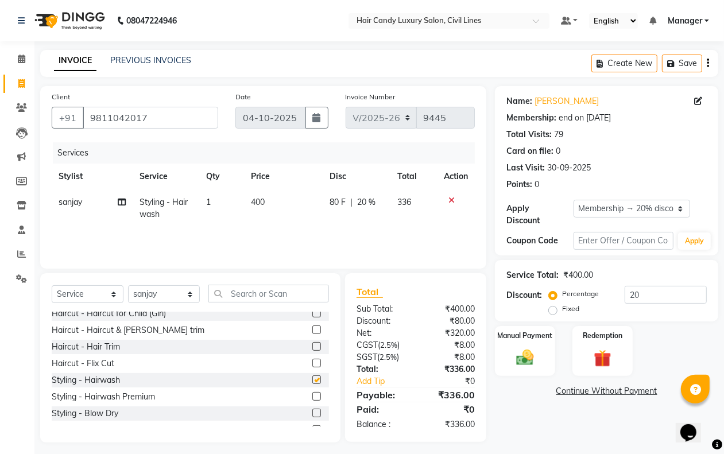
checkbox input "false"
click at [467, 333] on div "₹320.00" at bounding box center [449, 333] width 68 height 12
click at [523, 351] on img at bounding box center [524, 357] width 29 height 21
drag, startPoint x: 592, startPoint y: 393, endPoint x: 585, endPoint y: 393, distance: 6.3
click at [588, 392] on span "CASH" at bounding box center [590, 391] width 25 height 13
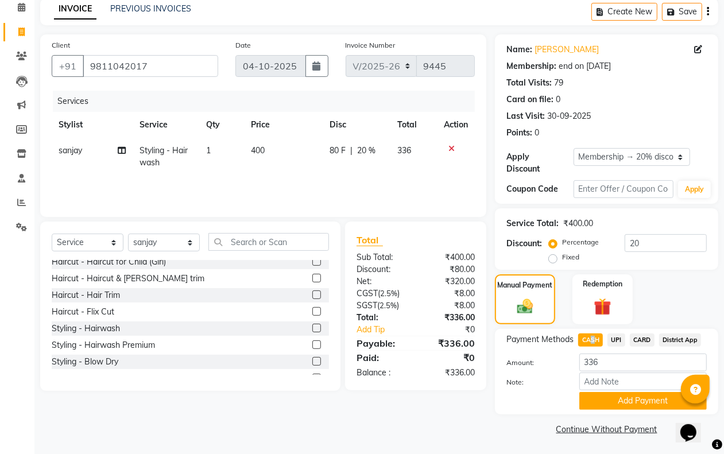
click at [588, 399] on button "Add Payment" at bounding box center [642, 401] width 127 height 18
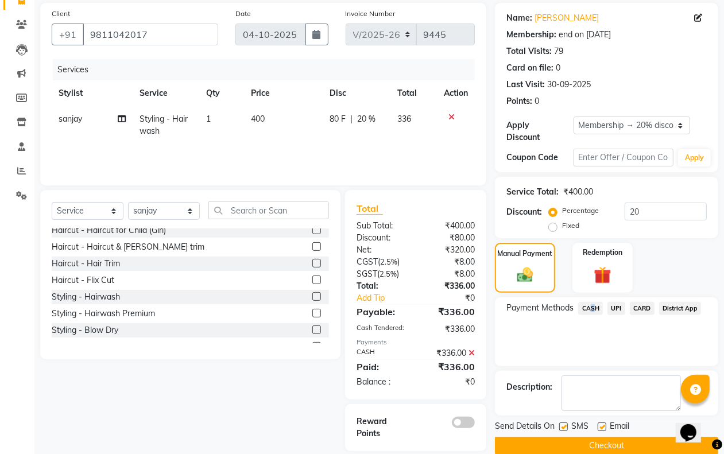
scroll to position [101, 0]
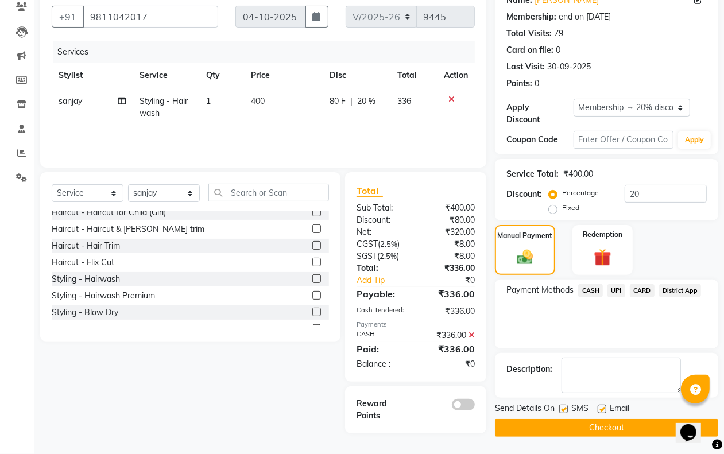
click at [469, 334] on icon at bounding box center [471, 335] width 6 height 8
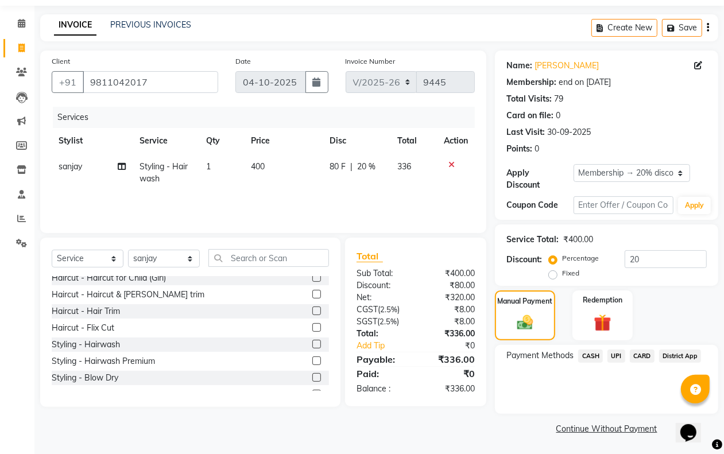
click at [637, 356] on span "CARD" at bounding box center [642, 355] width 25 height 13
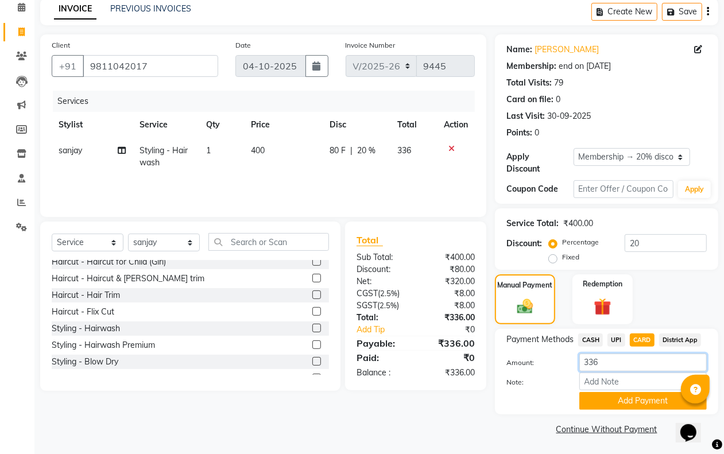
click at [630, 370] on input "336" at bounding box center [642, 362] width 127 height 18
click at [630, 369] on input "336" at bounding box center [642, 362] width 127 height 18
type input "200"
click at [623, 399] on button "Add Payment" at bounding box center [642, 401] width 127 height 18
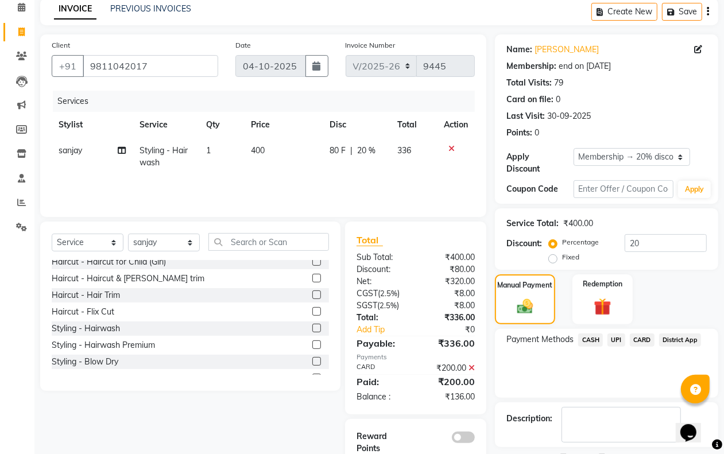
click at [593, 342] on span "CASH" at bounding box center [590, 339] width 25 height 13
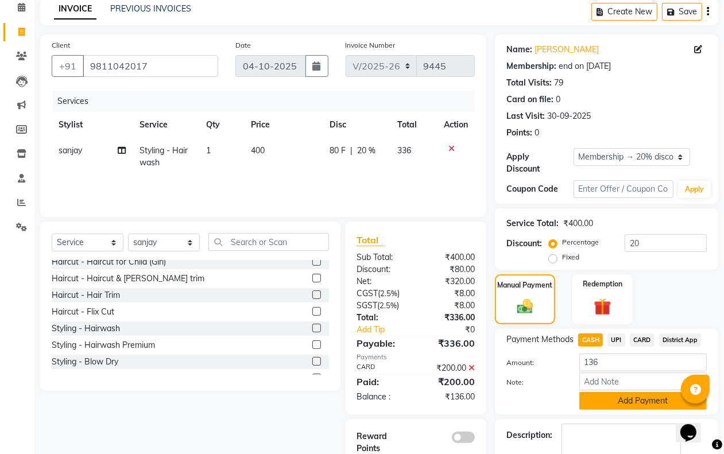
click at [603, 399] on button "Add Payment" at bounding box center [642, 401] width 127 height 18
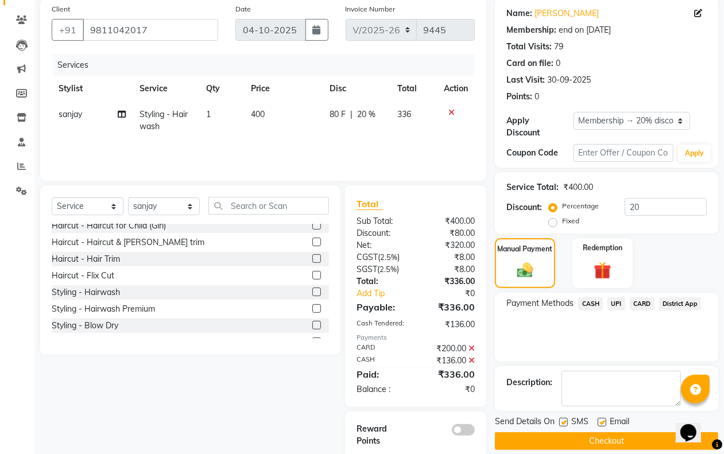
scroll to position [109, 0]
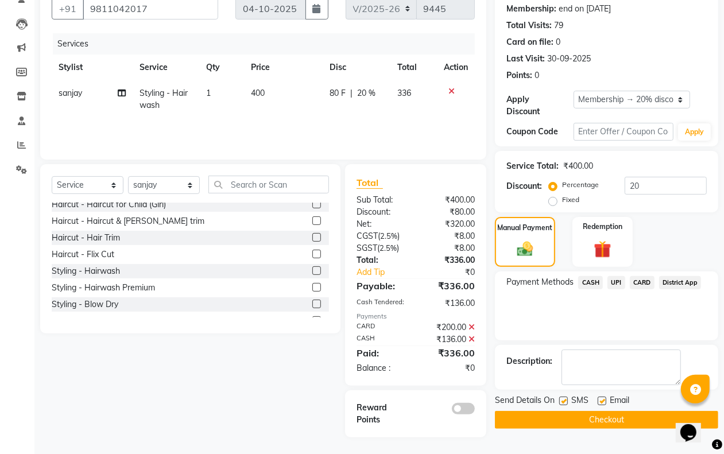
drag, startPoint x: 564, startPoint y: 403, endPoint x: 580, endPoint y: 401, distance: 16.8
click at [564, 402] on label at bounding box center [563, 401] width 9 height 9
click at [564, 402] on input "checkbox" at bounding box center [562, 401] width 7 height 7
checkbox input "false"
click at [604, 400] on label at bounding box center [601, 401] width 9 height 9
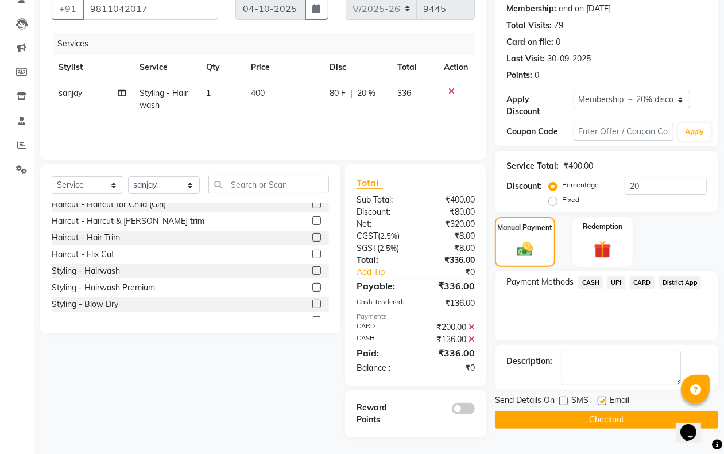
click at [604, 400] on input "checkbox" at bounding box center [600, 401] width 7 height 7
checkbox input "false"
click at [592, 416] on button "Checkout" at bounding box center [606, 420] width 223 height 18
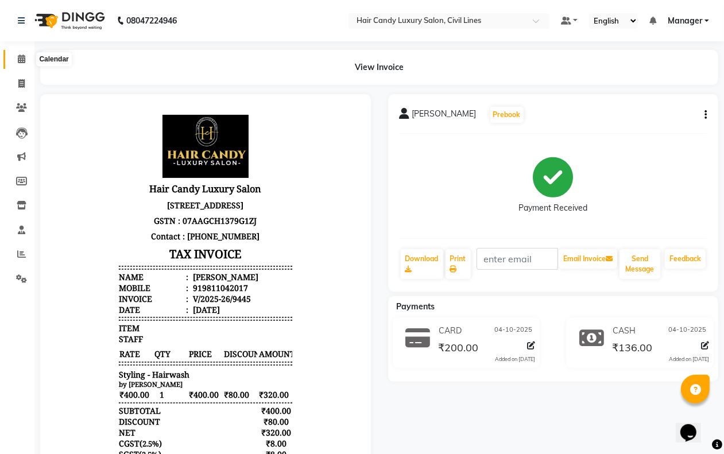
click at [20, 56] on icon at bounding box center [21, 59] width 7 height 9
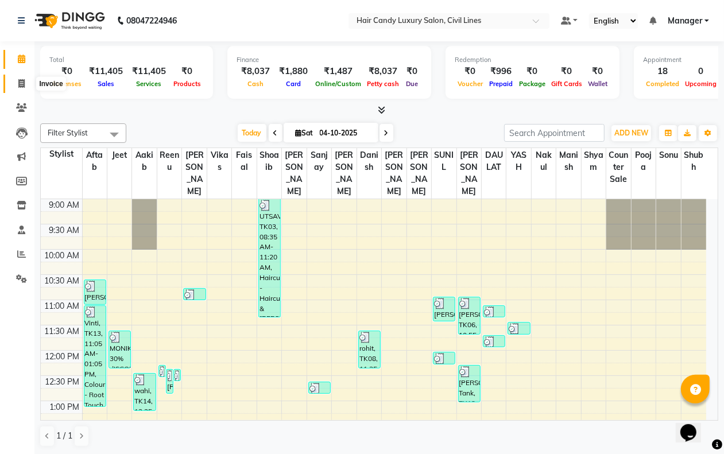
click at [17, 82] on span at bounding box center [21, 83] width 20 height 13
select select "service"
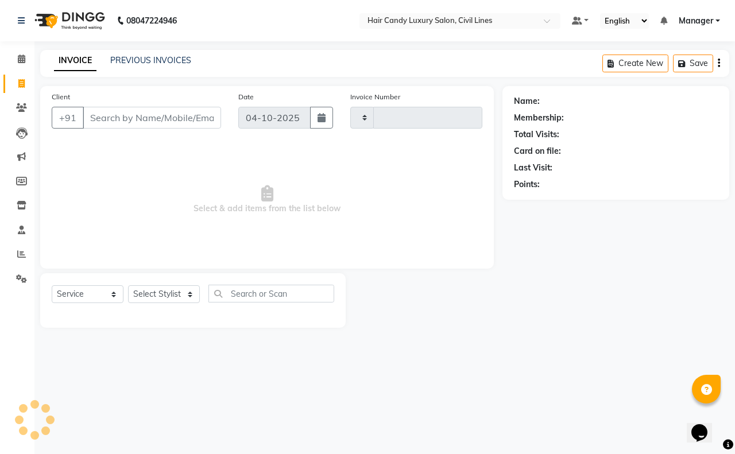
type input "9451"
select select "6308"
click at [154, 291] on select "Select Stylist [PERSON_NAME] [PERSON_NAME] counter sale Danish DAULAT faisal je…" at bounding box center [164, 294] width 72 height 18
select select "47490"
click at [128, 285] on select "Select Stylist [PERSON_NAME] [PERSON_NAME] counter sale Danish DAULAT faisal je…" at bounding box center [164, 294] width 72 height 18
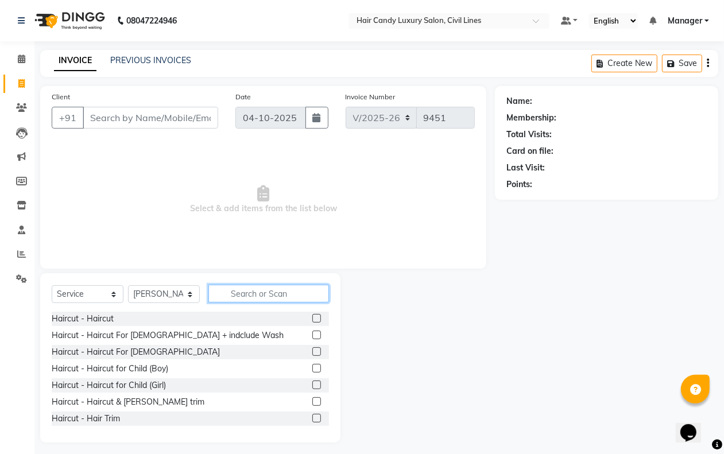
click at [231, 294] on input "text" at bounding box center [268, 294] width 121 height 18
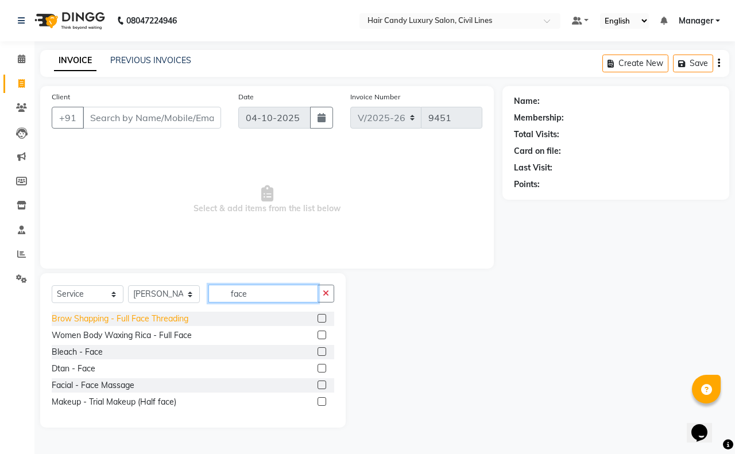
type input "face"
click at [165, 321] on div "Brow Shapping - Full Face Threading" at bounding box center [120, 319] width 137 height 12
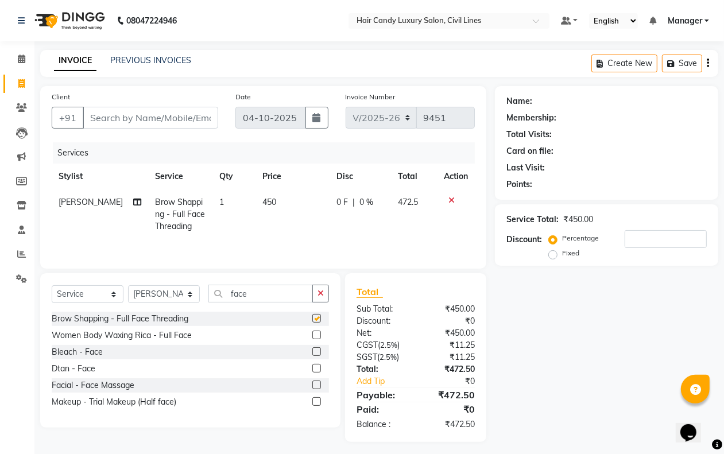
checkbox input "false"
drag, startPoint x: 241, startPoint y: 209, endPoint x: 268, endPoint y: 209, distance: 27.0
click at [242, 209] on td "1" at bounding box center [233, 214] width 42 height 50
select select "47490"
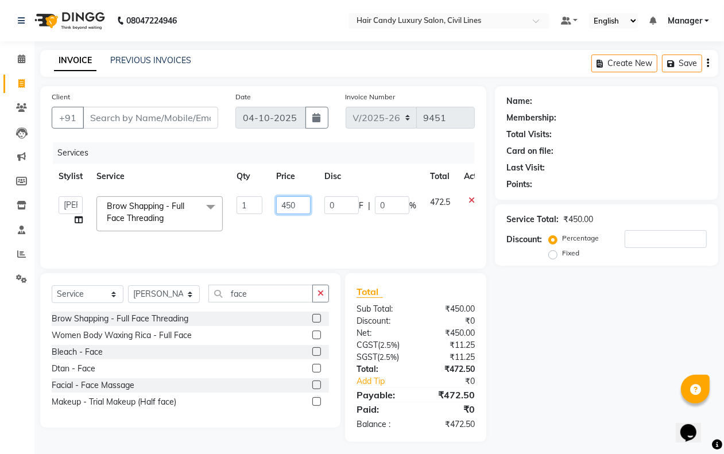
click at [297, 201] on input "450" at bounding box center [293, 205] width 34 height 18
type input "460"
click at [546, 333] on div "Name: Membership: Total Visits: Card on file: Last Visit: Points: Service Total…" at bounding box center [611, 264] width 232 height 356
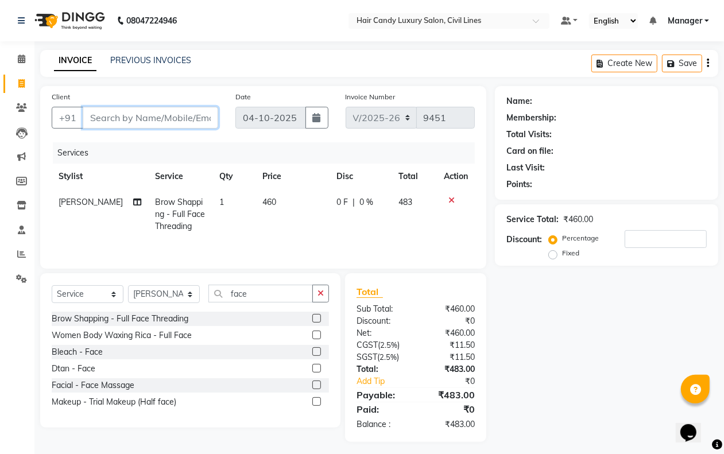
click at [113, 107] on input "Client" at bounding box center [150, 118] width 135 height 22
type input "9"
type input "0"
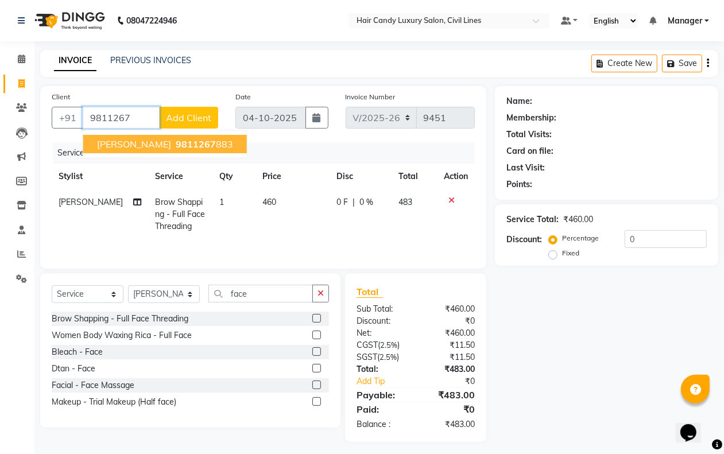
click at [165, 139] on span "aantika aggarwal" at bounding box center [134, 143] width 74 height 11
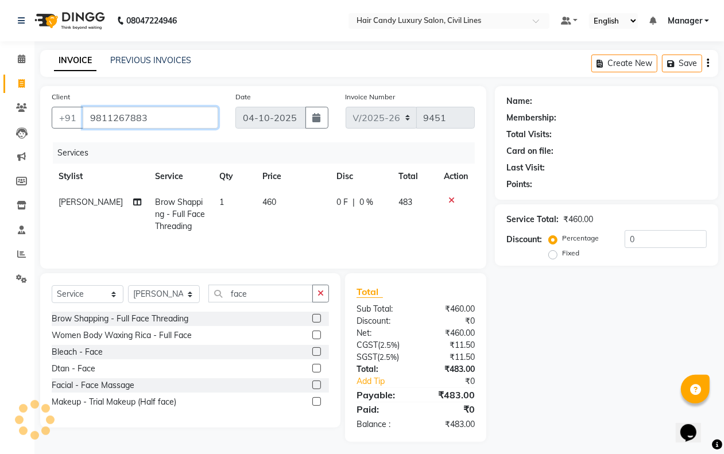
type input "9811267883"
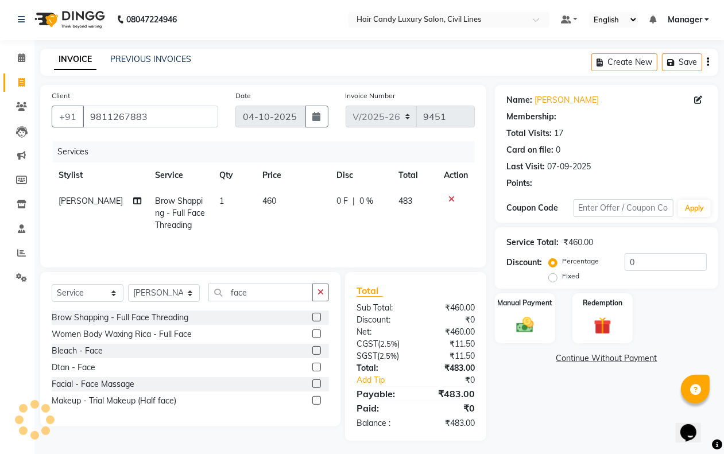
scroll to position [7, 0]
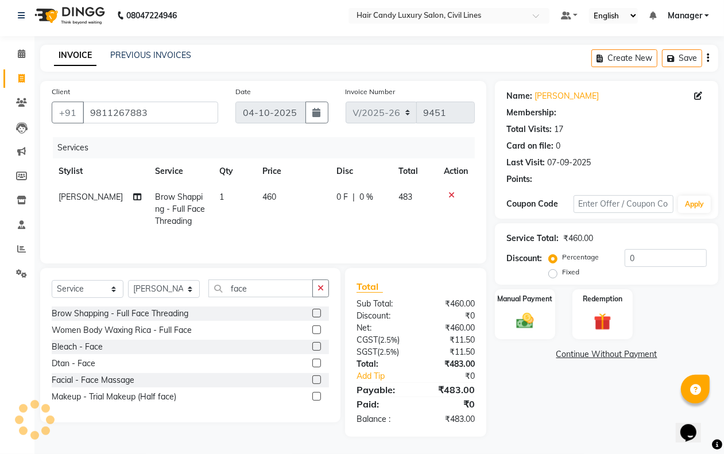
select select "2: Object"
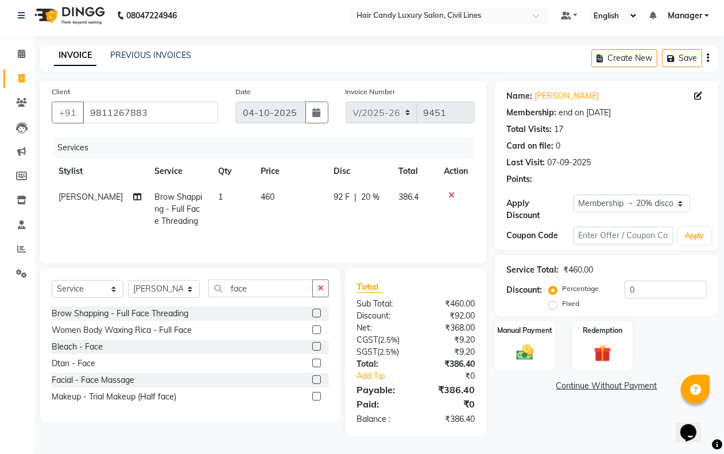
type input "20"
click at [523, 359] on img at bounding box center [524, 352] width 29 height 21
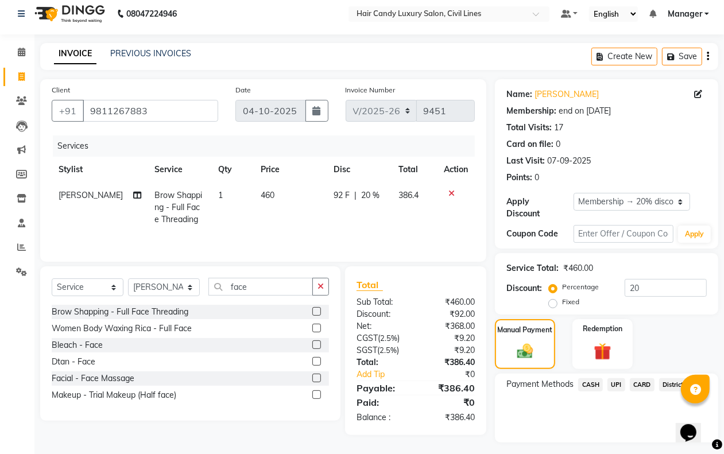
click at [586, 383] on span "CASH" at bounding box center [590, 384] width 25 height 13
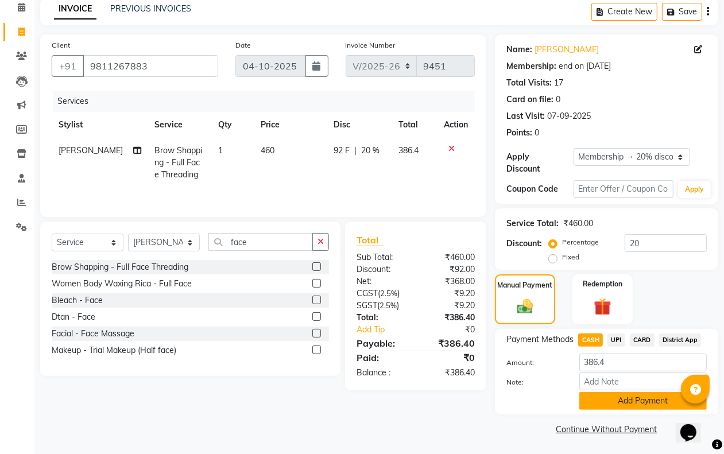
click at [588, 392] on button "Add Payment" at bounding box center [642, 401] width 127 height 18
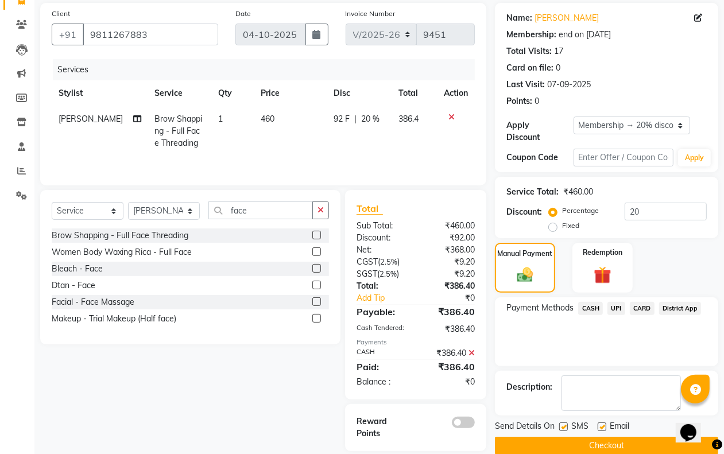
scroll to position [101, 0]
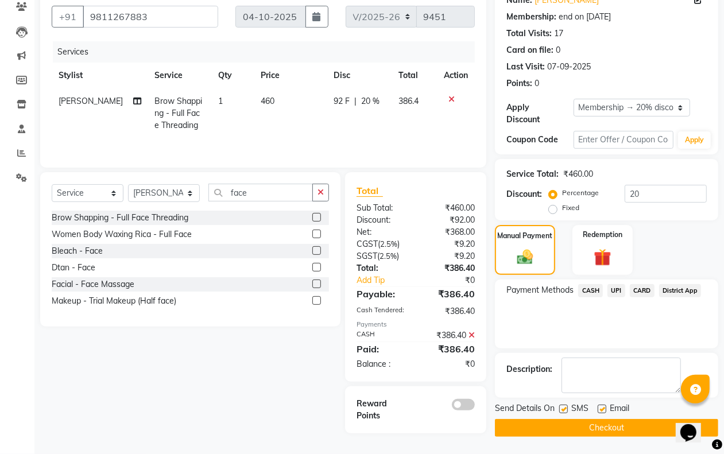
click at [565, 409] on label at bounding box center [563, 409] width 9 height 9
click at [565, 409] on input "checkbox" at bounding box center [562, 409] width 7 height 7
checkbox input "false"
click at [561, 420] on button "Checkout" at bounding box center [606, 428] width 223 height 18
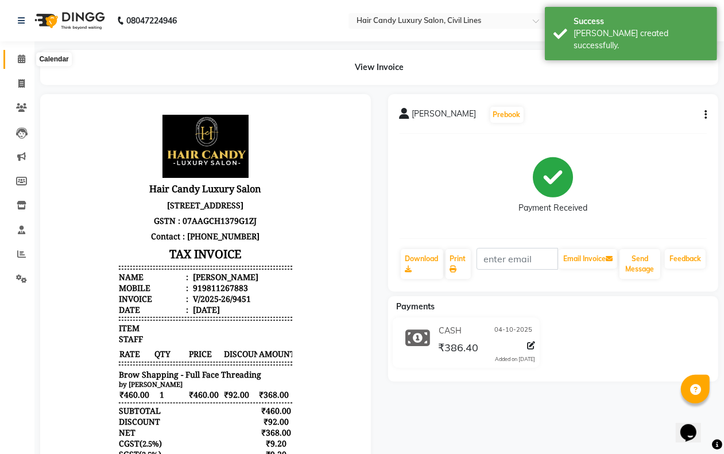
click at [21, 63] on icon at bounding box center [21, 59] width 7 height 9
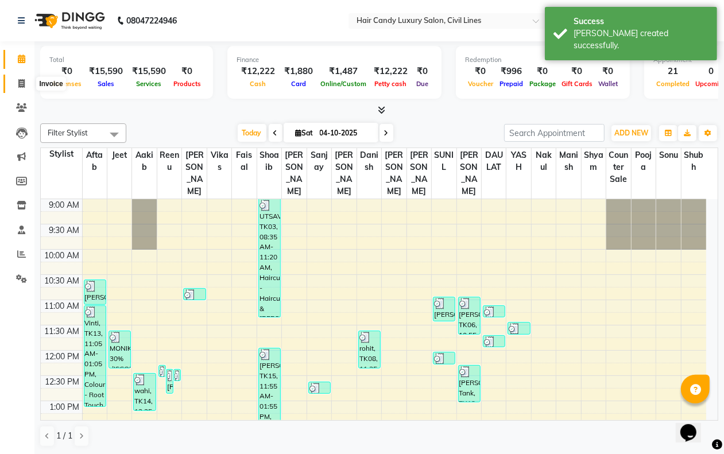
click at [24, 84] on icon at bounding box center [21, 83] width 6 height 9
select select "service"
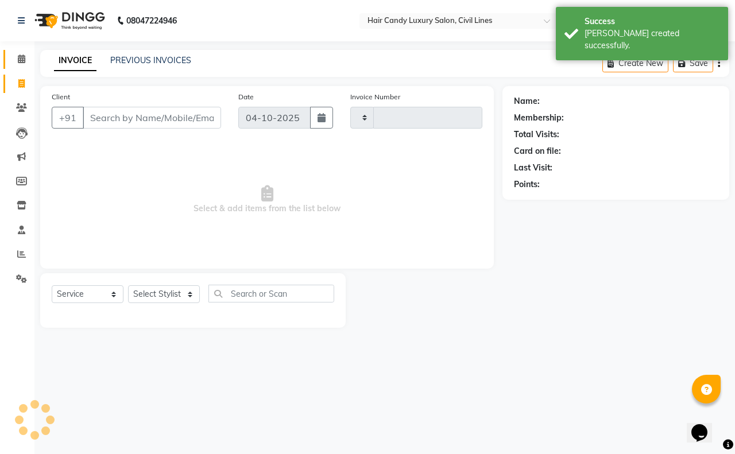
type input "9452"
select select "6308"
click at [21, 56] on icon at bounding box center [21, 59] width 7 height 9
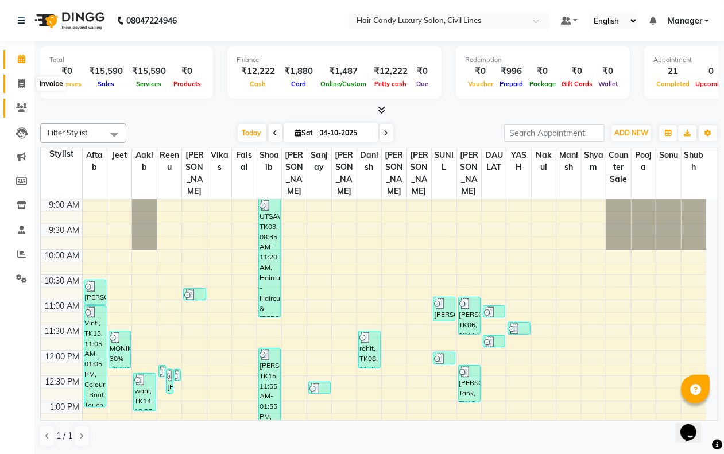
drag, startPoint x: 18, startPoint y: 82, endPoint x: 30, endPoint y: 104, distance: 25.4
click at [18, 83] on icon at bounding box center [21, 83] width 6 height 9
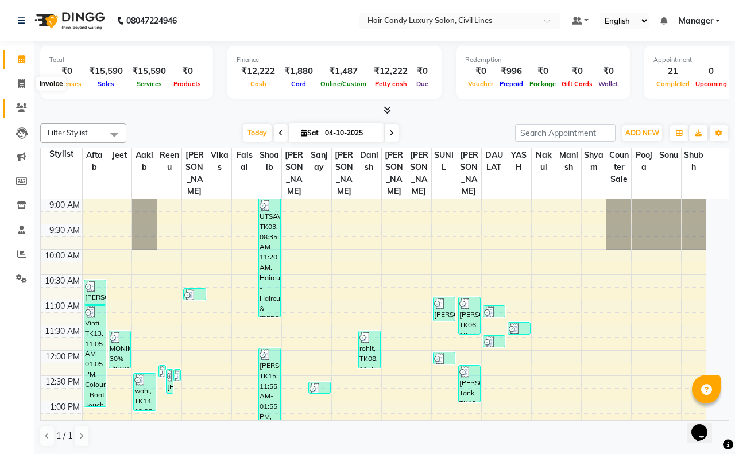
select select "6308"
select select "service"
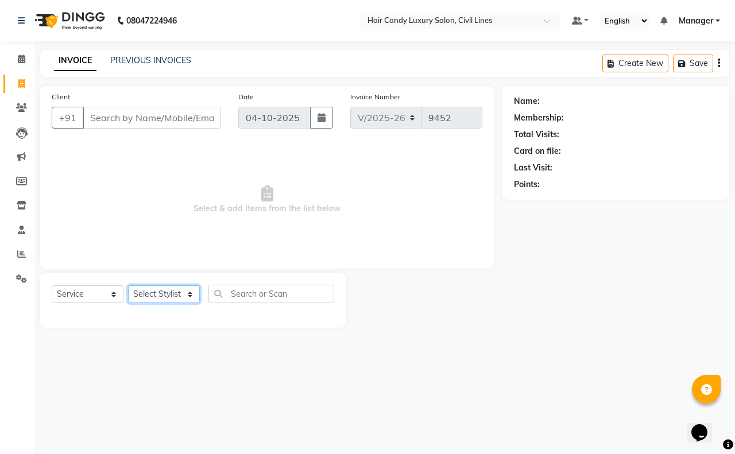
click at [162, 293] on select "Select Stylist" at bounding box center [164, 294] width 72 height 18
click at [165, 293] on select "Select Stylist" at bounding box center [164, 294] width 72 height 18
click at [165, 294] on select "Select Stylist [PERSON_NAME] [PERSON_NAME] counter sale Danish DAULAT faisal je…" at bounding box center [164, 294] width 72 height 18
select select "47495"
click at [128, 285] on select "Select Stylist [PERSON_NAME] [PERSON_NAME] counter sale Danish DAULAT faisal je…" at bounding box center [164, 294] width 72 height 18
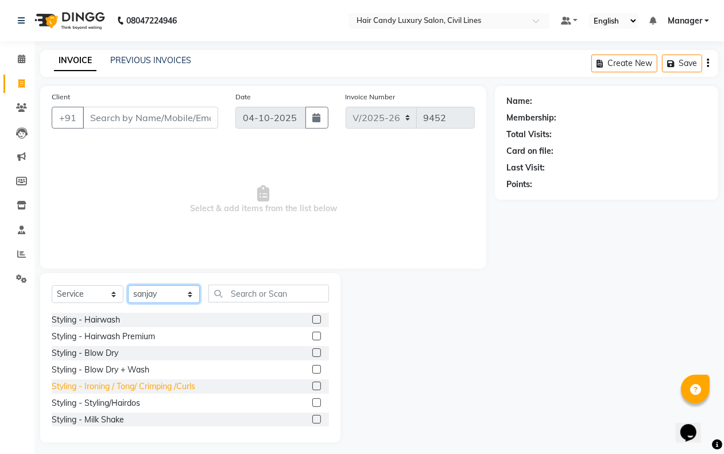
scroll to position [143, 0]
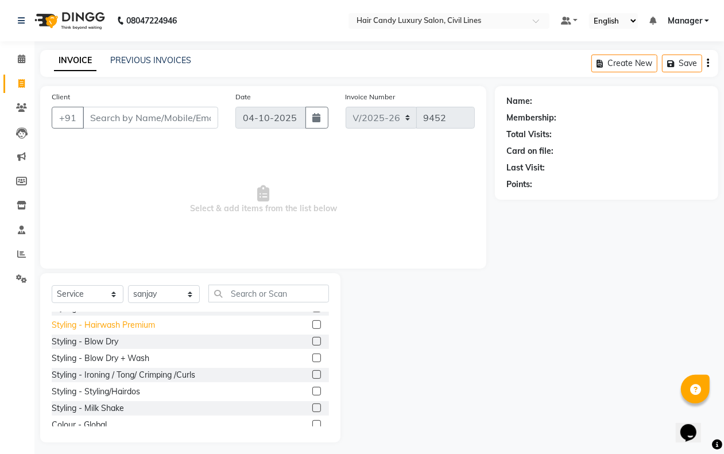
click at [138, 326] on div "Styling - Hairwash Premium" at bounding box center [103, 325] width 103 height 12
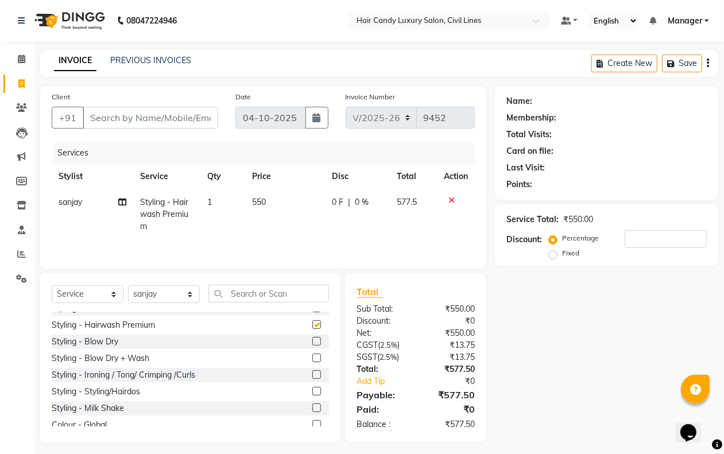
checkbox input "false"
click at [149, 114] on input "Client" at bounding box center [150, 118] width 135 height 22
type input "9"
type input "0"
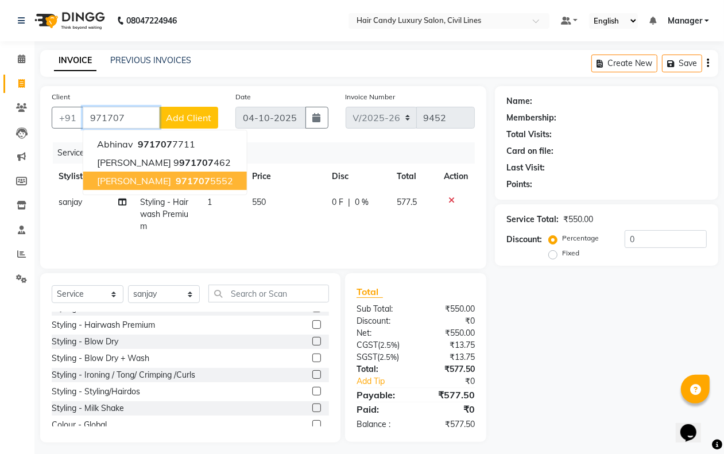
click at [150, 173] on button "raghav katariya 971707 5552" at bounding box center [165, 181] width 164 height 18
type input "9717075552"
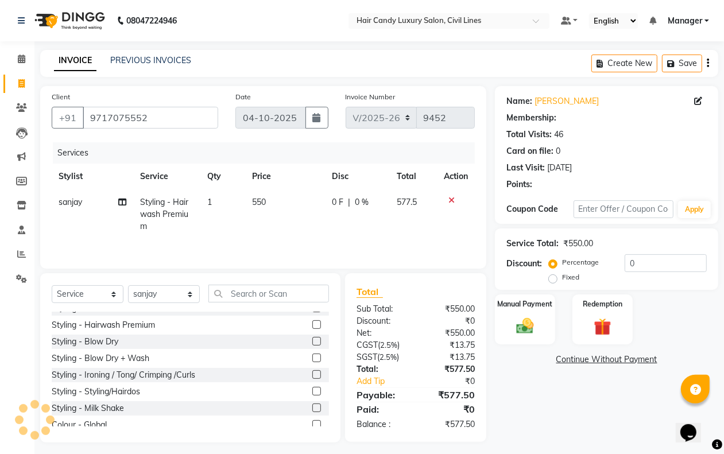
select select "2: Object"
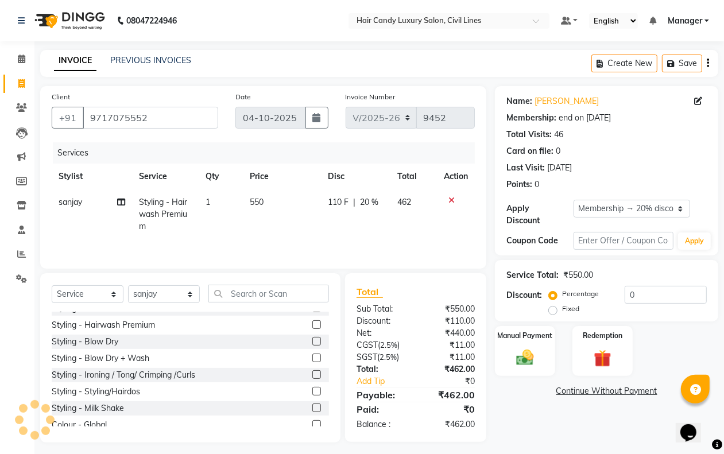
type input "20"
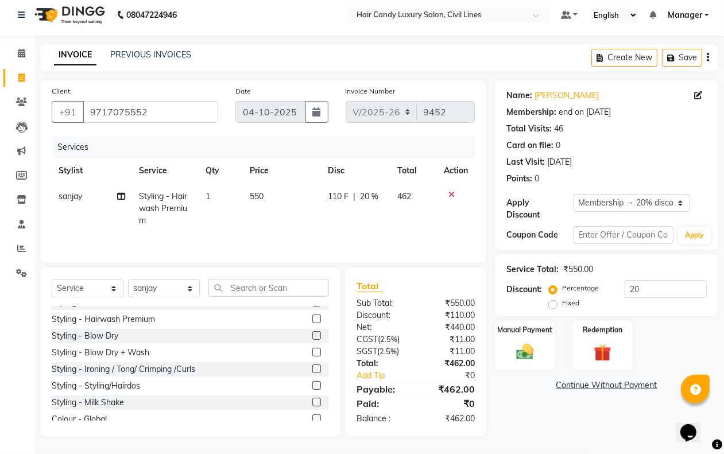
scroll to position [7, 0]
click at [520, 343] on img at bounding box center [524, 351] width 29 height 21
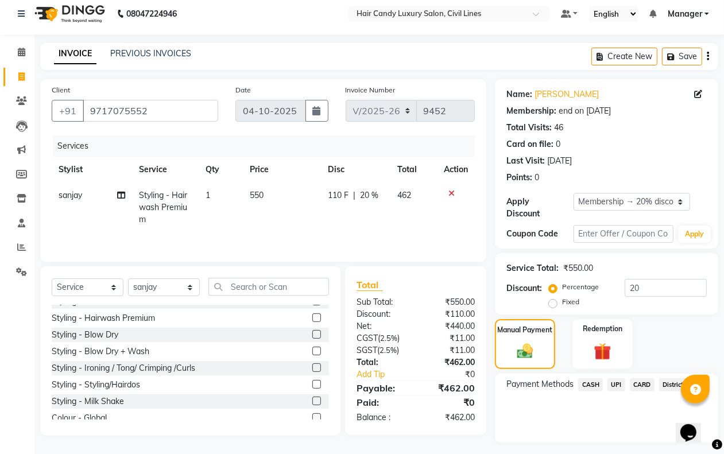
click at [615, 382] on span "UPI" at bounding box center [616, 384] width 18 height 13
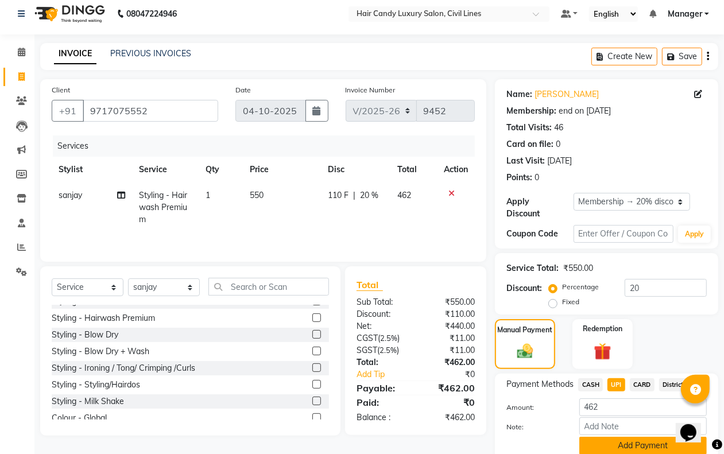
click at [605, 445] on button "Add Payment" at bounding box center [642, 446] width 127 height 18
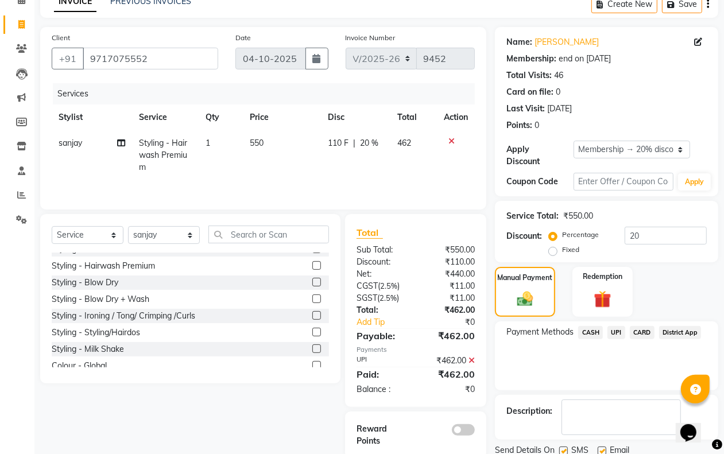
scroll to position [101, 0]
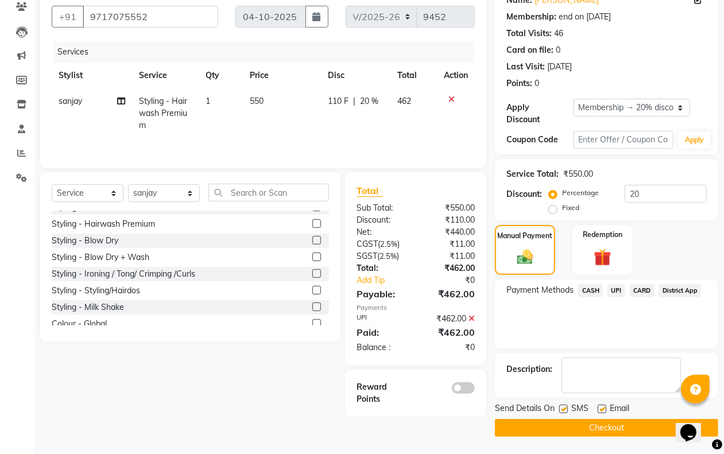
click at [564, 408] on label at bounding box center [563, 409] width 9 height 9
click at [564, 408] on input "checkbox" at bounding box center [562, 409] width 7 height 7
checkbox input "false"
click at [603, 409] on label at bounding box center [601, 409] width 9 height 9
click at [603, 409] on input "checkbox" at bounding box center [600, 409] width 7 height 7
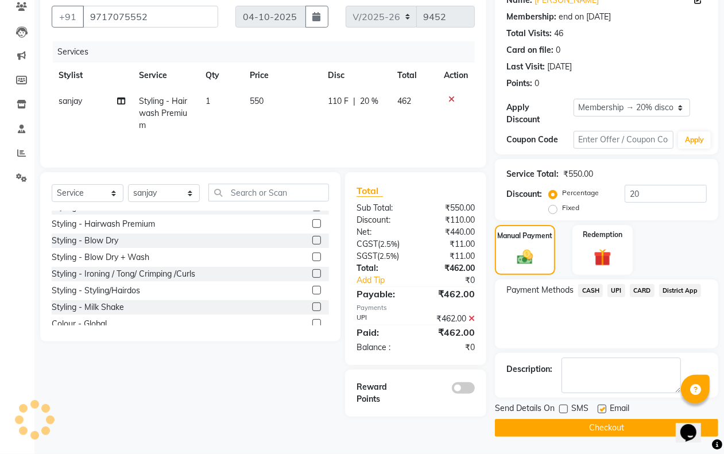
checkbox input "false"
click at [595, 425] on button "Checkout" at bounding box center [606, 428] width 223 height 18
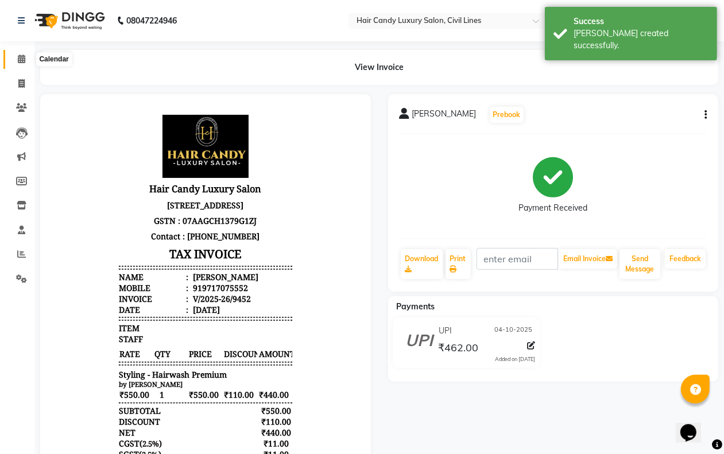
click at [24, 53] on span at bounding box center [21, 59] width 20 height 13
